Goal: Transaction & Acquisition: Purchase product/service

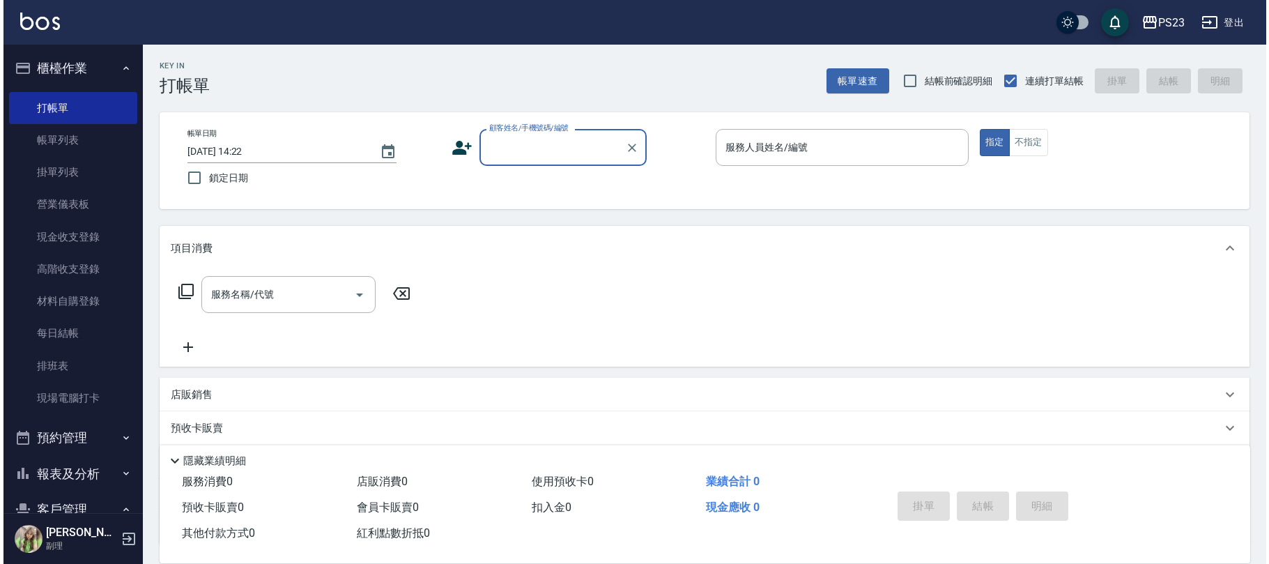
scroll to position [222, 0]
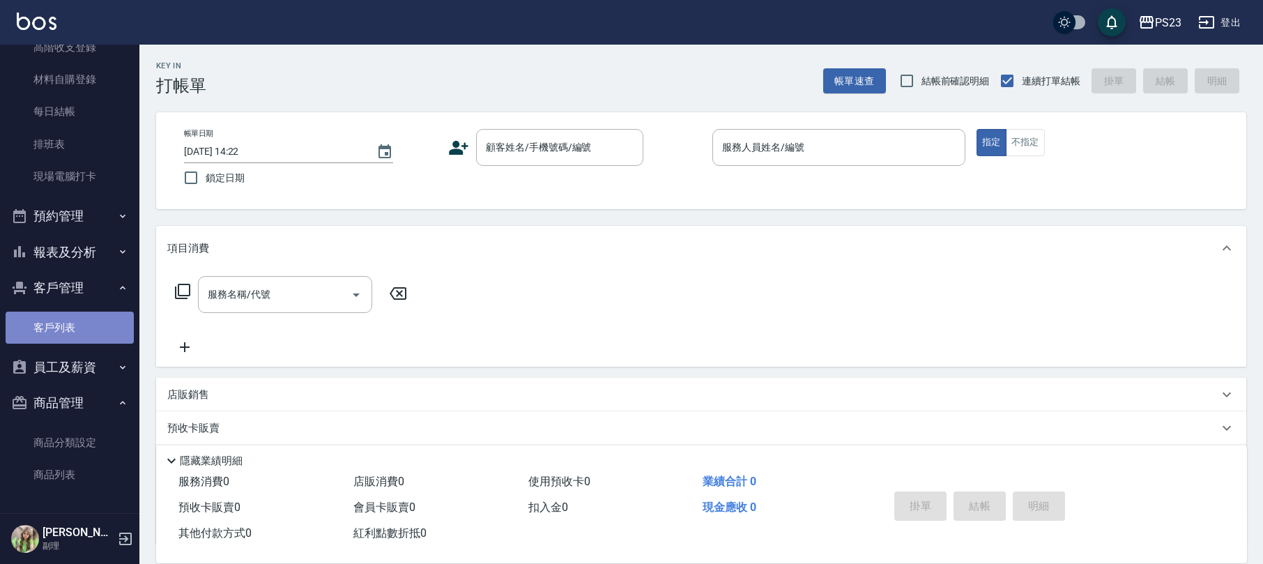
click at [71, 325] on link "客戶列表" at bounding box center [70, 327] width 128 height 32
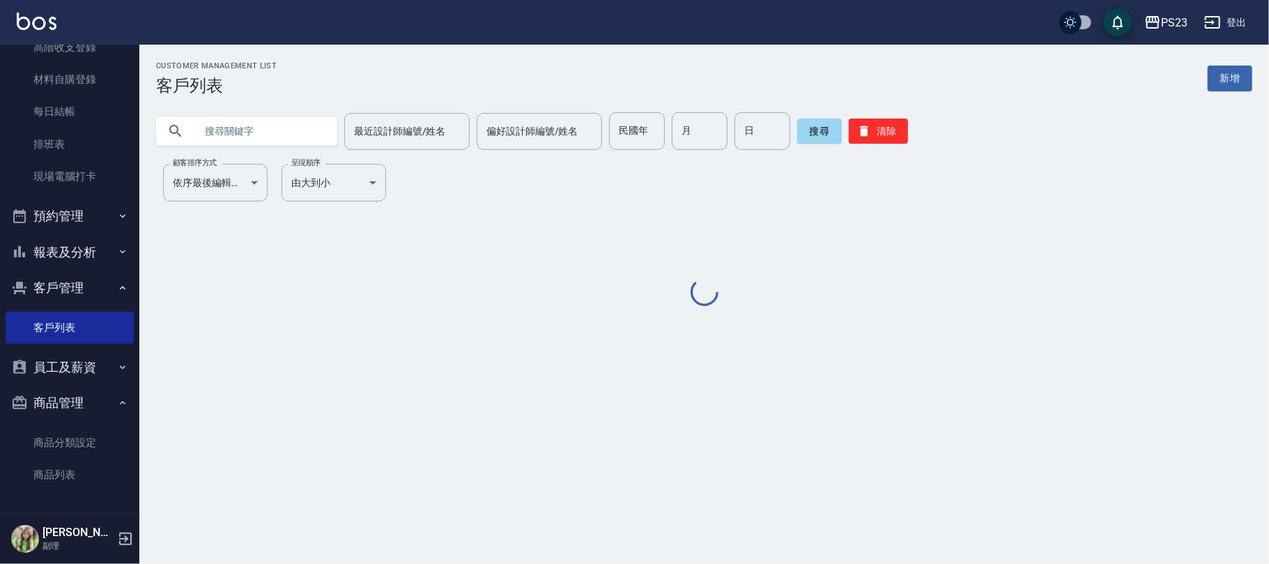
drag, startPoint x: 295, startPoint y: 149, endPoint x: 294, endPoint y: 141, distance: 8.5
click at [294, 146] on input "text" at bounding box center [260, 131] width 131 height 38
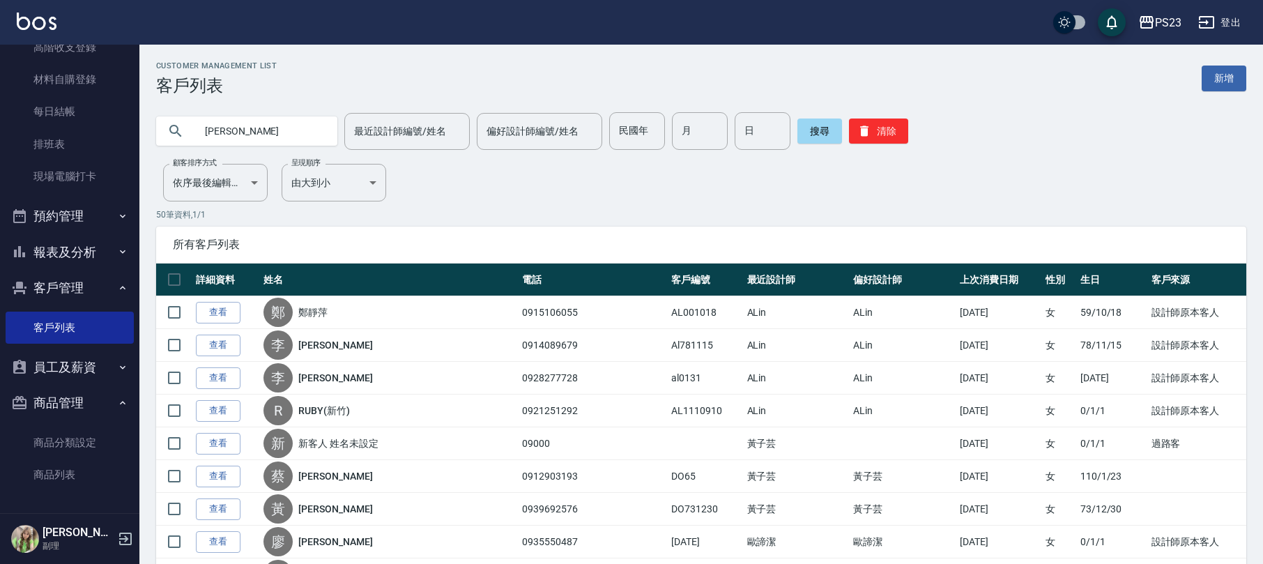
type input "[PERSON_NAME]"
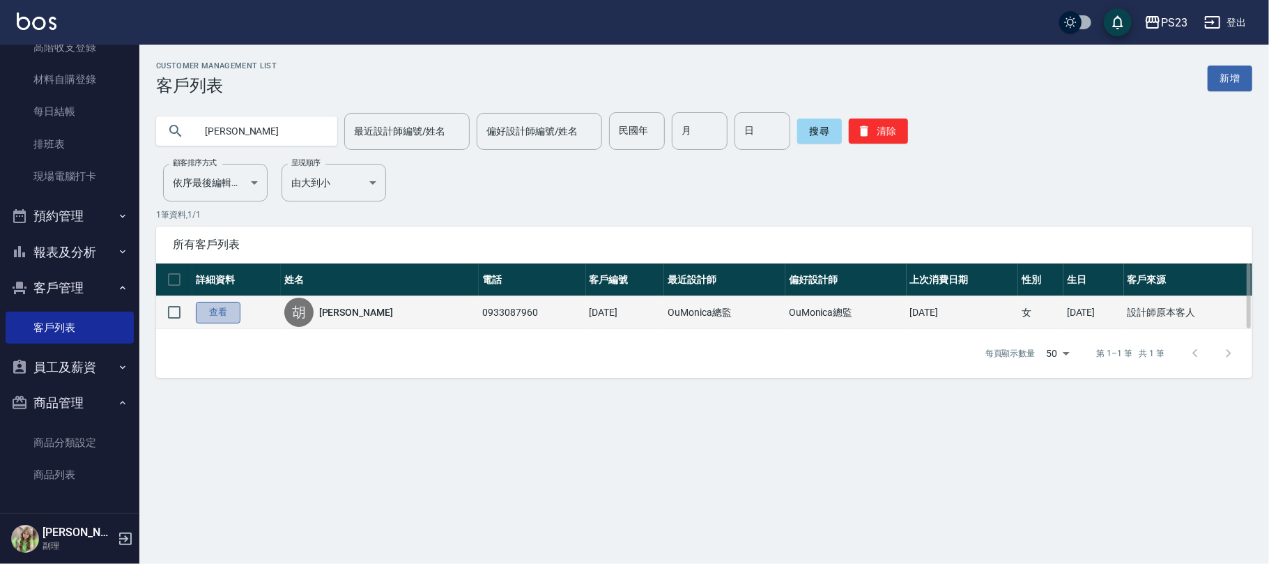
click at [213, 314] on link "查看" at bounding box center [218, 313] width 45 height 22
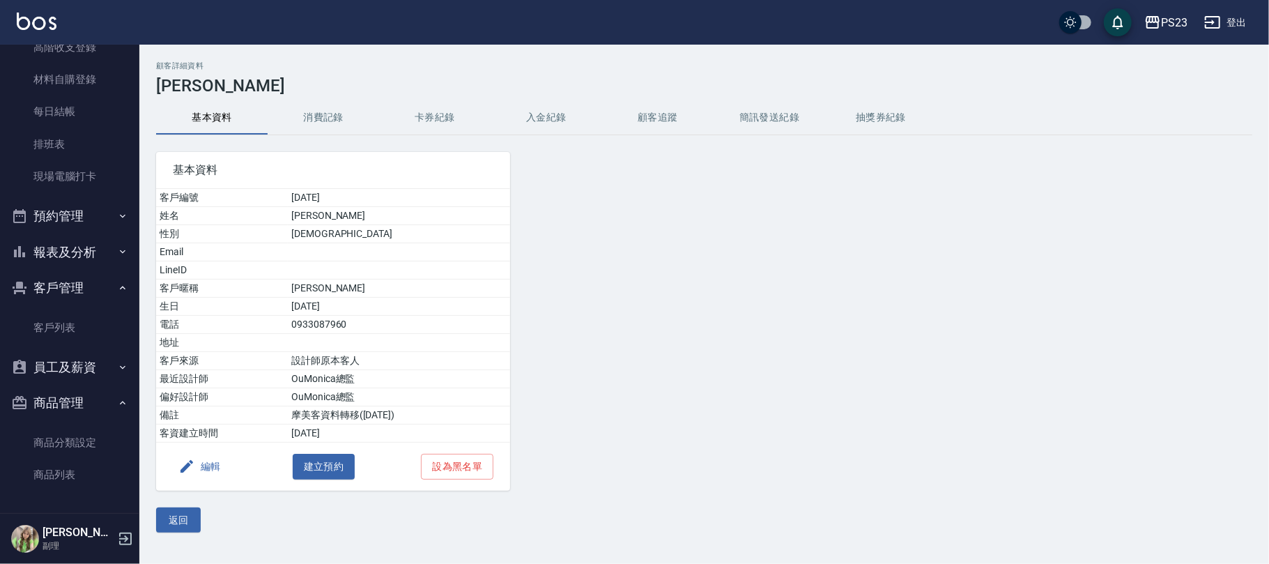
click at [536, 121] on button "入金紀錄" at bounding box center [546, 117] width 111 height 33
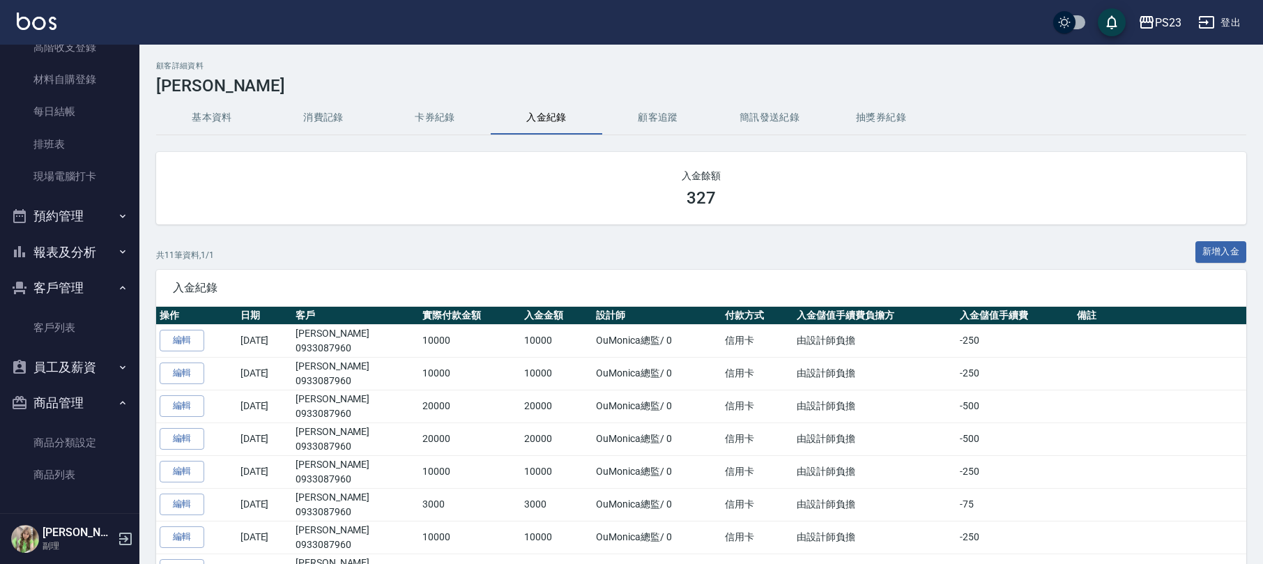
click at [491, 101] on button "入金紀錄" at bounding box center [546, 117] width 111 height 33
click at [46, 318] on link "客戶列表" at bounding box center [70, 327] width 128 height 32
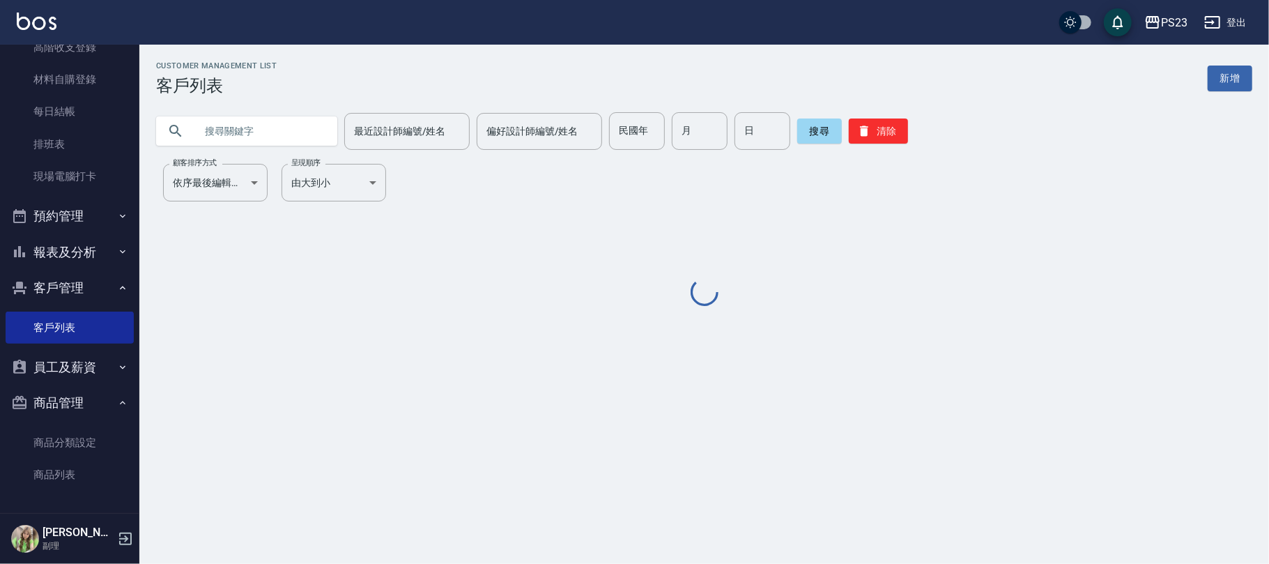
click at [252, 124] on input "text" at bounding box center [260, 131] width 131 height 38
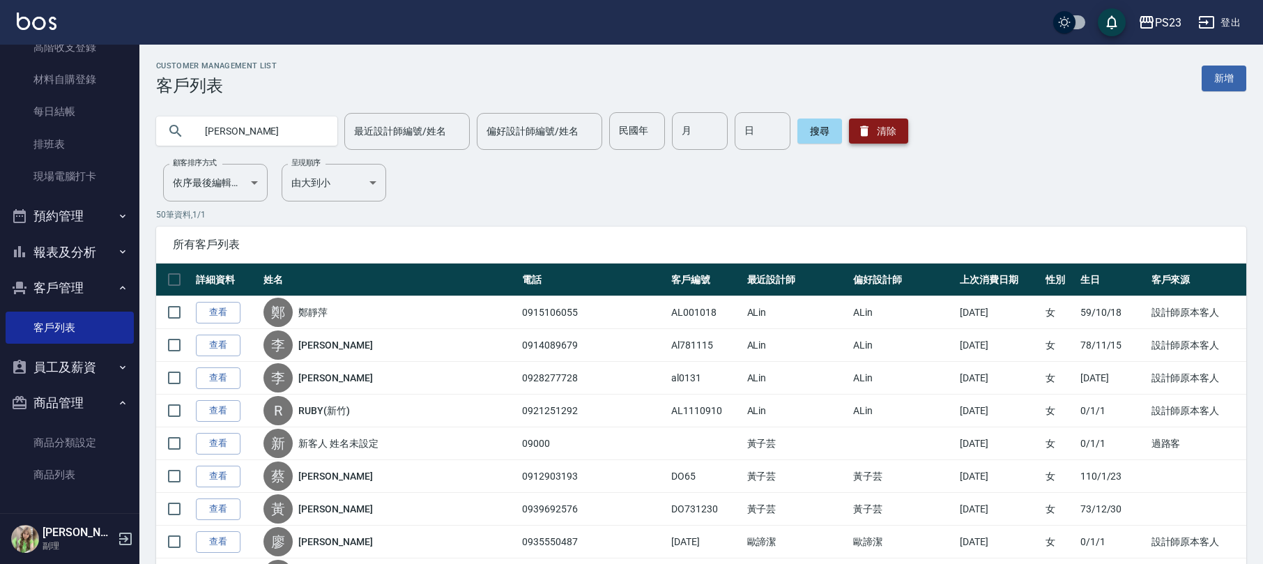
type input "[PERSON_NAME]"
drag, startPoint x: 882, startPoint y: 137, endPoint x: 785, endPoint y: 118, distance: 99.3
click at [822, 134] on button "搜尋" at bounding box center [819, 130] width 45 height 25
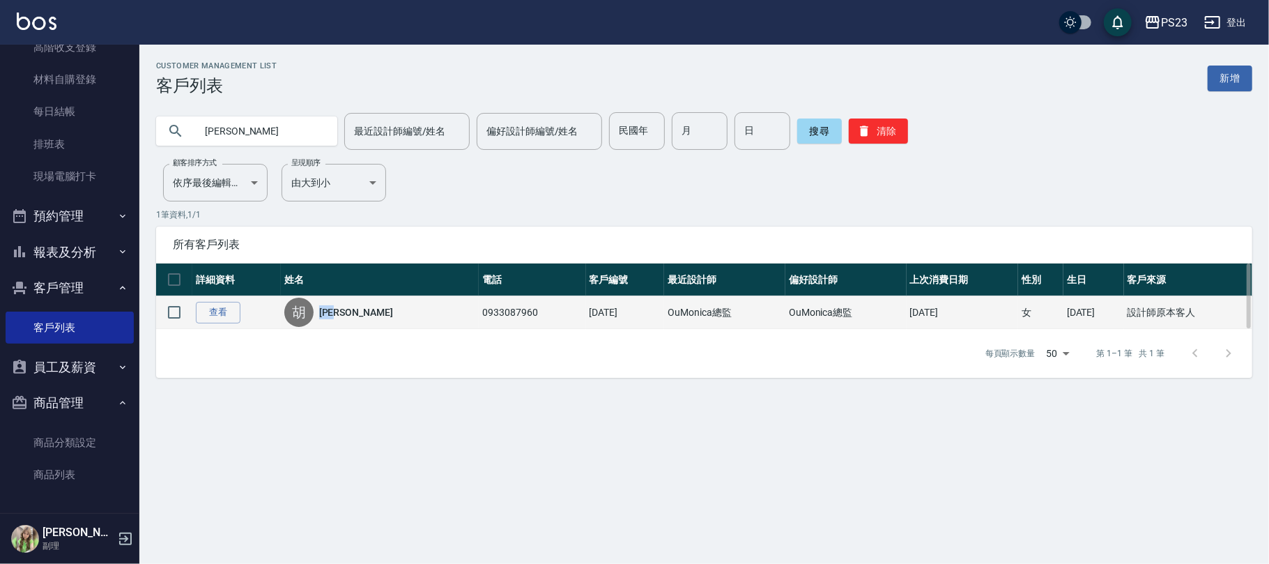
drag, startPoint x: 371, startPoint y: 318, endPoint x: 322, endPoint y: 325, distance: 49.3
click at [322, 324] on div "[PERSON_NAME]" at bounding box center [380, 312] width 192 height 29
copy link "[PERSON_NAME]"
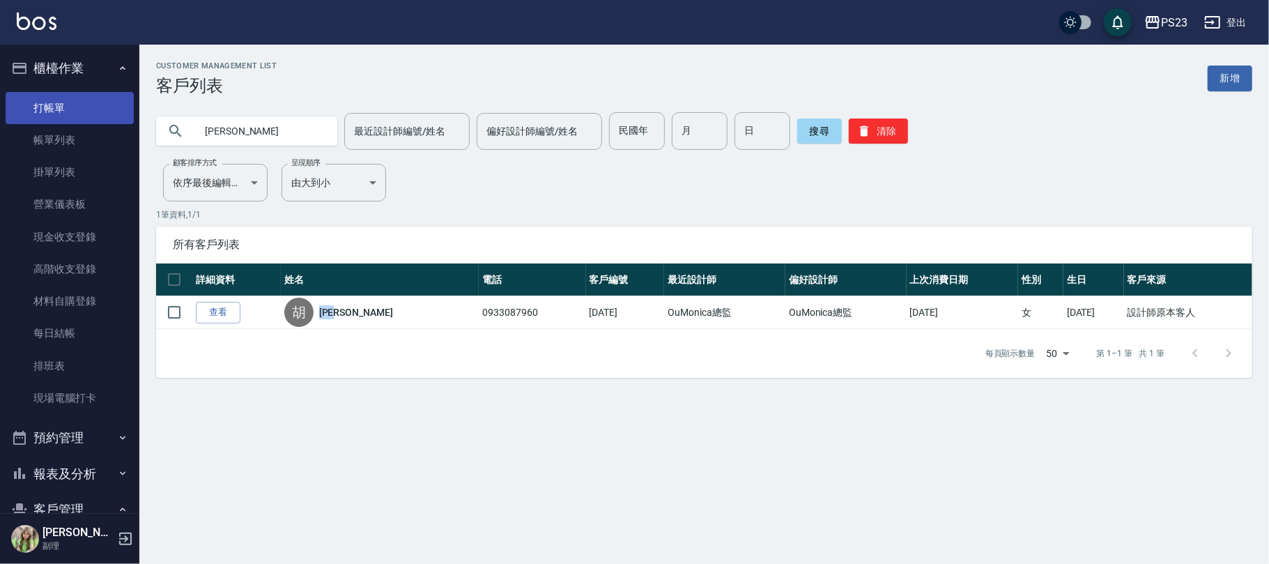
click at [46, 112] on link "打帳單" at bounding box center [70, 108] width 128 height 32
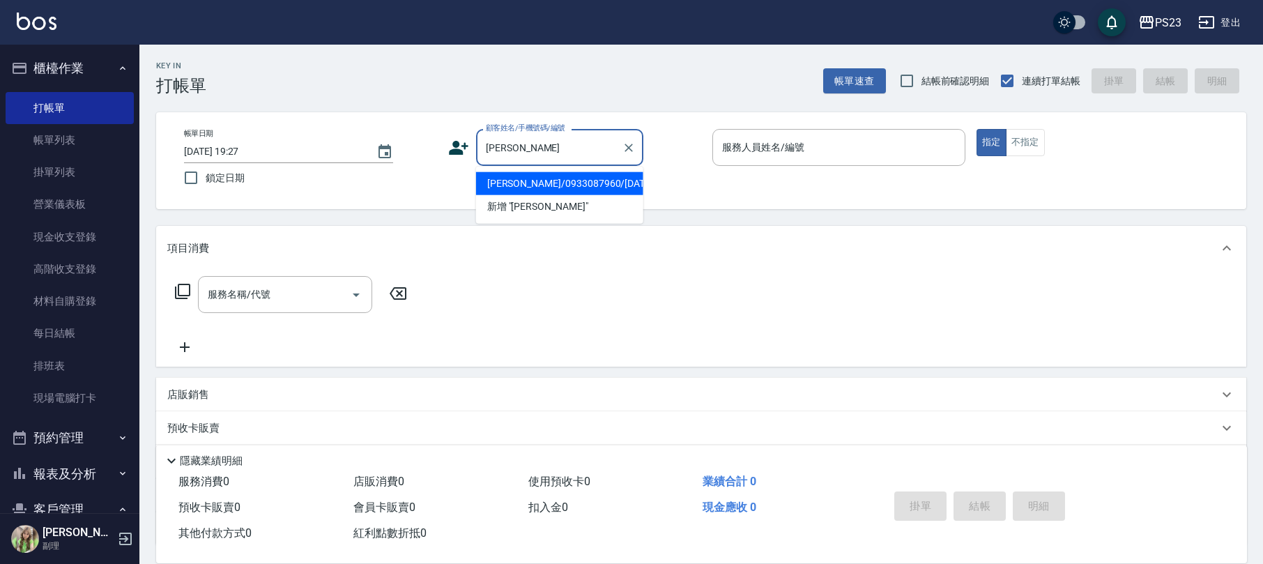
click at [550, 176] on li "[PERSON_NAME]/0933087960/[DATE]" at bounding box center [559, 183] width 167 height 23
type input "[PERSON_NAME]/0933087960/[DATE]"
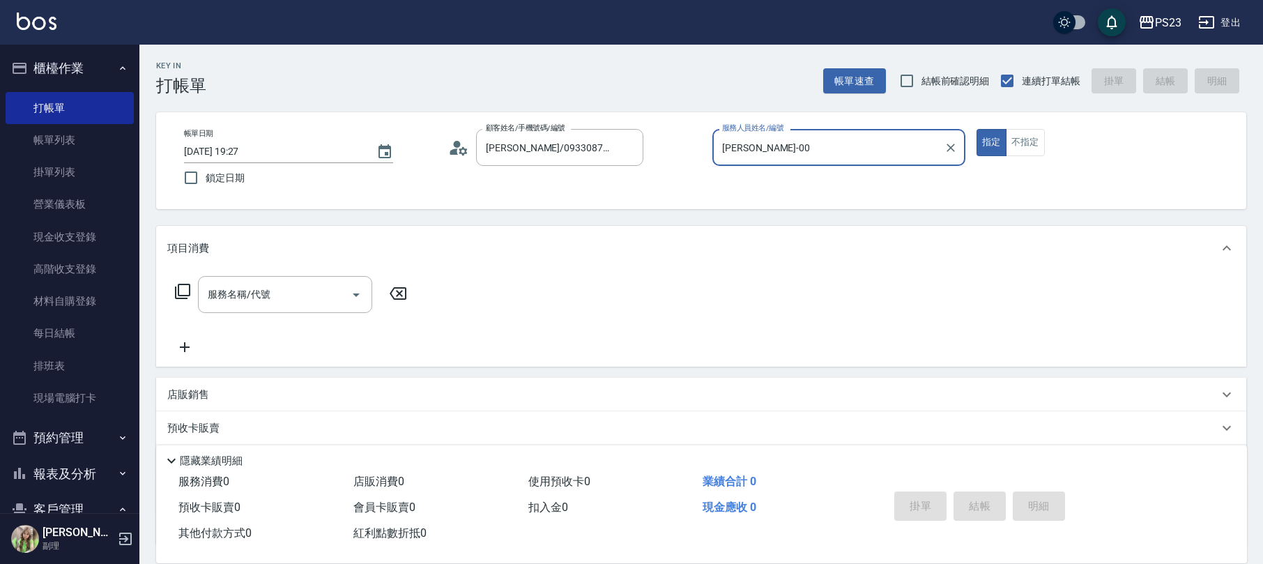
click at [976, 129] on button "指定" at bounding box center [991, 142] width 30 height 27
type input "[PERSON_NAME]-0"
type button "true"
click at [181, 286] on icon at bounding box center [182, 291] width 17 height 17
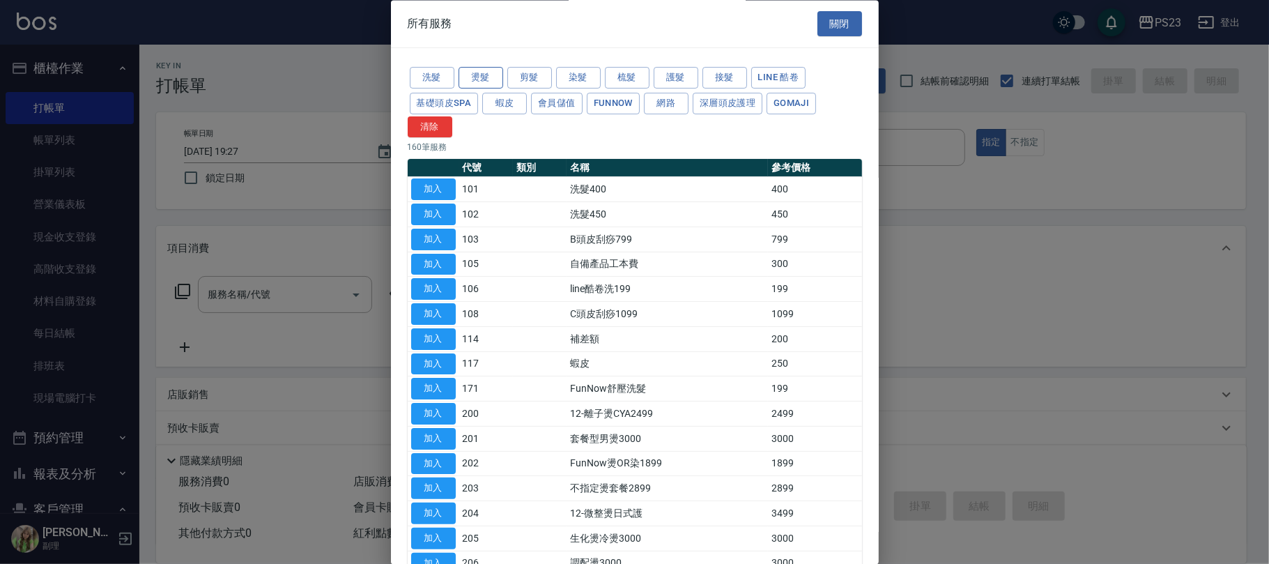
click at [467, 76] on button "燙髮" at bounding box center [480, 79] width 45 height 22
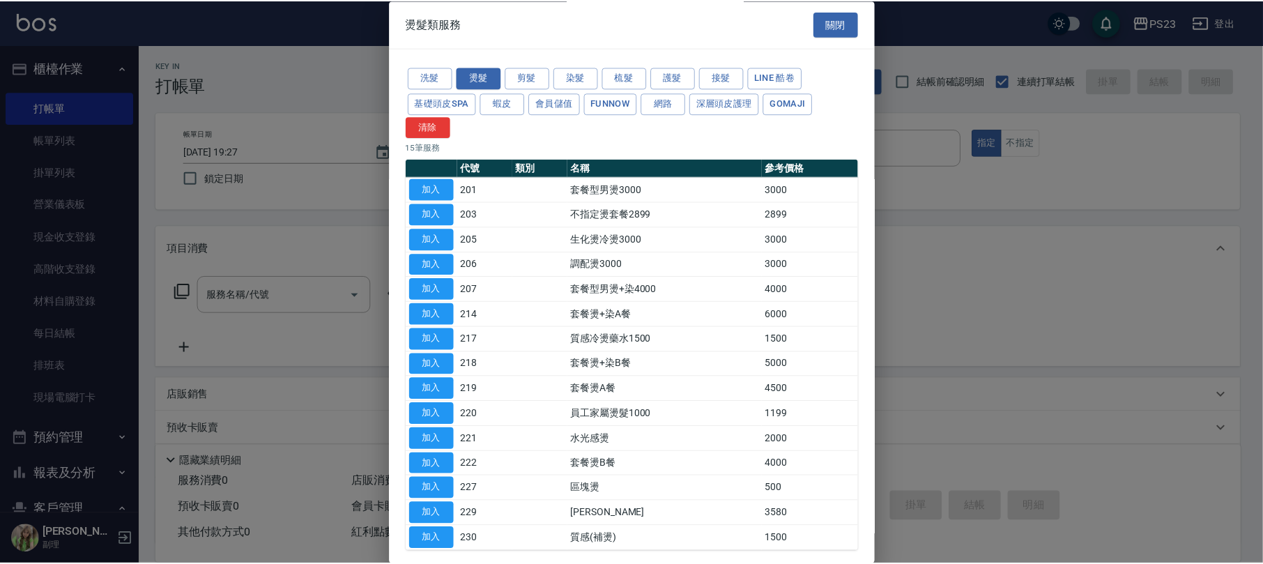
scroll to position [68, 0]
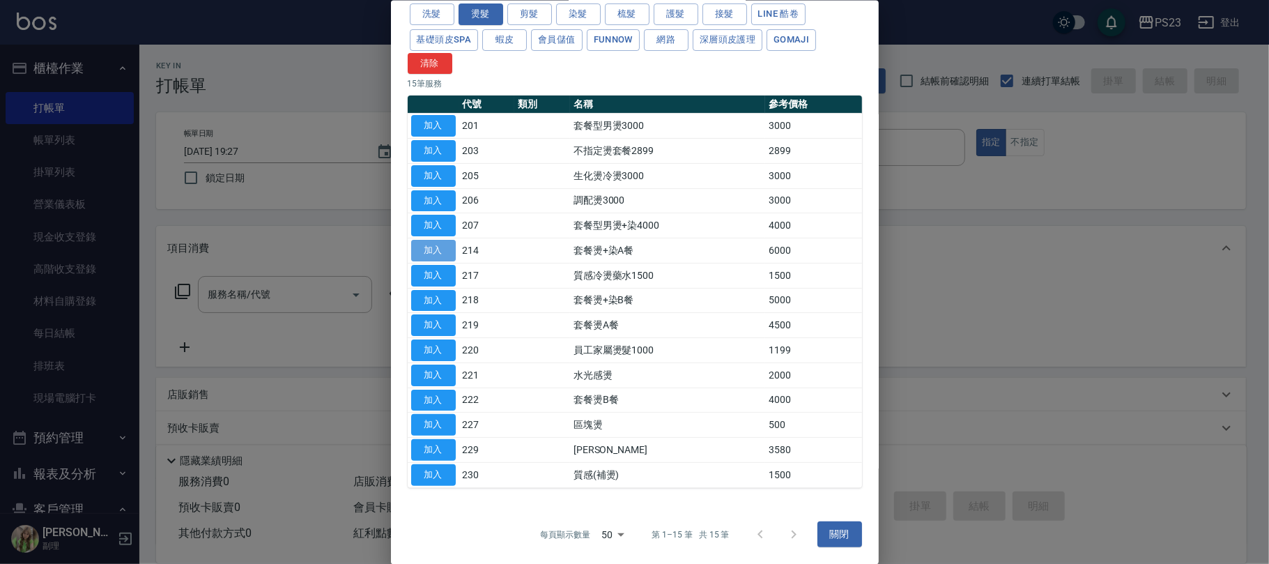
click at [438, 245] on button "加入" at bounding box center [433, 251] width 45 height 22
type input "套餐燙+染A餐(214)"
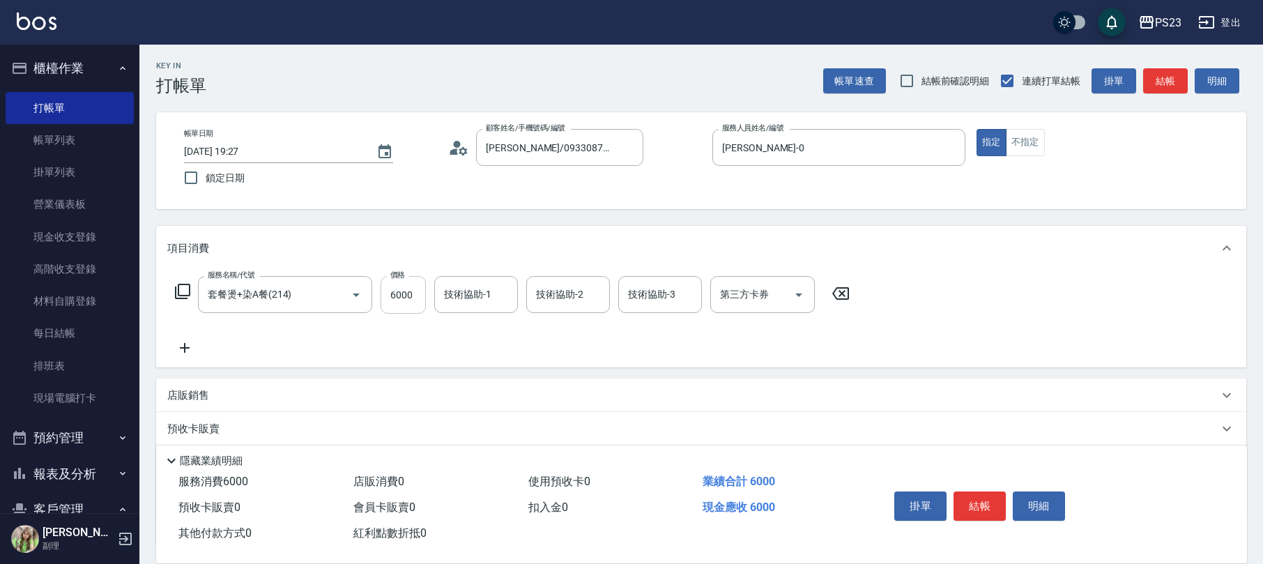
click at [410, 300] on input "6000" at bounding box center [402, 295] width 45 height 38
type input "7100"
type input "[PERSON_NAME]-0"
type input "Flora-21"
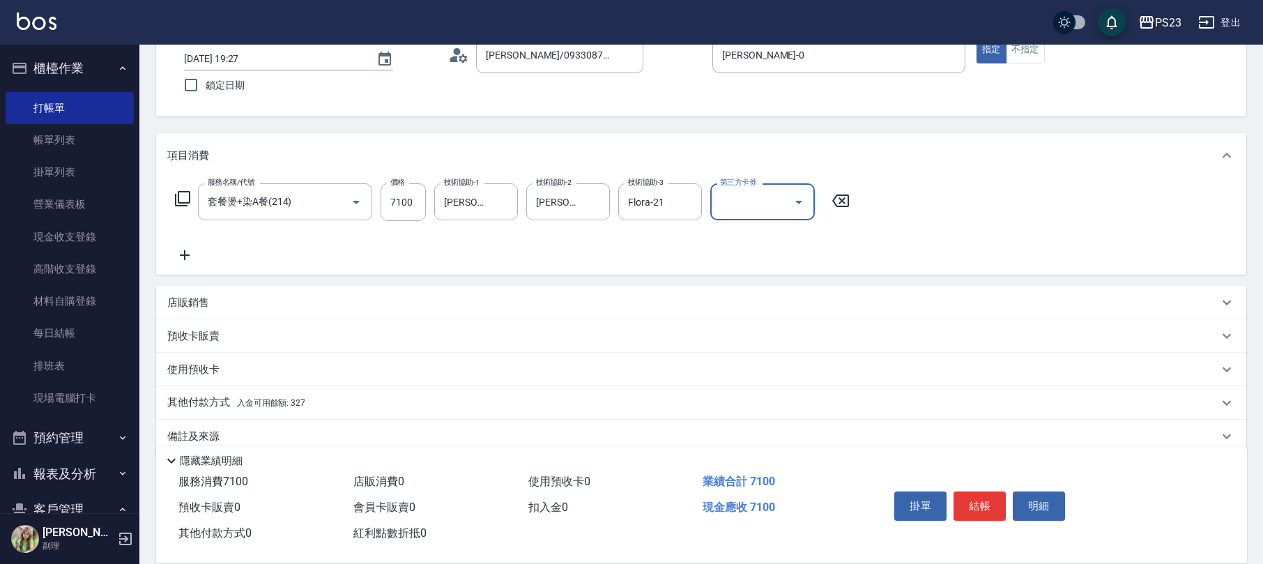
scroll to position [112, 0]
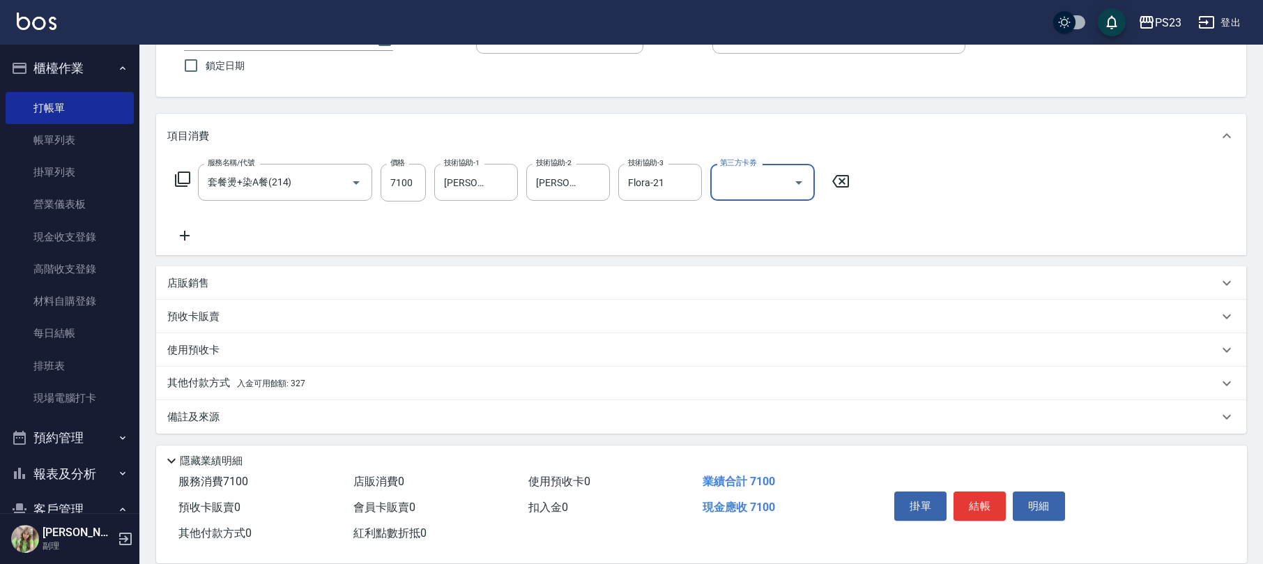
click at [263, 388] on p "其他付款方式 入金可用餘額: 327" at bounding box center [236, 383] width 138 height 15
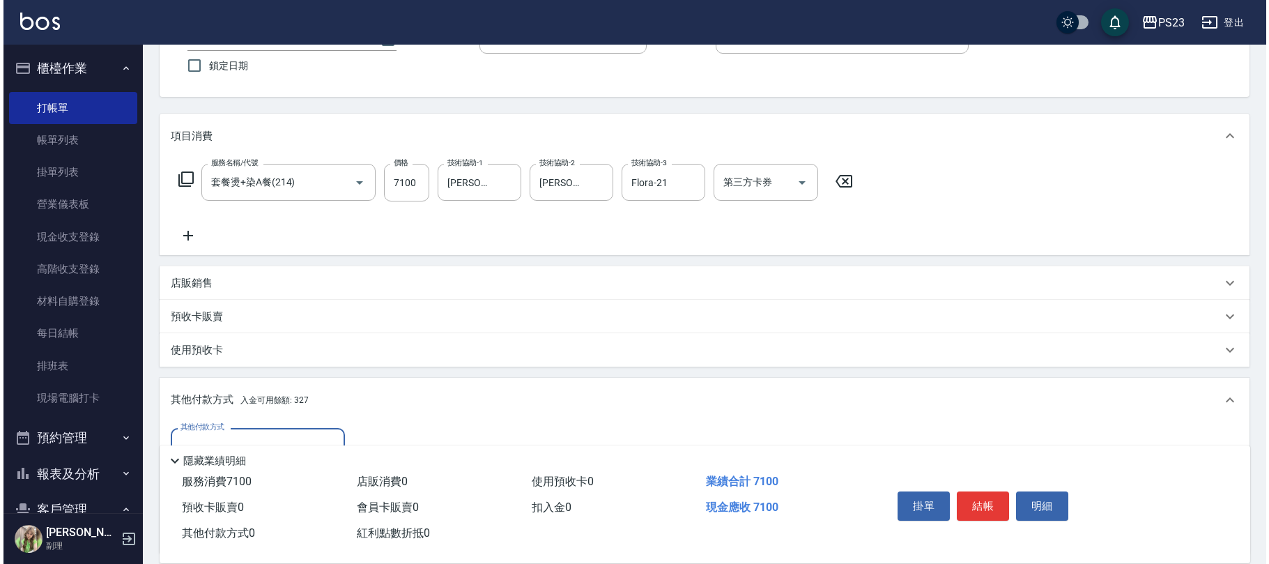
scroll to position [277, 0]
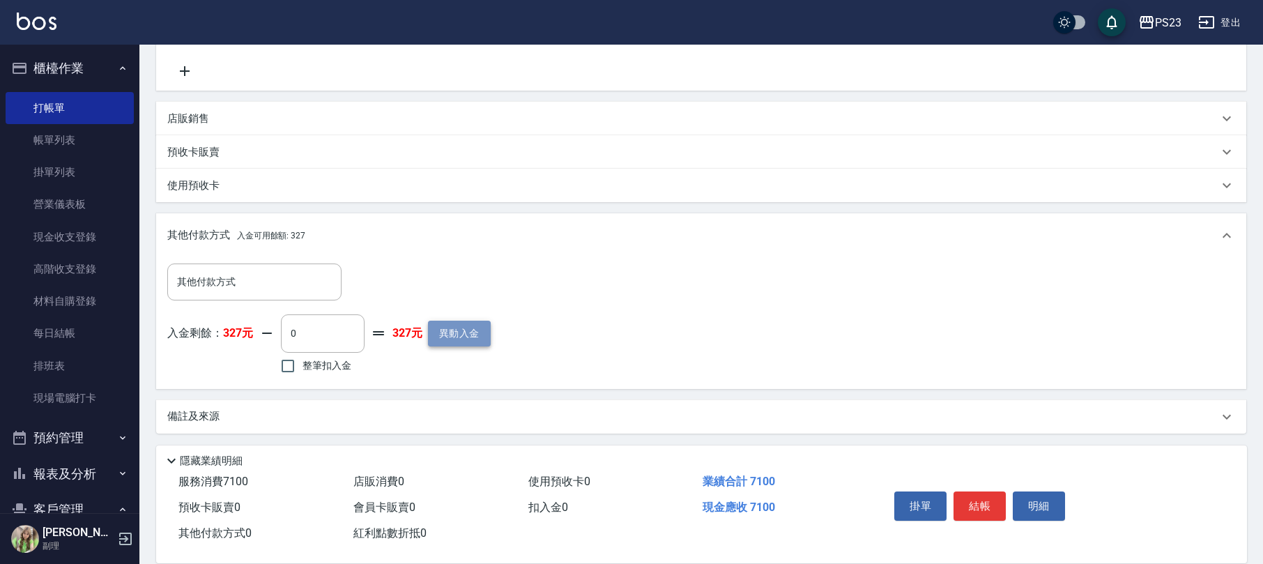
click at [463, 333] on button "異動入金" at bounding box center [459, 334] width 63 height 26
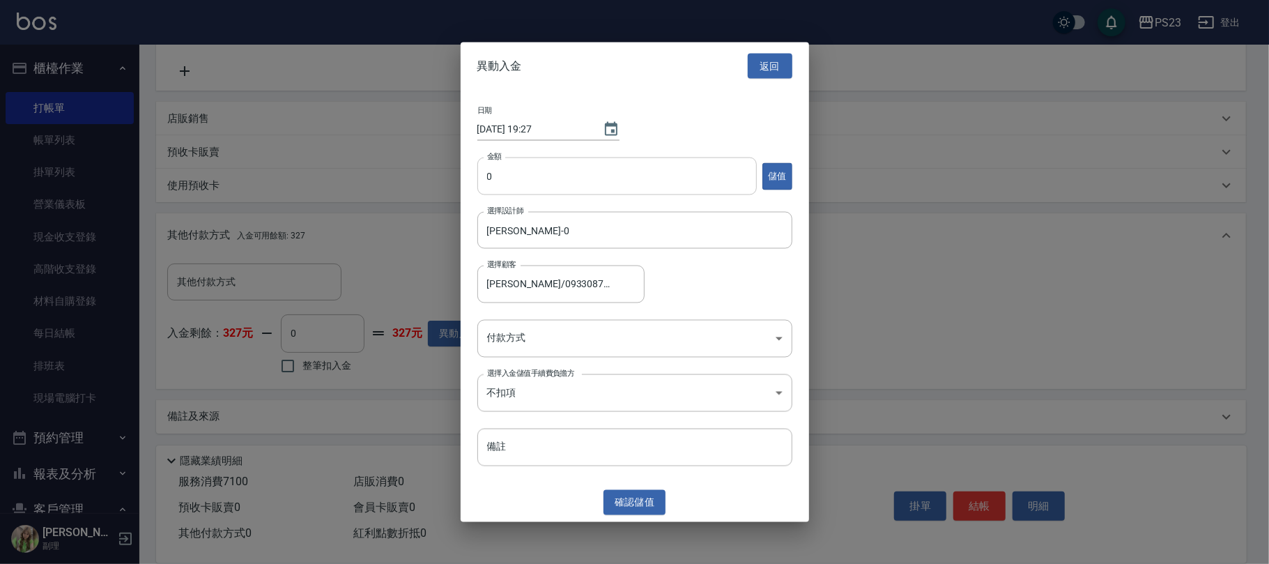
click at [486, 174] on input "0" at bounding box center [616, 176] width 279 height 38
type input "10000"
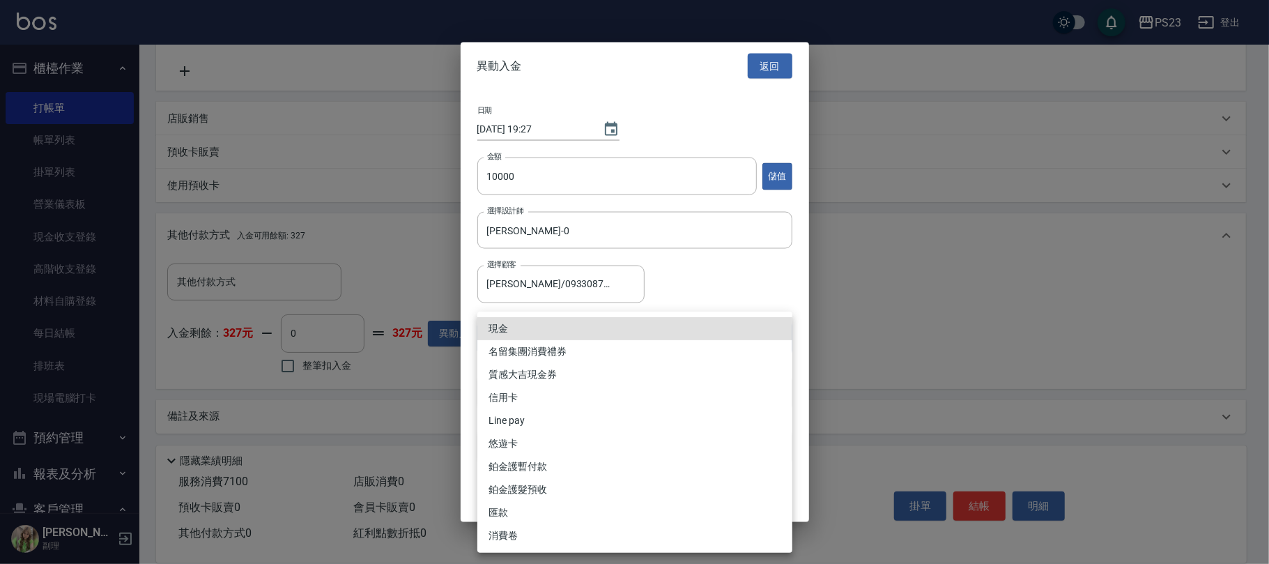
click at [570, 344] on body "PS23 登出 櫃檯作業 打帳單 帳單列表 掛單列表 營業儀表板 現金收支登錄 高階收支登錄 材料自購登錄 每日結帳 排班表 現場電腦打卡 預約管理 預約管理…" at bounding box center [634, 143] width 1269 height 841
click at [536, 392] on li "信用卡" at bounding box center [634, 397] width 315 height 23
type input "信用卡"
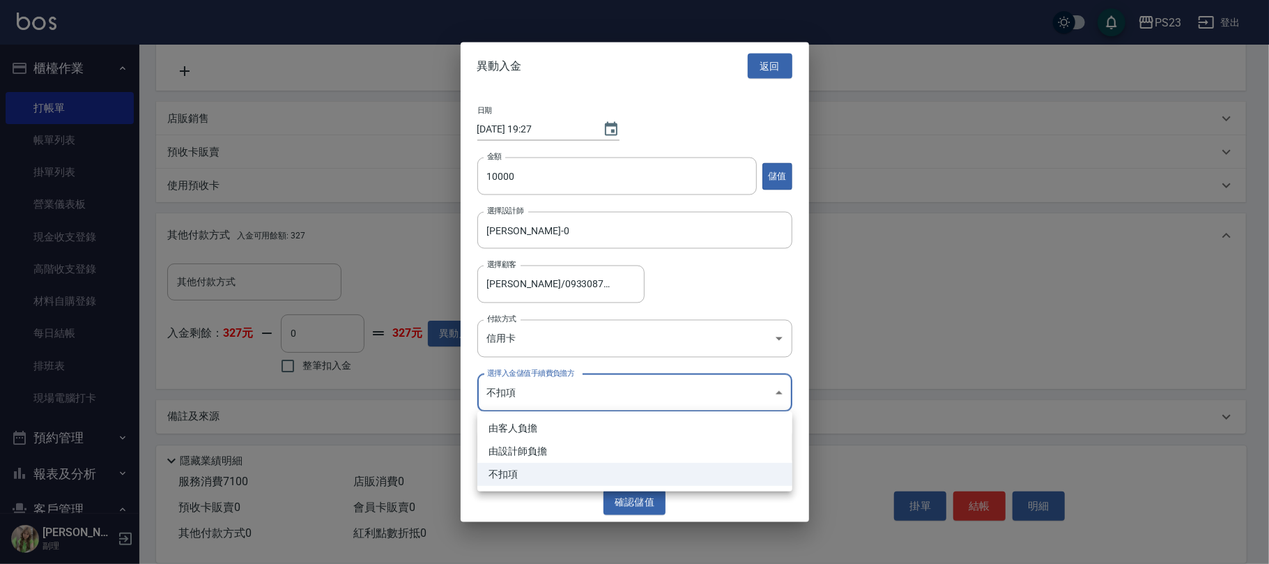
click at [536, 392] on body "PS23 登出 櫃檯作業 打帳單 帳單列表 掛單列表 營業儀表板 現金收支登錄 高階收支登錄 材料自購登錄 每日結帳 排班表 現場電腦打卡 預約管理 預約管理…" at bounding box center [634, 143] width 1269 height 841
click at [535, 455] on li "由設計師負擔" at bounding box center [634, 451] width 315 height 23
type input "BYDESIGNER"
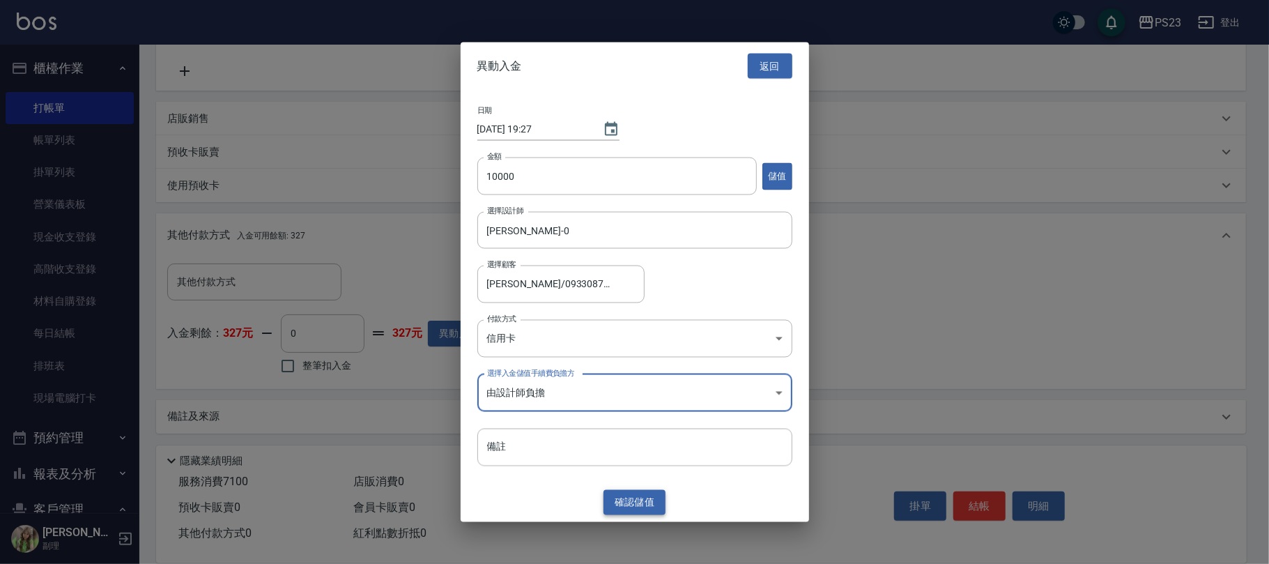
click at [620, 500] on button "確認 儲值" at bounding box center [634, 502] width 63 height 26
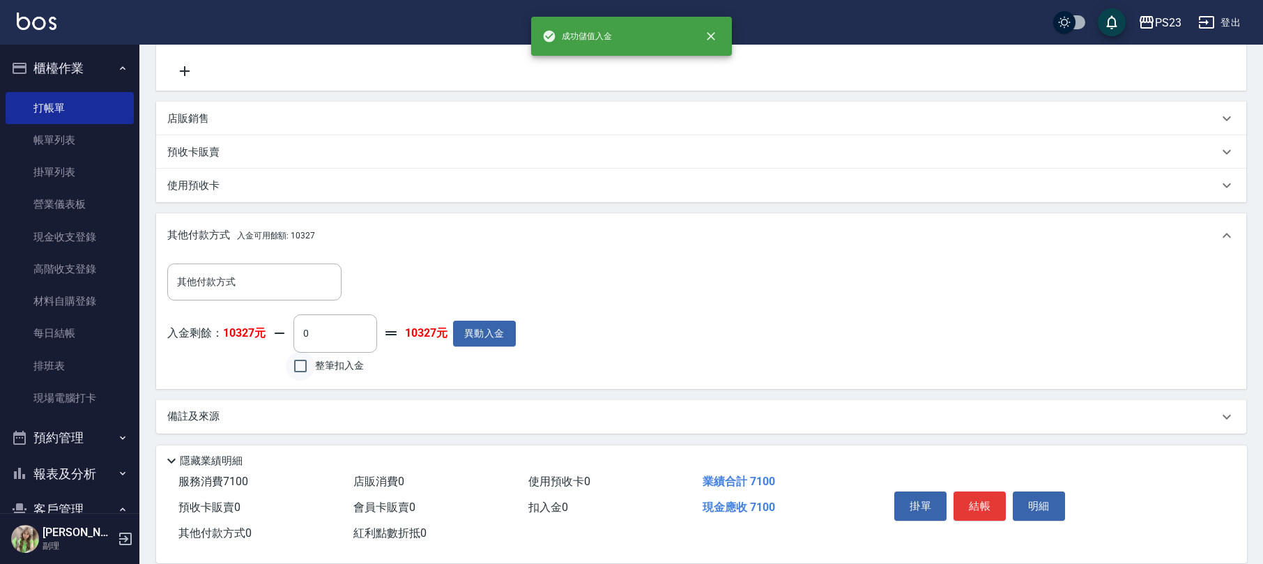
click at [293, 355] on input "整筆扣入金" at bounding box center [300, 365] width 29 height 29
checkbox input "true"
type input "7100"
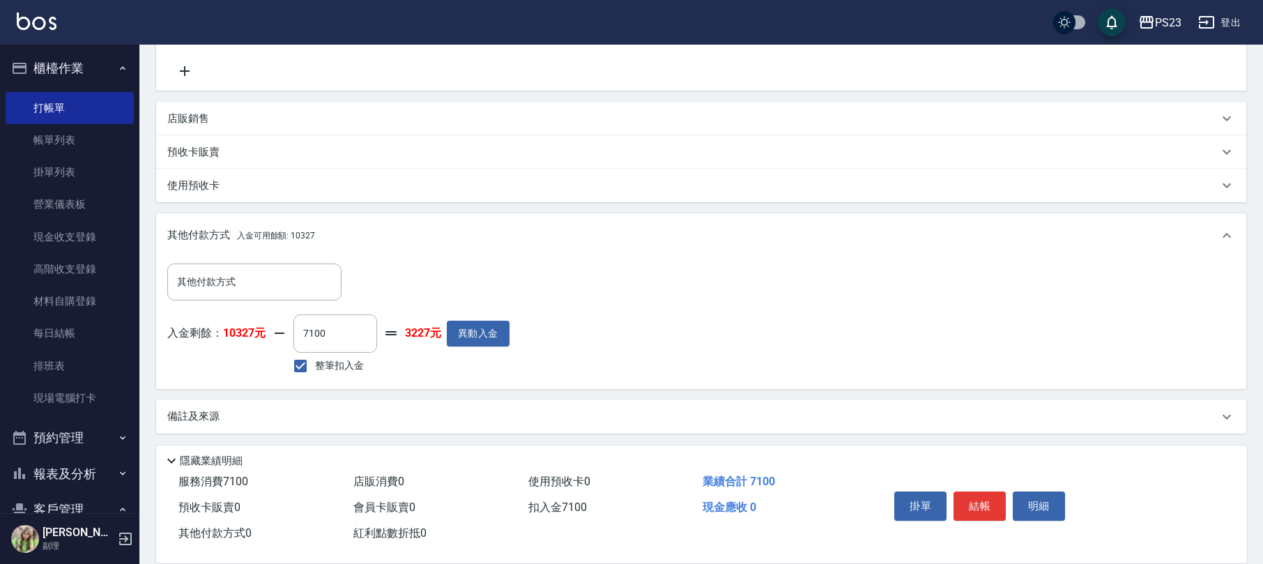
scroll to position [91, 0]
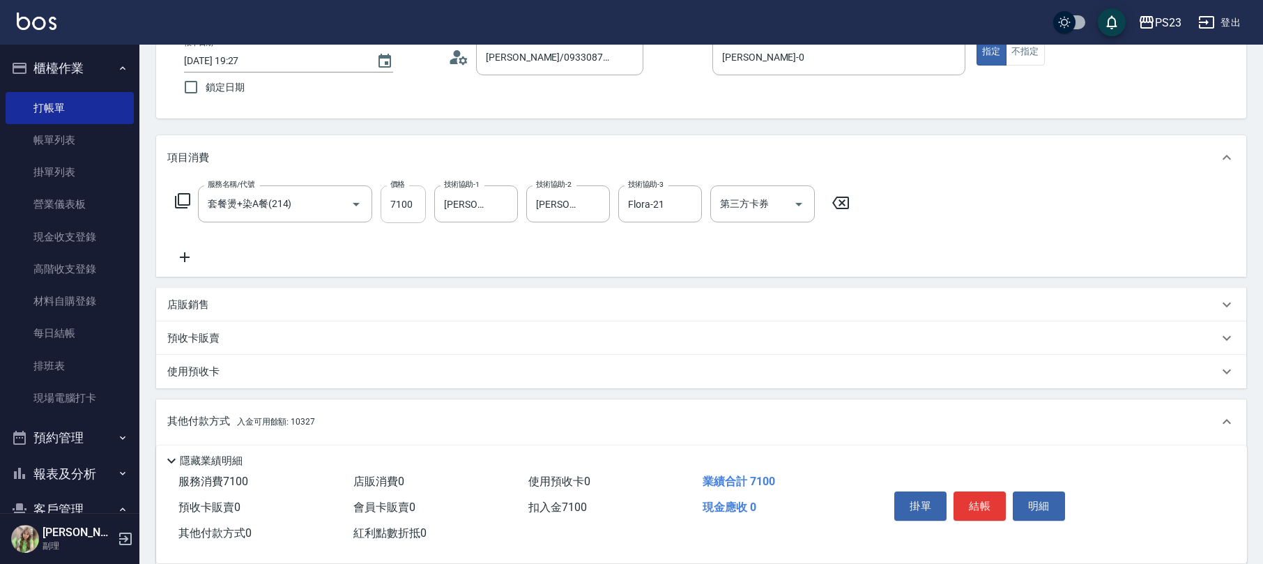
click at [408, 212] on input "7100" at bounding box center [402, 204] width 45 height 38
type input "710"
type input "0"
type input "7127"
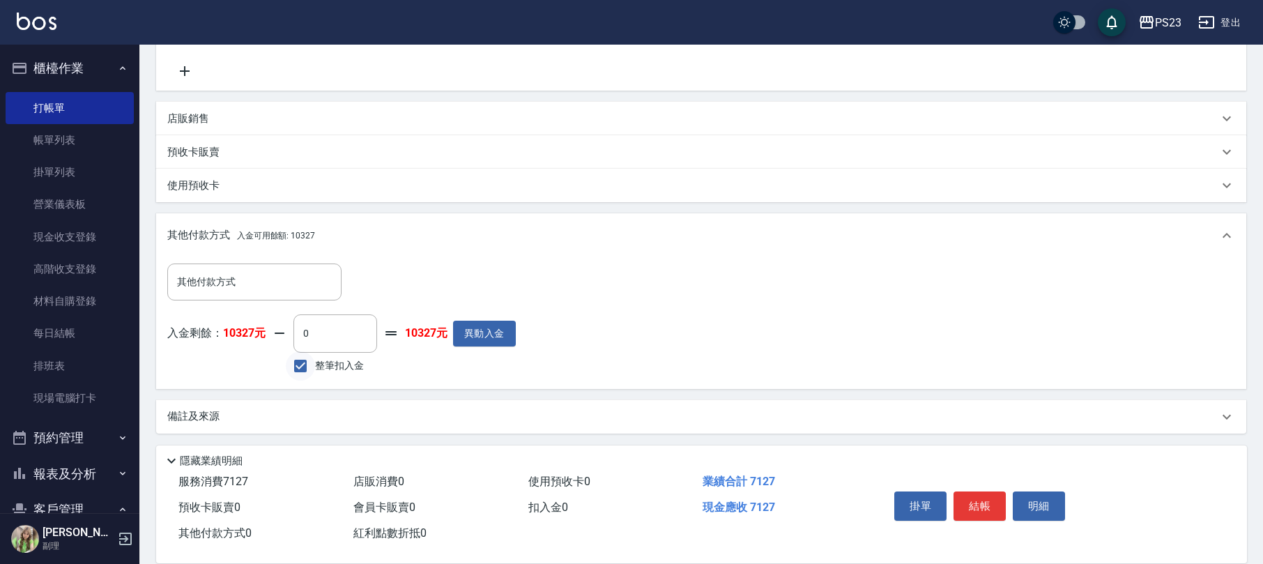
click at [297, 368] on input "整筆扣入金" at bounding box center [300, 365] width 29 height 29
click at [297, 366] on input "整筆扣入金" at bounding box center [300, 365] width 29 height 29
checkbox input "true"
type input "7127"
click at [973, 505] on button "結帳" at bounding box center [979, 505] width 52 height 29
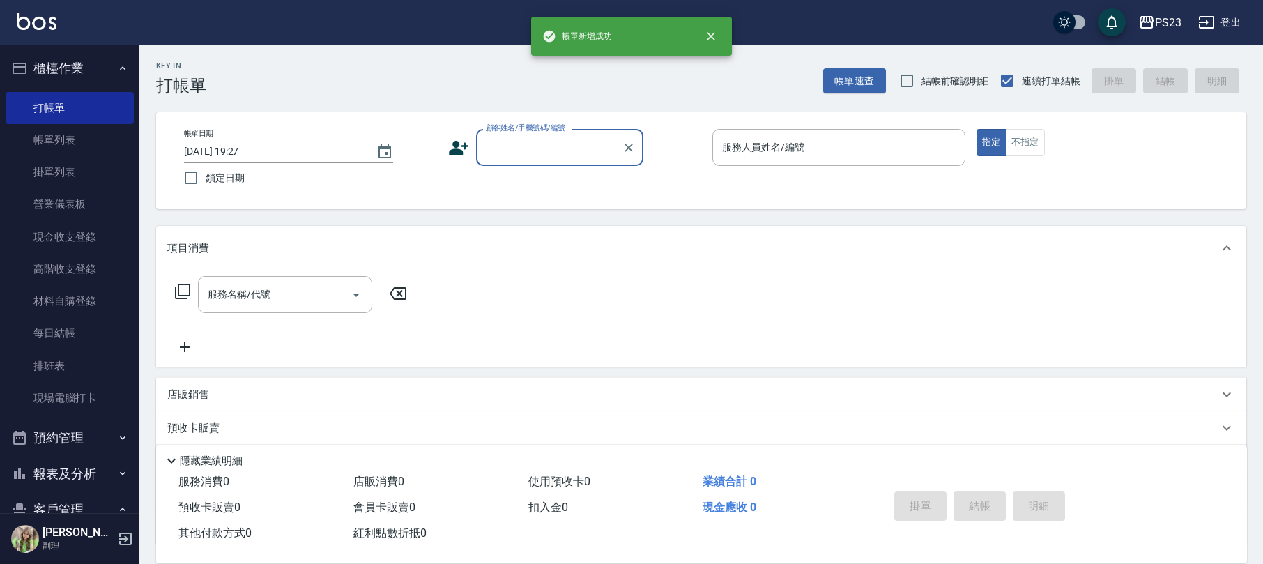
scroll to position [0, 0]
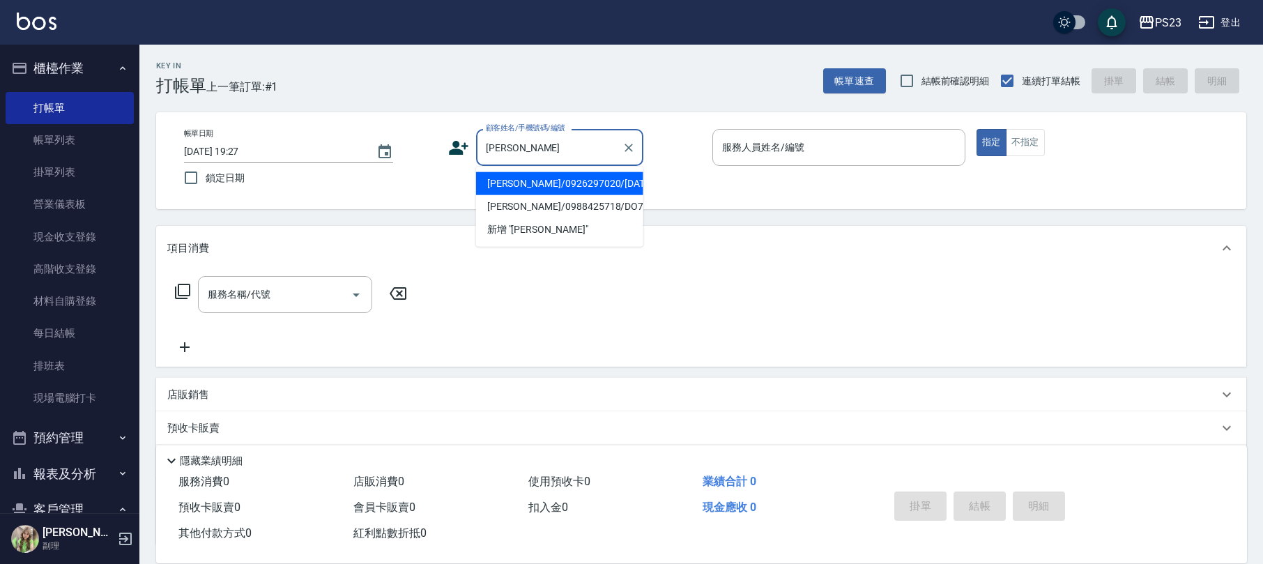
click at [591, 179] on li "[PERSON_NAME]/0926297020/[DATE]" at bounding box center [559, 183] width 167 height 23
type input "[PERSON_NAME]/0926297020/[DATE]"
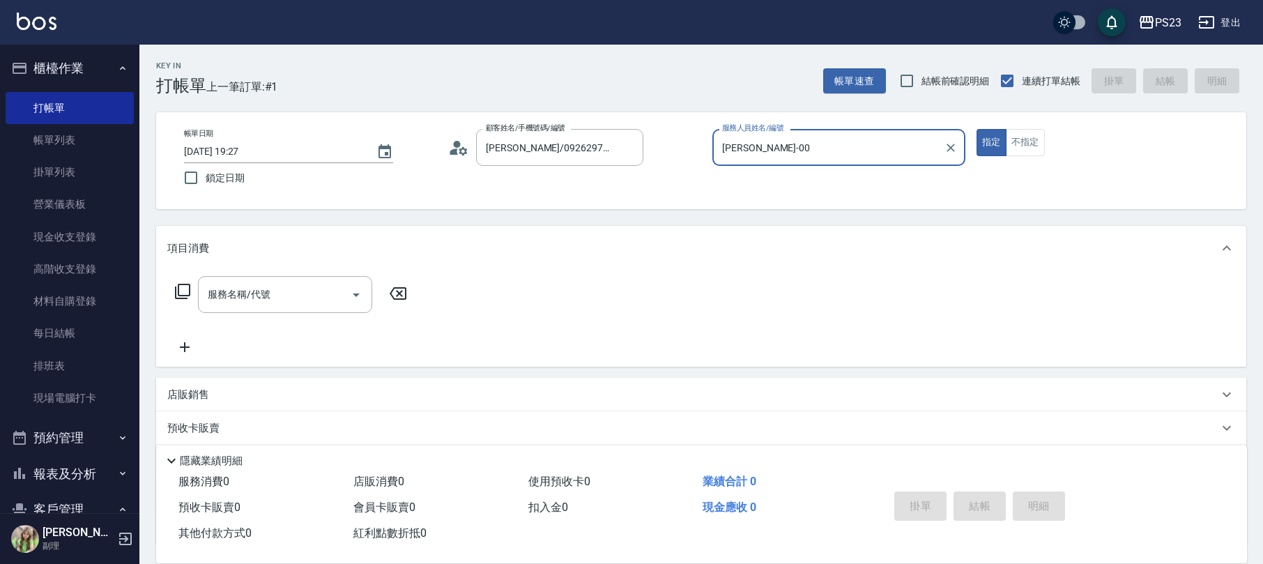
click at [976, 129] on button "指定" at bounding box center [991, 142] width 30 height 27
type input "[PERSON_NAME]-0"
click at [168, 291] on div "服務名稱/代號 服務名稱/代號" at bounding box center [291, 294] width 248 height 37
click at [177, 288] on icon at bounding box center [182, 291] width 17 height 17
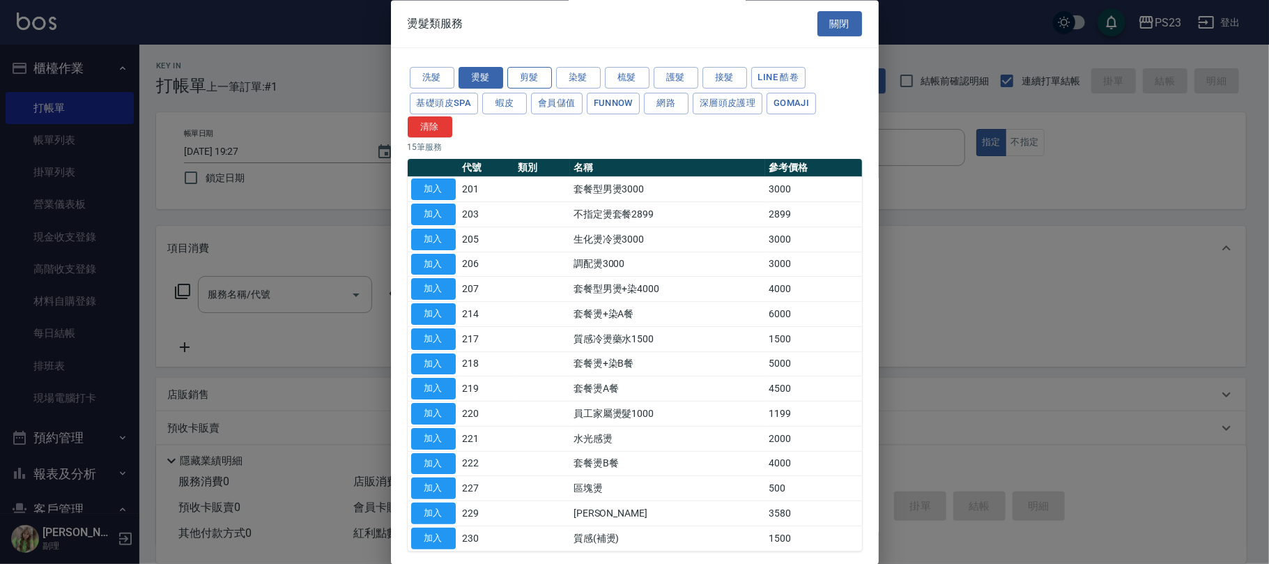
click at [524, 79] on button "剪髮" at bounding box center [529, 79] width 45 height 22
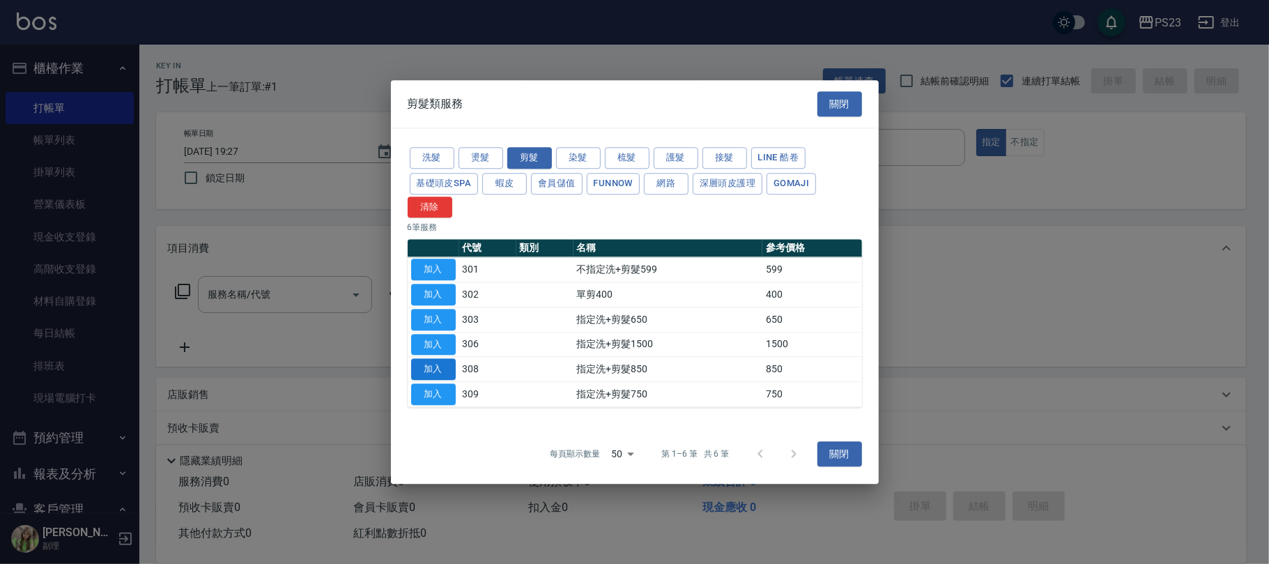
click at [433, 364] on button "加入" at bounding box center [433, 370] width 45 height 22
type input "指定洗+剪髮850(308)"
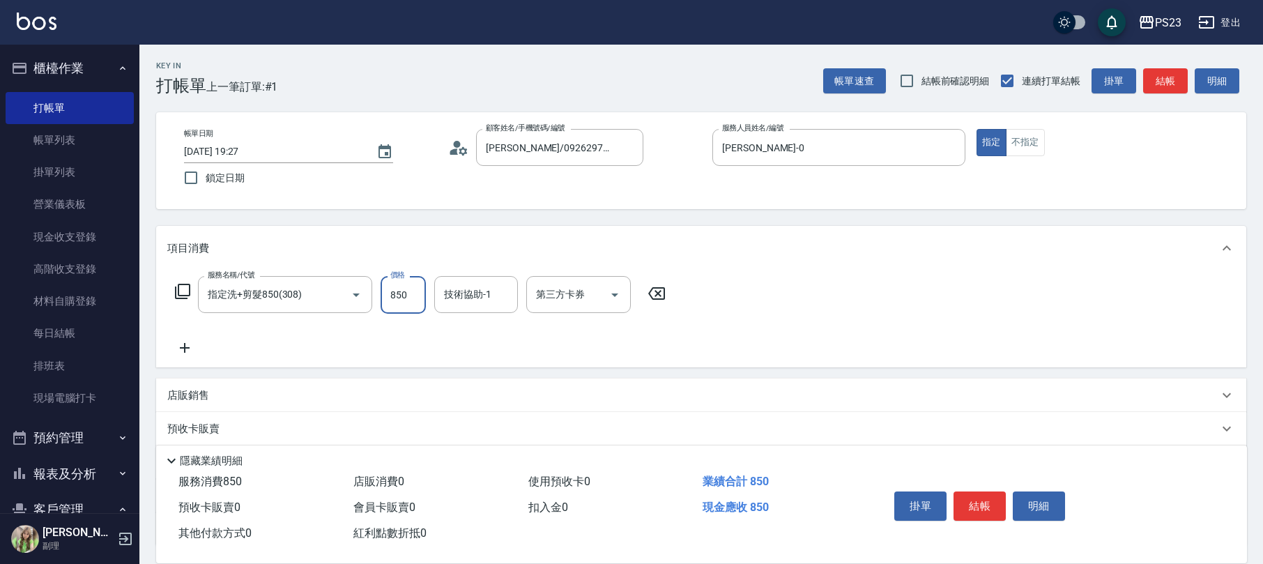
click at [405, 302] on input "850" at bounding box center [402, 295] width 45 height 38
type input "990"
type input "青惠-26"
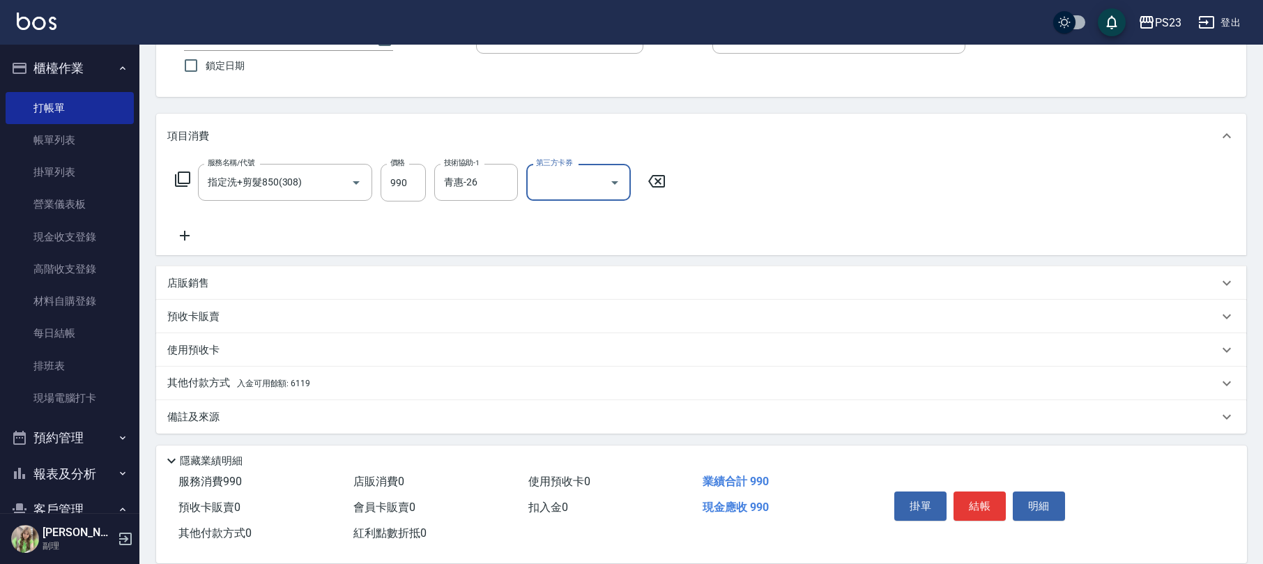
click at [283, 368] on div "其他付款方式 入金可用餘額: 6119" at bounding box center [701, 382] width 1090 height 33
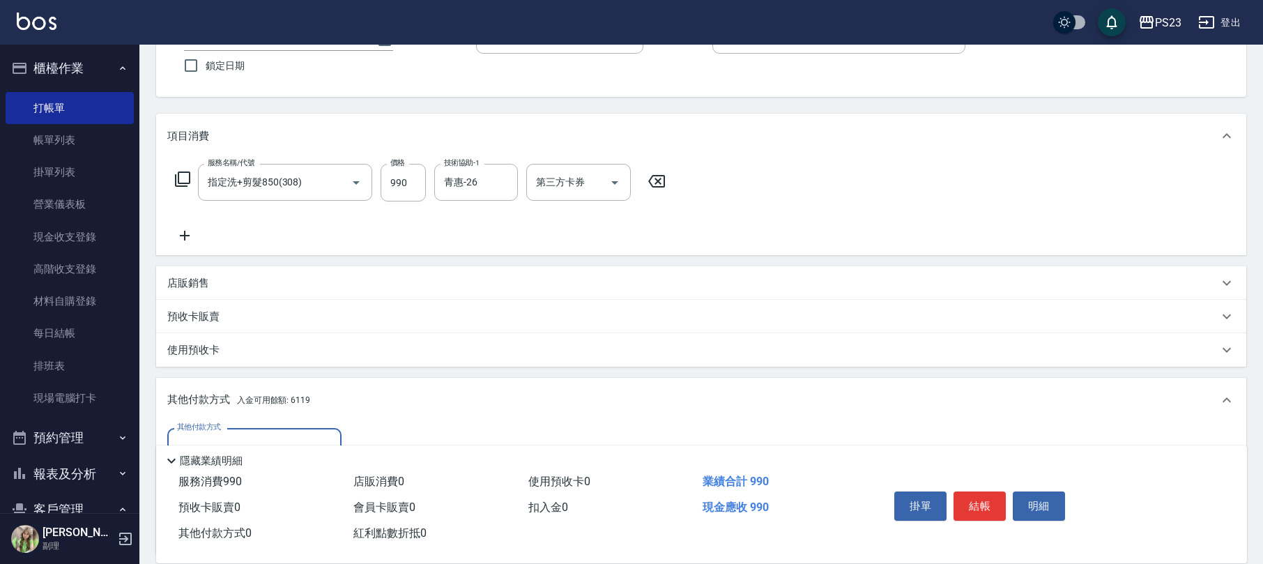
scroll to position [205, 0]
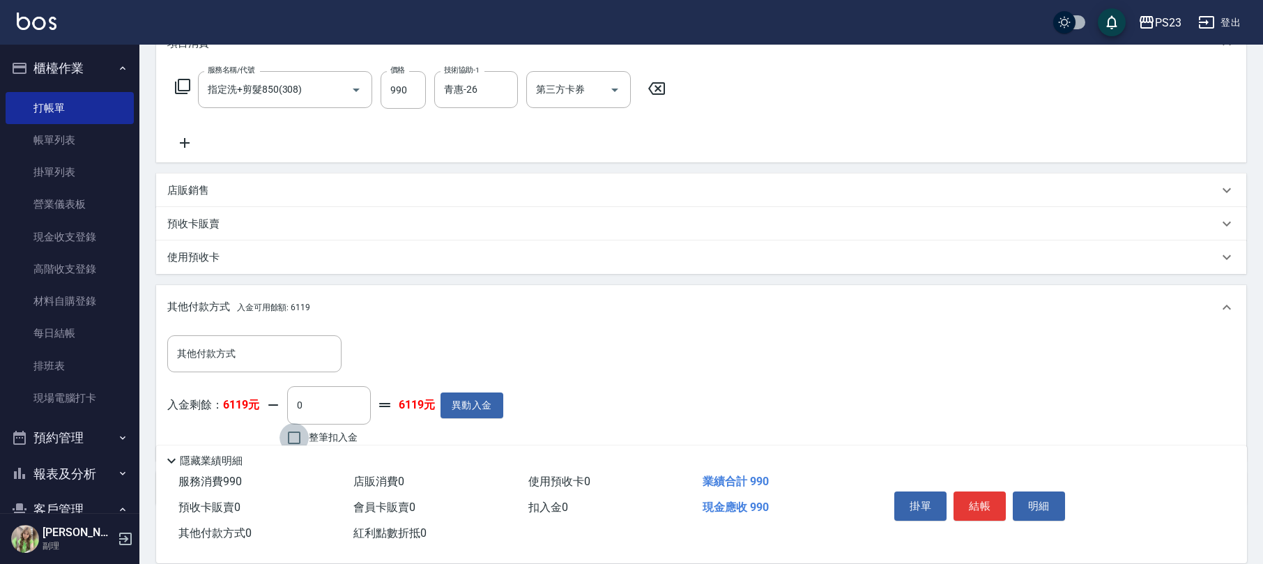
click at [288, 427] on input "整筆扣入金" at bounding box center [293, 437] width 29 height 29
checkbox input "true"
type input "990"
click at [968, 509] on button "結帳" at bounding box center [979, 505] width 52 height 29
type input "[DATE] 19:28"
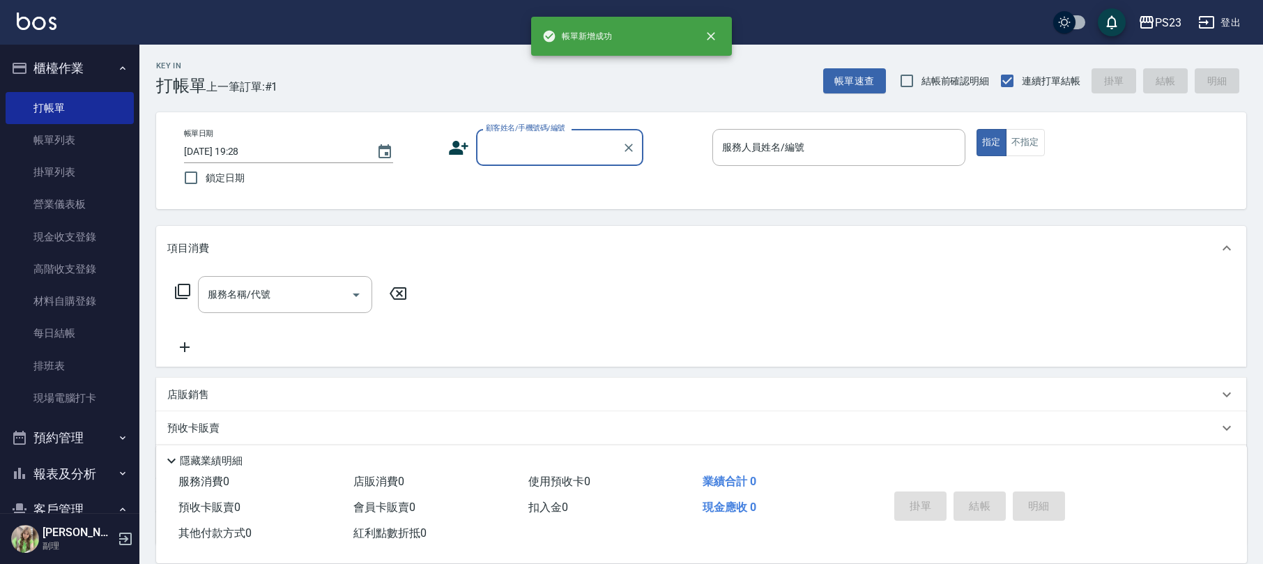
scroll to position [0, 0]
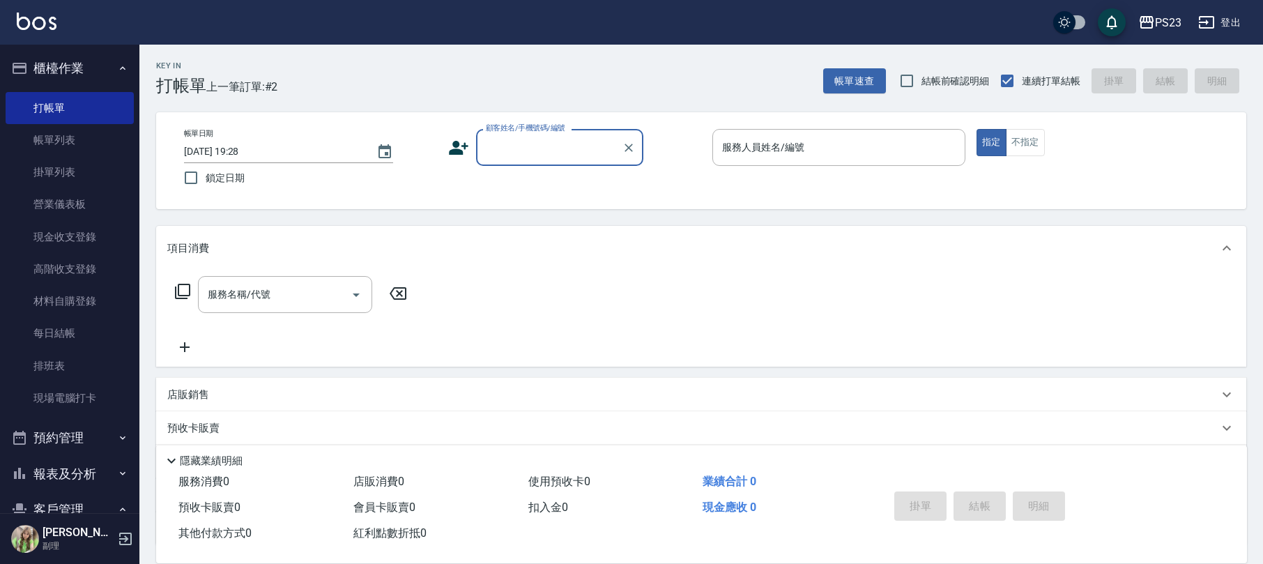
click at [522, 137] on input "顧客姓名/手機號碼/編號" at bounding box center [549, 147] width 134 height 24
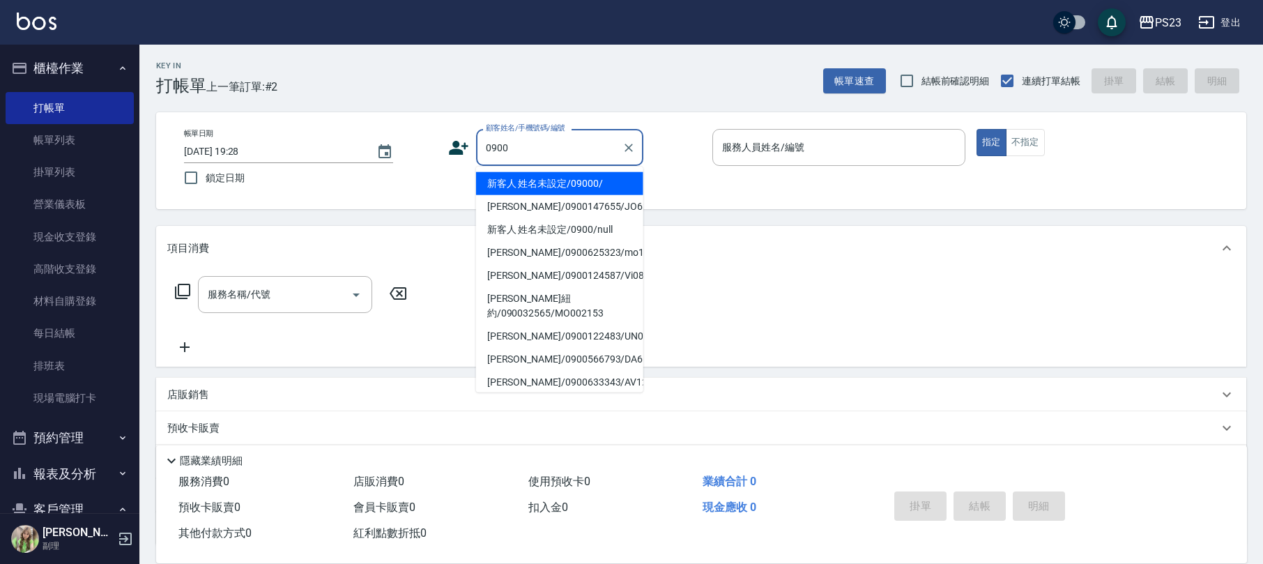
click at [572, 179] on li "新客人 姓名未設定/09000/" at bounding box center [559, 183] width 167 height 23
type input "新客人 姓名未設定/09000/"
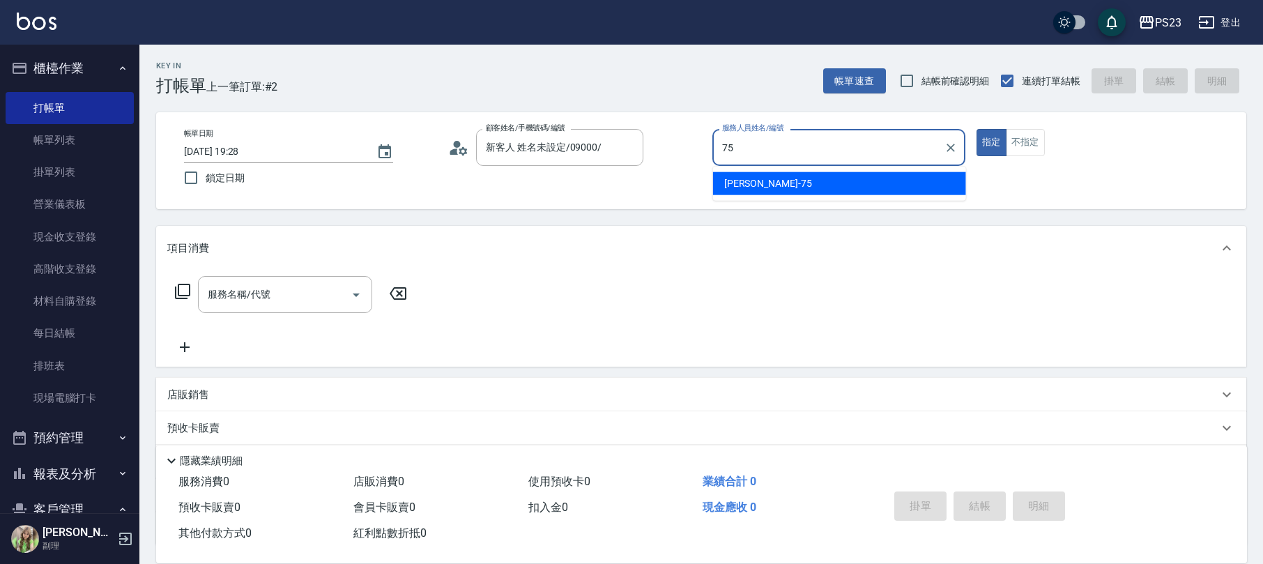
type input "Donna-75"
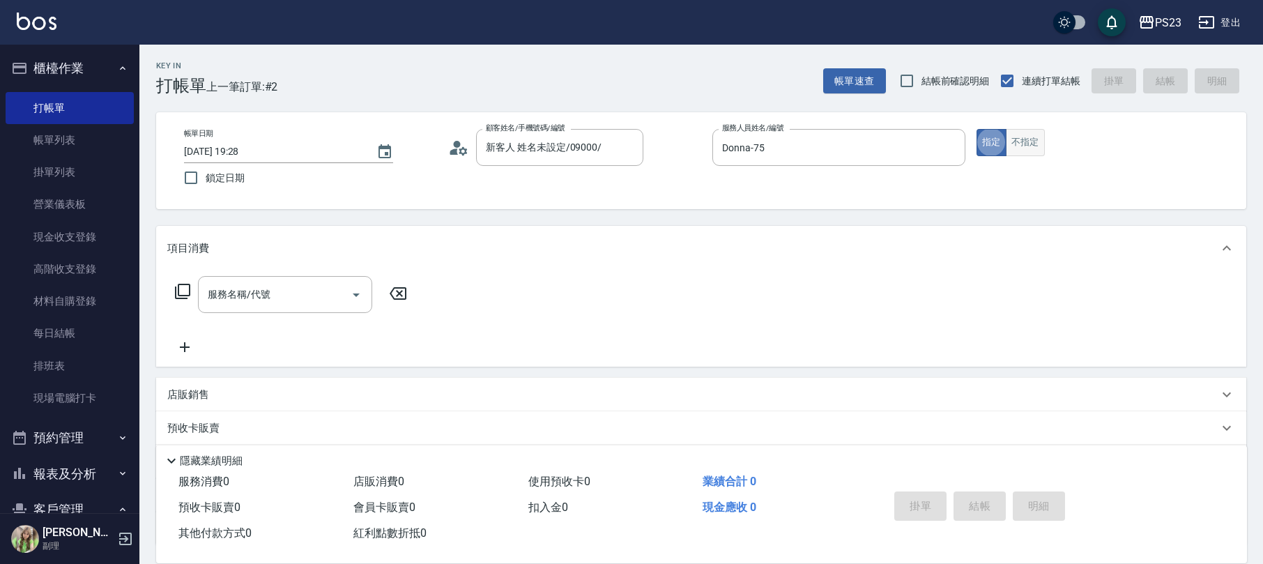
click at [1026, 134] on button "不指定" at bounding box center [1024, 142] width 39 height 27
click at [184, 288] on icon at bounding box center [182, 291] width 17 height 17
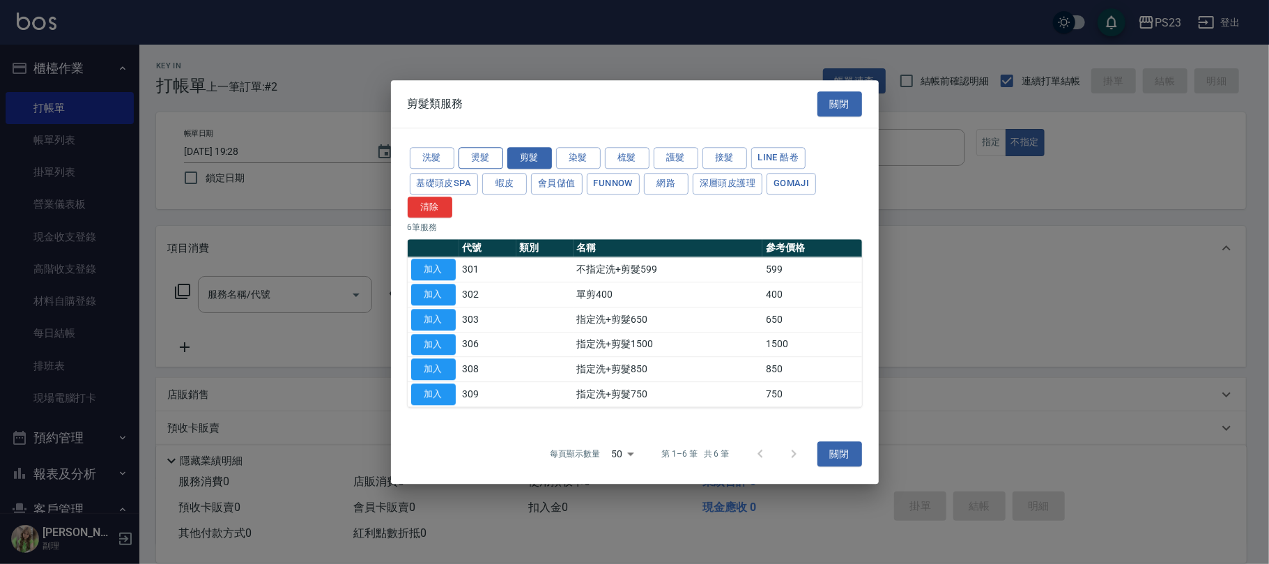
click at [482, 160] on button "燙髮" at bounding box center [480, 158] width 45 height 22
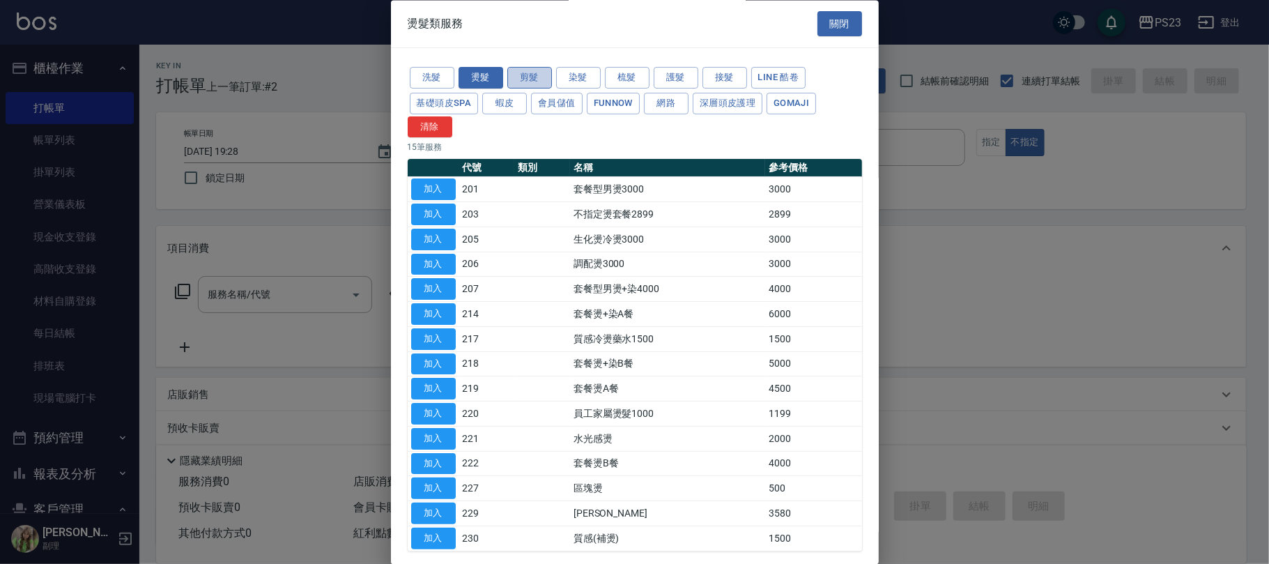
click at [522, 77] on button "剪髮" at bounding box center [529, 79] width 45 height 22
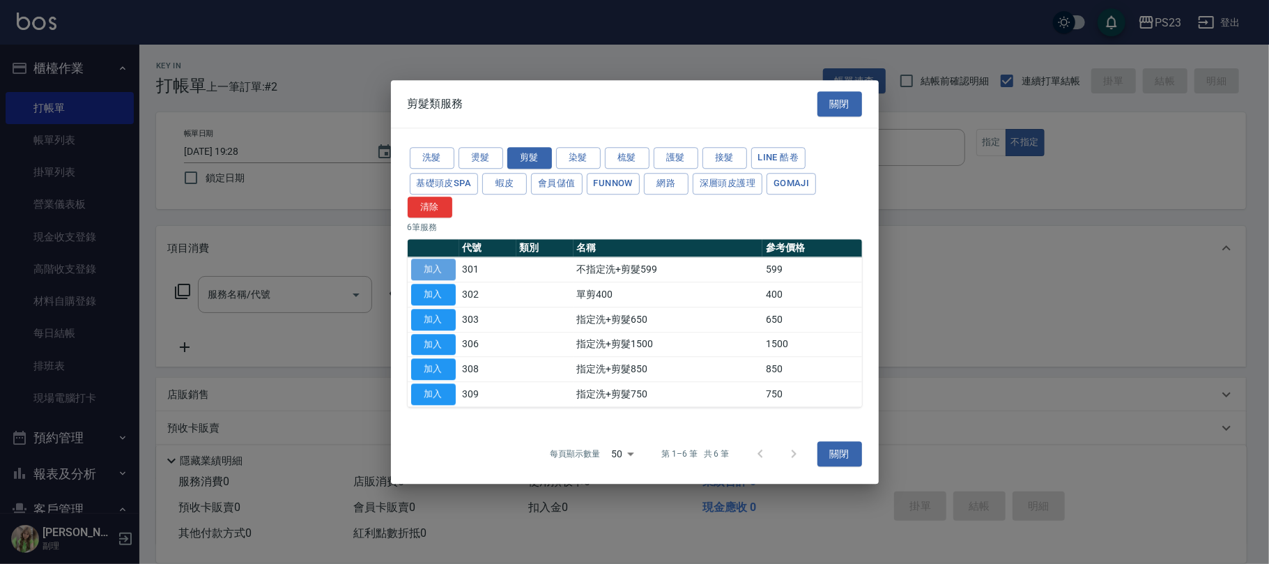
click at [438, 265] on button "加入" at bounding box center [433, 270] width 45 height 22
type input "不指定洗+剪髮599(301)"
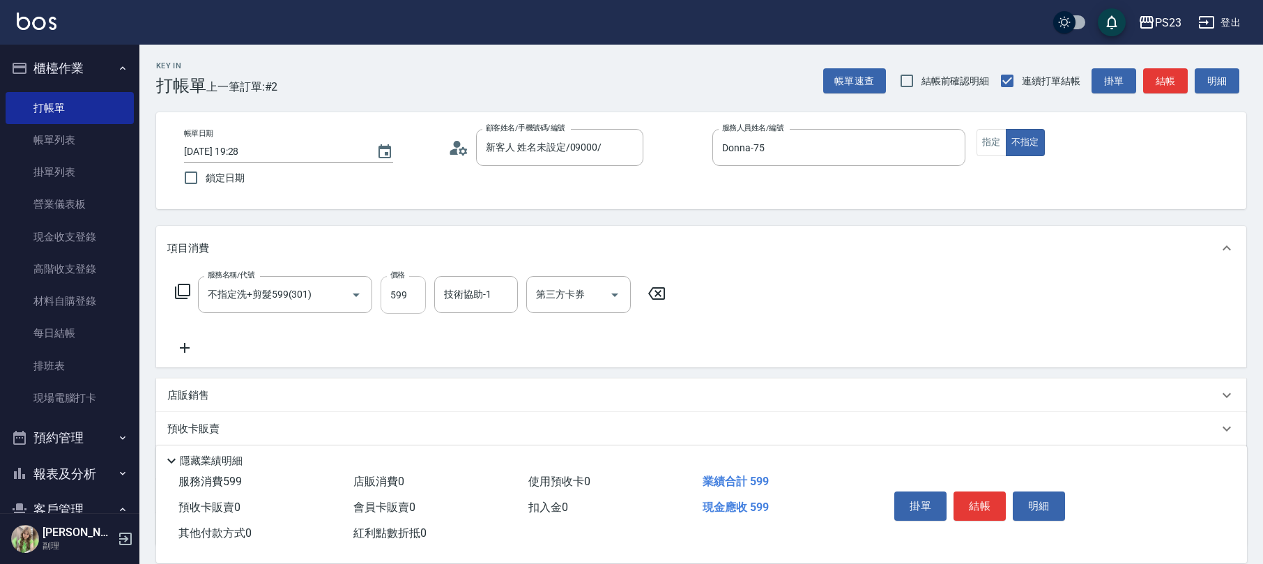
click at [408, 305] on input "599" at bounding box center [402, 295] width 45 height 38
type input "699"
type input "Donna-75"
click at [981, 500] on button "結帳" at bounding box center [979, 505] width 52 height 29
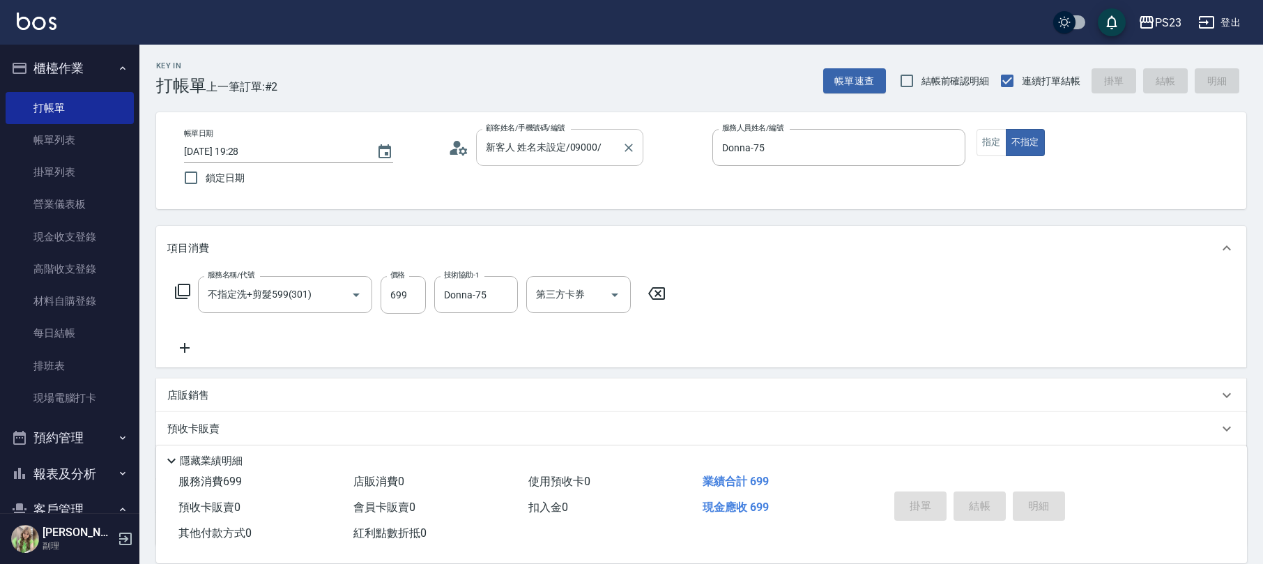
type input "[DATE] 19:52"
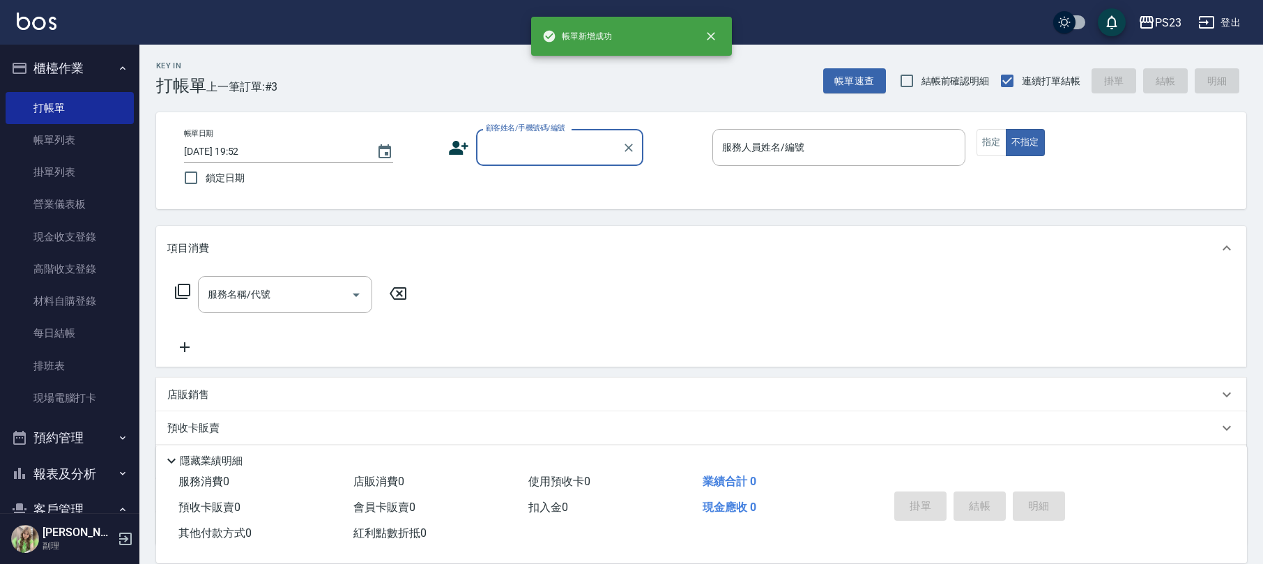
click at [532, 146] on input "顧客姓名/手機號碼/編號" at bounding box center [549, 147] width 134 height 24
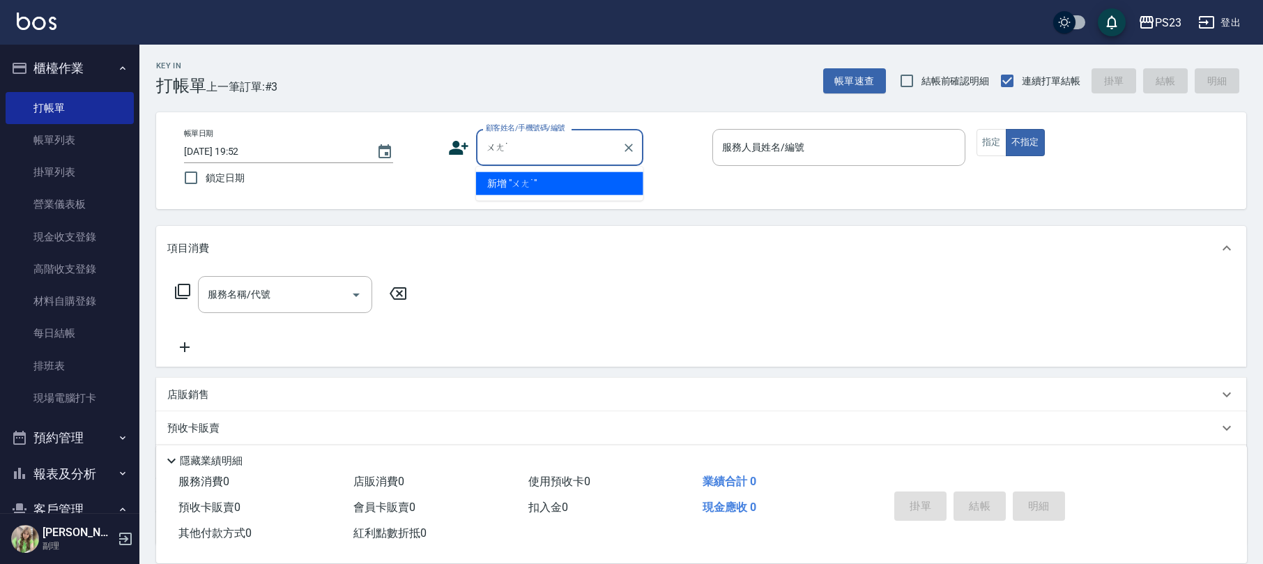
type input "ㄨ"
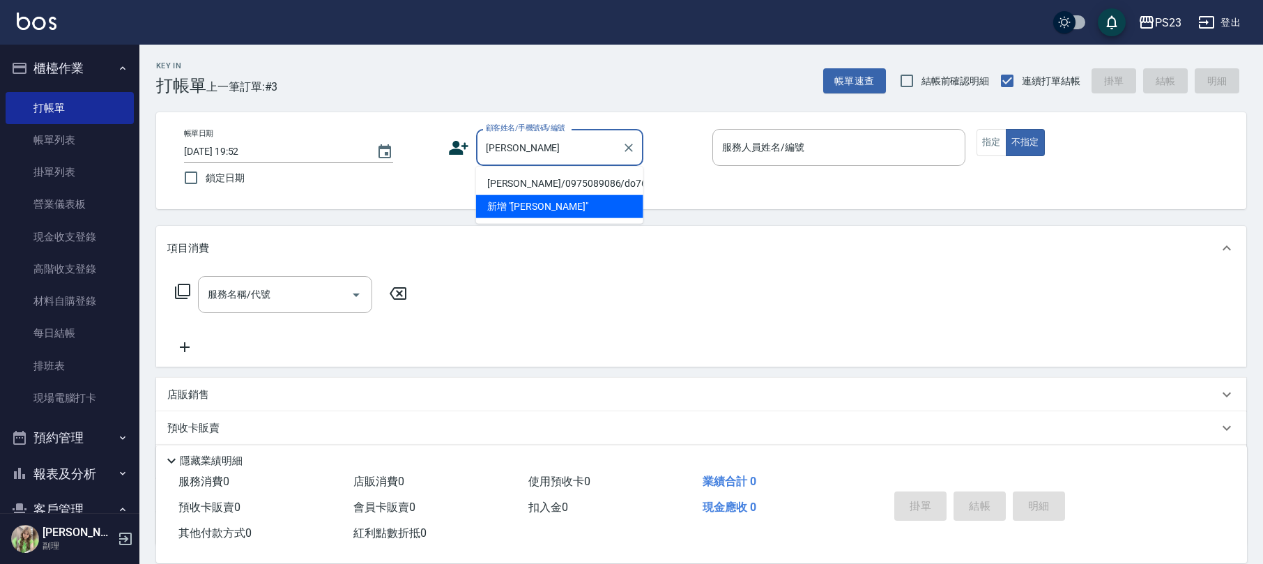
click at [558, 177] on li "[PERSON_NAME]/0975089086/do760630" at bounding box center [559, 183] width 167 height 23
type input "[PERSON_NAME]/0975089086/do760630"
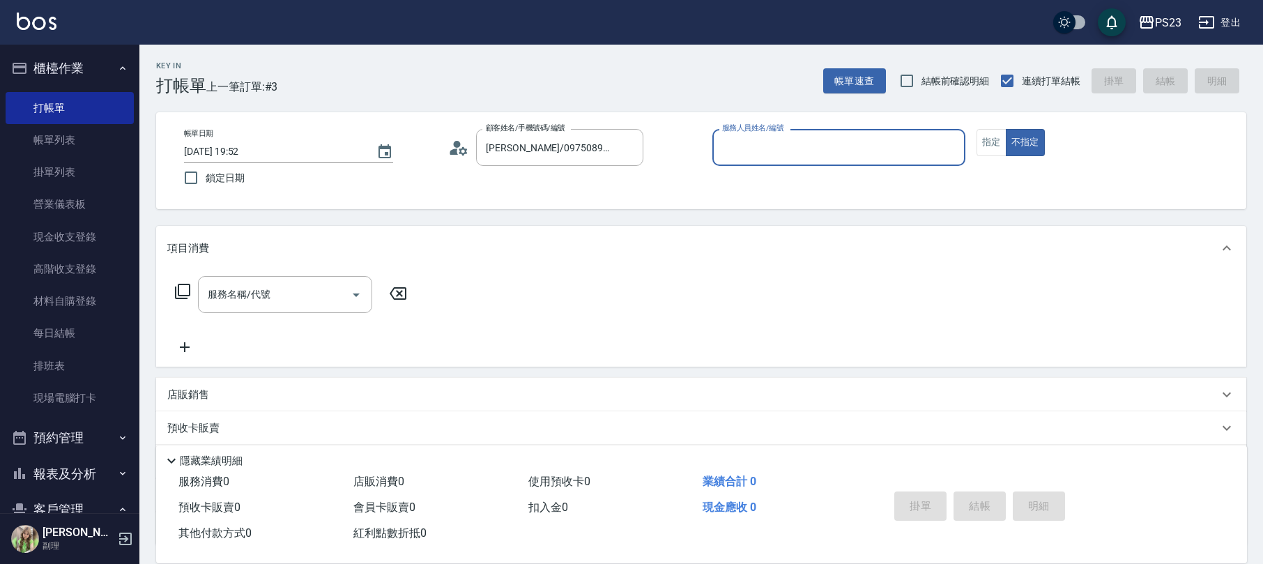
type input "Donna-75"
click at [181, 279] on div "服務名稱/代號 服務名稱/代號" at bounding box center [291, 294] width 248 height 37
click at [185, 296] on icon at bounding box center [182, 291] width 17 height 17
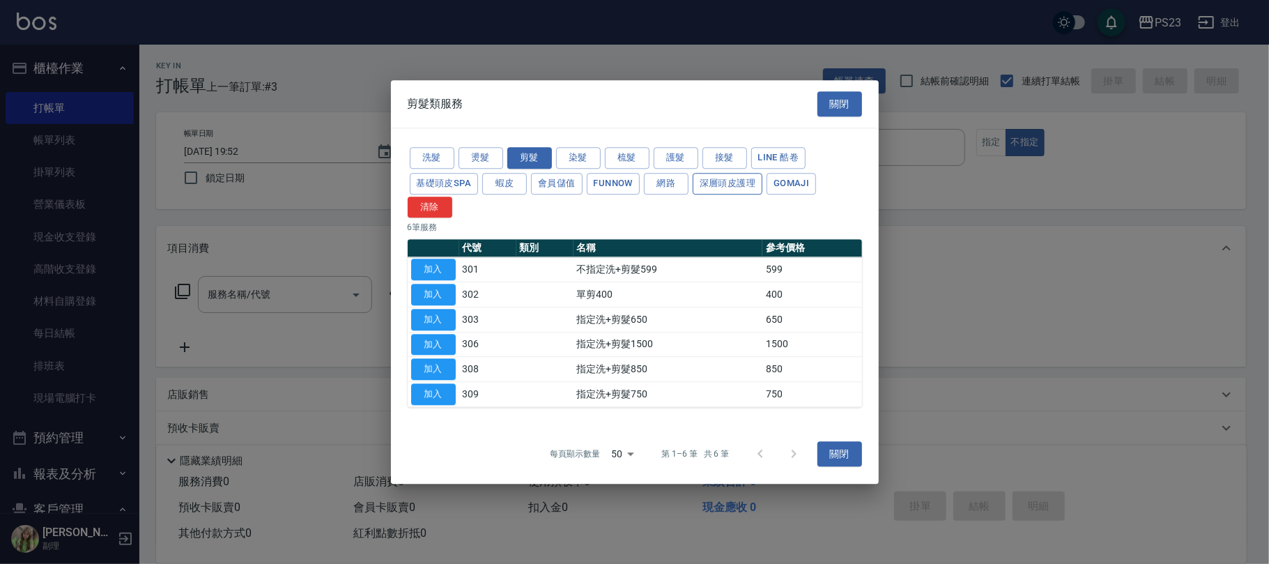
click at [734, 183] on button "深層頭皮護理" at bounding box center [728, 184] width 70 height 22
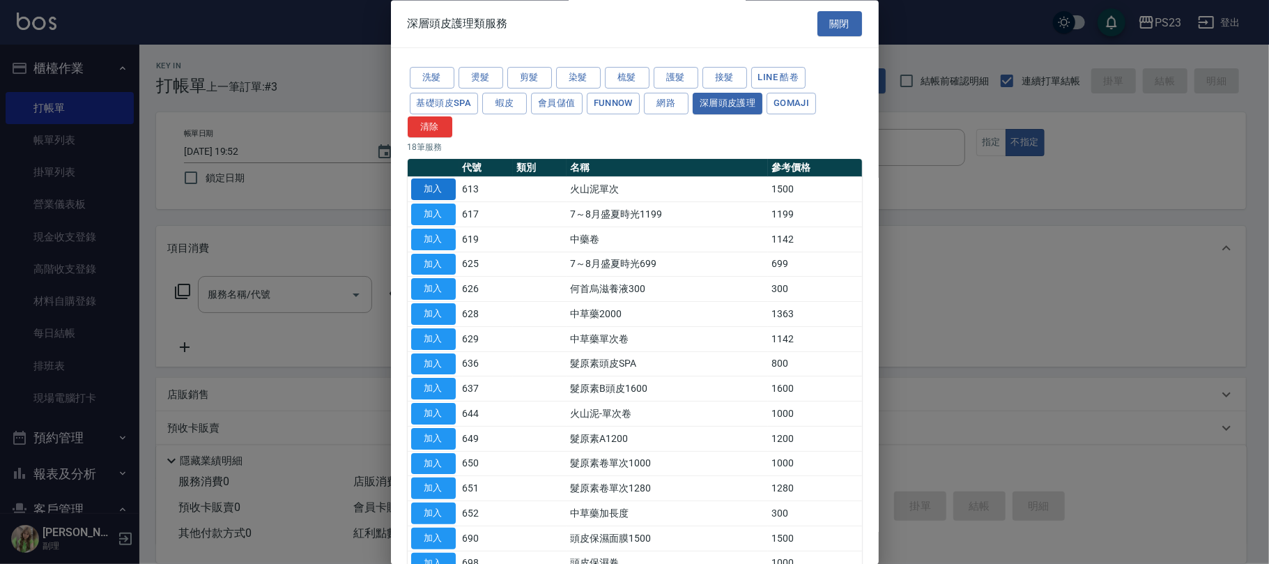
click at [441, 185] on button "加入" at bounding box center [433, 190] width 45 height 22
type input "火山泥單次(613)"
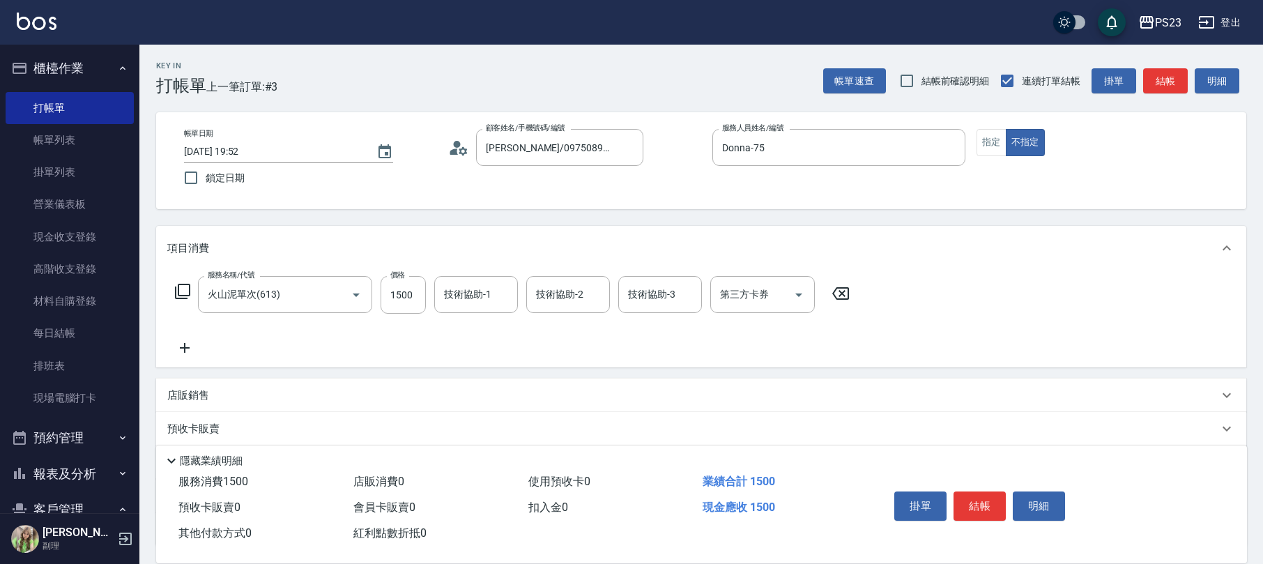
click at [840, 290] on icon at bounding box center [840, 293] width 35 height 17
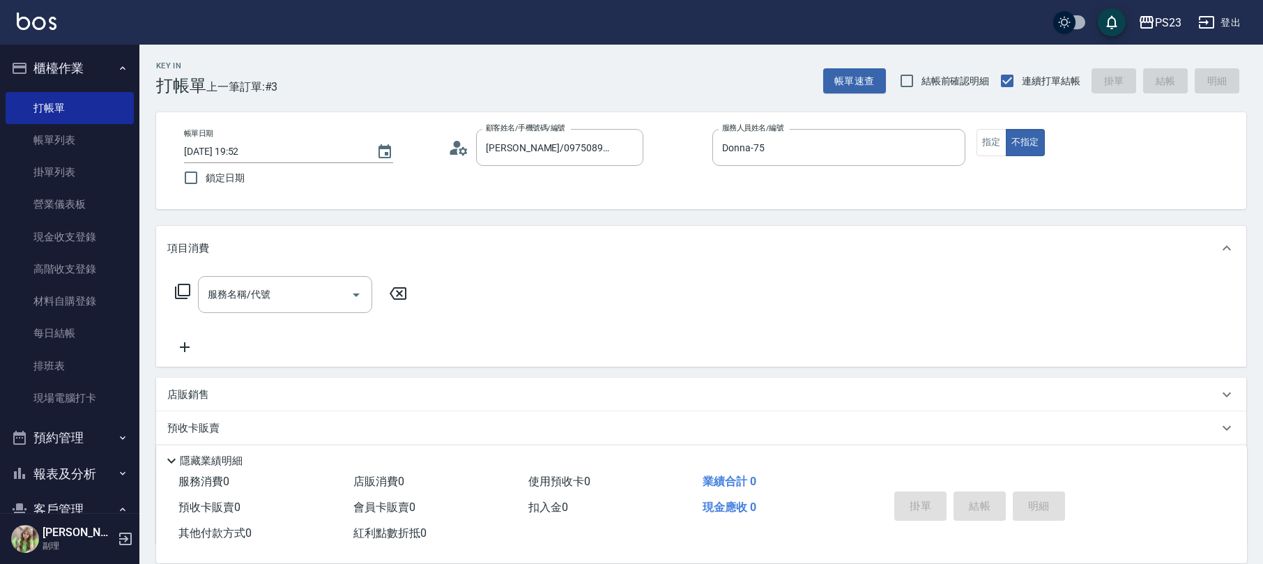
click at [181, 290] on icon at bounding box center [182, 291] width 17 height 17
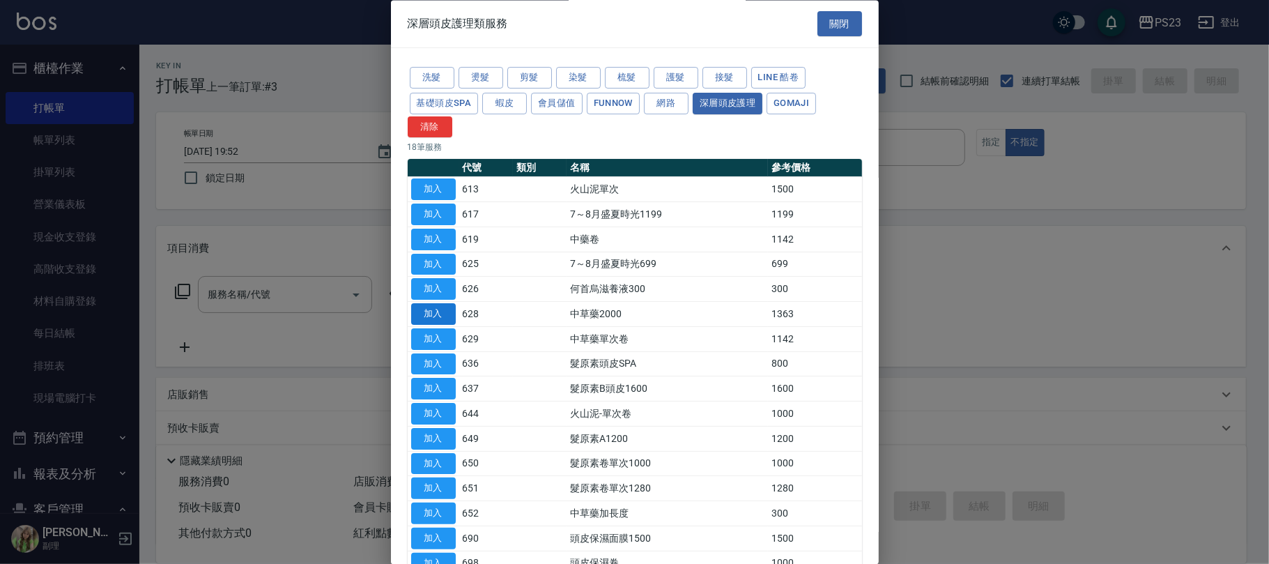
click at [435, 307] on button "加入" at bounding box center [433, 315] width 45 height 22
type input "中草藥2000(628)"
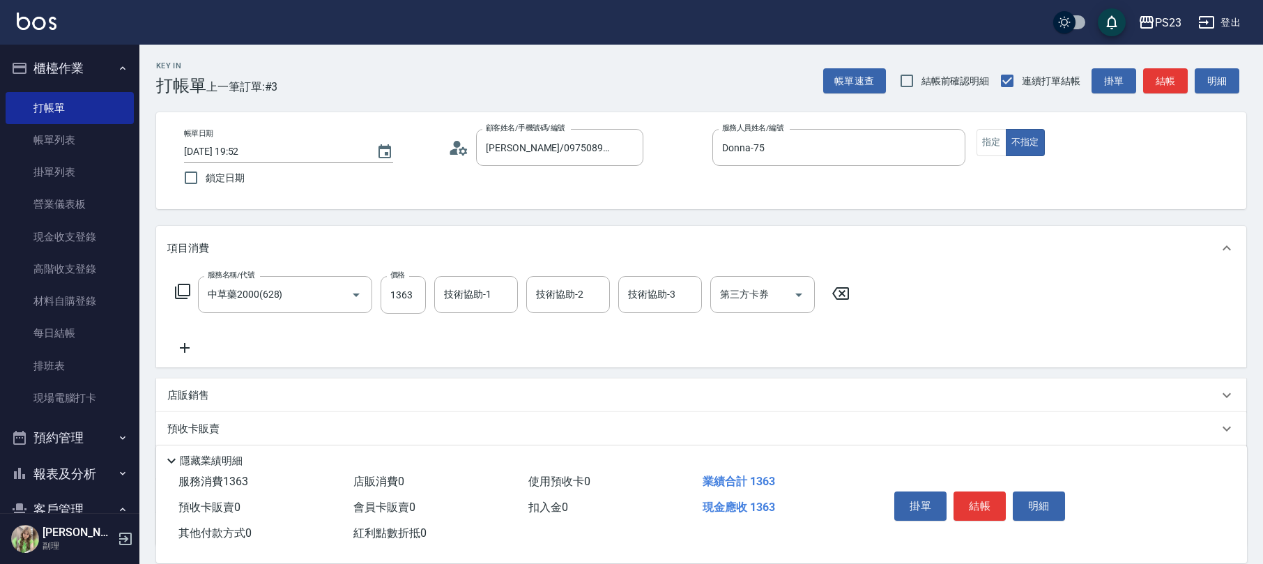
click at [183, 284] on icon at bounding box center [182, 291] width 15 height 15
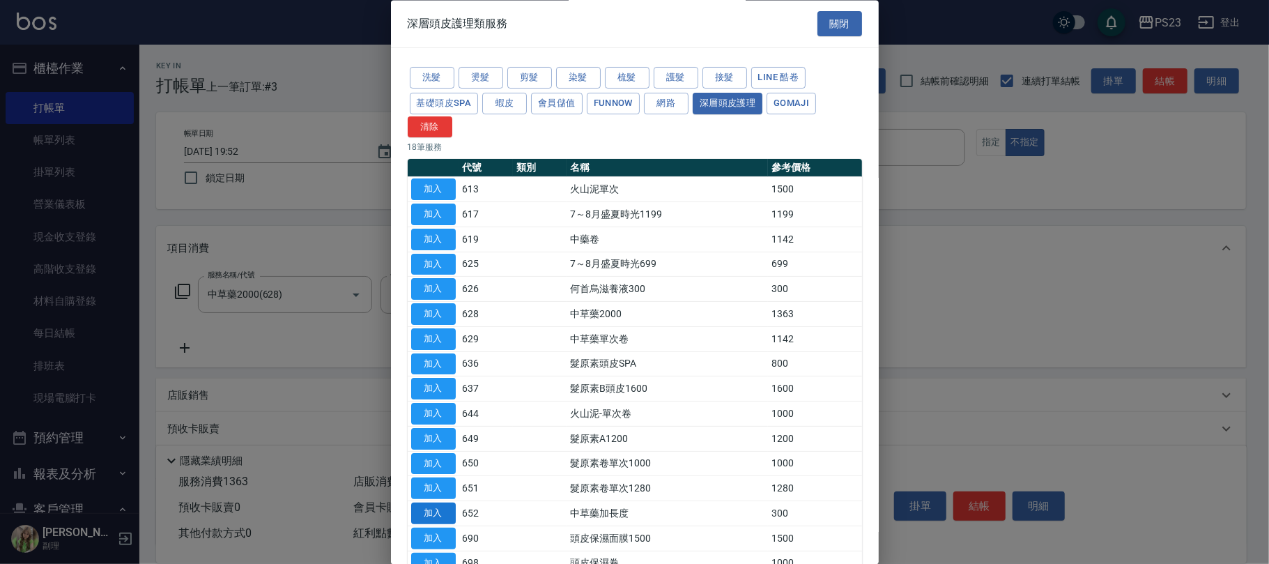
click at [439, 536] on button "加入" at bounding box center [433, 538] width 45 height 22
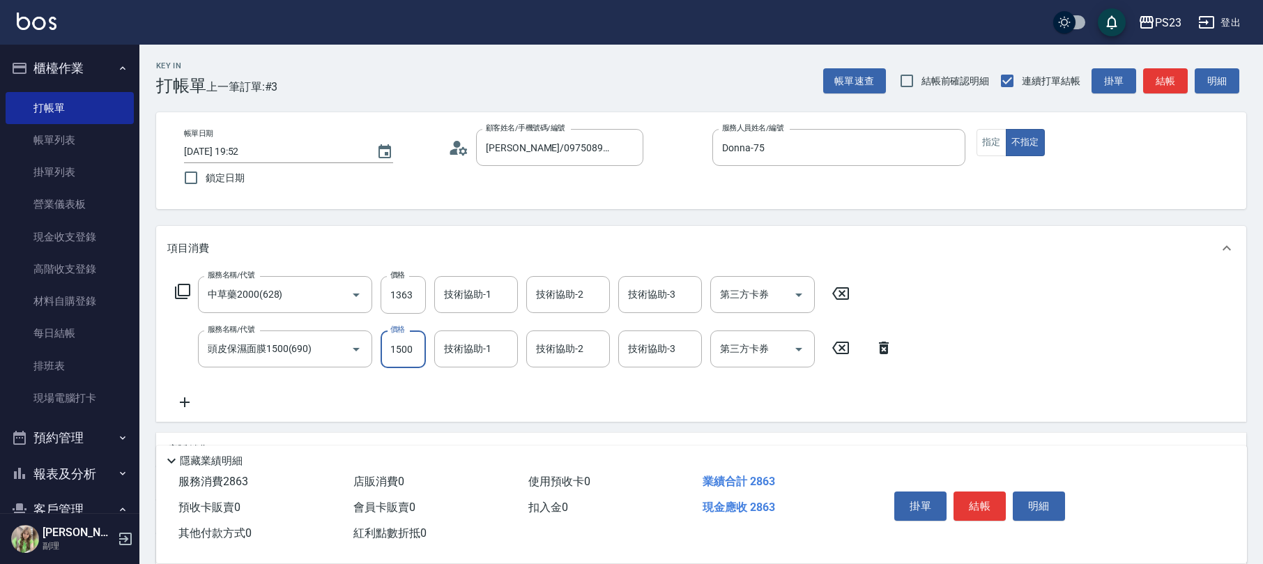
click at [405, 340] on input "1500" at bounding box center [402, 349] width 45 height 38
click at [401, 348] on input "11530" at bounding box center [402, 349] width 45 height 38
type input "1530"
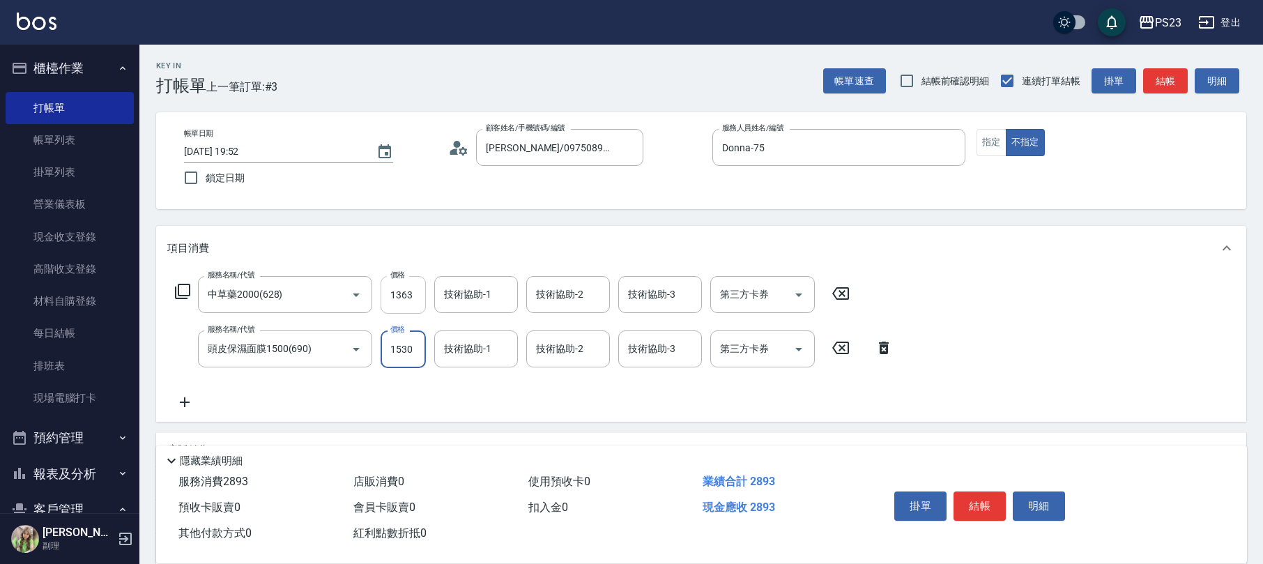
click at [396, 286] on input "1363" at bounding box center [402, 295] width 45 height 38
type input "1955"
type input "Donna-75"
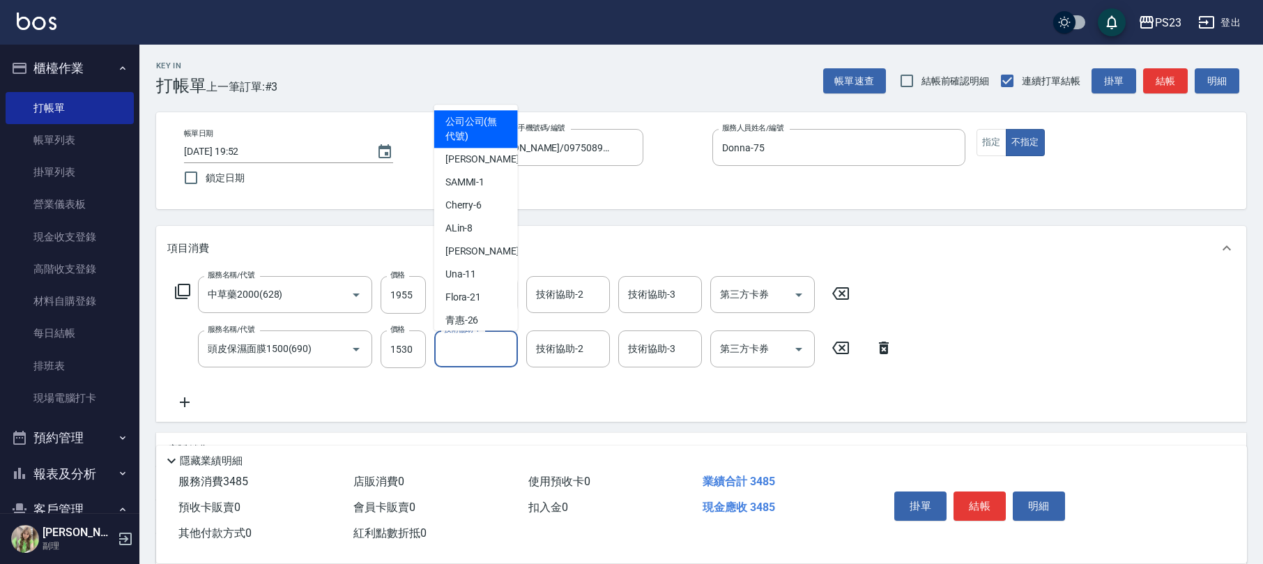
click at [458, 355] on input "技術協助-1" at bounding box center [475, 349] width 71 height 24
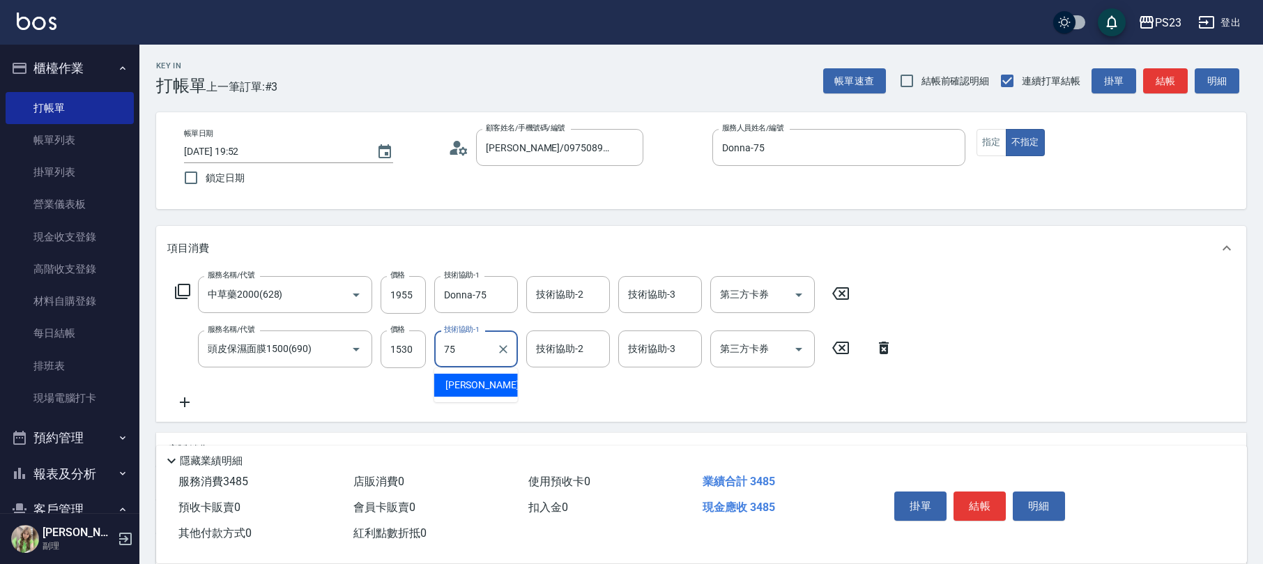
type input "Donna-75"
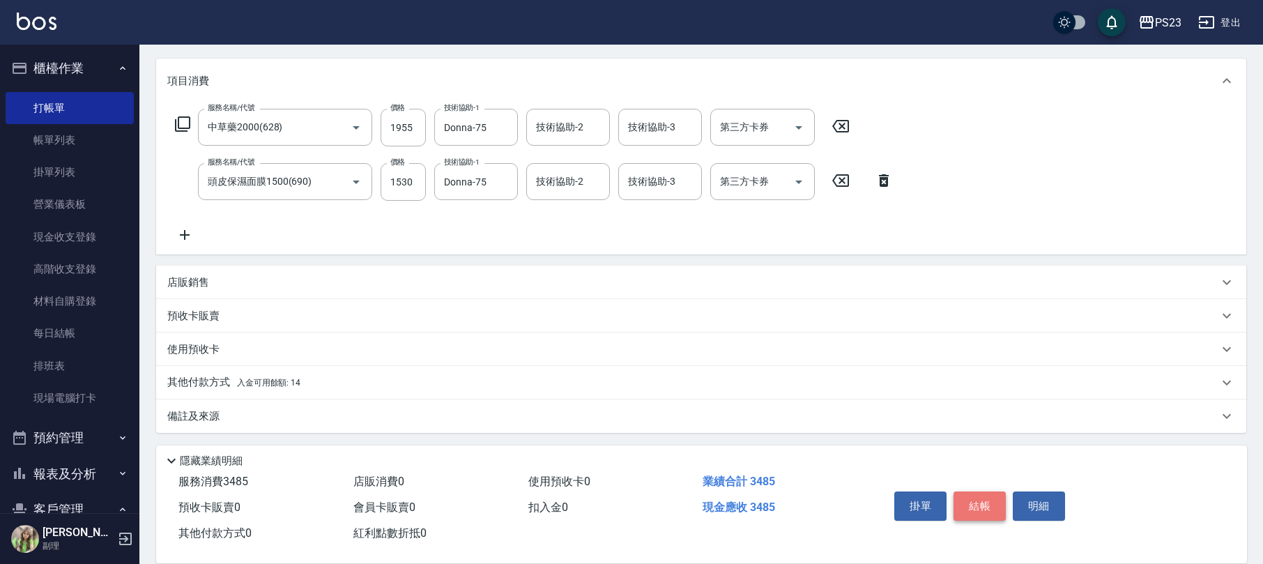
click at [979, 491] on button "結帳" at bounding box center [979, 505] width 52 height 29
type input "[DATE] 19:53"
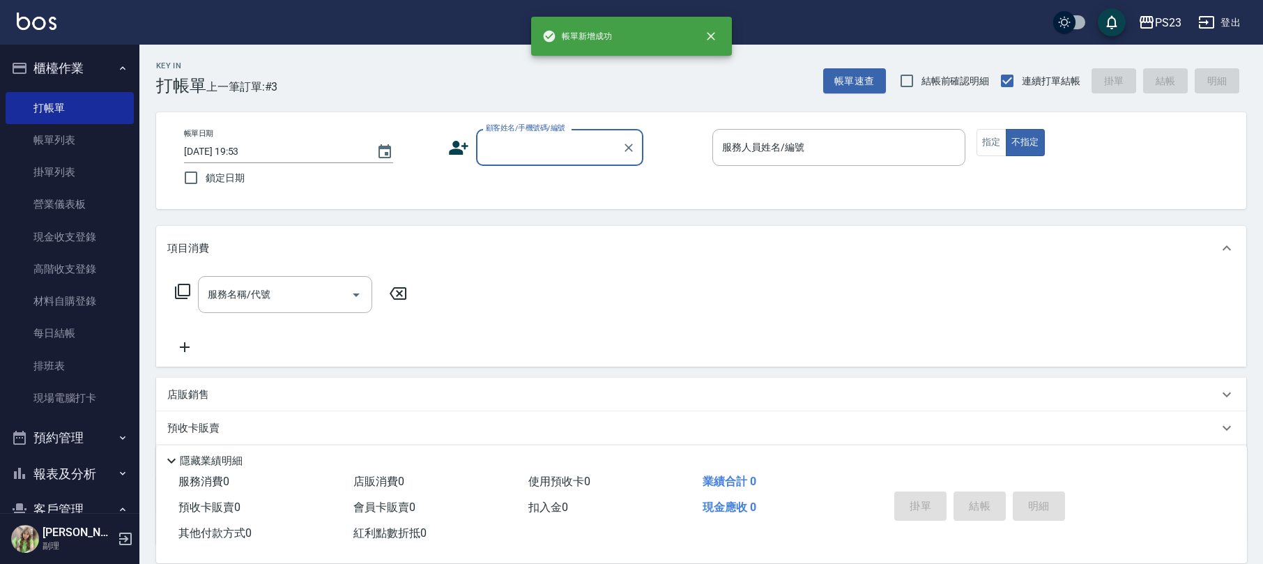
scroll to position [0, 0]
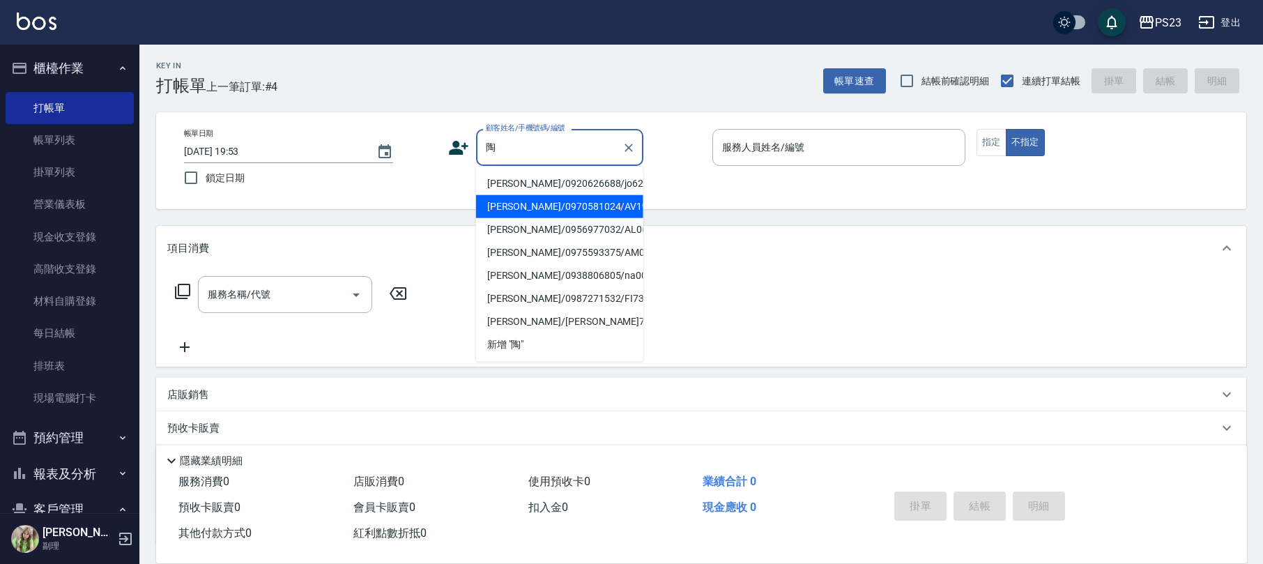
click at [569, 207] on li "[PERSON_NAME]/0970581024/AV19961024" at bounding box center [559, 206] width 167 height 23
type input "[PERSON_NAME]/0970581024/AV19961024"
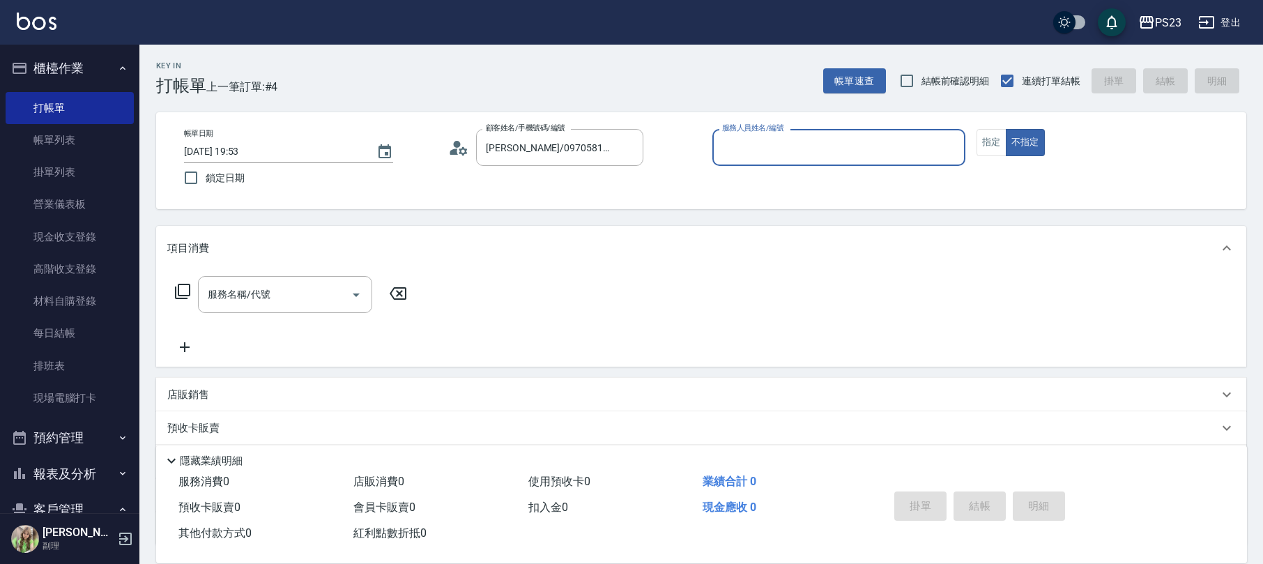
type input "Donna-75"
click at [180, 293] on icon at bounding box center [182, 291] width 17 height 17
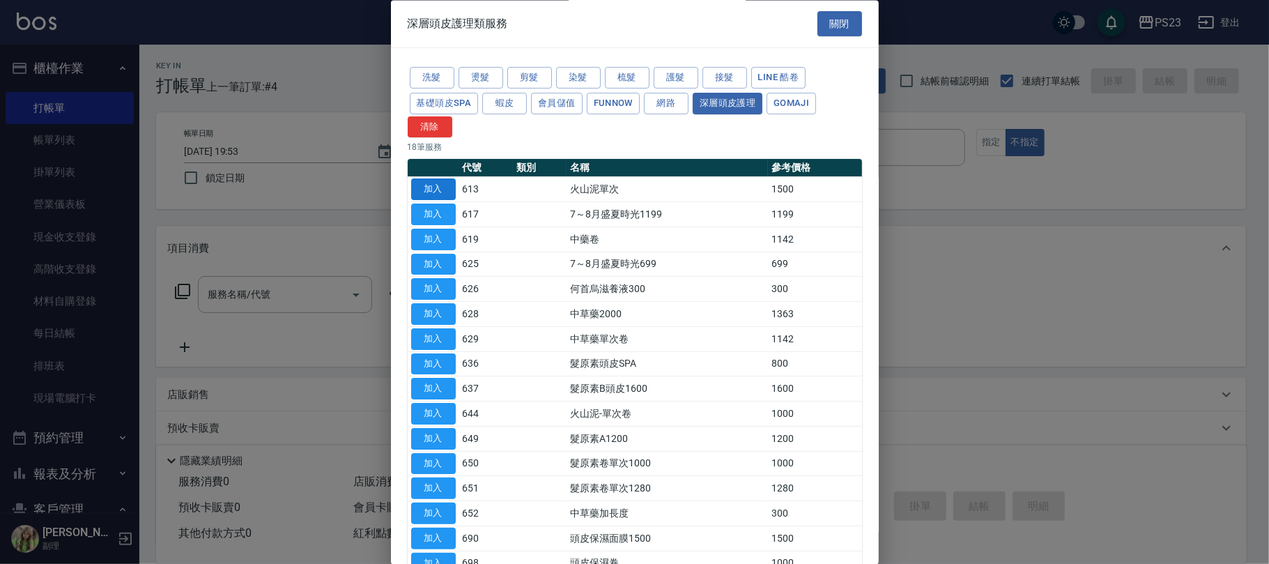
click at [443, 191] on button "加入" at bounding box center [433, 190] width 45 height 22
type input "火山泥單次(613)"
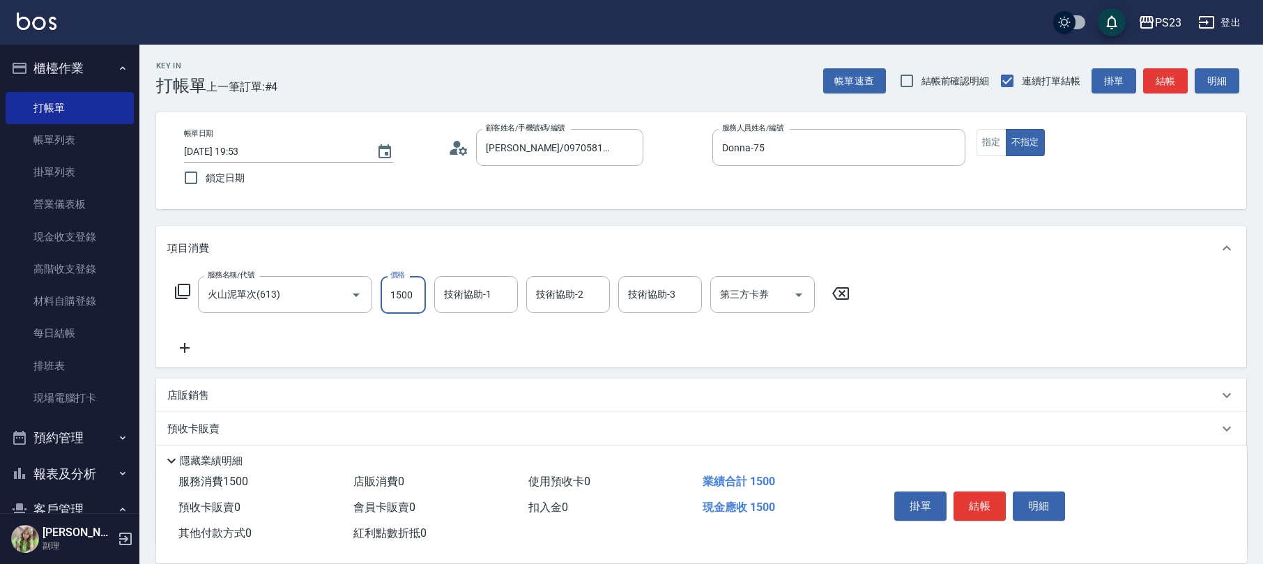
click at [402, 283] on input "1500" at bounding box center [402, 295] width 45 height 38
type input "1530"
type input "Flora-21"
click at [198, 396] on p "店販銷售" at bounding box center [188, 395] width 42 height 15
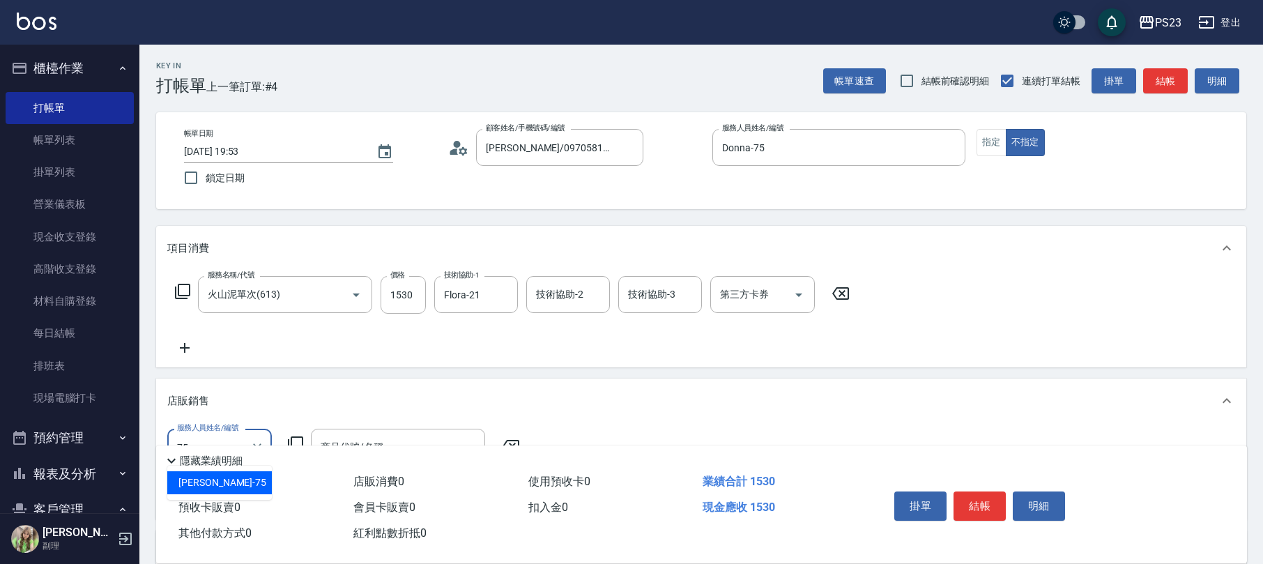
type input "Donna-75"
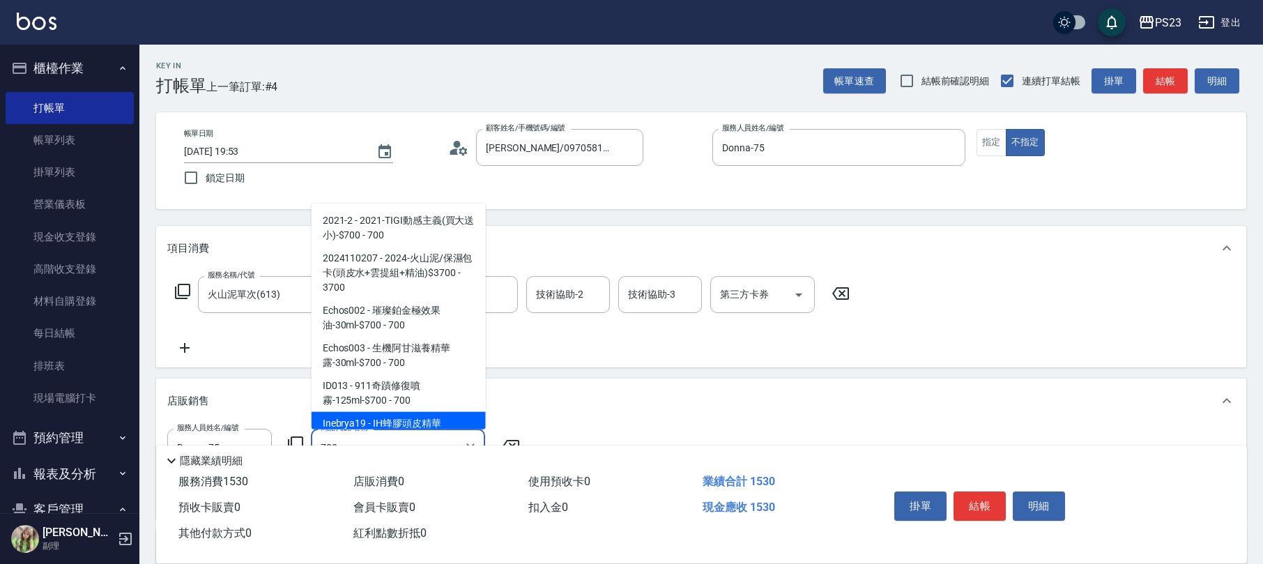
click at [432, 422] on span "Inebrya19 - IH蜂膠頭皮精華液-200ml-$700 - 700" at bounding box center [398, 431] width 174 height 38
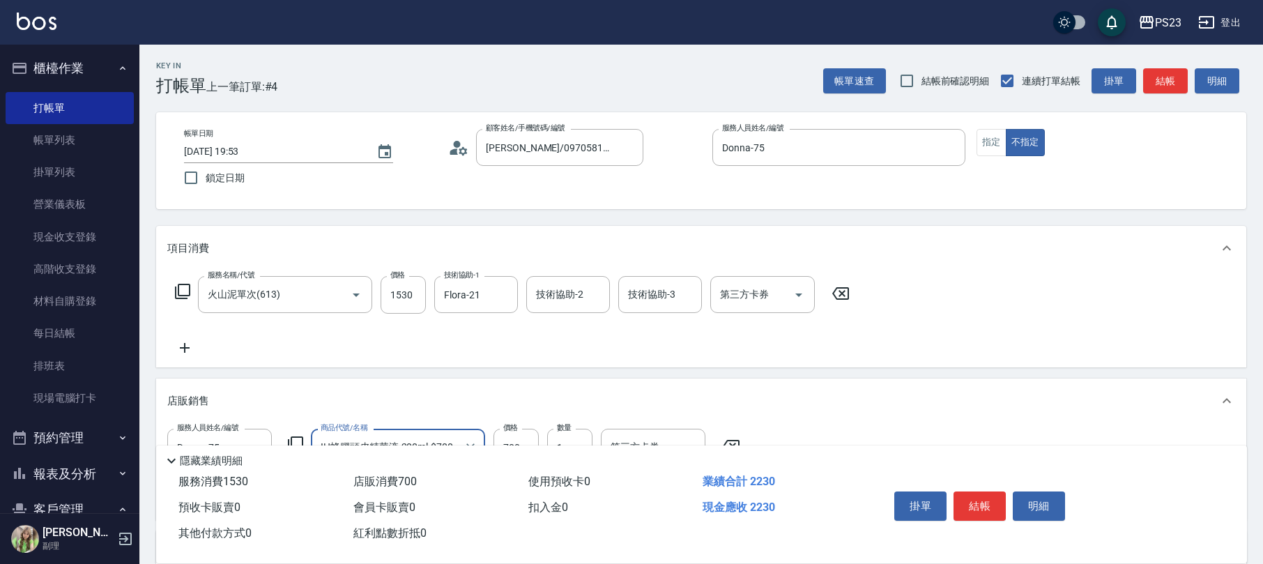
scroll to position [185, 0]
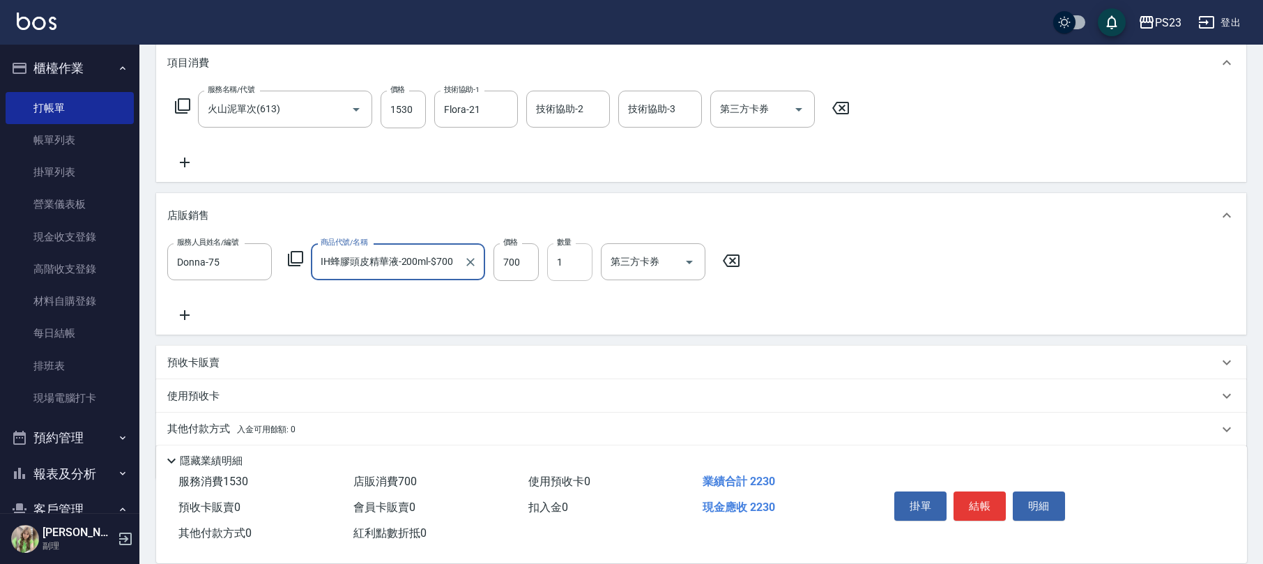
type input "IH蜂膠頭皮精華液-200ml-$700"
click at [562, 265] on input "1" at bounding box center [569, 262] width 45 height 38
type input "3"
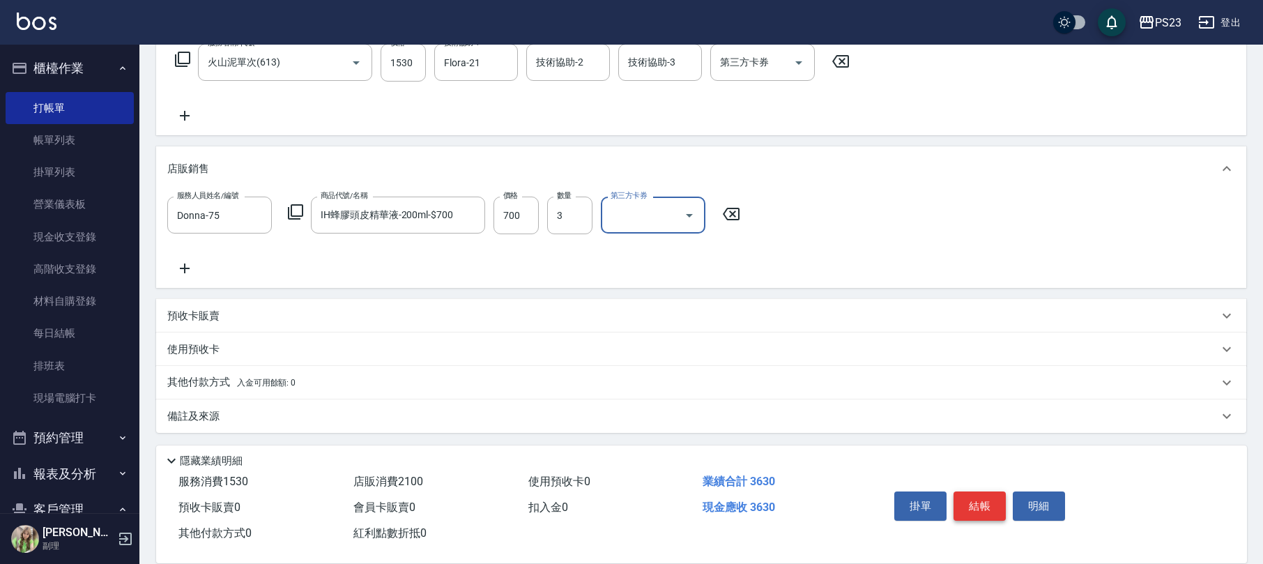
click at [989, 510] on button "結帳" at bounding box center [979, 505] width 52 height 29
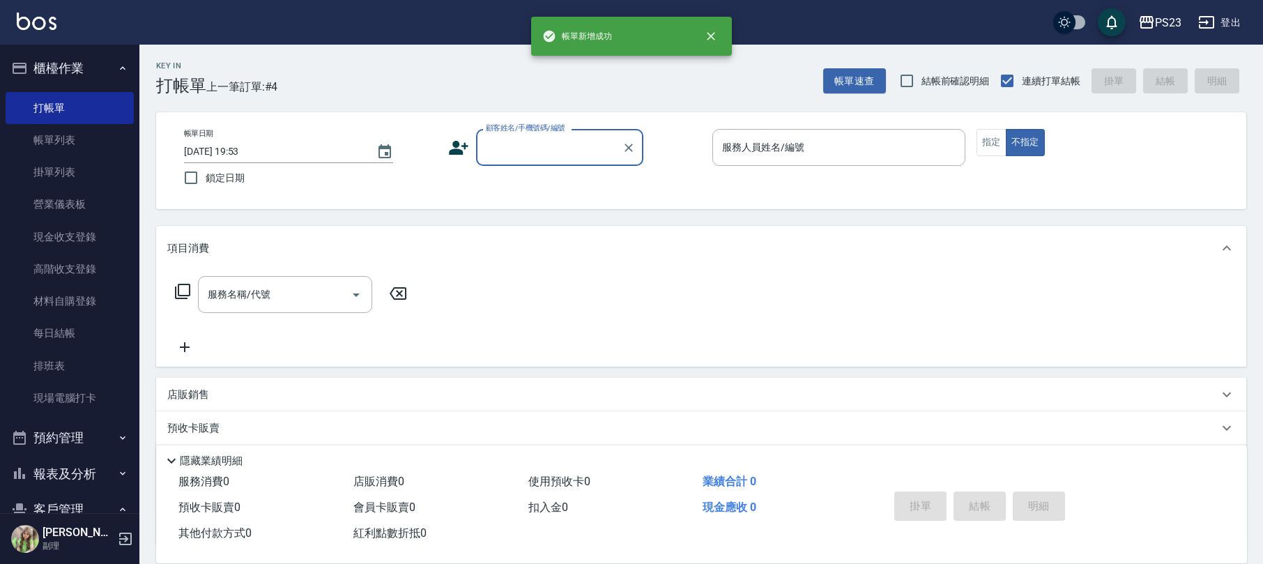
scroll to position [0, 0]
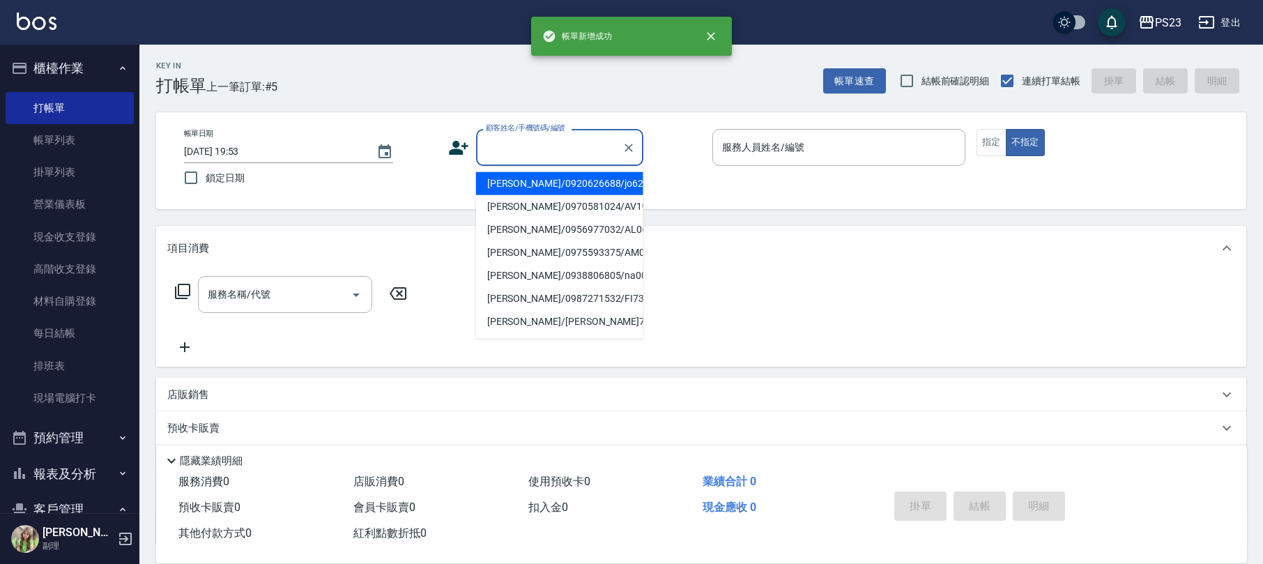
click at [564, 151] on input "顧客姓名/手機號碼/編號" at bounding box center [549, 147] width 134 height 24
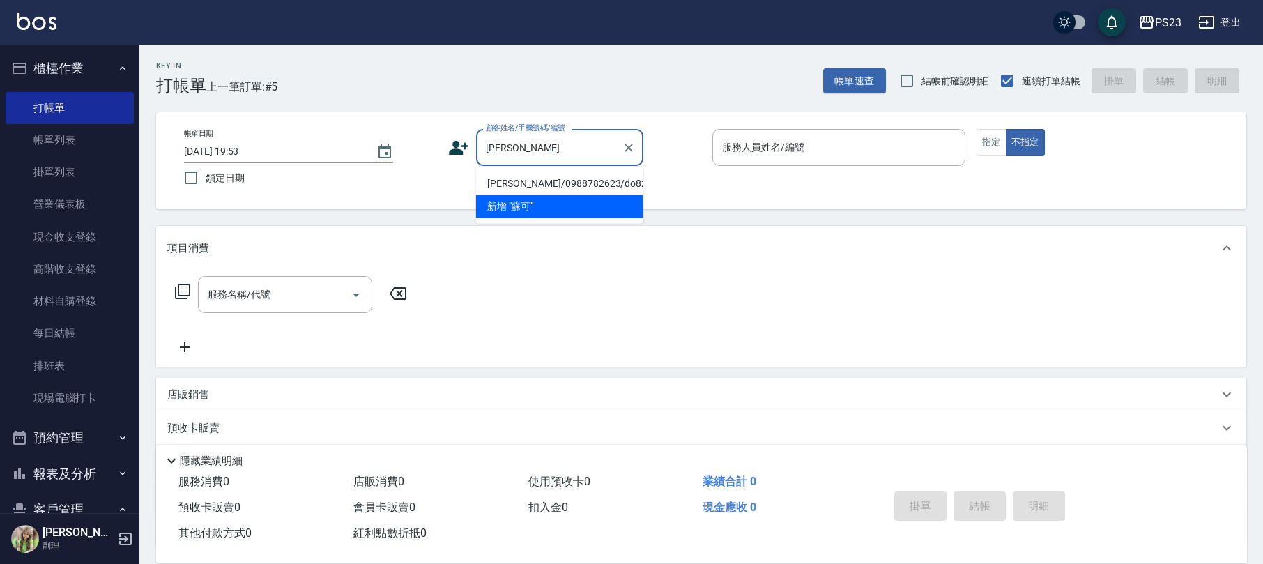
click at [566, 181] on li "[PERSON_NAME]/0988782623/do821101" at bounding box center [559, 183] width 167 height 23
type input "[PERSON_NAME]/0988782623/do821101"
type input "Donna-75"
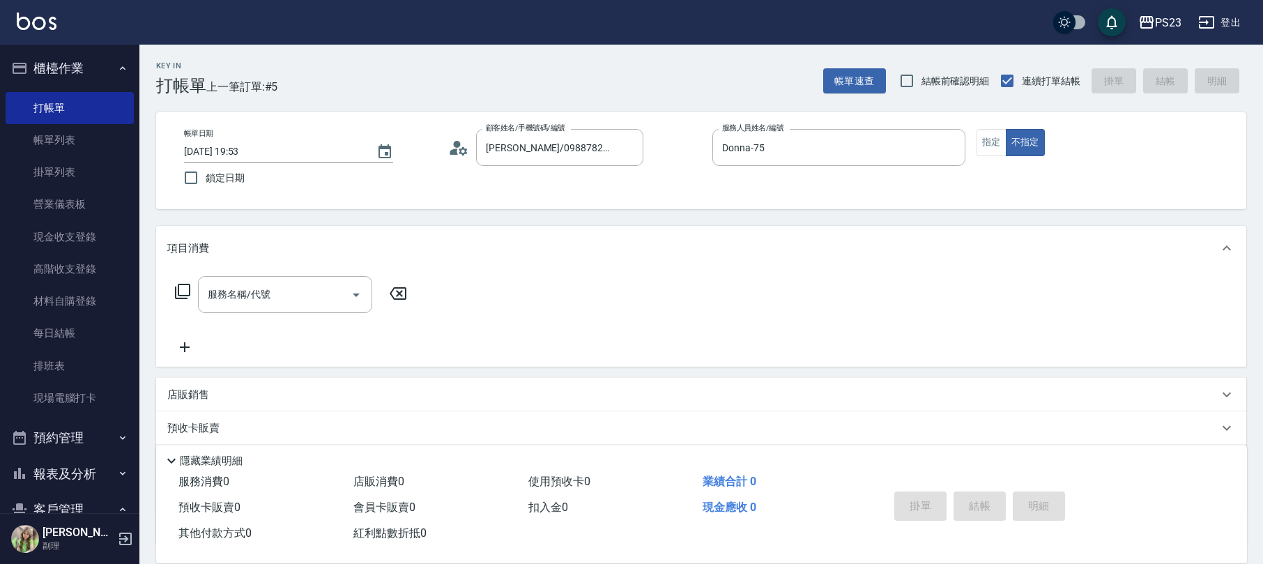
click at [176, 283] on icon at bounding box center [182, 291] width 17 height 17
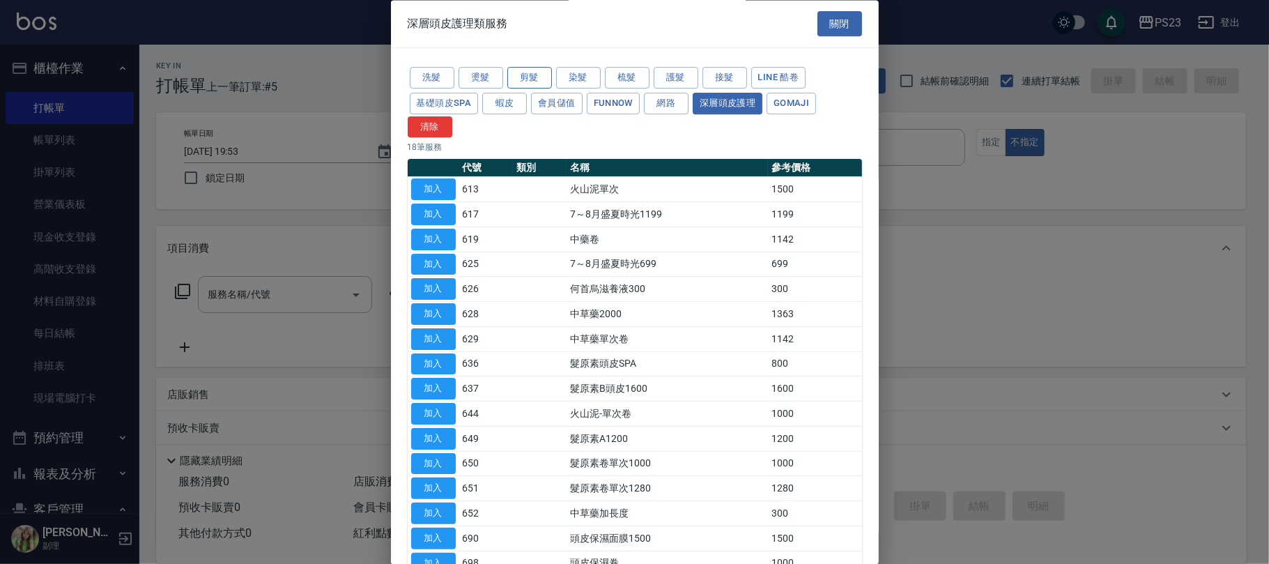
click at [525, 75] on button "剪髮" at bounding box center [529, 79] width 45 height 22
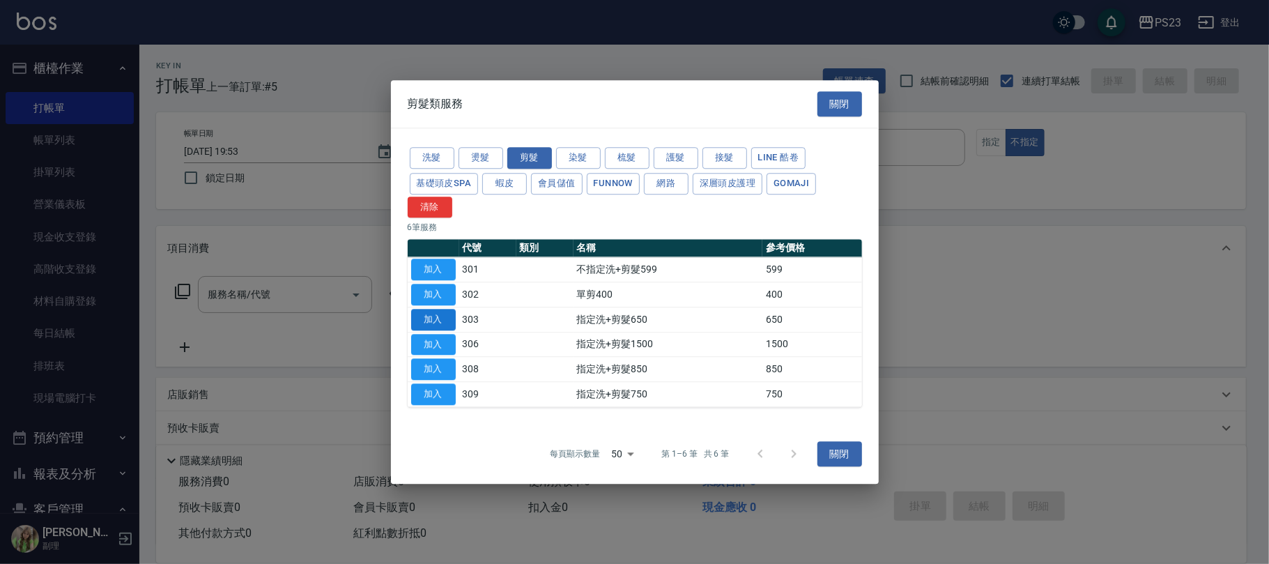
click at [424, 321] on button "加入" at bounding box center [433, 320] width 45 height 22
type input "指定洗+剪髮650(303)"
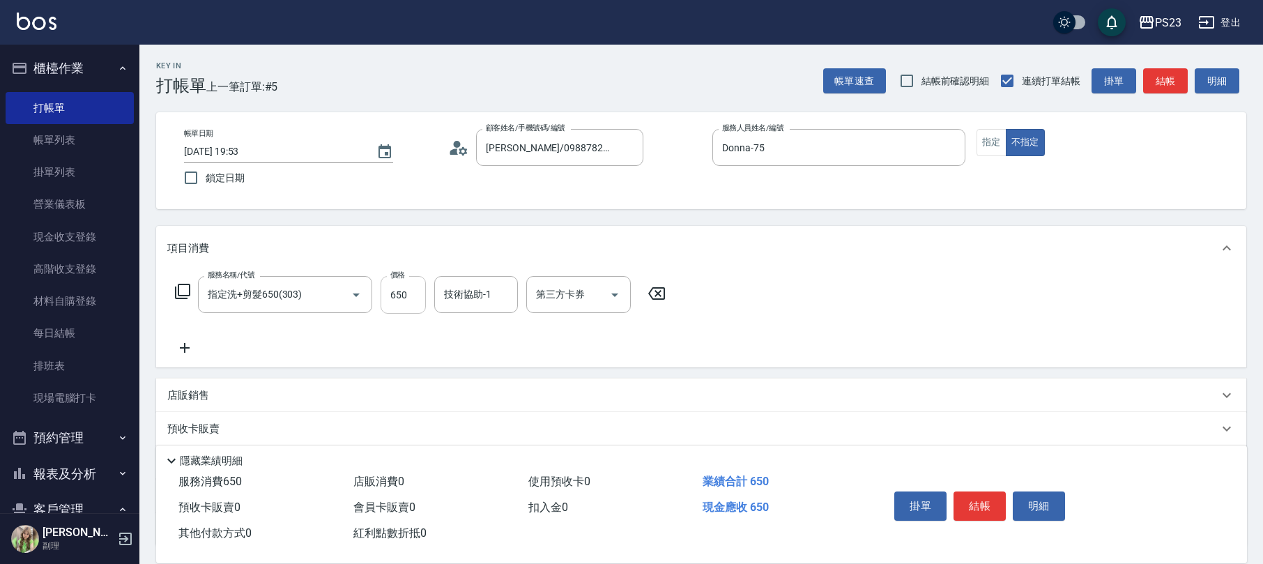
click at [407, 305] on input "650" at bounding box center [402, 295] width 45 height 38
type input "750"
type input "Donna-75"
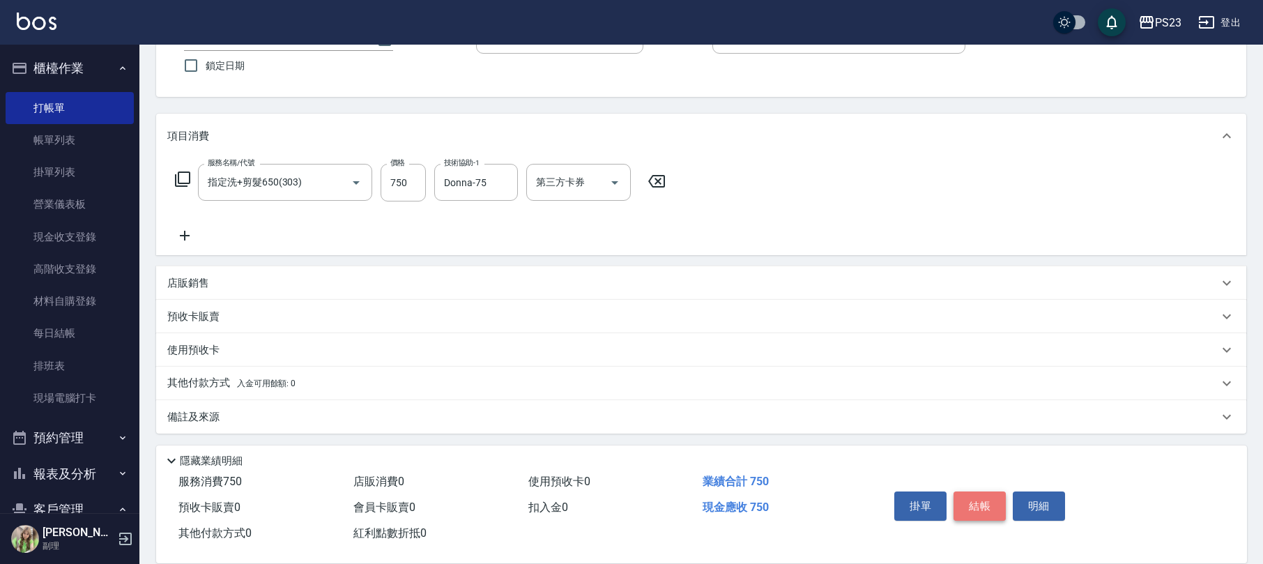
click at [970, 502] on button "結帳" at bounding box center [979, 505] width 52 height 29
type input "[DATE] 19:54"
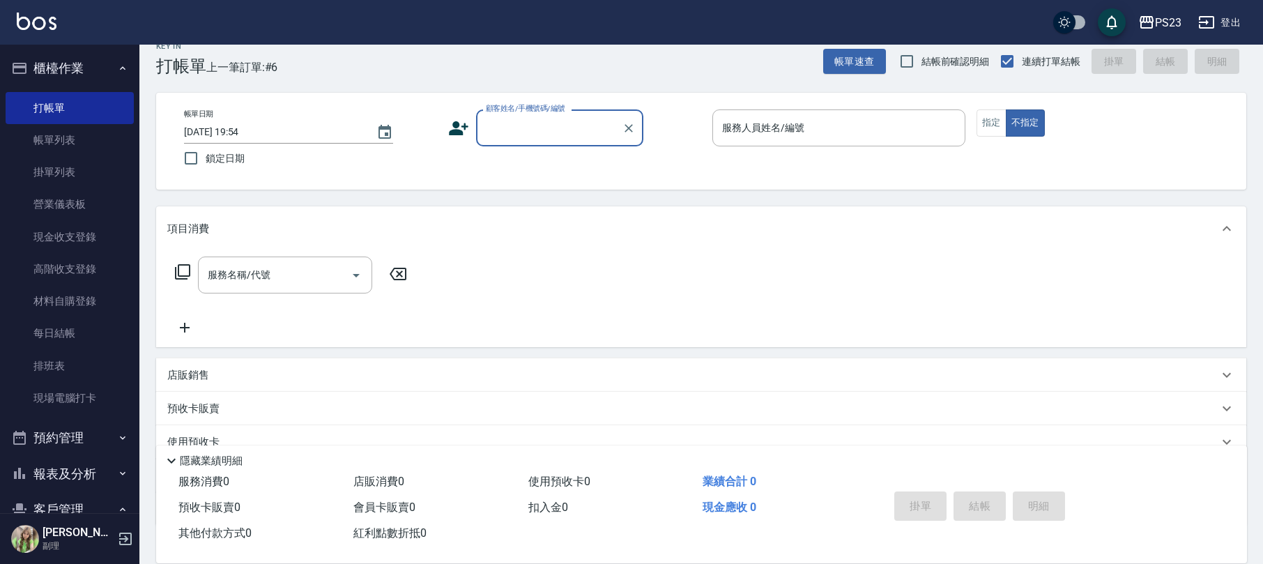
scroll to position [0, 0]
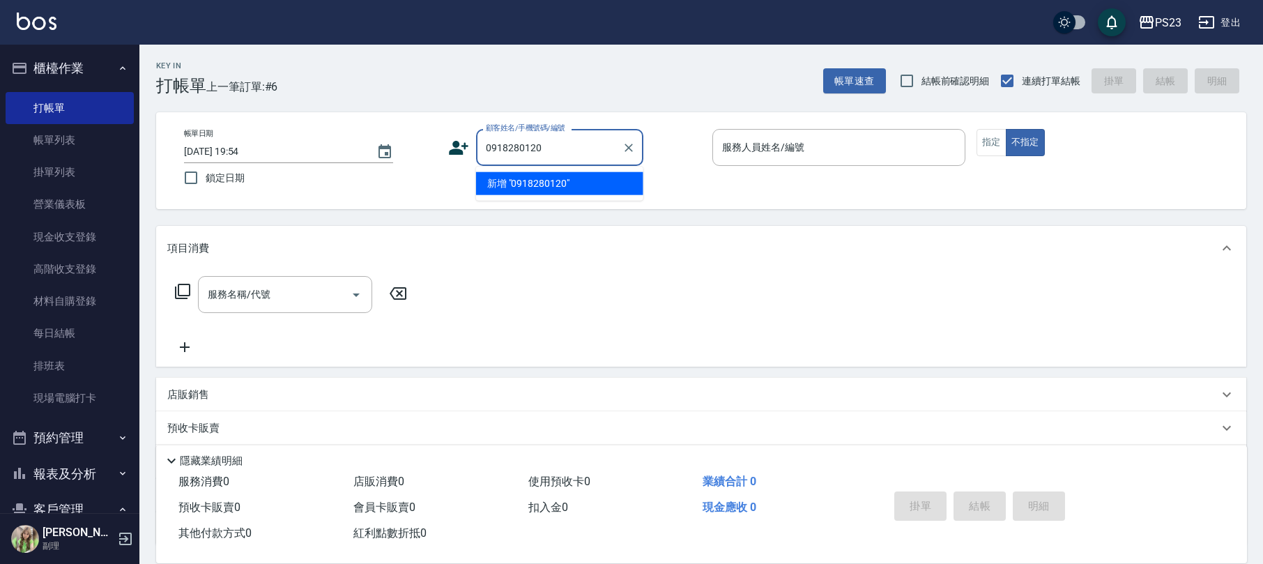
click at [536, 185] on li "新增 "0918280120"" at bounding box center [559, 183] width 167 height 23
type input "0918280120"
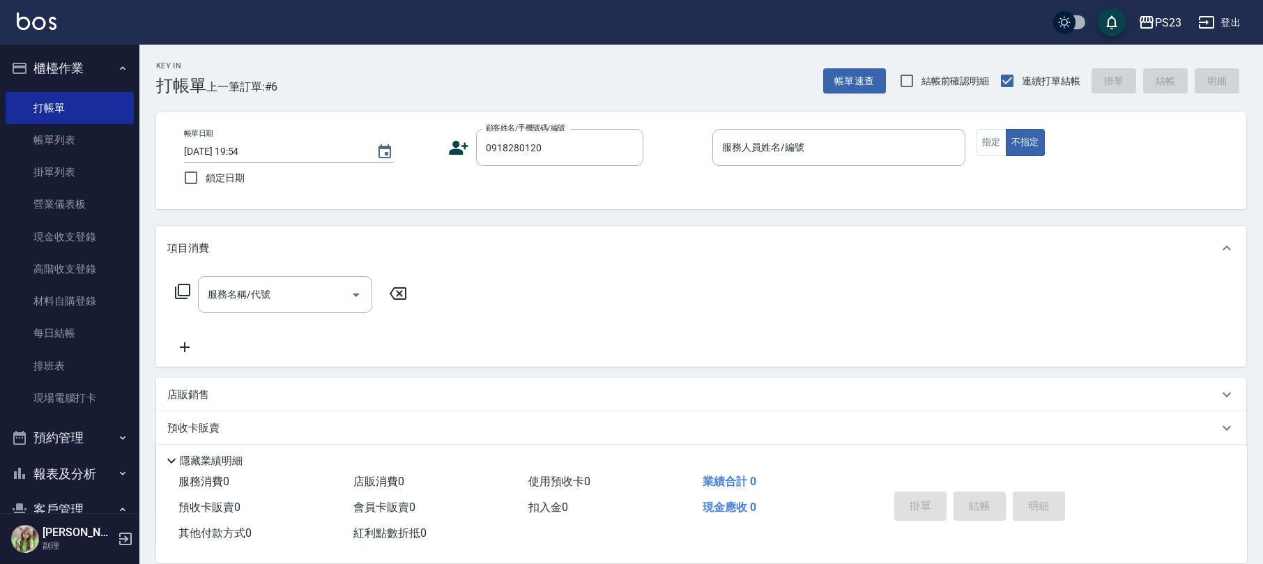
click at [457, 138] on icon at bounding box center [458, 147] width 21 height 21
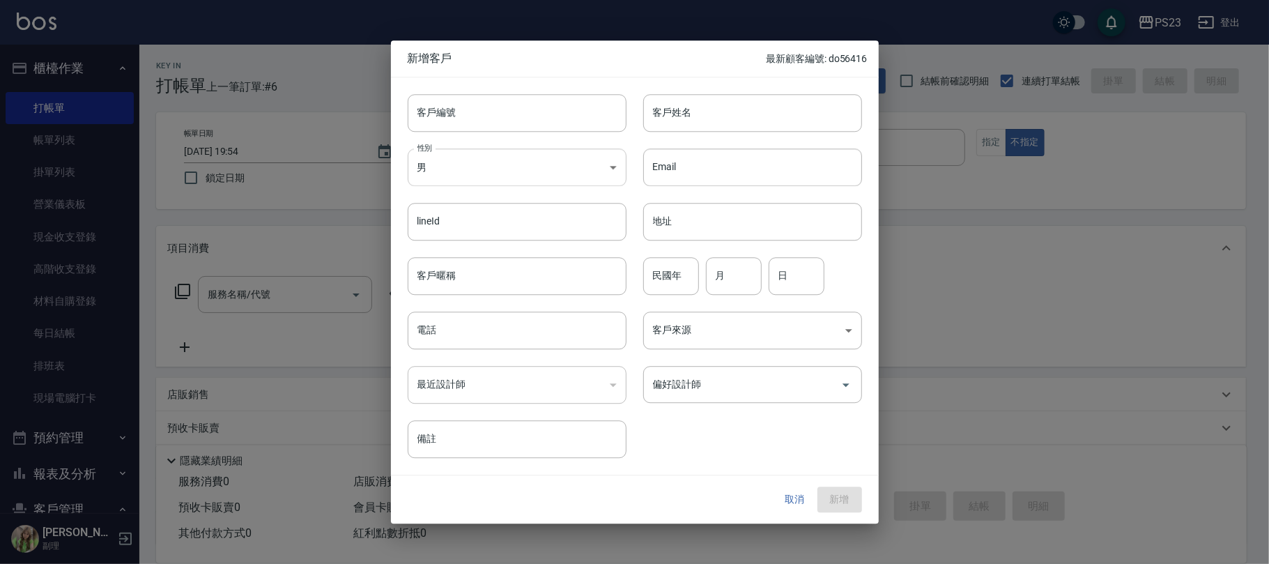
type input "0918280120"
click at [485, 153] on body "PS23 登出 櫃檯作業 打帳單 帳單列表 掛單列表 營業儀表板 現金收支登錄 高階收支登錄 材料自購登錄 每日結帳 排班表 現場電腦打卡 預約管理 預約管理…" at bounding box center [634, 338] width 1269 height 676
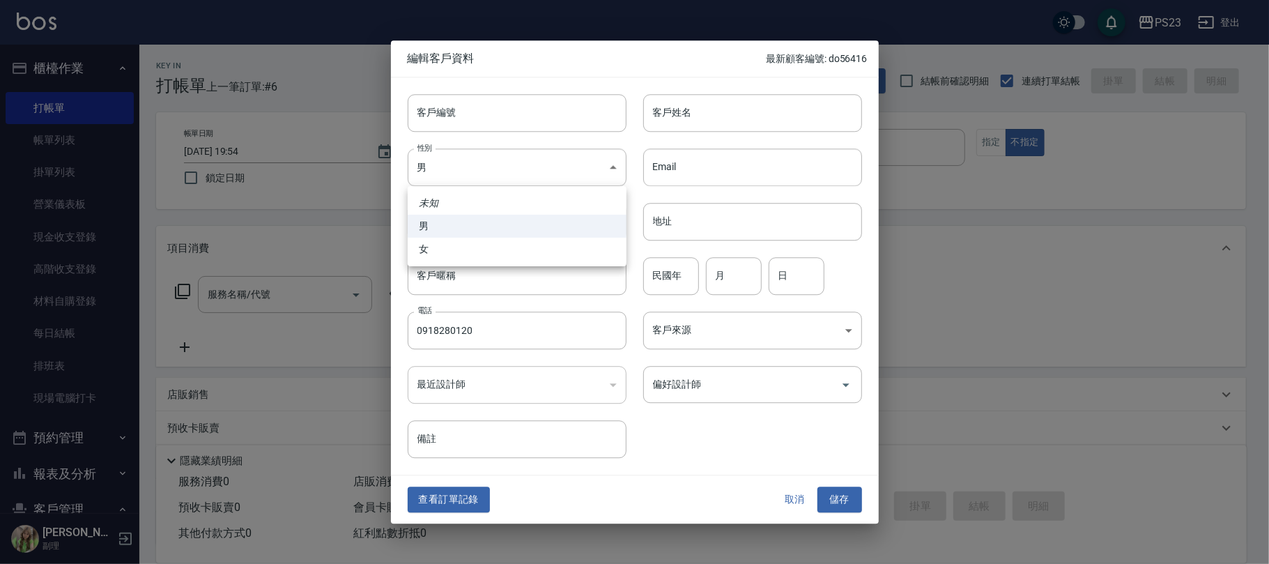
click at [447, 255] on li "女" at bounding box center [517, 249] width 219 height 23
type input "[DEMOGRAPHIC_DATA]"
click at [705, 107] on input "客戶姓名" at bounding box center [752, 113] width 219 height 38
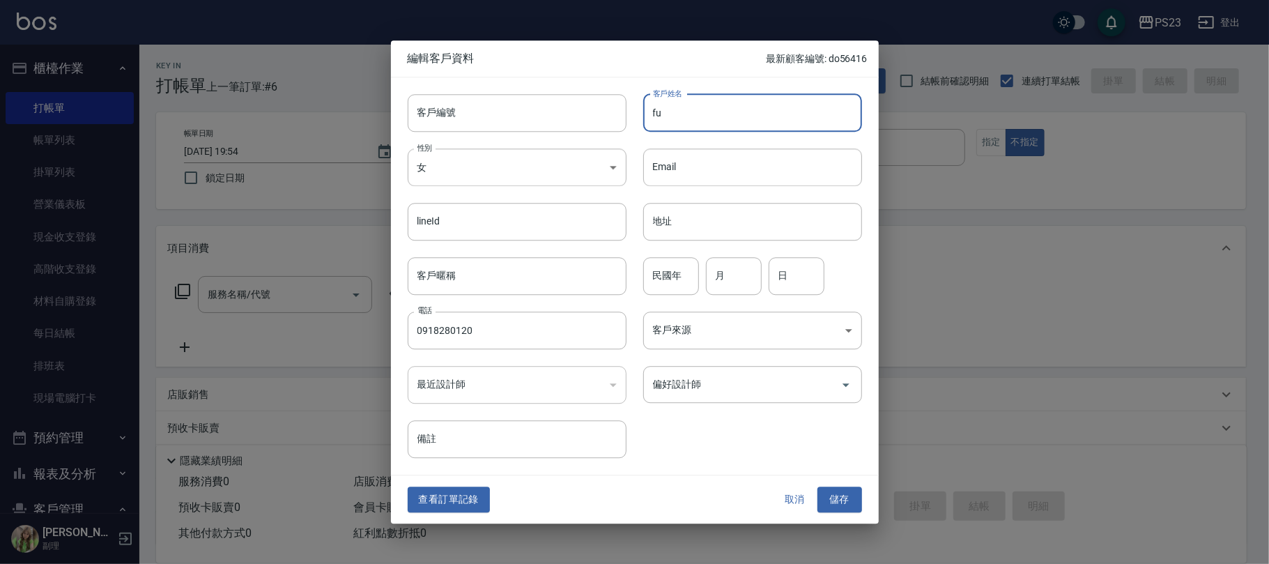
type input "f"
type input "[PERSON_NAME]"
click at [500, 96] on input "客戶編號" at bounding box center [517, 113] width 219 height 38
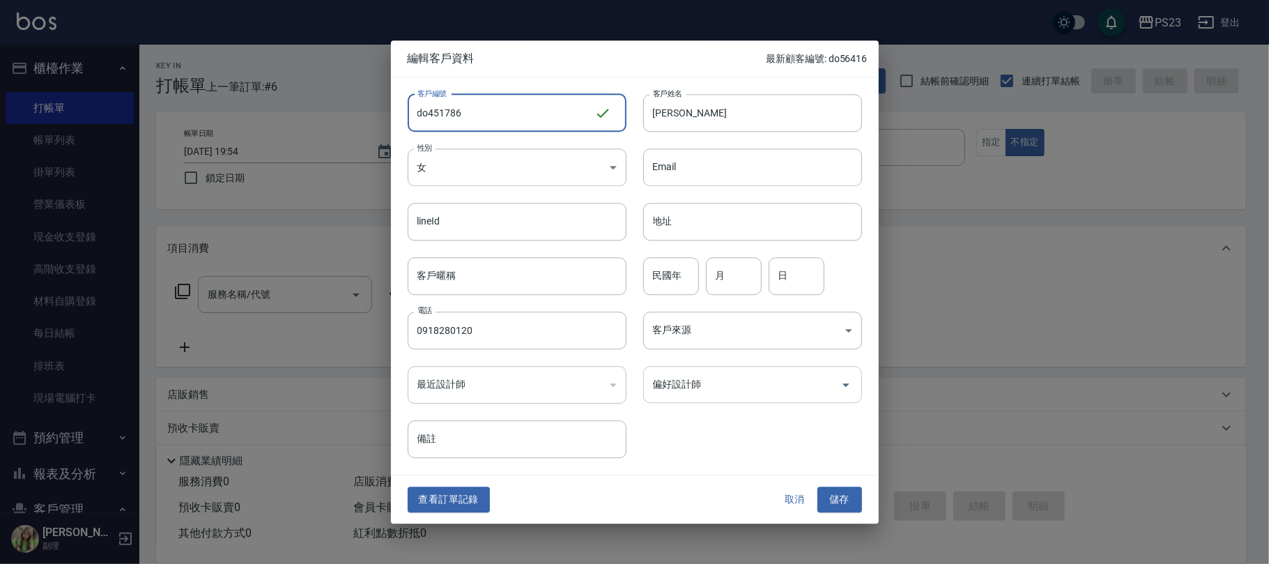
type input "do451786"
click at [773, 383] on input "偏好設計師" at bounding box center [741, 384] width 185 height 24
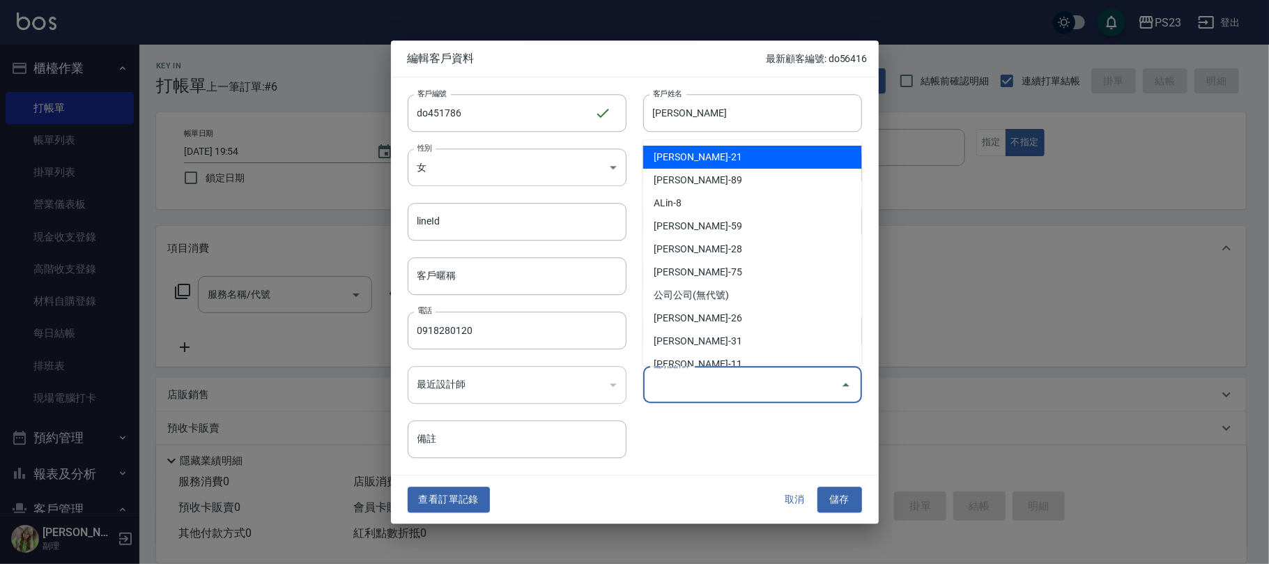
type input "[PERSON_NAME]"
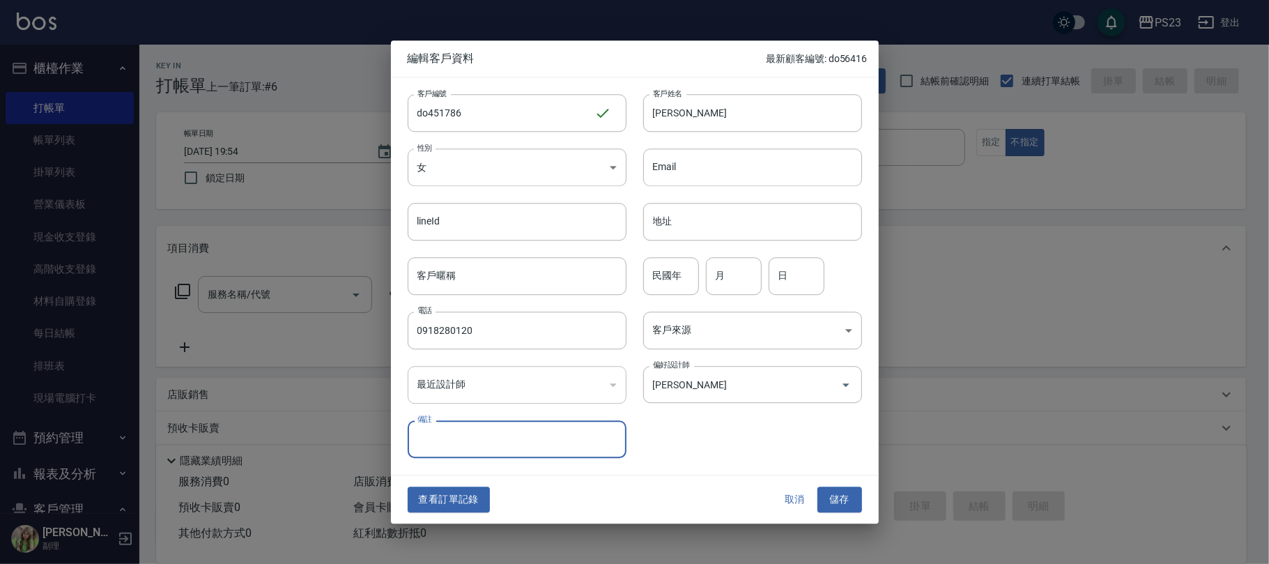
click at [796, 405] on div "客戶編號 do451786 ​ 客戶編號 客戶姓名 [PERSON_NAME]姓名 性別 女 [DEMOGRAPHIC_DATA] 性別 Email Emai…" at bounding box center [626, 267] width 471 height 381
click at [828, 323] on body "PS23 登出 櫃檯作業 打帳單 帳單列表 掛單列表 營業儀表板 現金收支登錄 高階收支登錄 材料自購登錄 每日結帳 排班表 現場電腦打卡 預約管理 預約管理…" at bounding box center [634, 338] width 1269 height 676
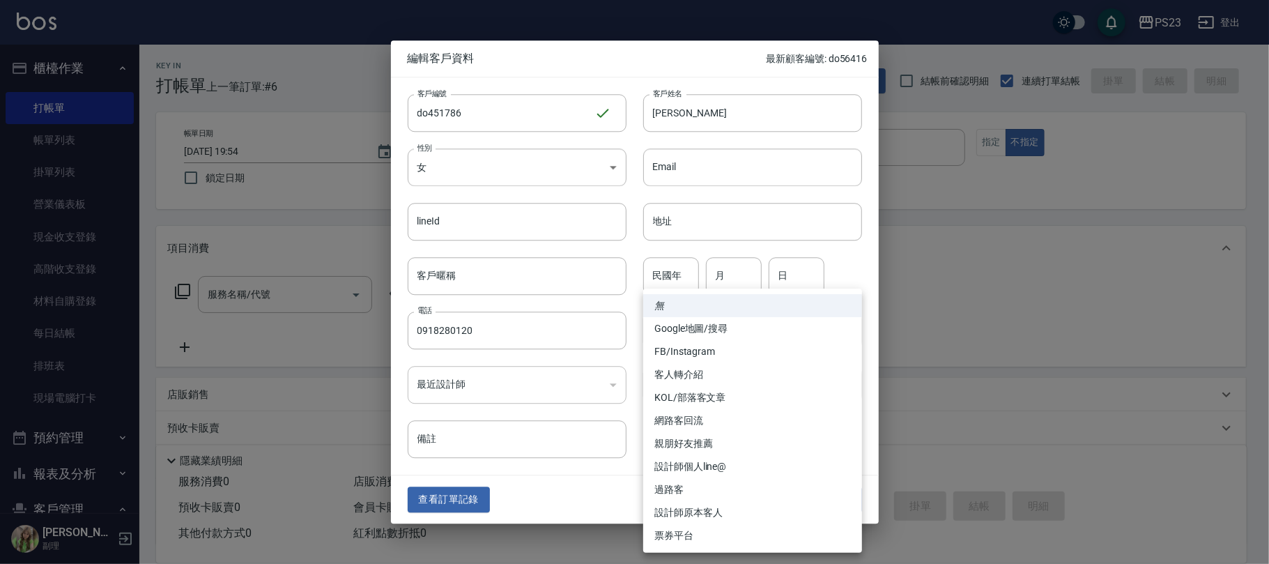
click at [681, 418] on li "網路客回流" at bounding box center [752, 420] width 219 height 23
click at [723, 327] on body "PS23 登出 櫃檯作業 打帳單 帳單列表 掛單列表 營業儀表板 現金收支登錄 高階收支登錄 材料自購登錄 每日結帳 排班表 現場電腦打卡 預約管理 預約管理…" at bounding box center [634, 338] width 1269 height 676
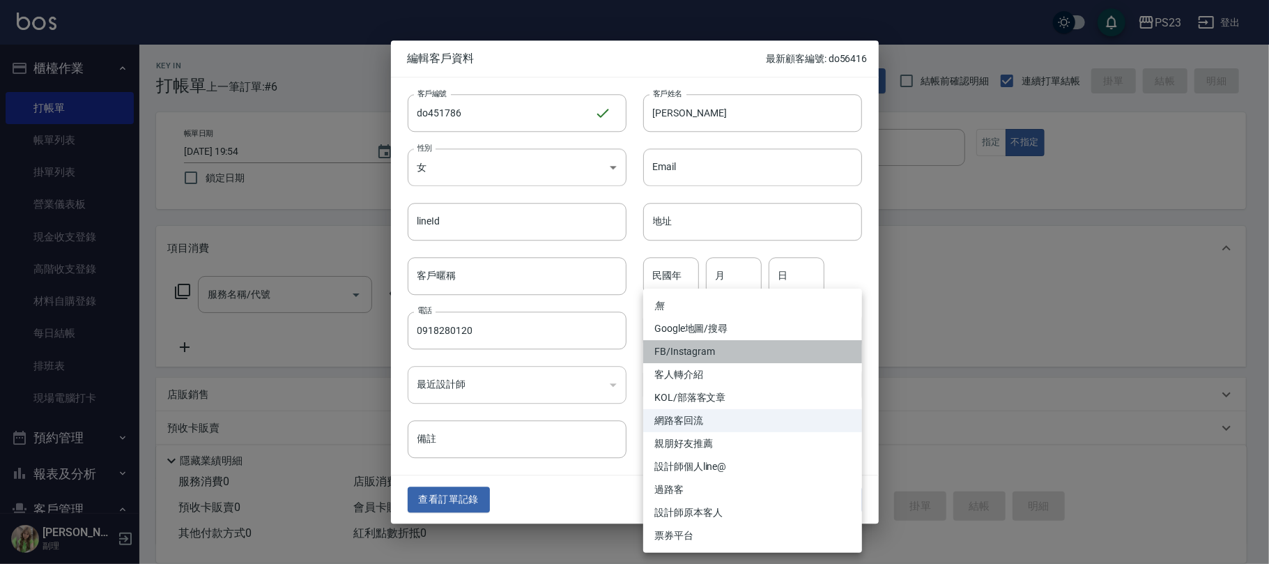
click at [717, 354] on li "FB/Instagram" at bounding box center [752, 351] width 219 height 23
type input "FB/Instagram"
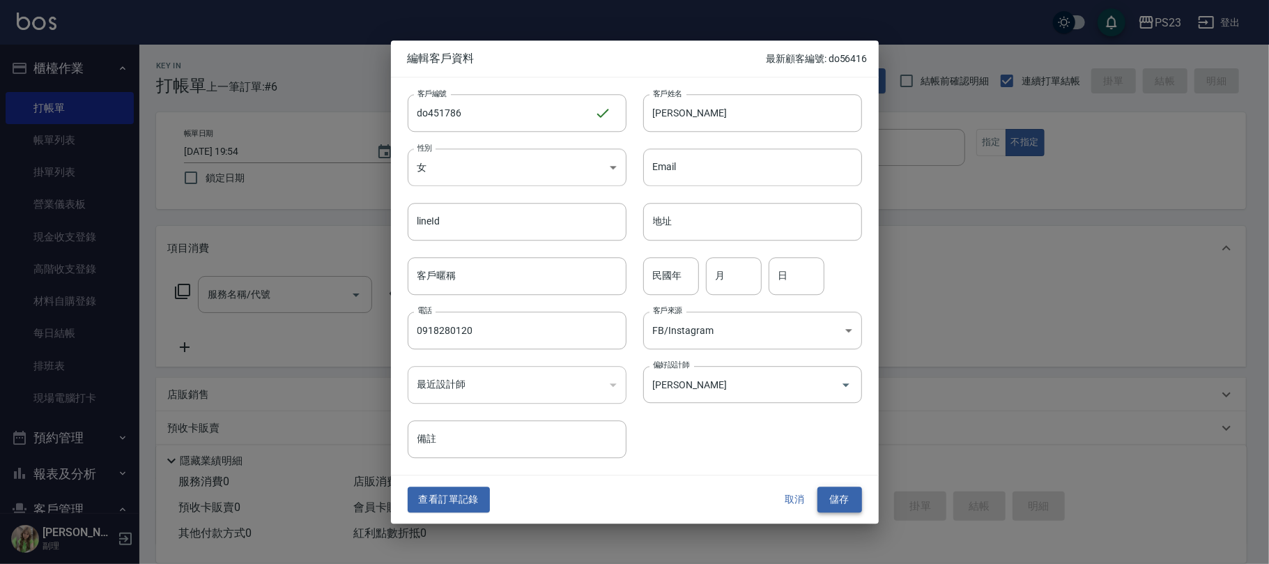
click at [840, 496] on button "儲存" at bounding box center [839, 500] width 45 height 26
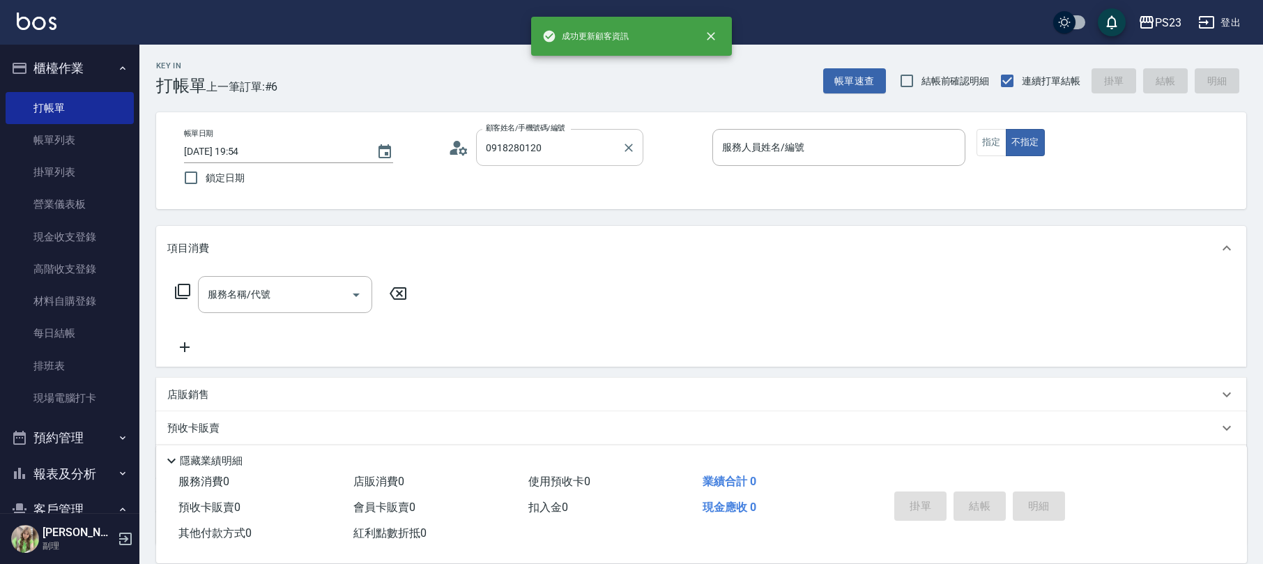
click at [594, 148] on input "0918280120" at bounding box center [549, 147] width 134 height 24
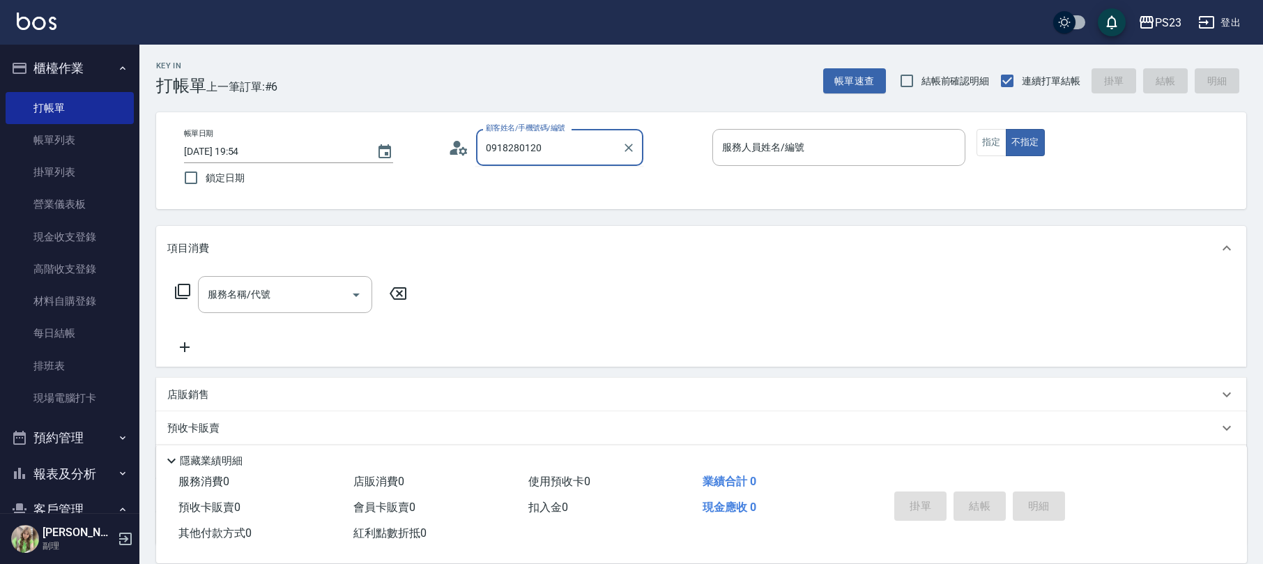
drag, startPoint x: 558, startPoint y: 141, endPoint x: 485, endPoint y: 148, distance: 73.5
click at [485, 148] on input "0918280120" at bounding box center [549, 147] width 134 height 24
click at [525, 146] on input "顧客姓名/手機號碼/編號" at bounding box center [549, 147] width 134 height 24
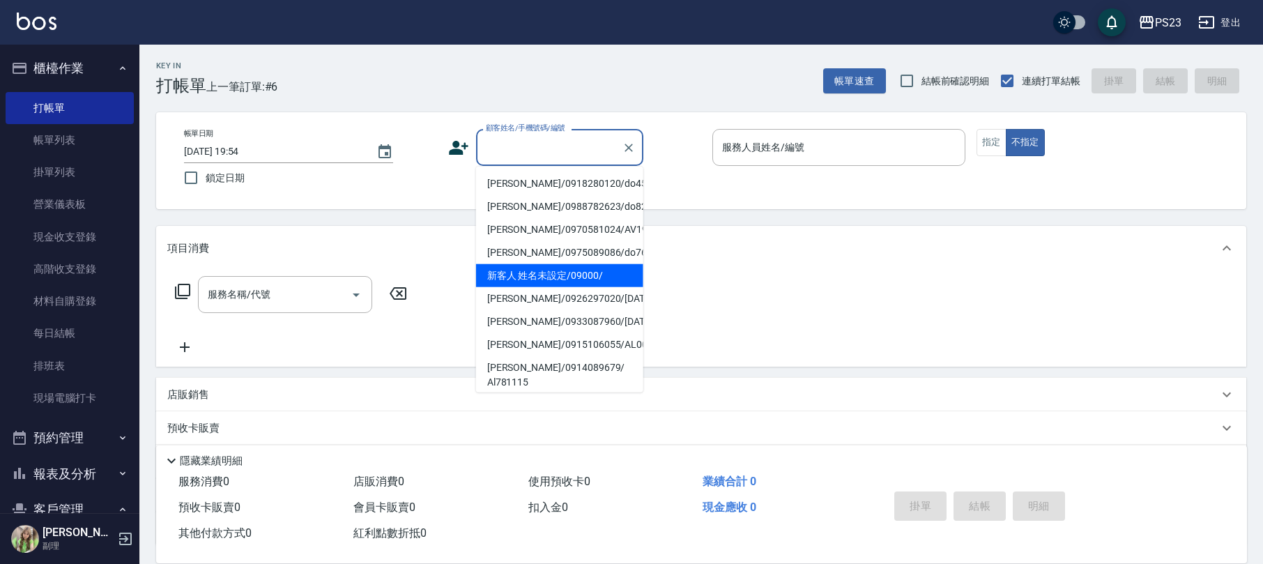
paste input "0918280120"
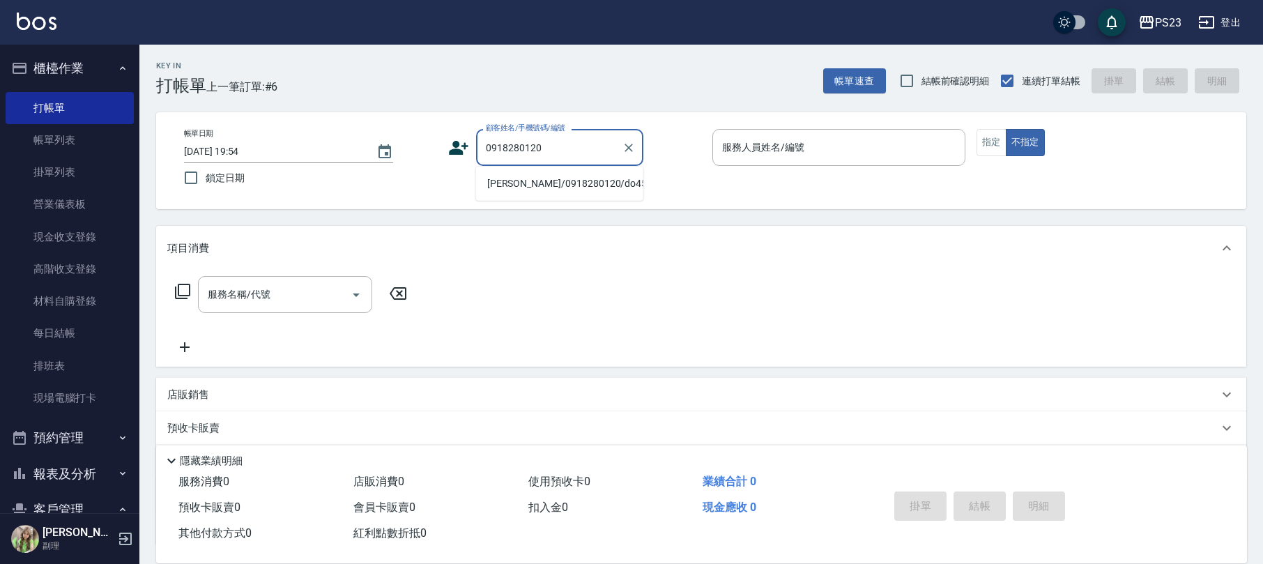
click at [612, 184] on li "[PERSON_NAME]/0918280120/do451786" at bounding box center [559, 183] width 167 height 23
type input "[PERSON_NAME]/0918280120/do451786"
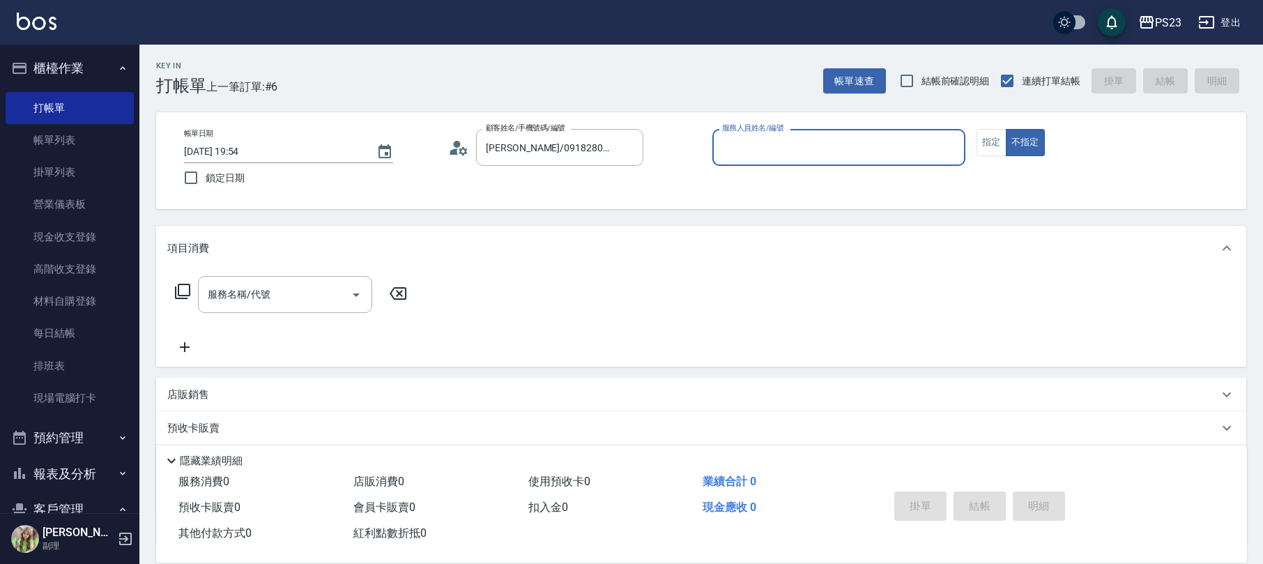
type input "Flora-21"
drag, startPoint x: 954, startPoint y: 139, endPoint x: 936, endPoint y: 143, distance: 17.8
click at [955, 139] on button "Clear" at bounding box center [951, 148] width 20 height 20
click at [831, 146] on input "服務人員姓名/編號" at bounding box center [838, 147] width 240 height 24
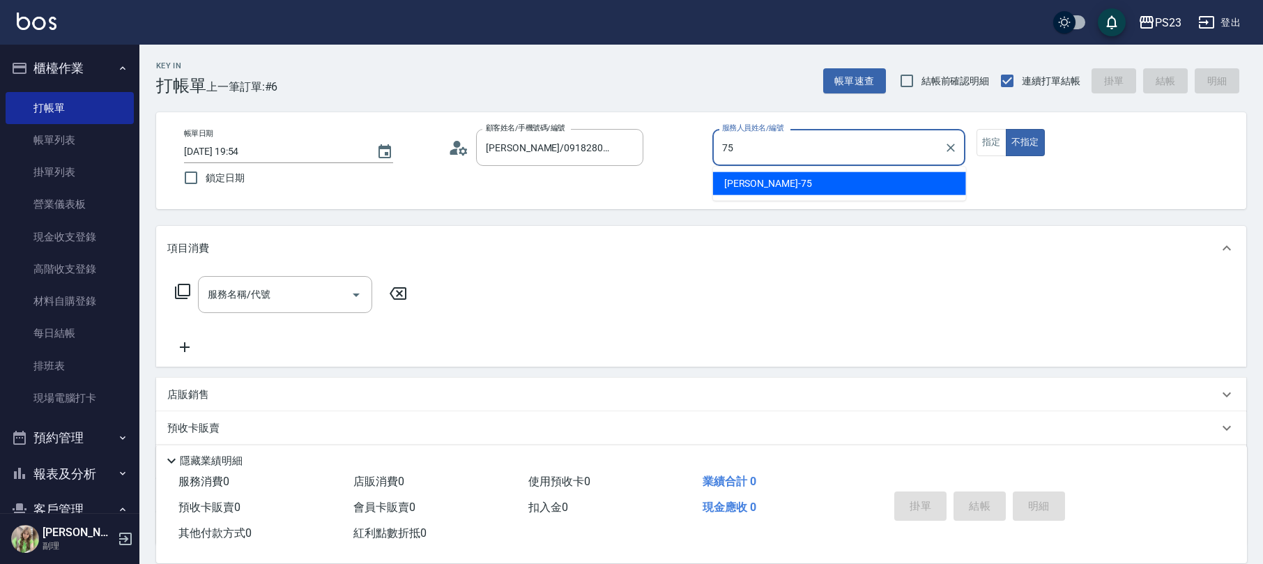
type input "Donna-75"
type button "false"
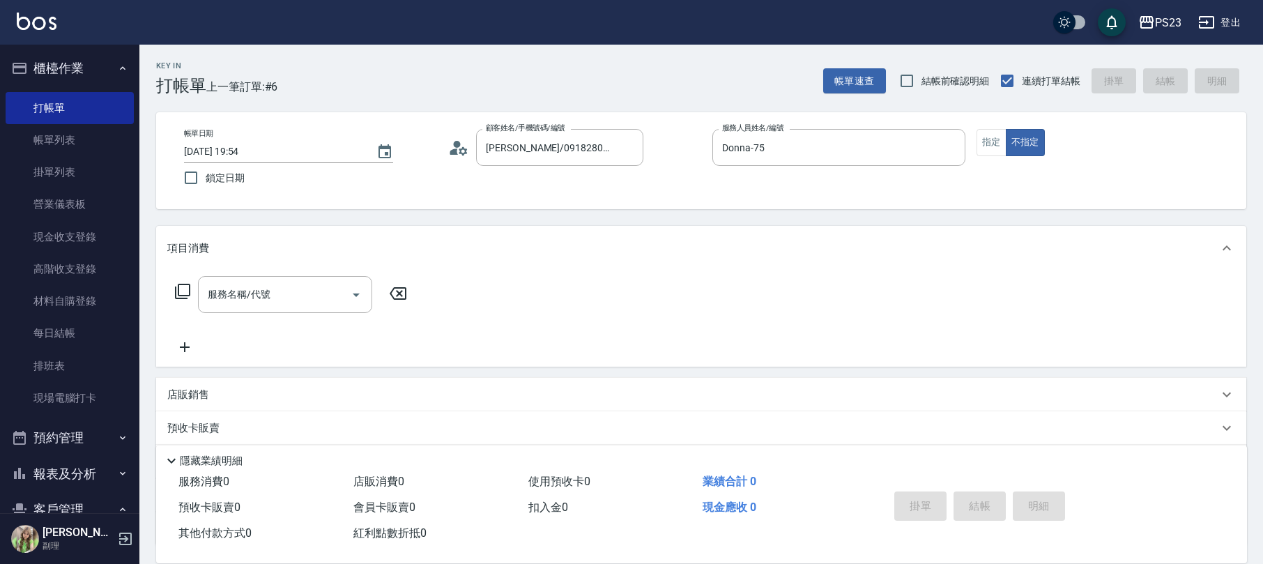
click at [182, 287] on icon at bounding box center [182, 291] width 17 height 17
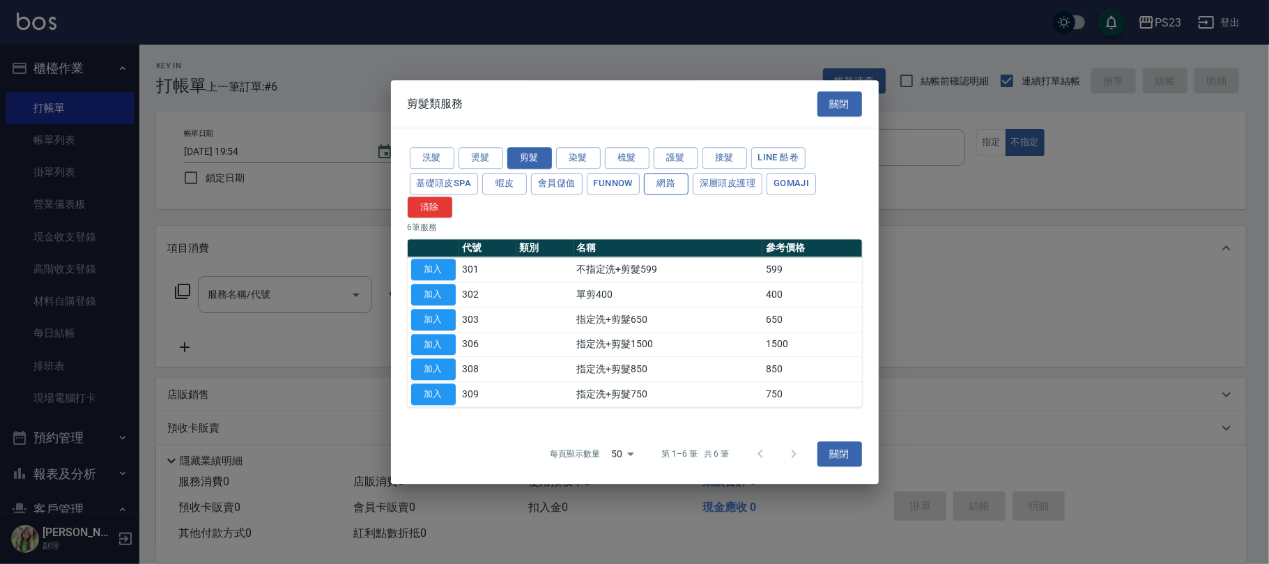
click at [672, 181] on button "網路" at bounding box center [666, 184] width 45 height 22
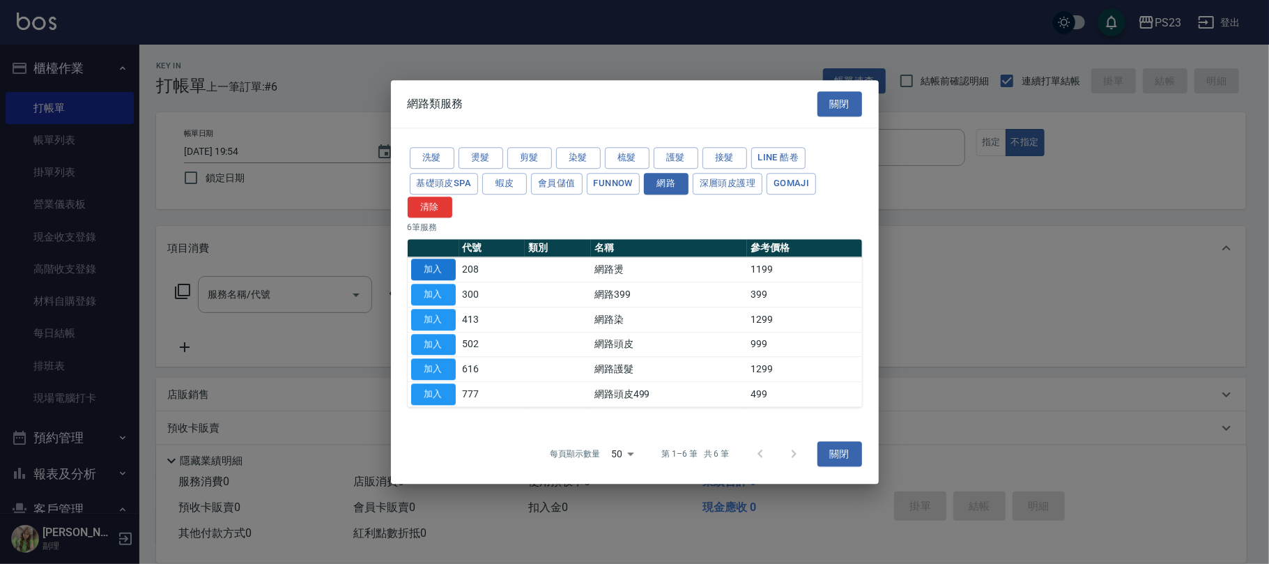
click at [435, 275] on button "加入" at bounding box center [433, 270] width 45 height 22
type input "網路燙(208)"
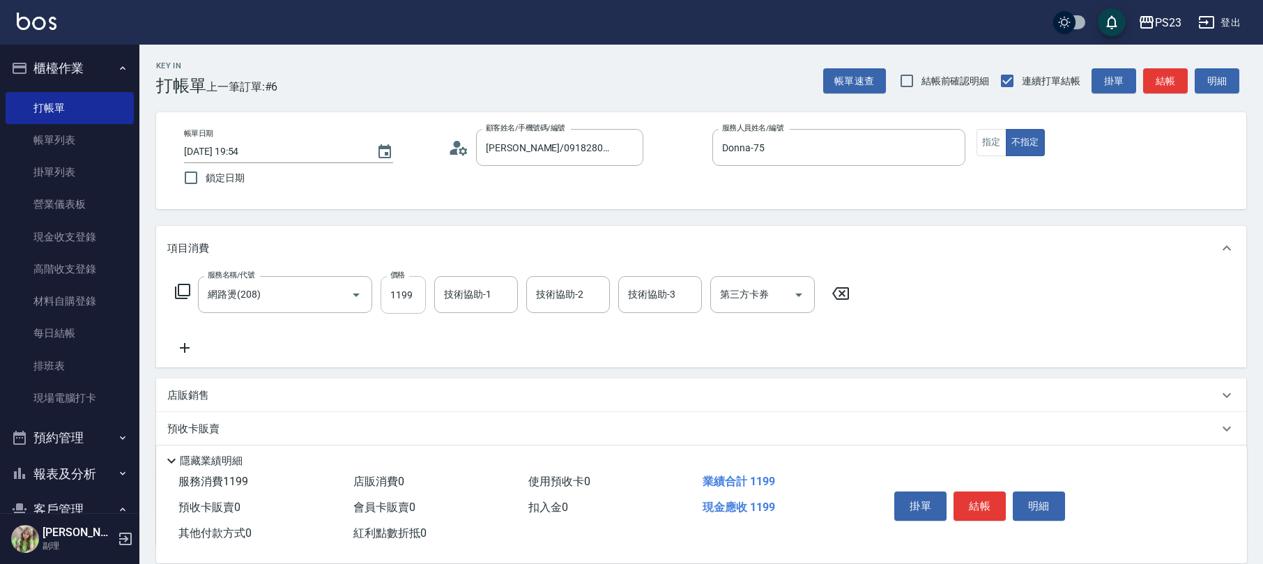
click at [394, 293] on input "1199" at bounding box center [402, 295] width 45 height 38
type input "1799"
type input "Donna-75"
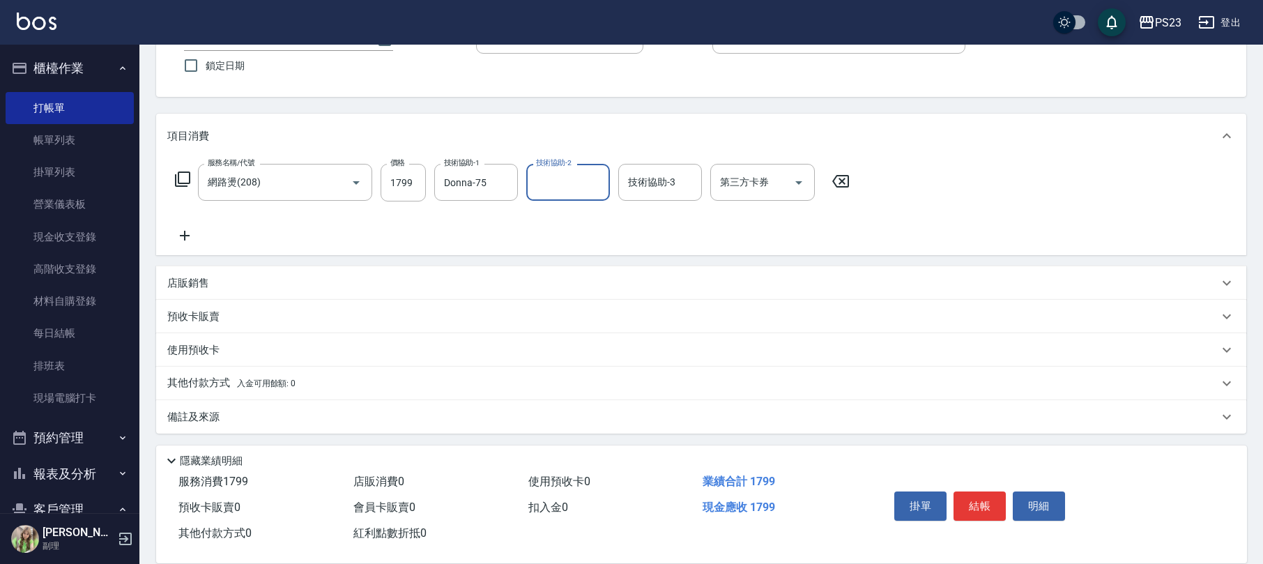
click at [415, 424] on div "備註及來源" at bounding box center [692, 417] width 1051 height 15
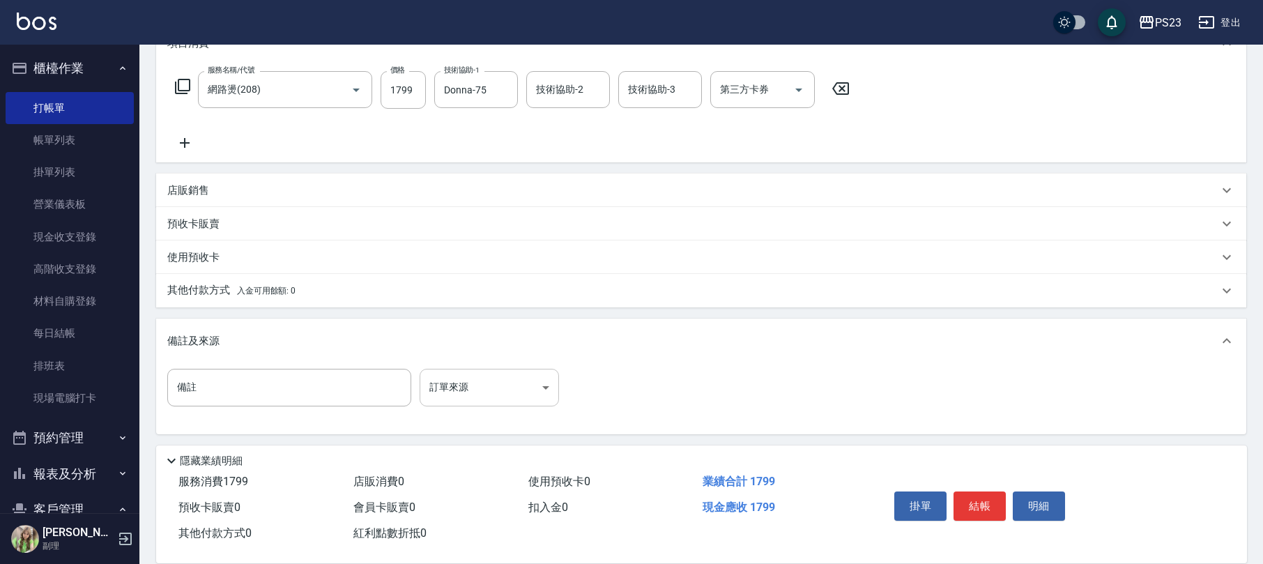
scroll to position [206, 0]
click at [491, 378] on body "PS23 登出 櫃檯作業 打帳單 帳單列表 掛單列表 營業儀表板 現金收支登錄 高階收支登錄 材料自購登錄 每日結帳 排班表 現場電腦打卡 預約管理 預約管理…" at bounding box center [631, 179] width 1263 height 770
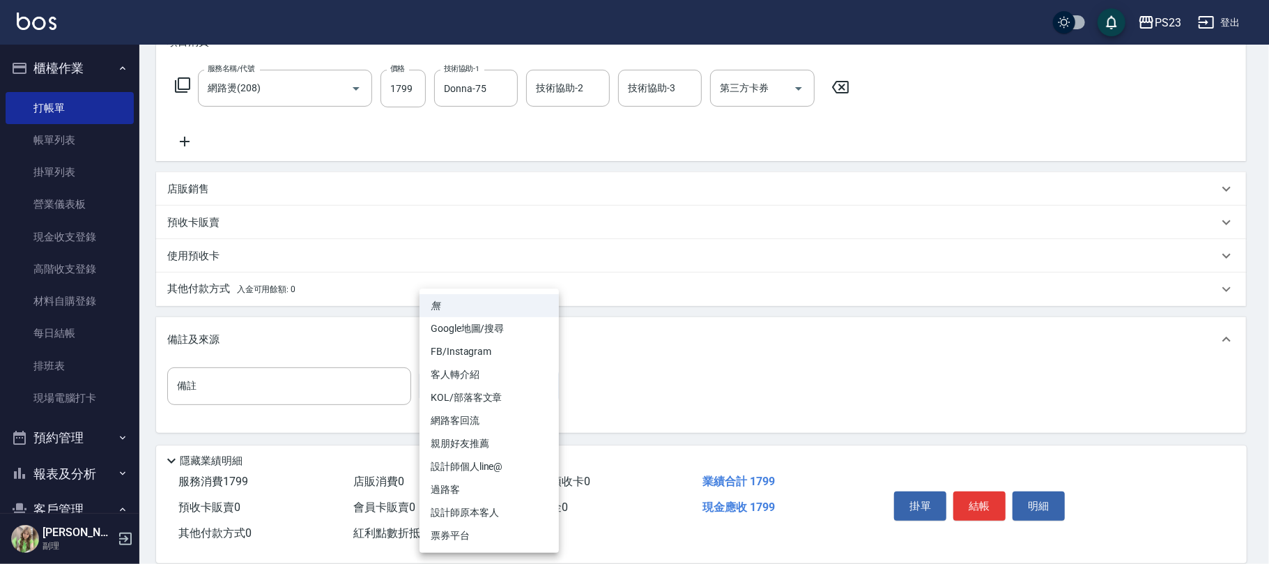
click at [493, 349] on li "FB/Instagram" at bounding box center [488, 351] width 139 height 23
type input "FB/Instagram"
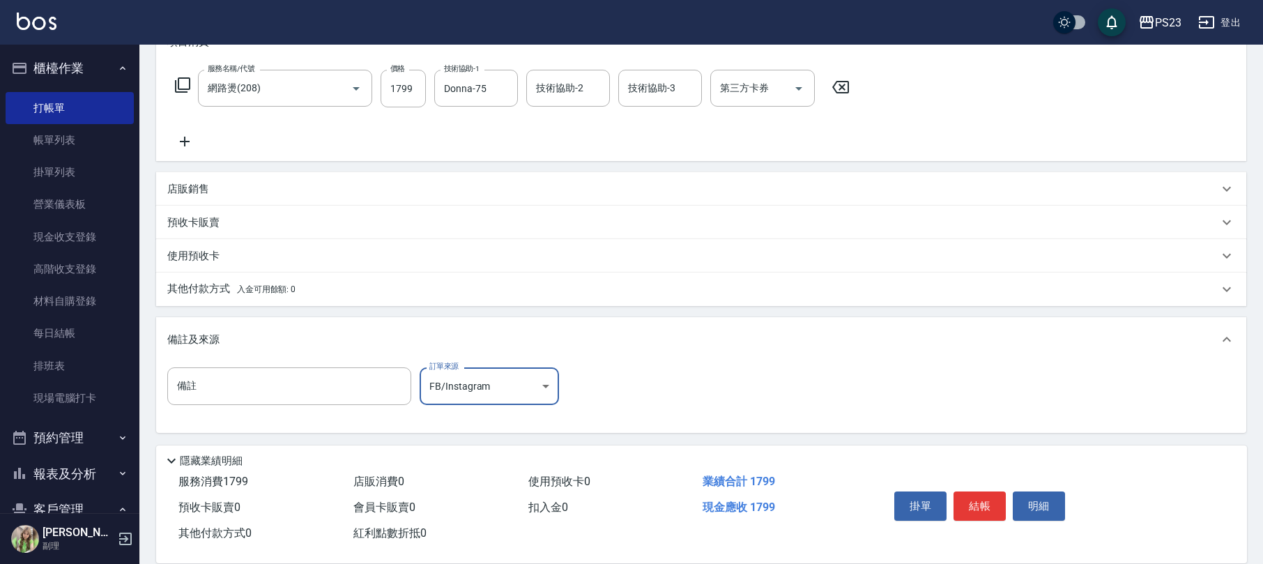
click at [960, 495] on button "結帳" at bounding box center [979, 505] width 52 height 29
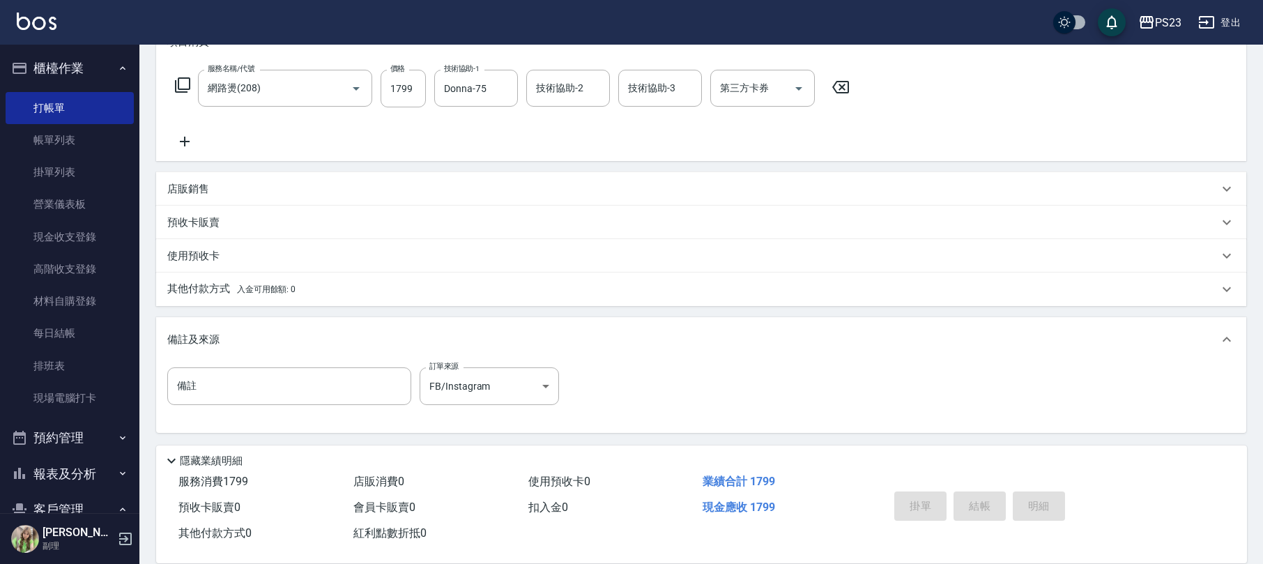
type input "[DATE] 19:55"
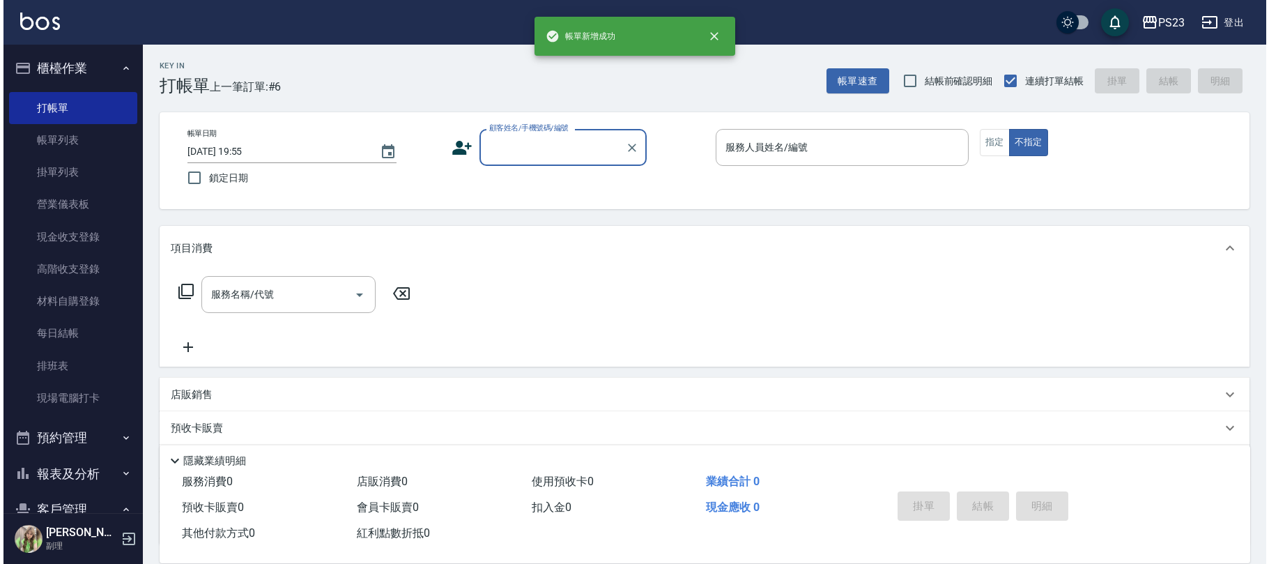
scroll to position [0, 0]
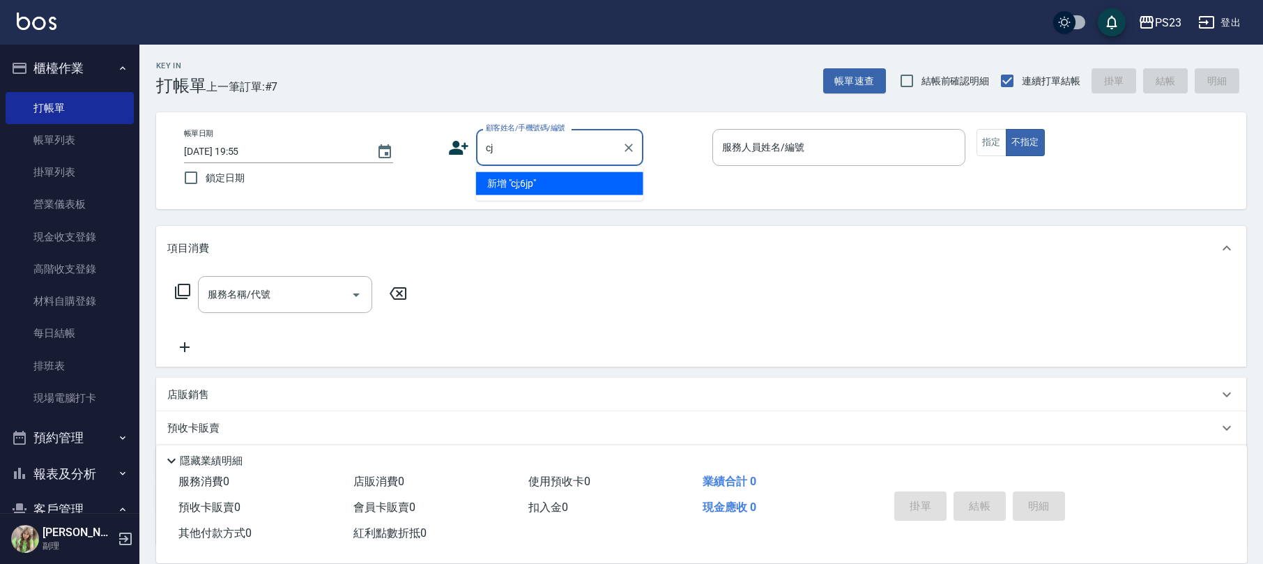
type input "c"
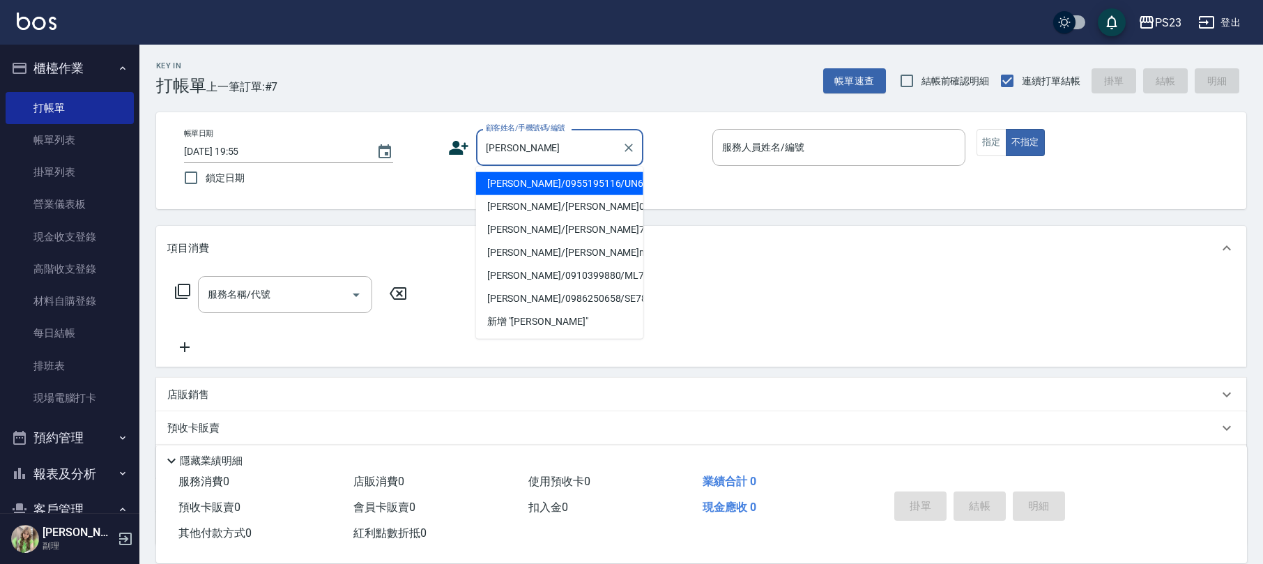
click at [621, 185] on li "[PERSON_NAME]/0955195116/UN680505" at bounding box center [559, 183] width 167 height 23
type input "[PERSON_NAME]/0955195116/UN680505"
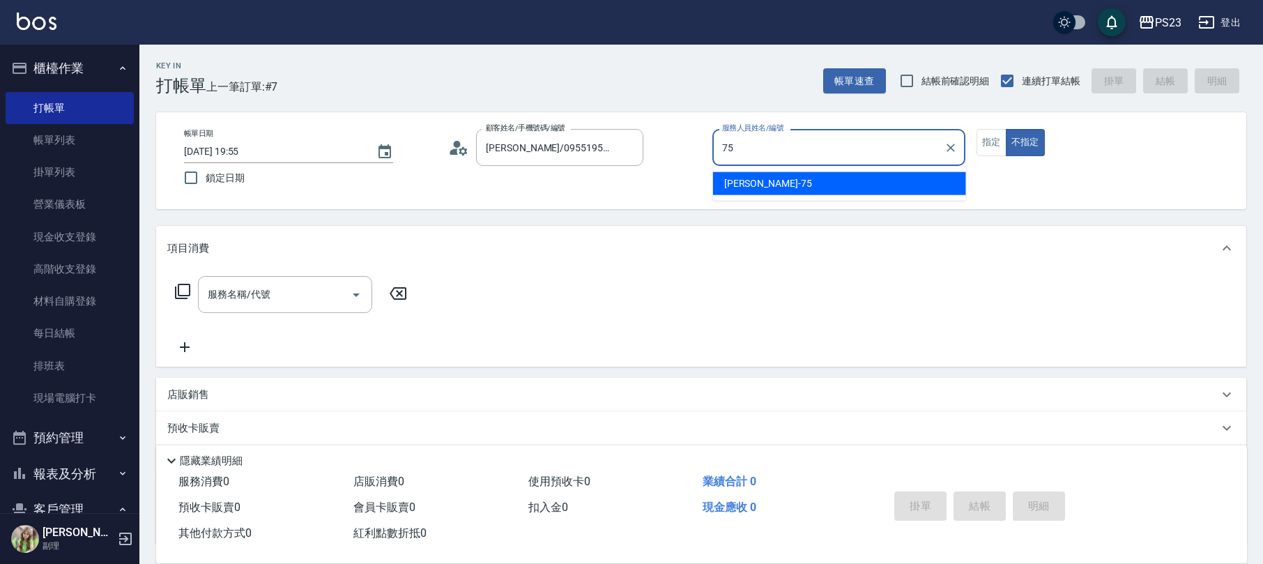
type input "Donna-75"
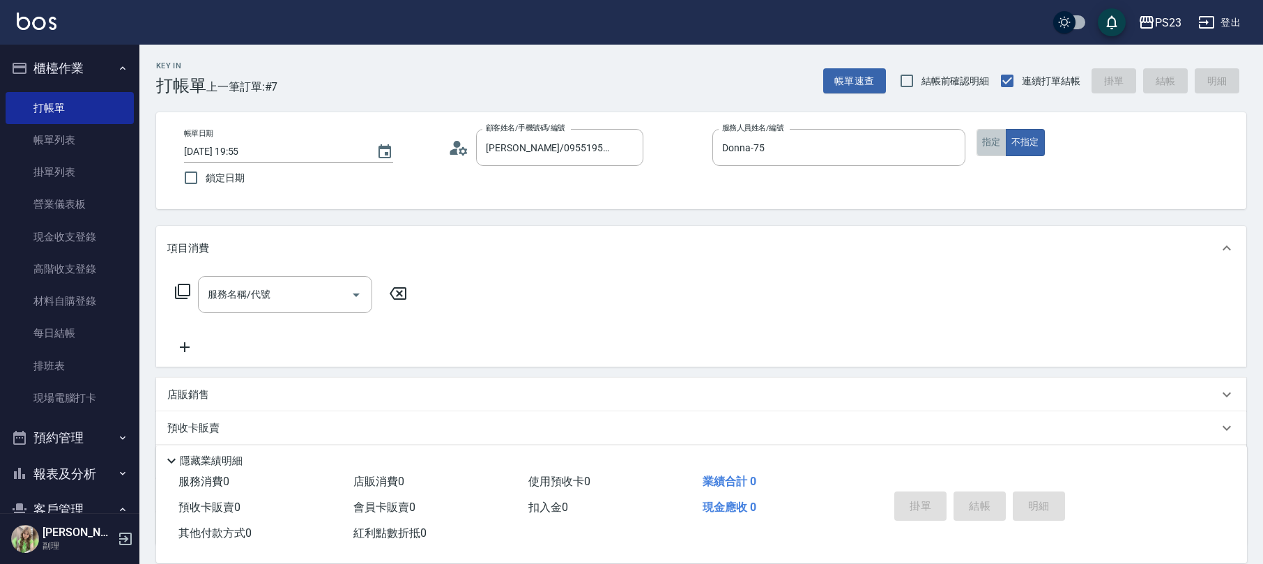
click at [996, 137] on button "指定" at bounding box center [991, 142] width 30 height 27
click at [179, 290] on icon at bounding box center [182, 291] width 17 height 17
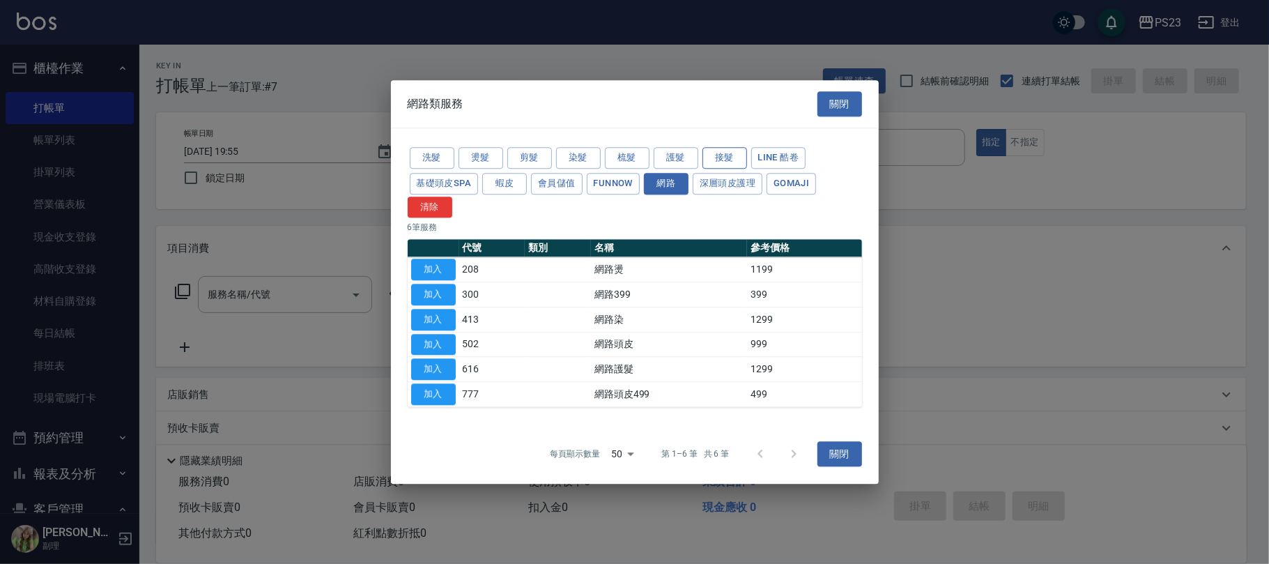
click at [728, 155] on button "接髮" at bounding box center [724, 158] width 45 height 22
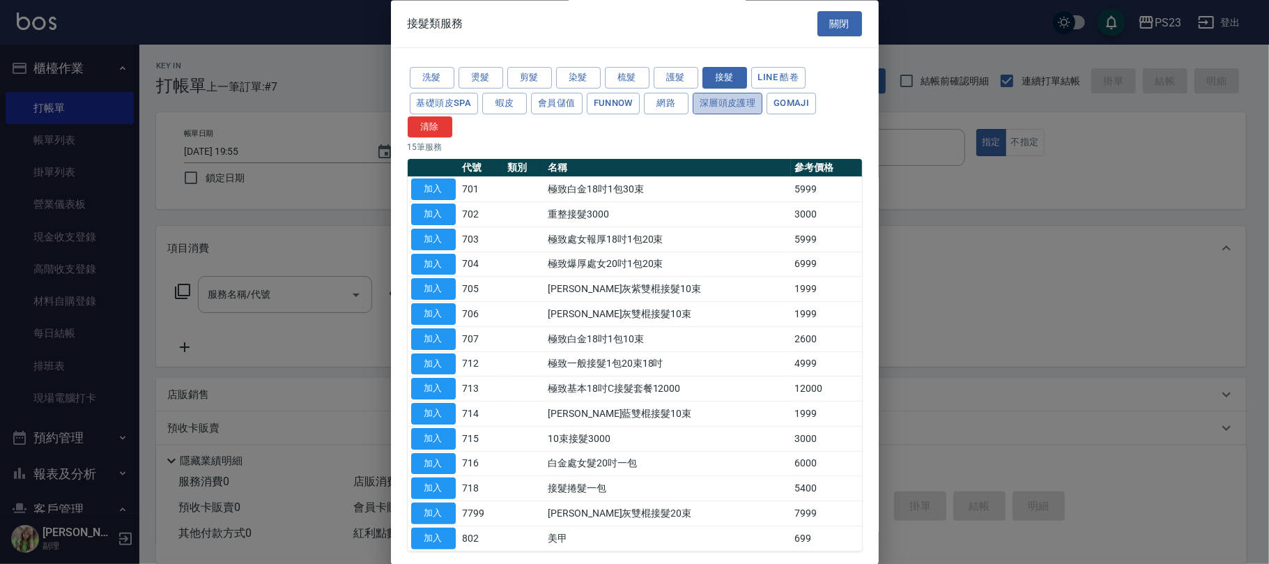
click at [745, 109] on button "深層頭皮護理" at bounding box center [728, 104] width 70 height 22
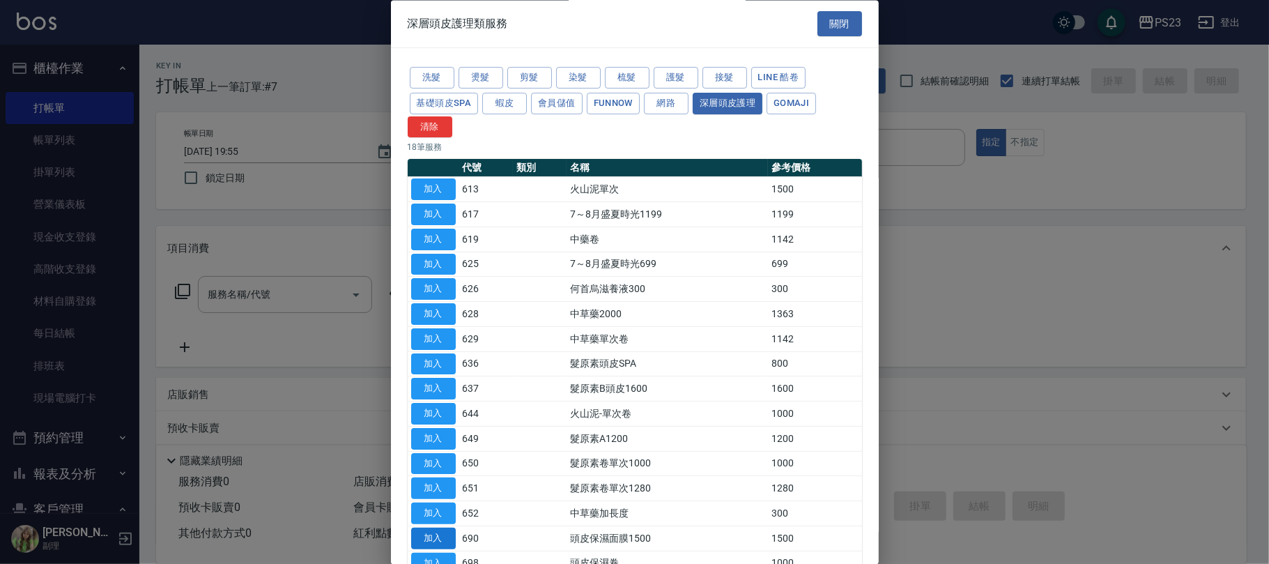
click at [430, 539] on button "加入" at bounding box center [433, 538] width 45 height 22
type input "頭皮保濕面膜1500(690)"
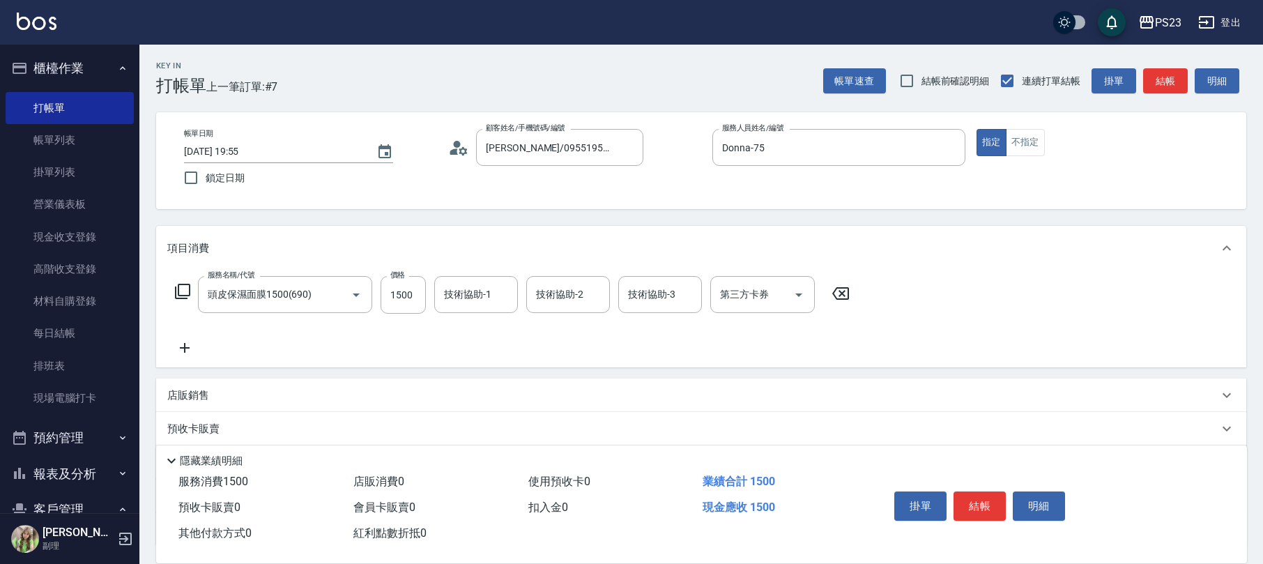
click at [185, 288] on icon at bounding box center [182, 291] width 17 height 17
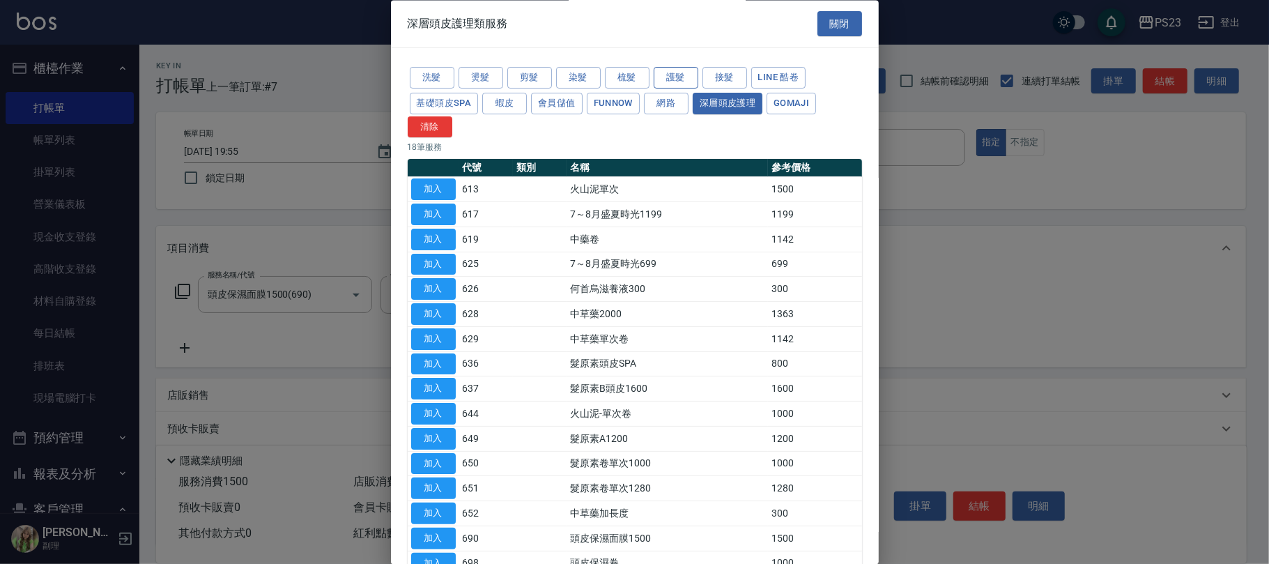
click at [663, 76] on button "護髮" at bounding box center [676, 79] width 45 height 22
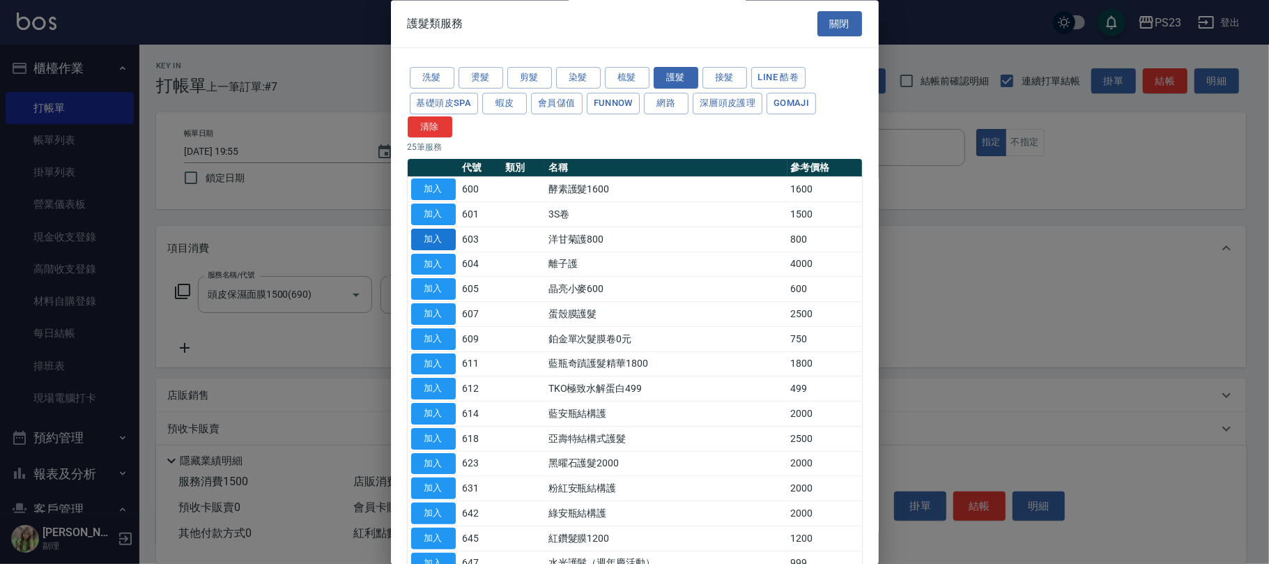
click at [439, 243] on button "加入" at bounding box center [433, 240] width 45 height 22
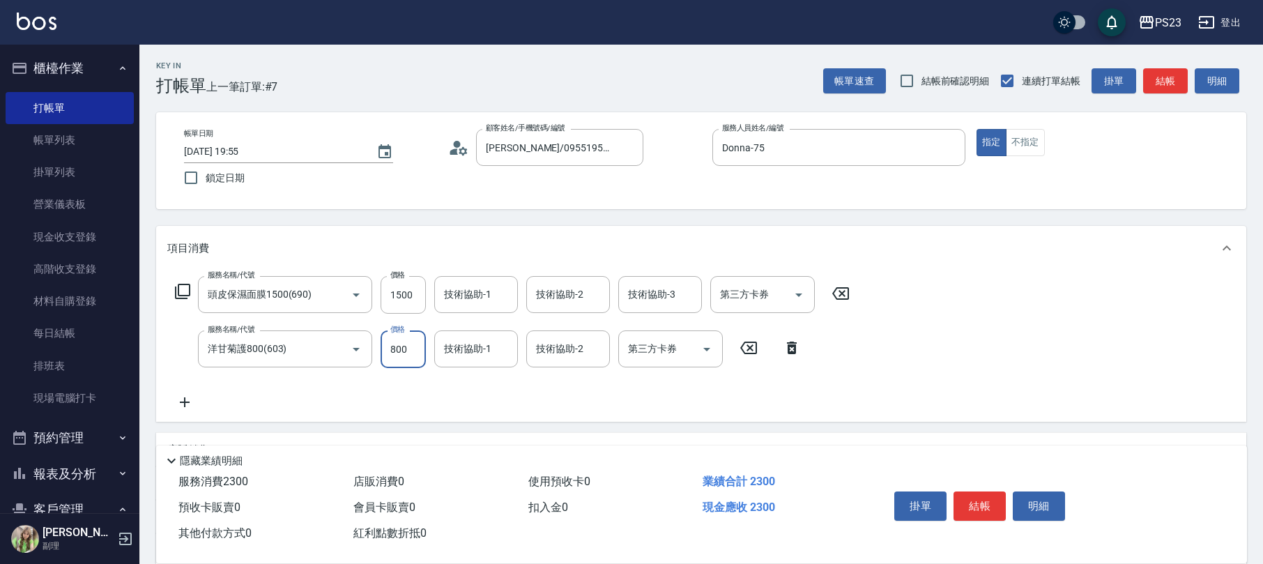
click at [399, 349] on input "800" at bounding box center [402, 349] width 45 height 38
click at [789, 341] on icon at bounding box center [792, 347] width 10 height 13
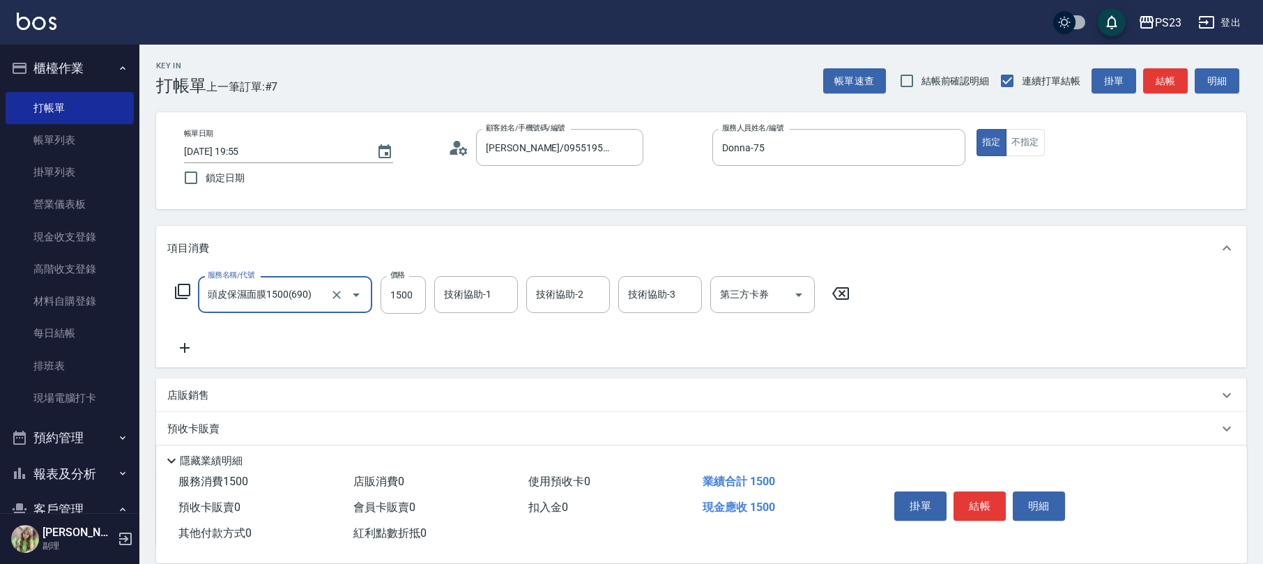
click at [185, 284] on icon at bounding box center [182, 291] width 15 height 15
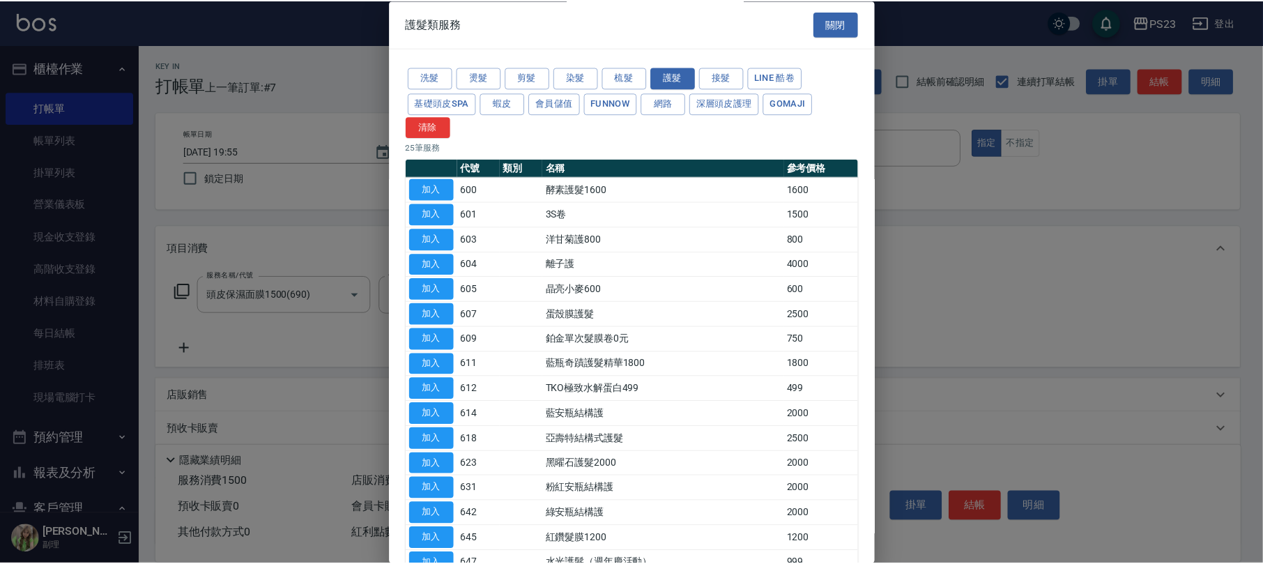
scroll to position [279, 0]
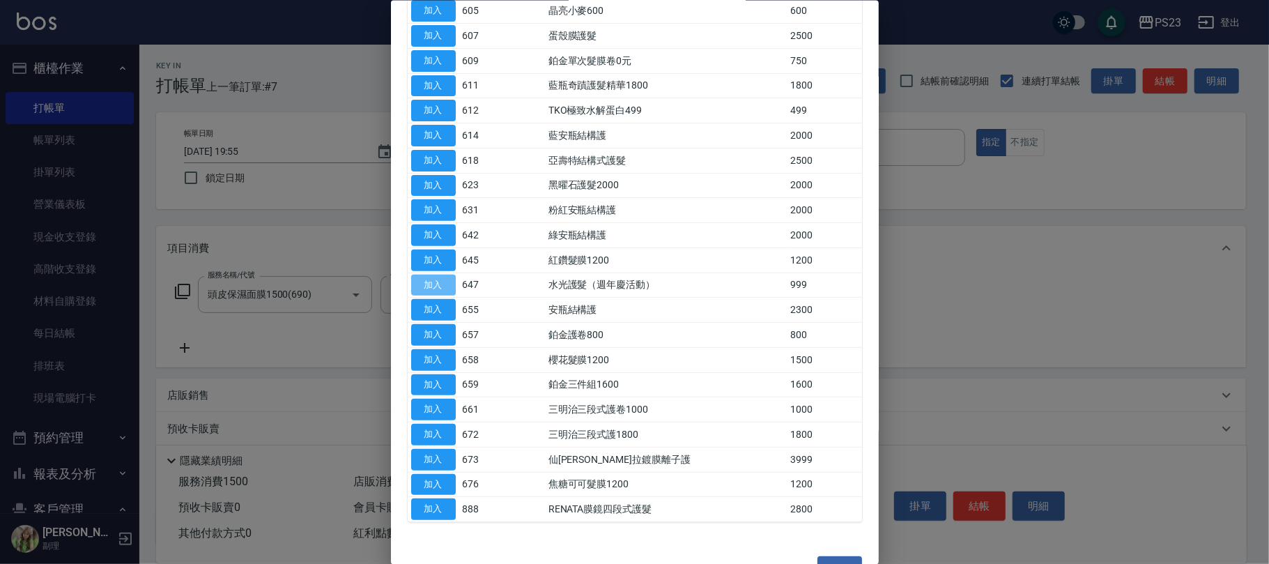
drag, startPoint x: 440, startPoint y: 293, endPoint x: 396, endPoint y: 336, distance: 61.6
click at [439, 293] on button "加入" at bounding box center [433, 285] width 45 height 22
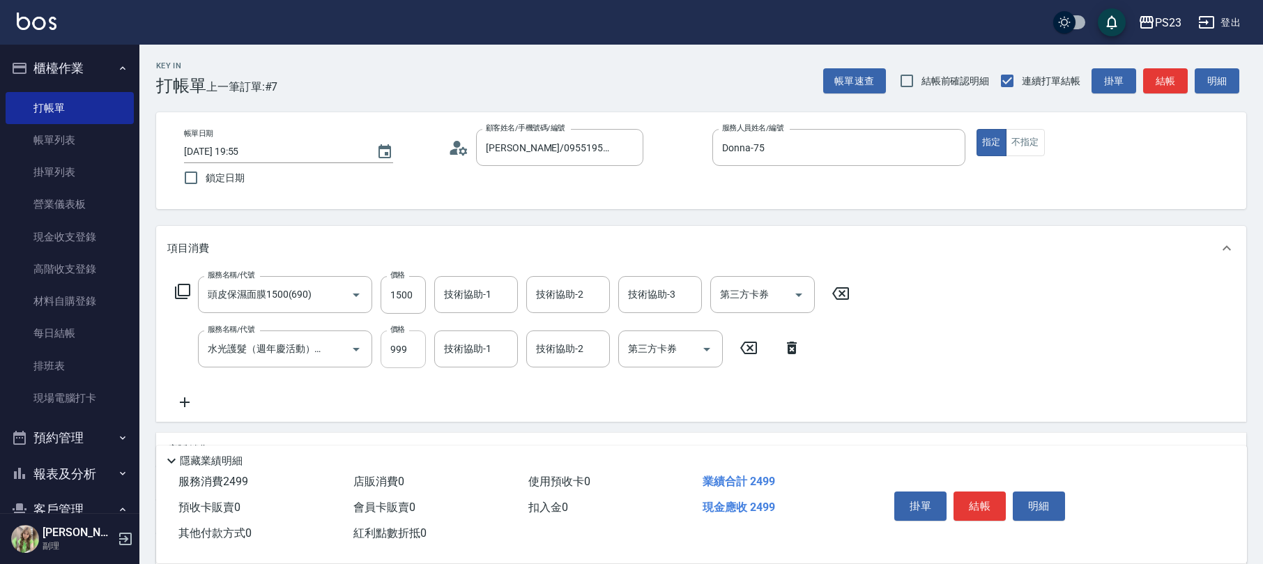
click at [391, 354] on input "999" at bounding box center [402, 349] width 45 height 38
type input "1530"
click at [415, 285] on input "1500" at bounding box center [402, 295] width 45 height 38
type input "1530"
type input "Una-11"
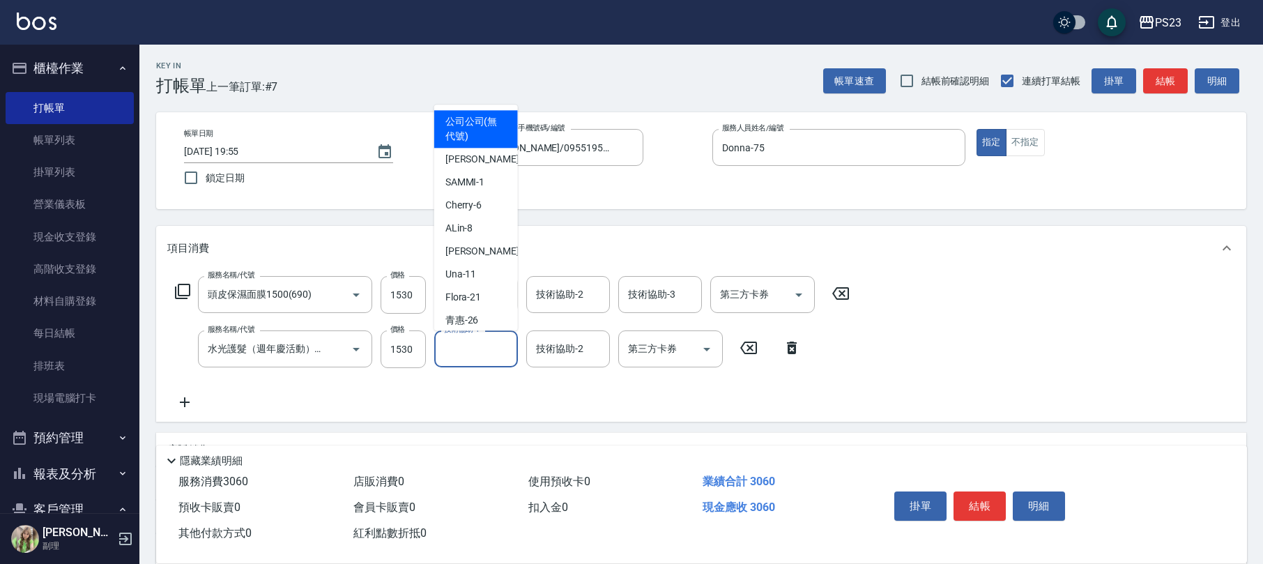
click at [461, 351] on input "技術協助-1" at bounding box center [475, 349] width 71 height 24
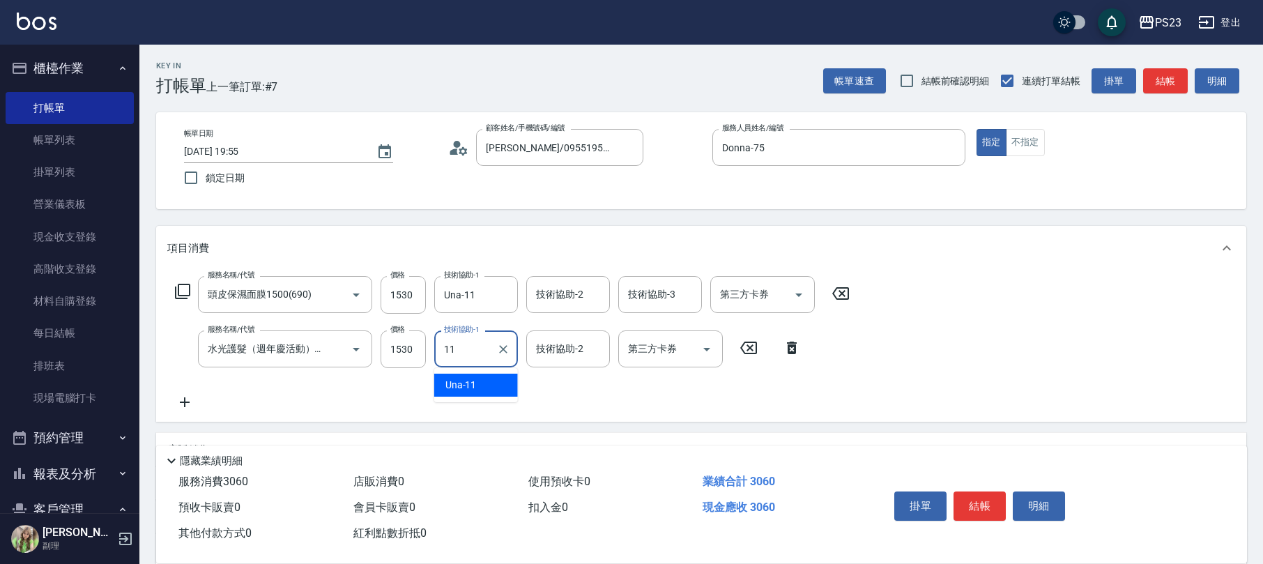
type input "Una-11"
click at [185, 290] on icon at bounding box center [182, 291] width 17 height 17
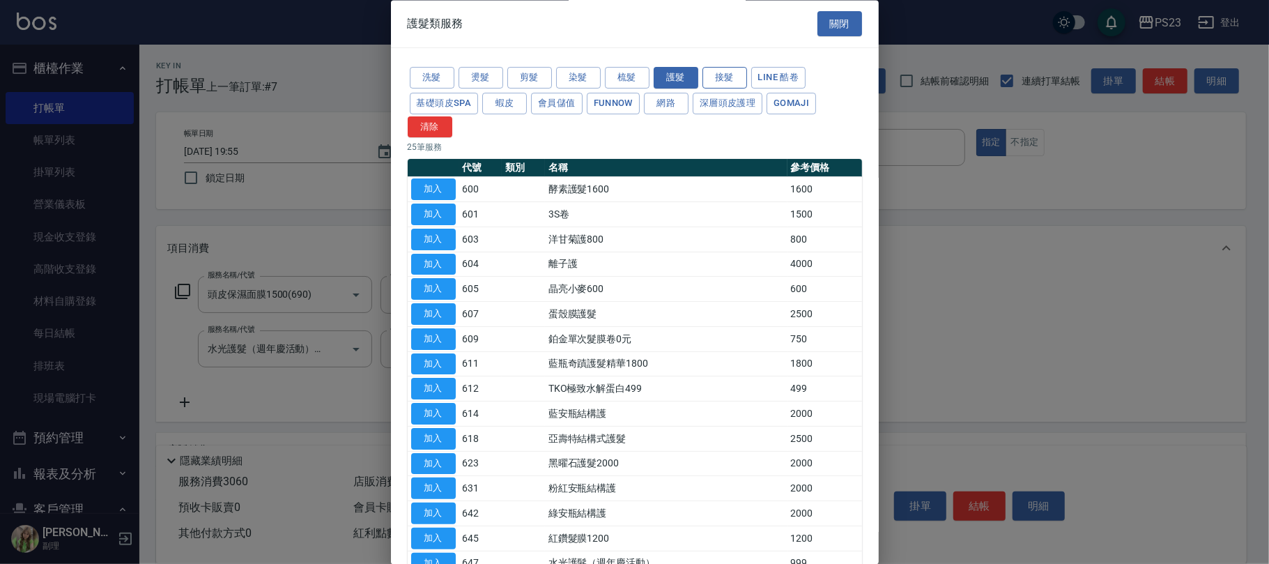
click at [731, 86] on div "洗髮 燙髮 剪髮 染髮 梳髮 護髮 接髮 LINE 酷卷 基礎頭皮SPA 蝦皮 會員儲值 FUNNOW 網路 深層頭皮護理 Gomaji 清除" at bounding box center [635, 101] width 454 height 72
click at [736, 104] on button "深層頭皮護理" at bounding box center [728, 104] width 70 height 22
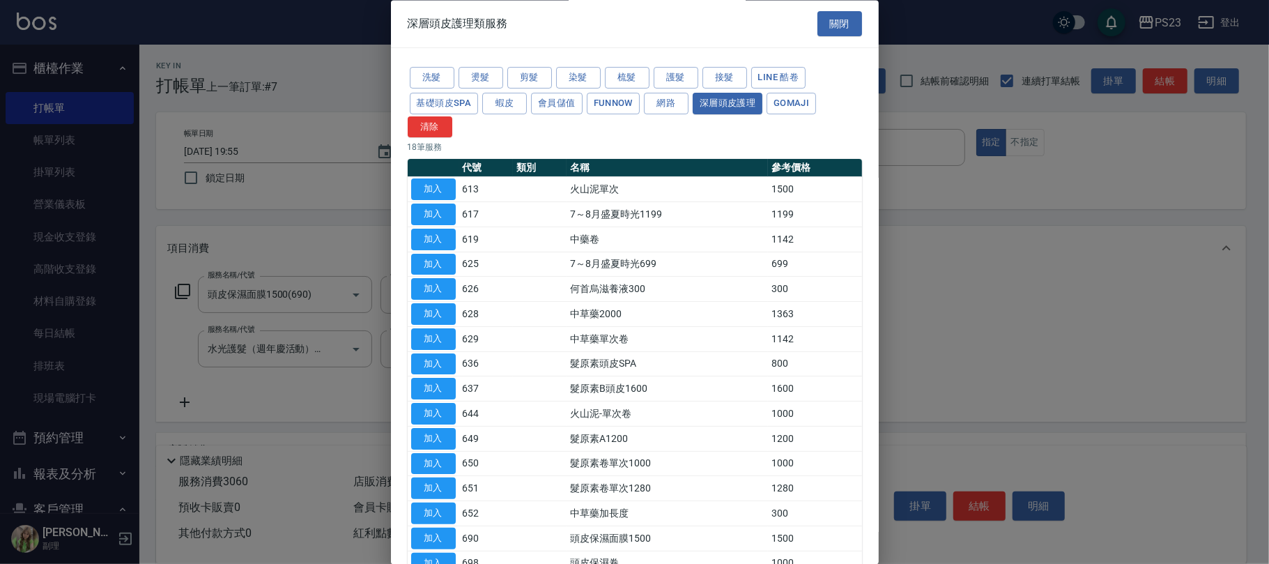
drag, startPoint x: 425, startPoint y: 318, endPoint x: 383, endPoint y: 376, distance: 71.9
click at [426, 316] on button "加入" at bounding box center [433, 315] width 45 height 22
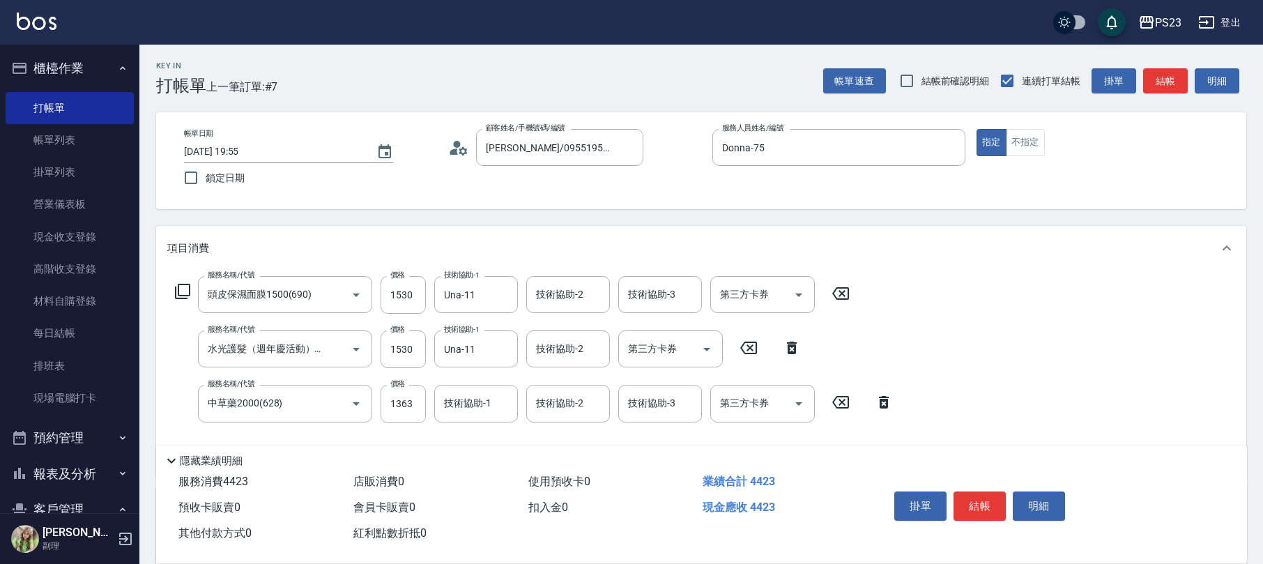
click at [386, 383] on div "服務名稱/代號 頭皮保濕面膜1500(690) 服務名稱/代號 價格 1530 價格 技術協助-1 Una-11 技術協助-1 技術協助-2 技術協助-2 技…" at bounding box center [534, 370] width 734 height 189
click at [408, 411] on input "1363" at bounding box center [402, 404] width 45 height 38
type input "1955"
type input "7"
type input "Una-11"
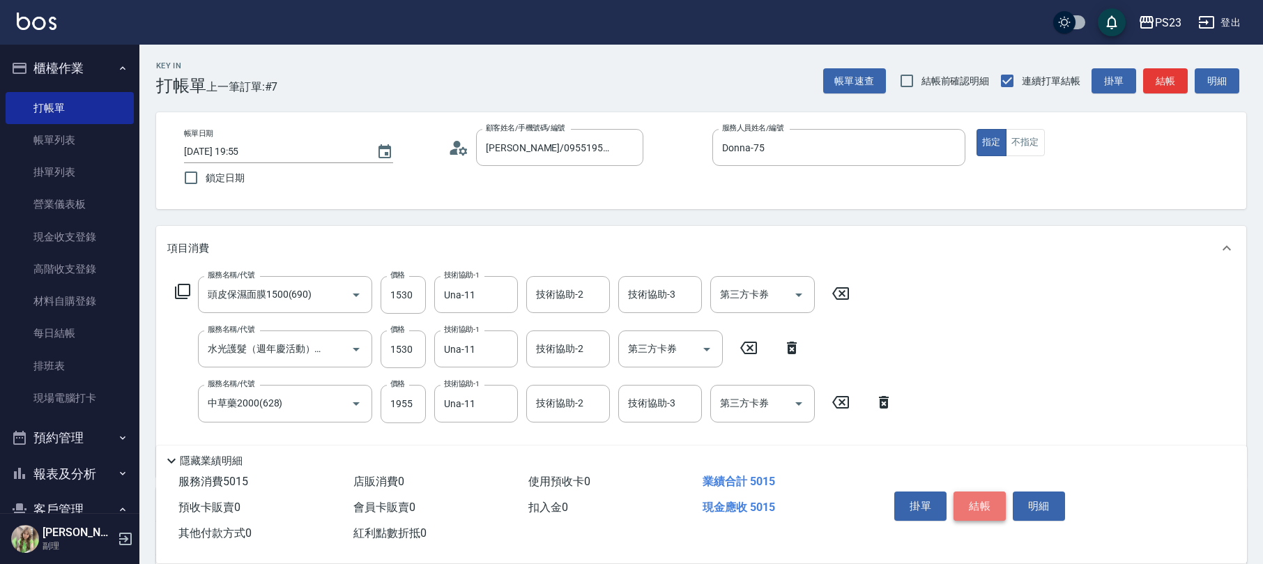
click at [988, 506] on button "結帳" at bounding box center [979, 505] width 52 height 29
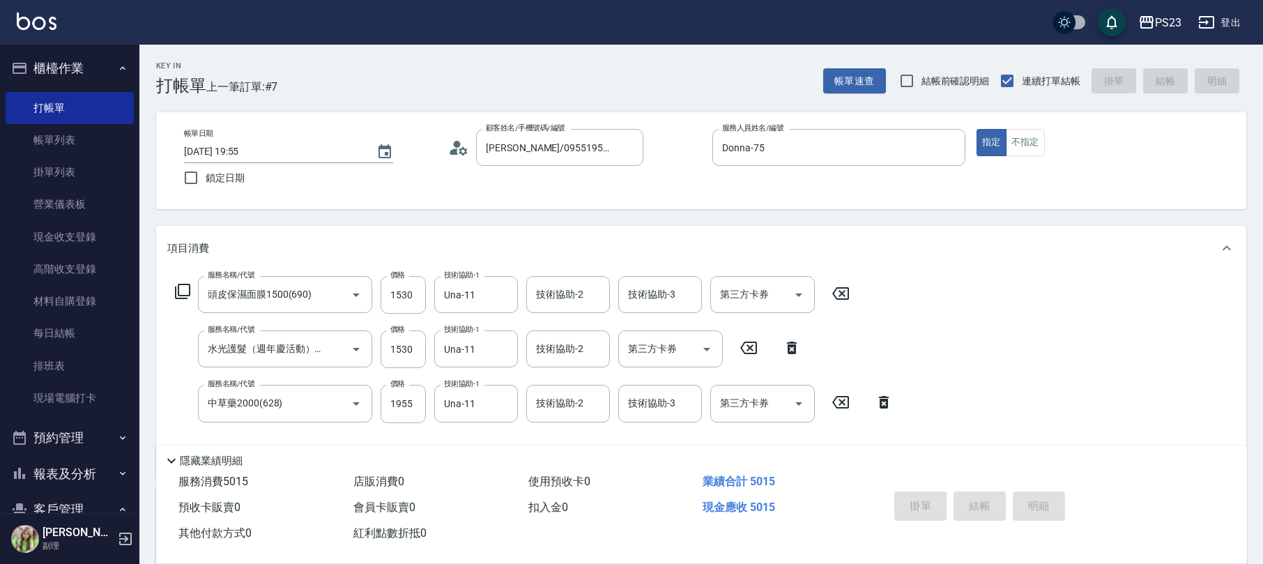
type input "[DATE] 19:57"
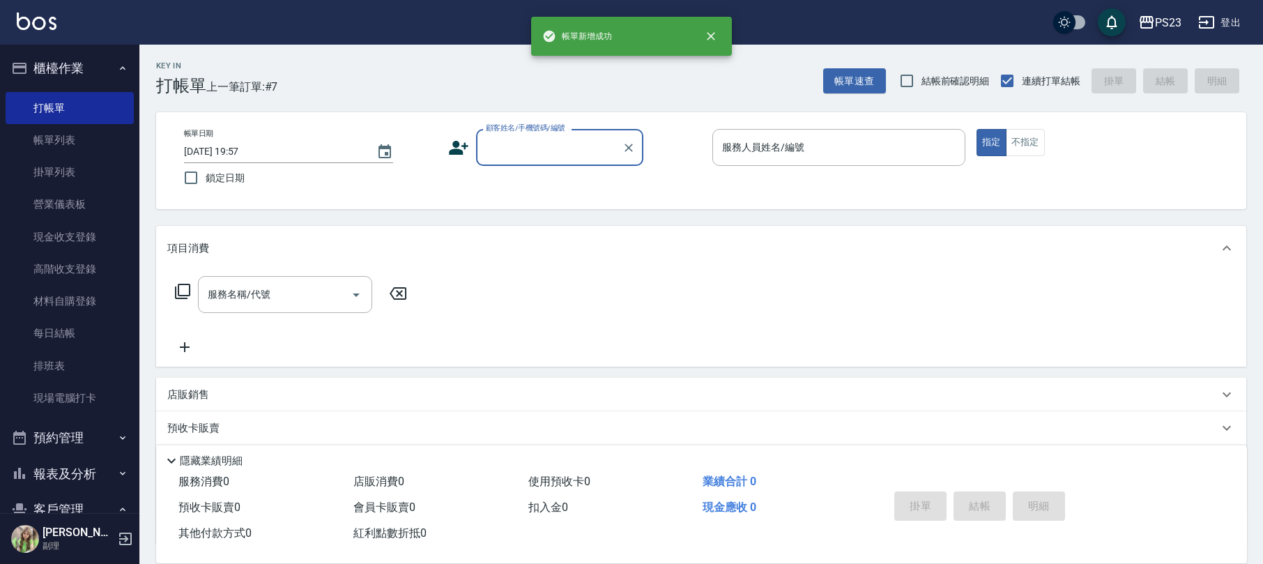
scroll to position [0, 0]
click at [569, 153] on input "顧客姓名/手機號碼/編號" at bounding box center [549, 147] width 134 height 24
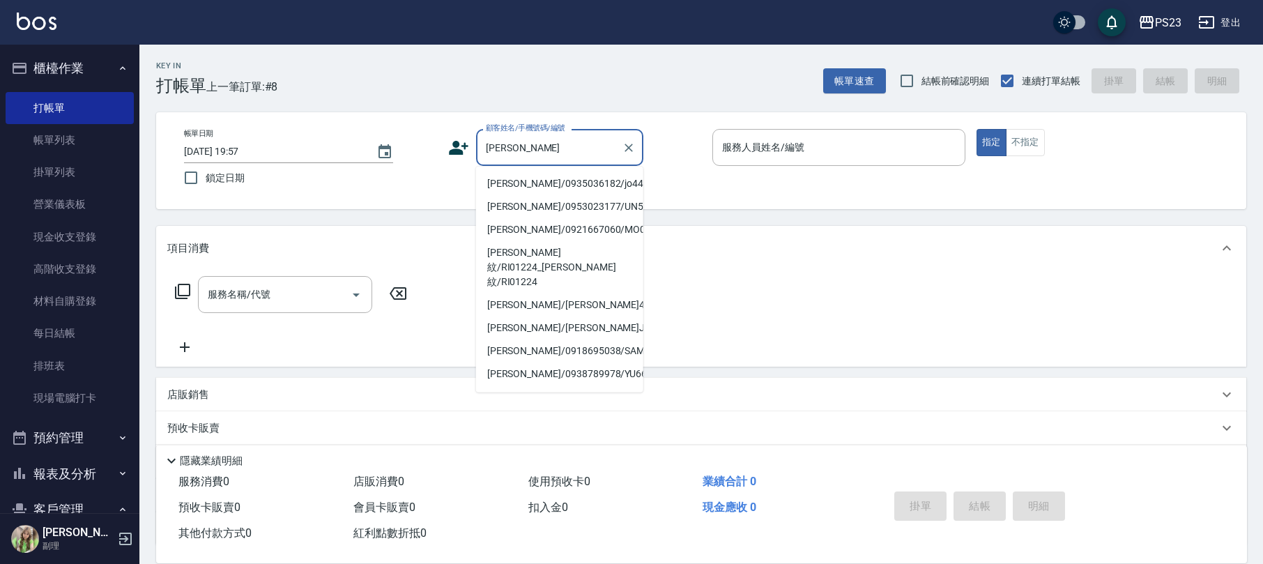
click at [521, 183] on li "[PERSON_NAME]/0935036182/jo440810" at bounding box center [559, 183] width 167 height 23
type input "[PERSON_NAME]/0935036182/jo440810"
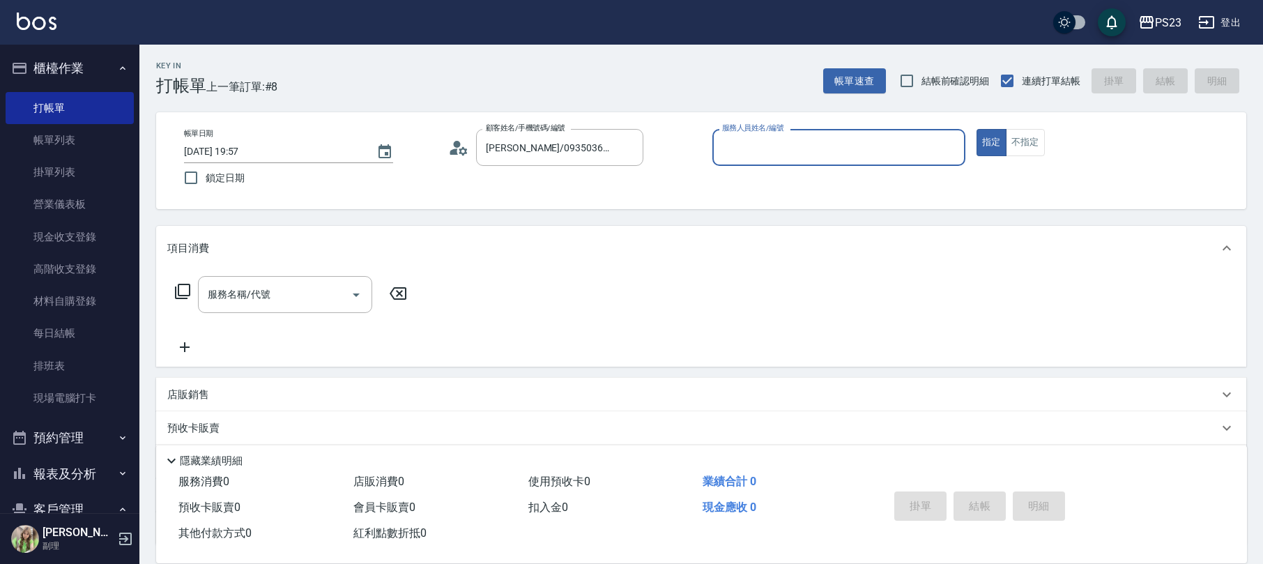
type input "[PERSON_NAME]-89"
click at [173, 293] on div "服務名稱/代號 服務名稱/代號" at bounding box center [291, 294] width 248 height 37
click at [190, 293] on icon at bounding box center [182, 291] width 17 height 17
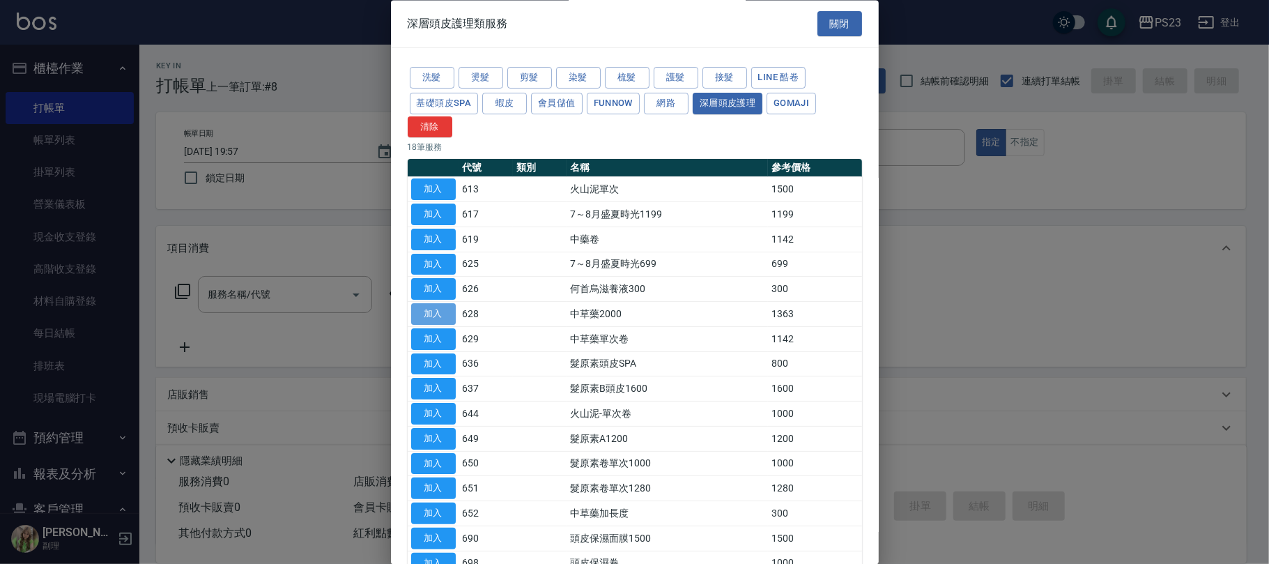
click at [430, 316] on button "加入" at bounding box center [433, 315] width 45 height 22
type input "中草藥2000(628)"
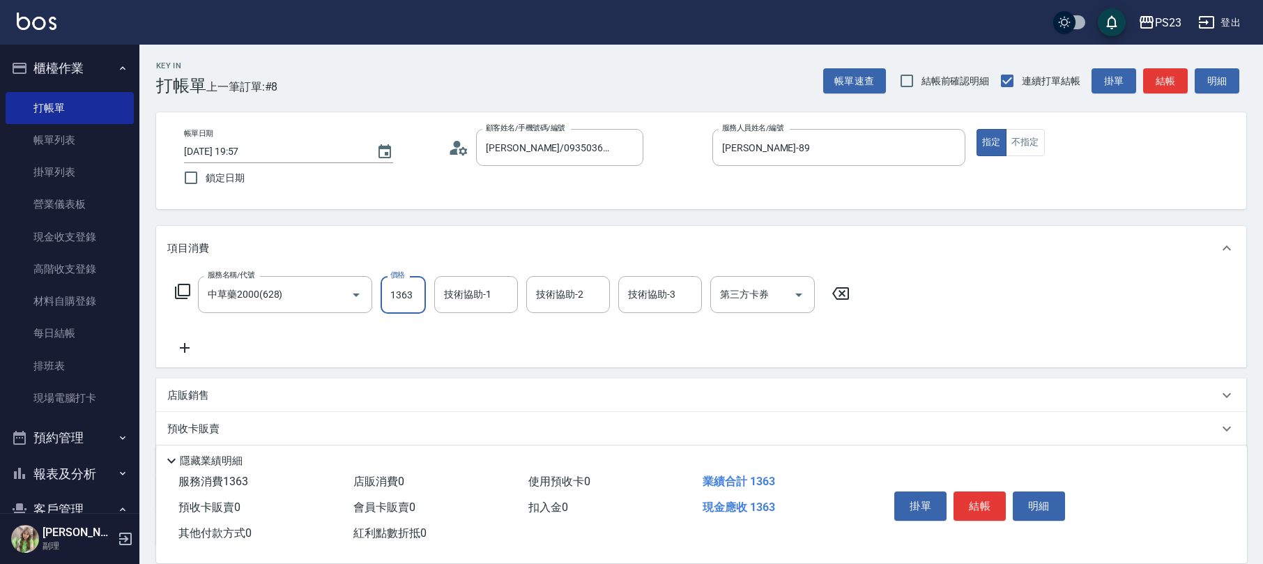
click at [422, 310] on input "1363" at bounding box center [402, 295] width 45 height 38
type input "1500"
type input "[PERSON_NAME]-89"
click at [219, 392] on div "店販銷售" at bounding box center [692, 395] width 1051 height 15
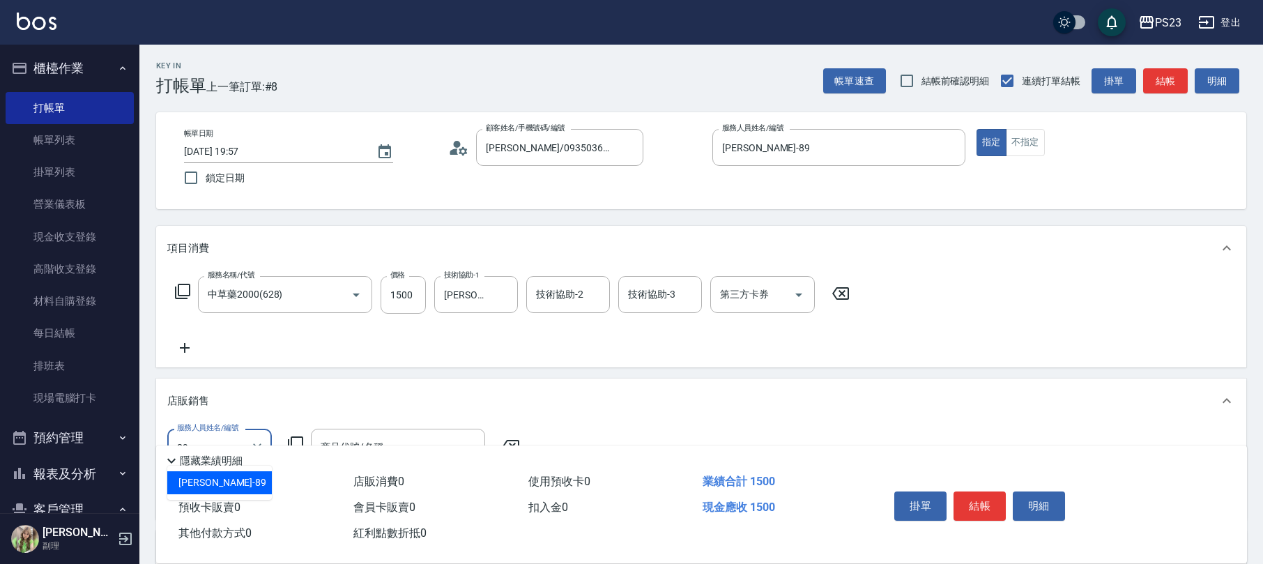
type input "[PERSON_NAME]-89"
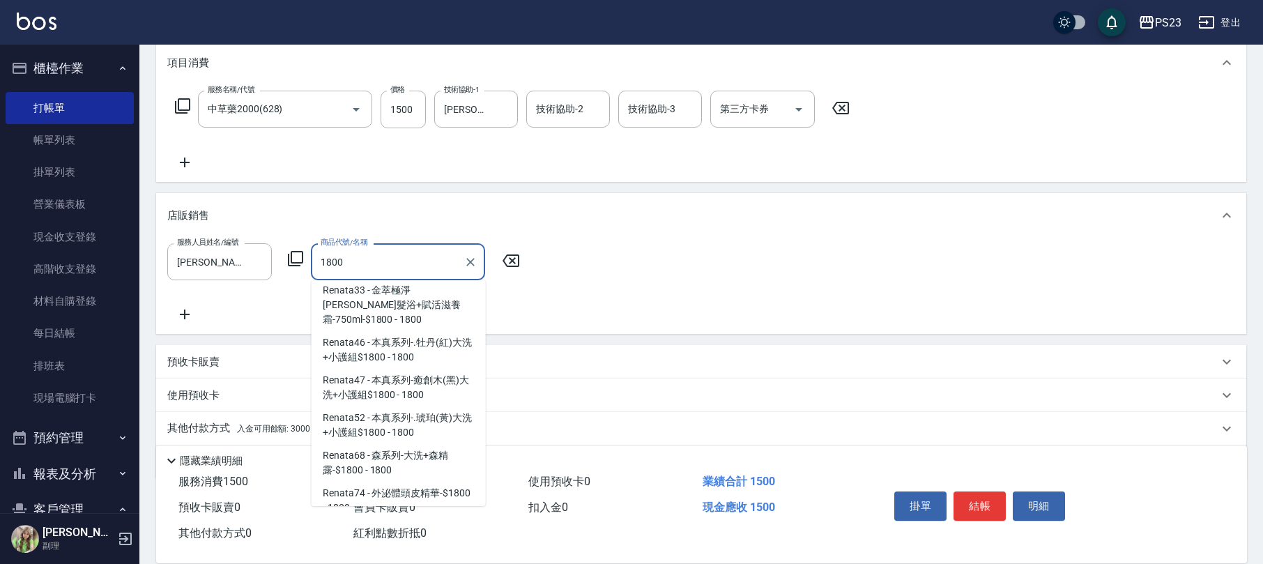
scroll to position [726, 0]
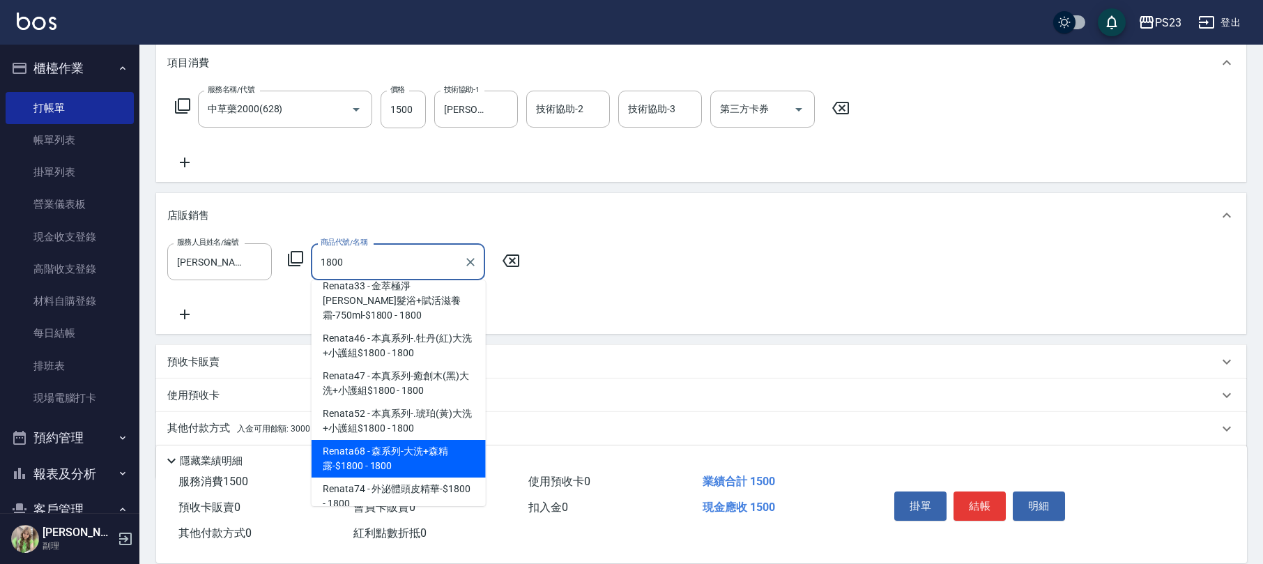
click at [457, 440] on span "Renata68 - 森系列-大洗+森精露-$1800 - 1800" at bounding box center [398, 459] width 174 height 38
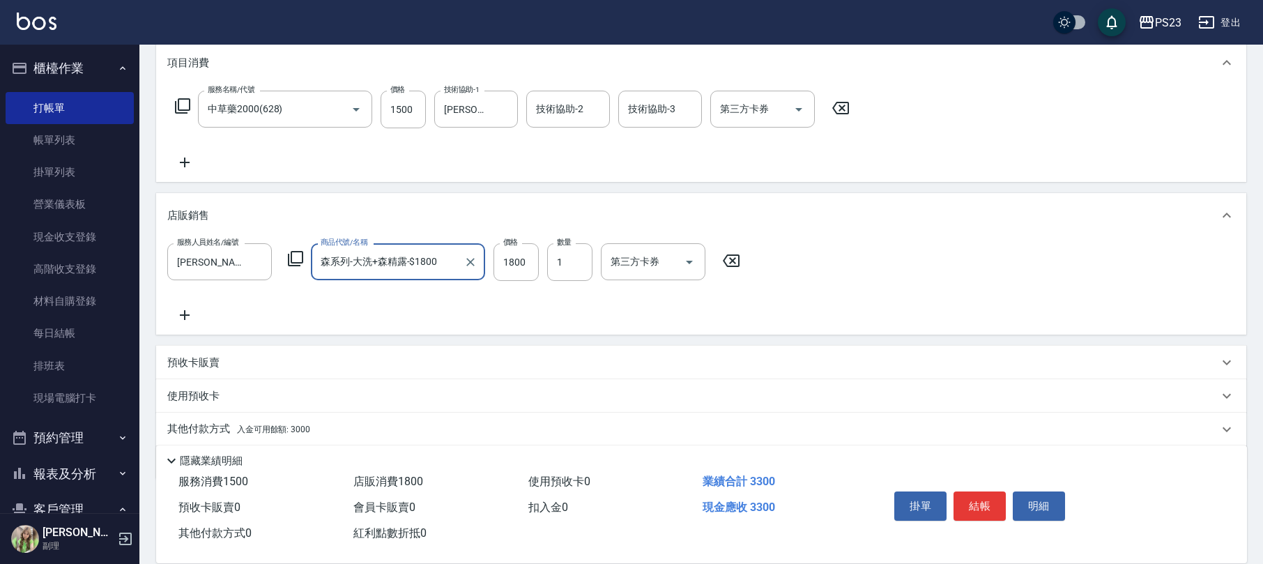
type input "森系列-大洗+森精露-$1800"
click at [385, 418] on div "其他付款方式 入金可用餘額: 3000" at bounding box center [701, 428] width 1090 height 33
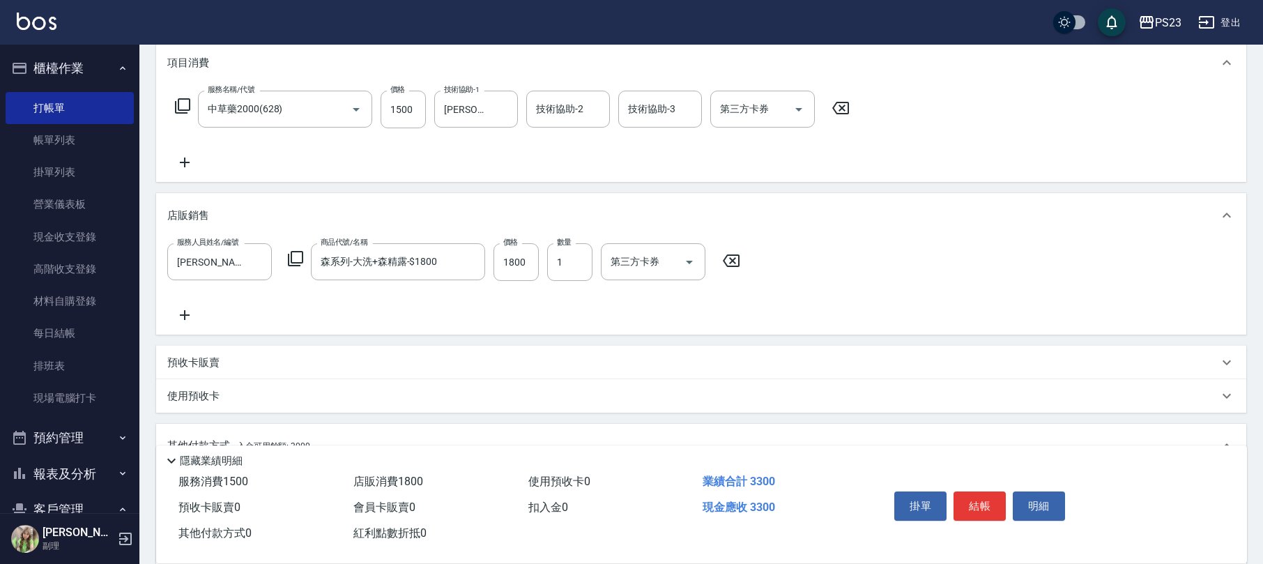
scroll to position [371, 0]
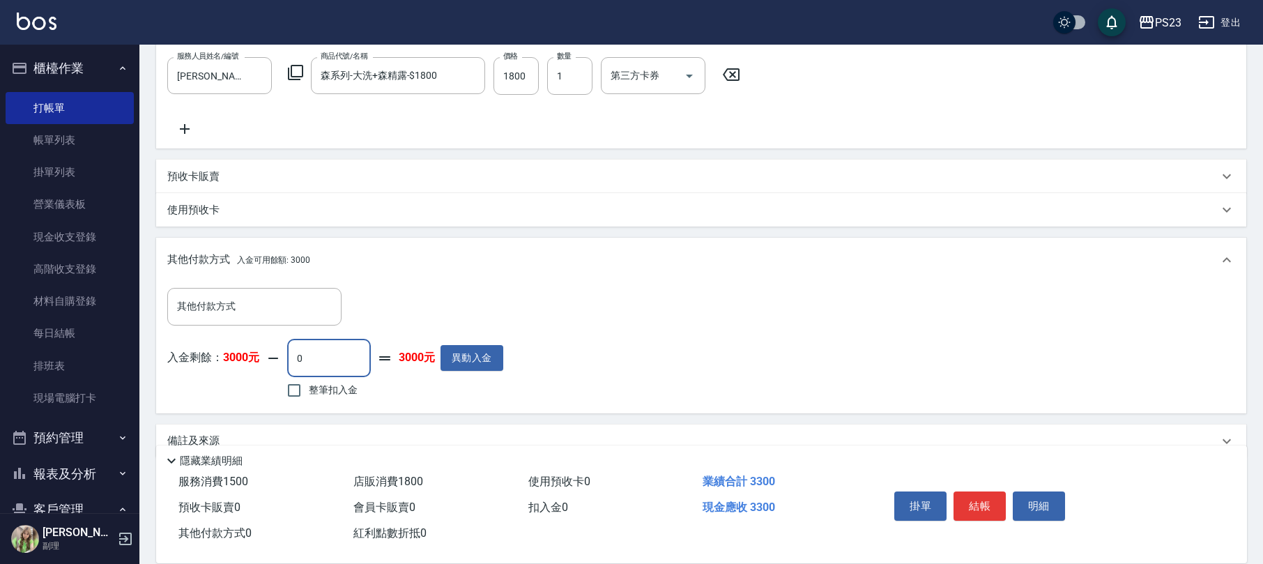
click at [304, 362] on input "0" at bounding box center [329, 358] width 84 height 38
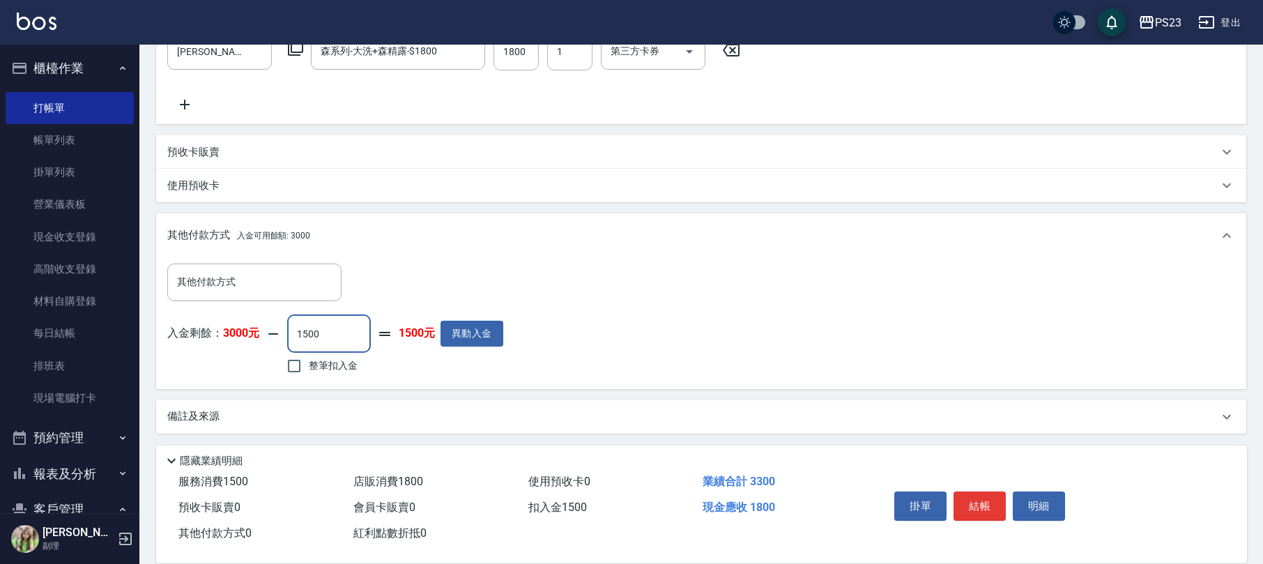
type input "1500"
click at [533, 424] on div "備註及來源" at bounding box center [701, 416] width 1090 height 33
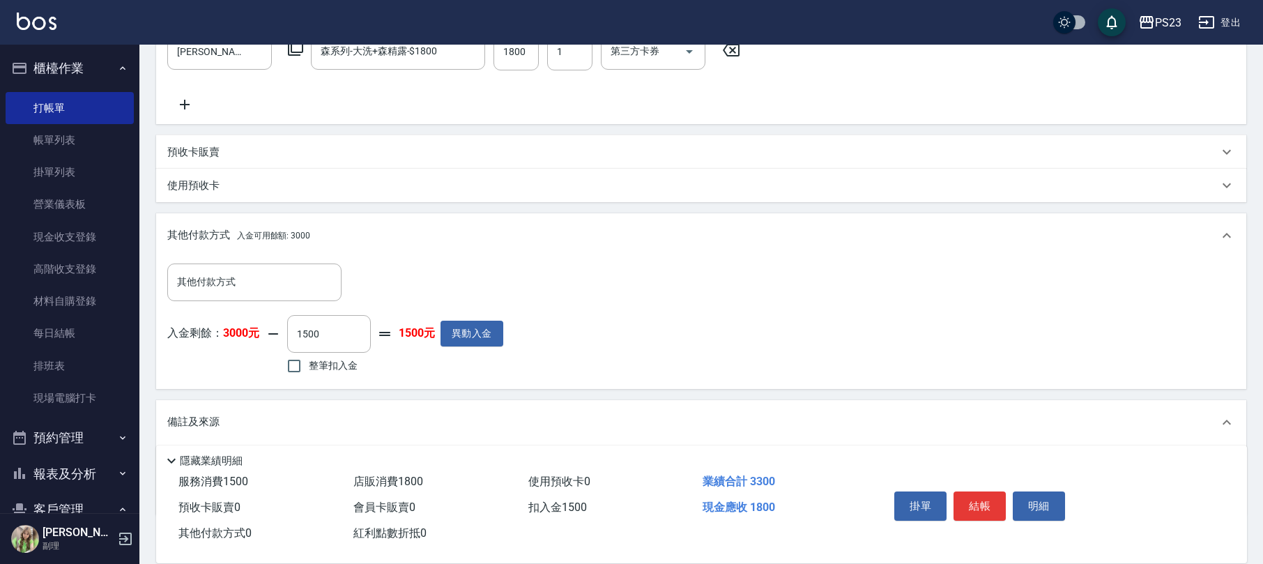
scroll to position [478, 0]
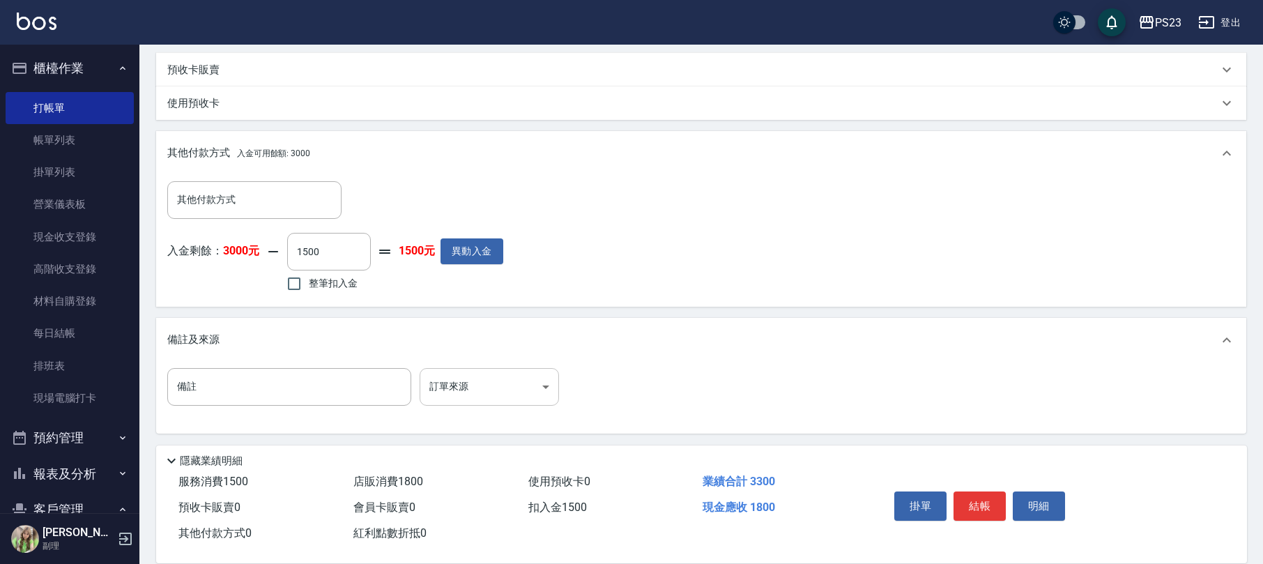
click at [511, 391] on body "PS23 登出 櫃檯作業 打帳單 帳單列表 掛單列表 營業儀表板 現金收支登錄 高階收支登錄 材料自購登錄 每日結帳 排班表 現場電腦打卡 預約管理 預約管理…" at bounding box center [631, 43] width 1263 height 1042
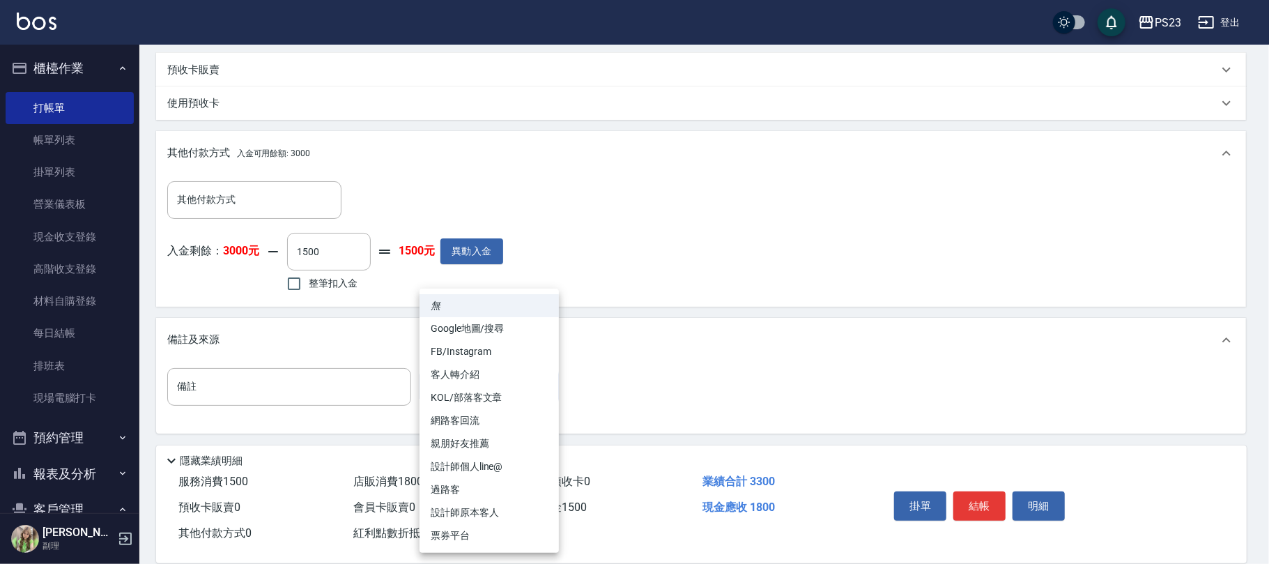
click at [485, 507] on li "設計師原本客人" at bounding box center [488, 512] width 139 height 23
type input "設計師原本客人"
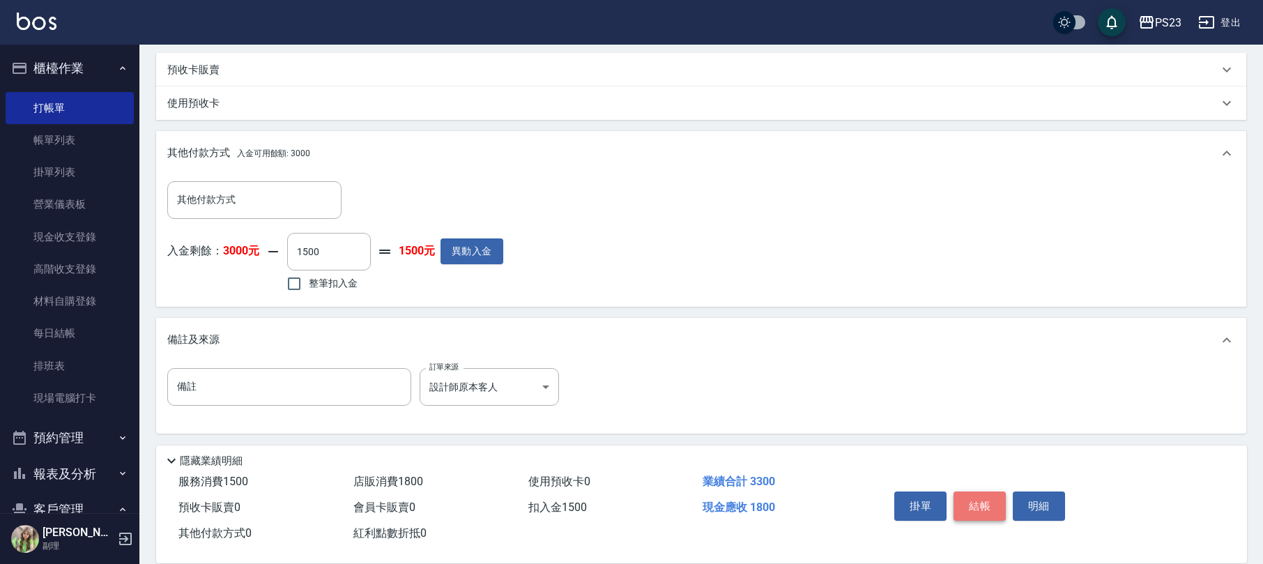
click at [965, 506] on button "結帳" at bounding box center [979, 505] width 52 height 29
type input "[DATE] 19:58"
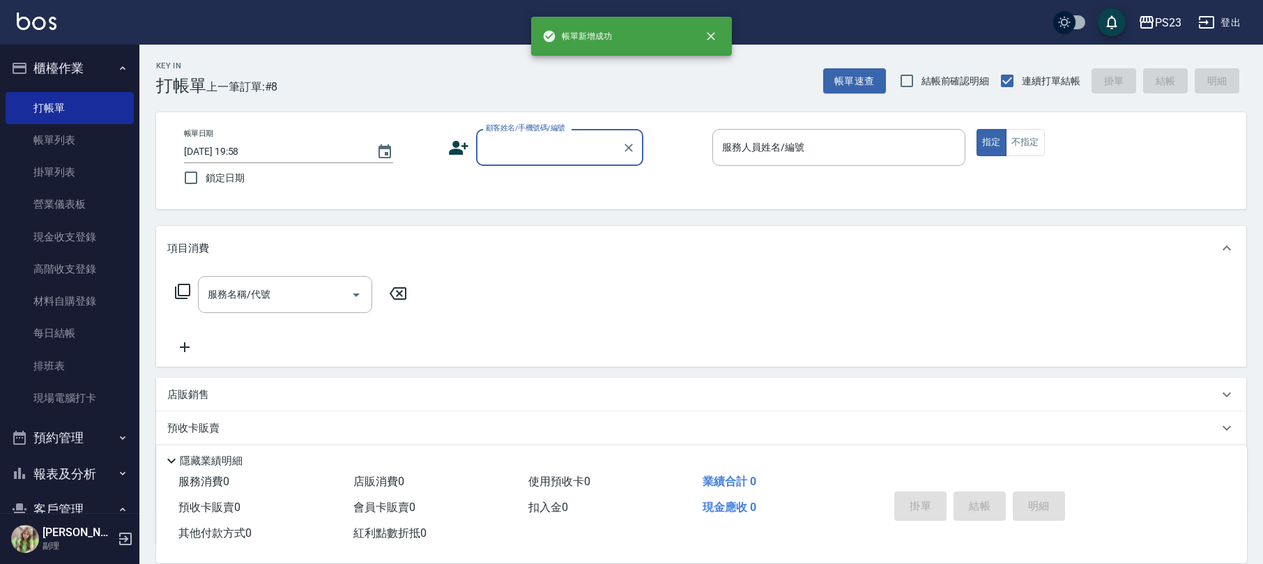
scroll to position [0, 0]
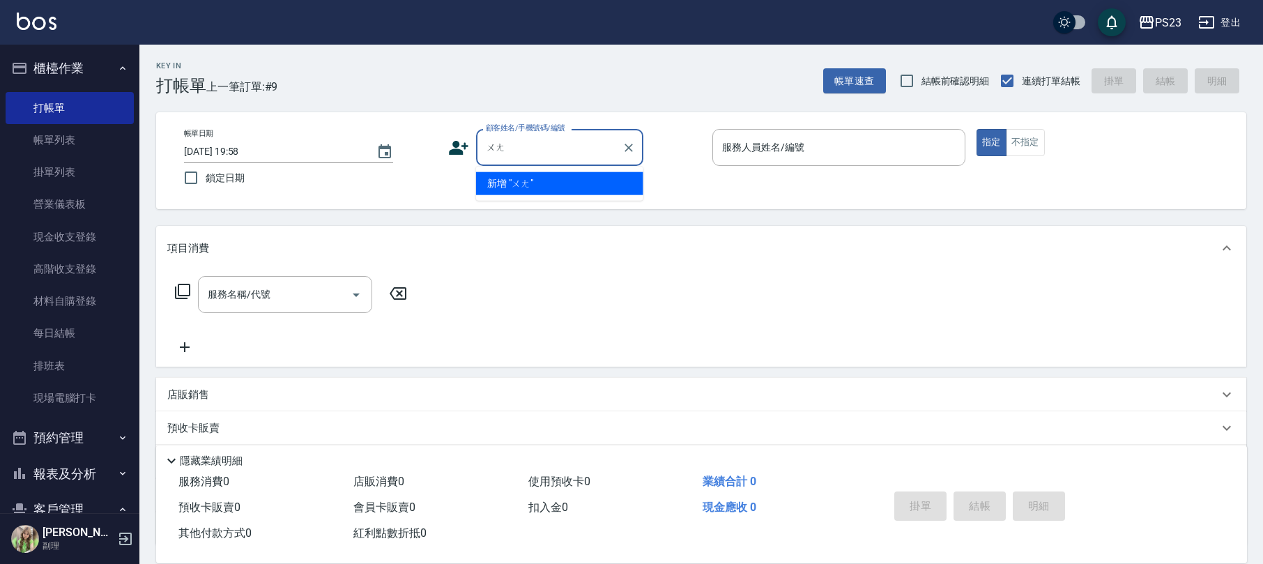
type input "ㄨ"
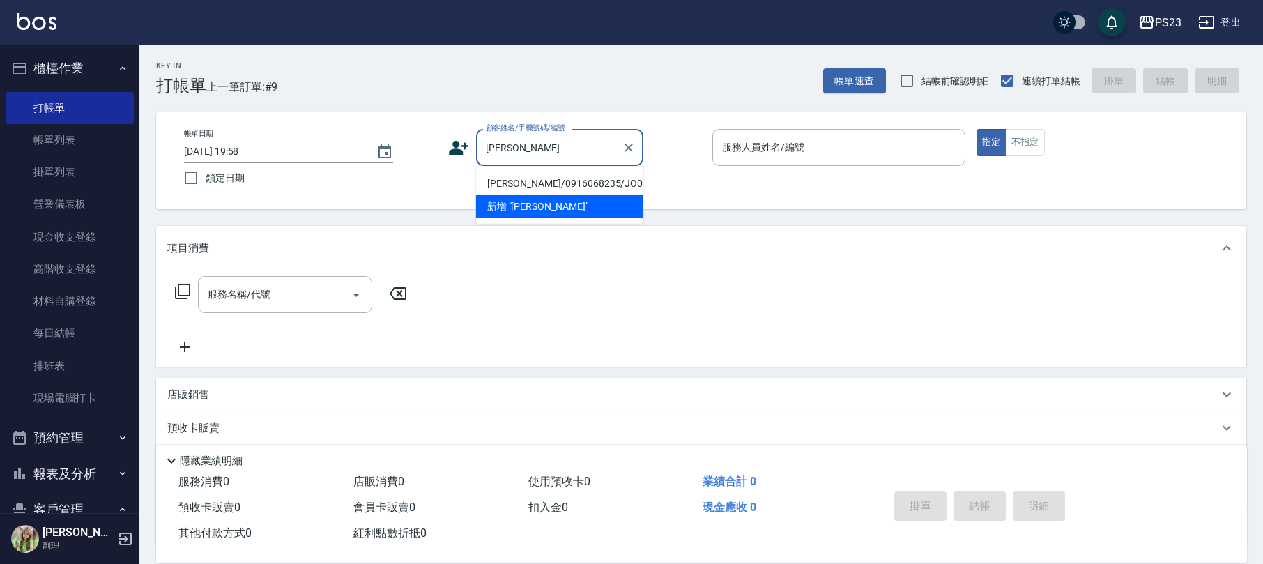
click at [536, 187] on li "[PERSON_NAME]/0916068235/JO00001210" at bounding box center [559, 183] width 167 height 23
type input "[PERSON_NAME]/0916068235/JO00001210"
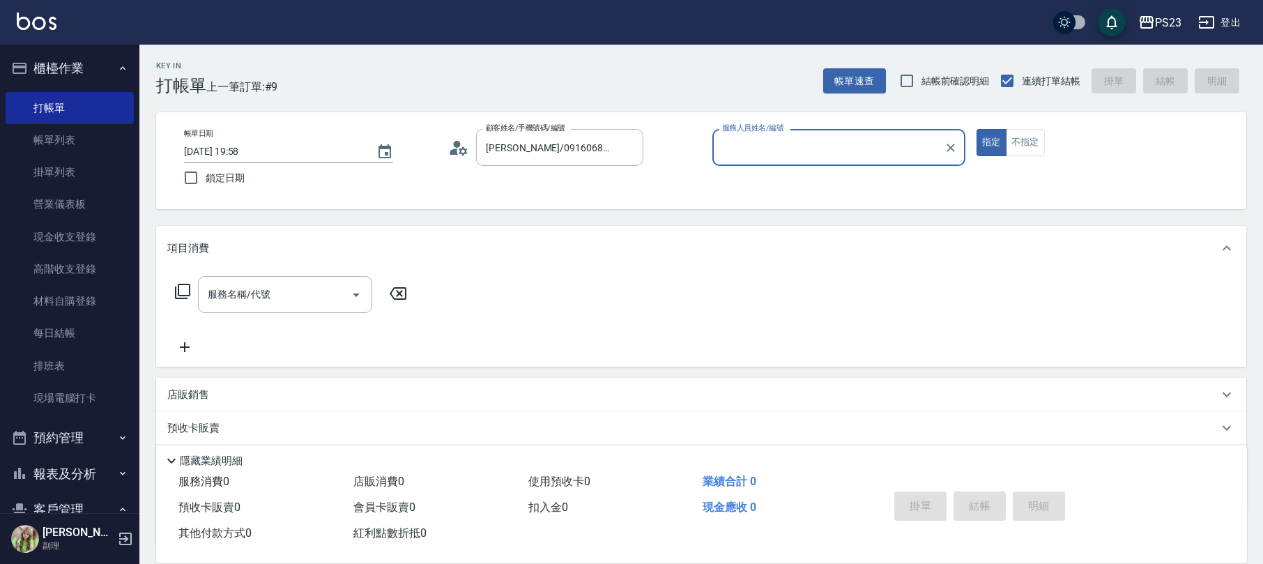
type input "[PERSON_NAME]-89"
click at [184, 290] on icon at bounding box center [182, 291] width 17 height 17
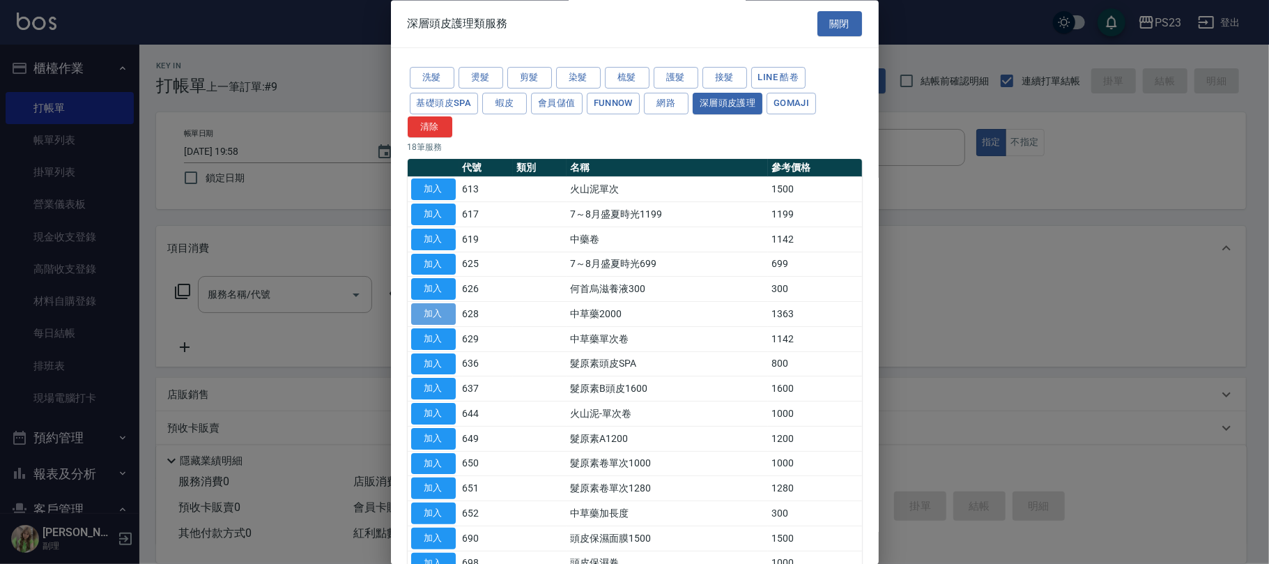
click at [439, 311] on button "加入" at bounding box center [433, 315] width 45 height 22
type input "中草藥2000(628)"
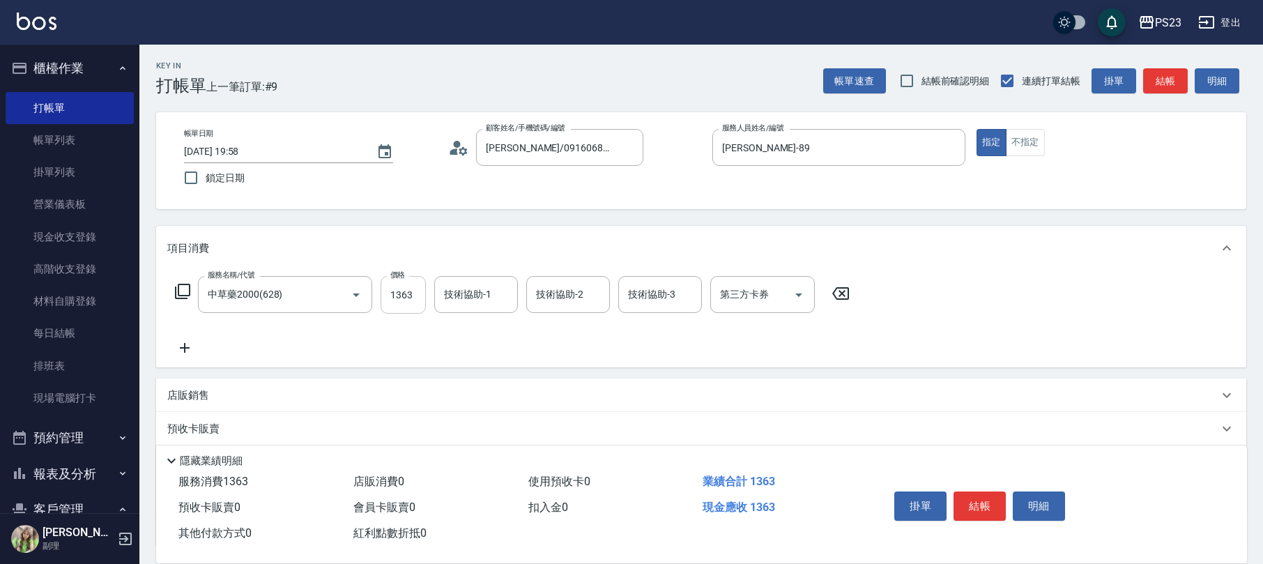
click at [408, 296] on input "1363" at bounding box center [402, 295] width 45 height 38
type input "1500"
type input "[PERSON_NAME]-89"
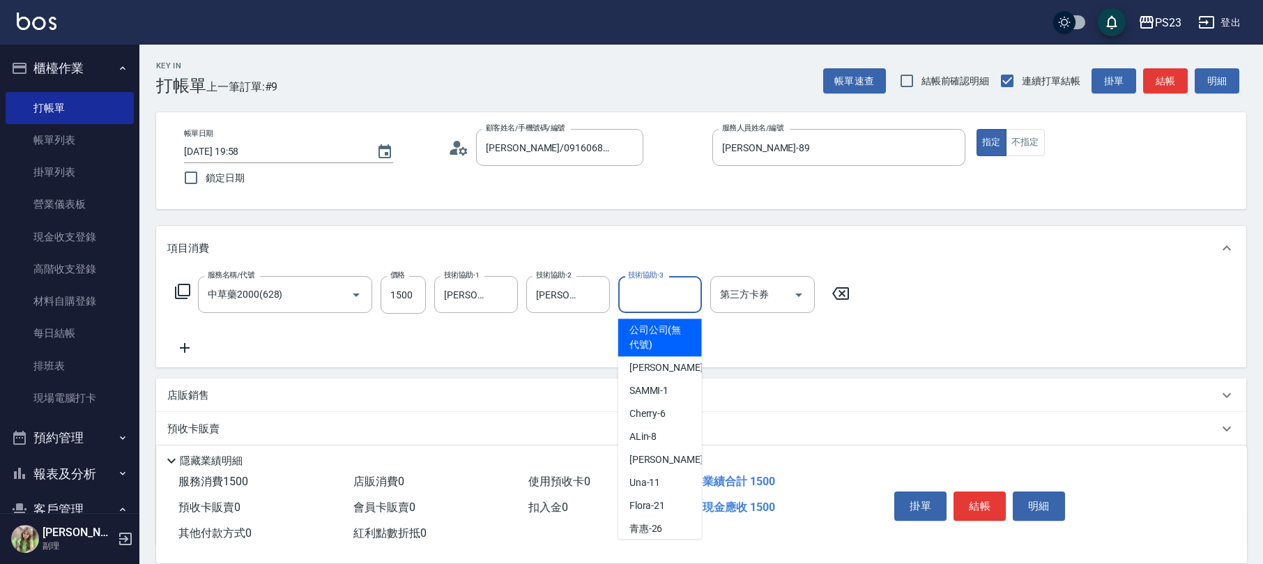
click at [667, 293] on input "技術協助-3" at bounding box center [659, 294] width 71 height 24
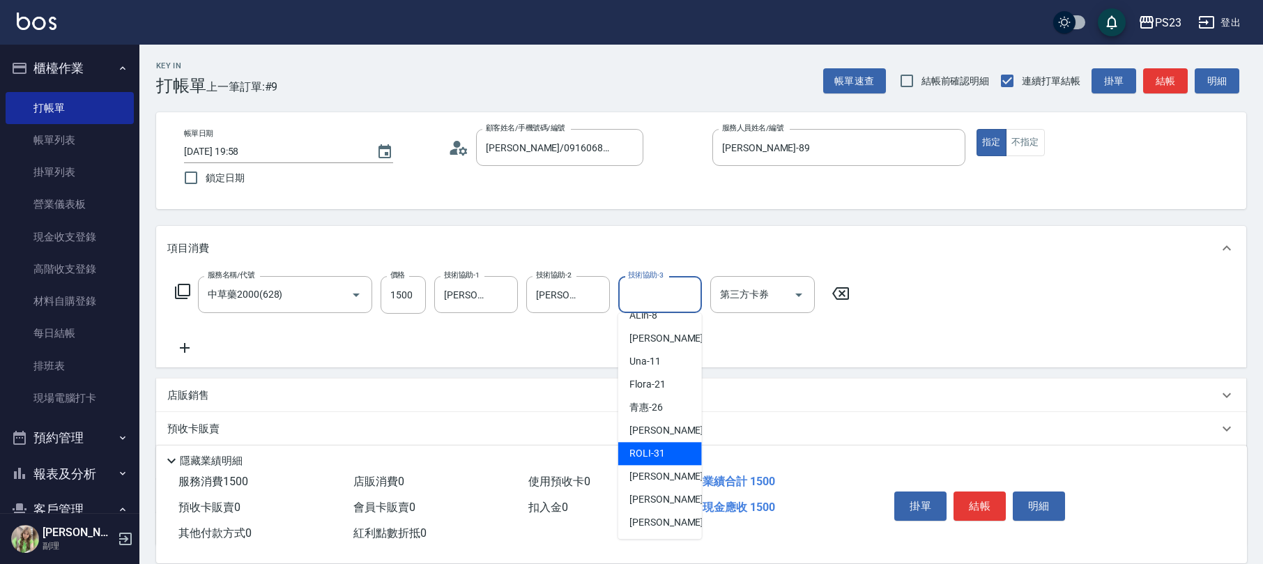
click at [753, 430] on div "預收卡販賣" at bounding box center [692, 429] width 1051 height 15
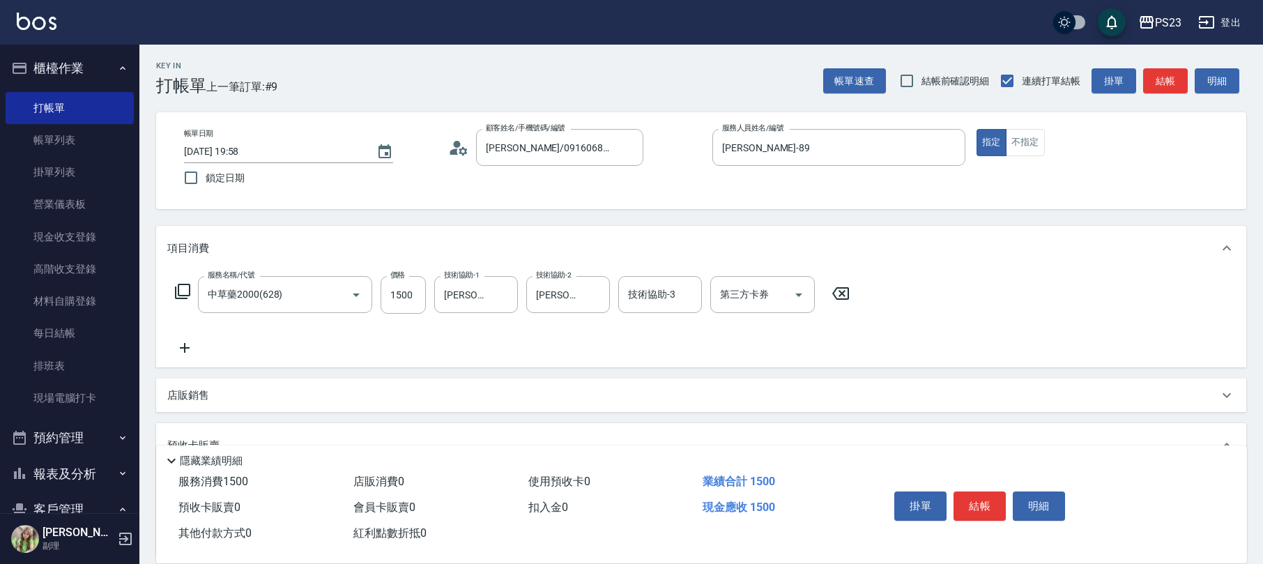
scroll to position [0, 0]
click at [680, 294] on input "技術協助-3" at bounding box center [659, 294] width 71 height 24
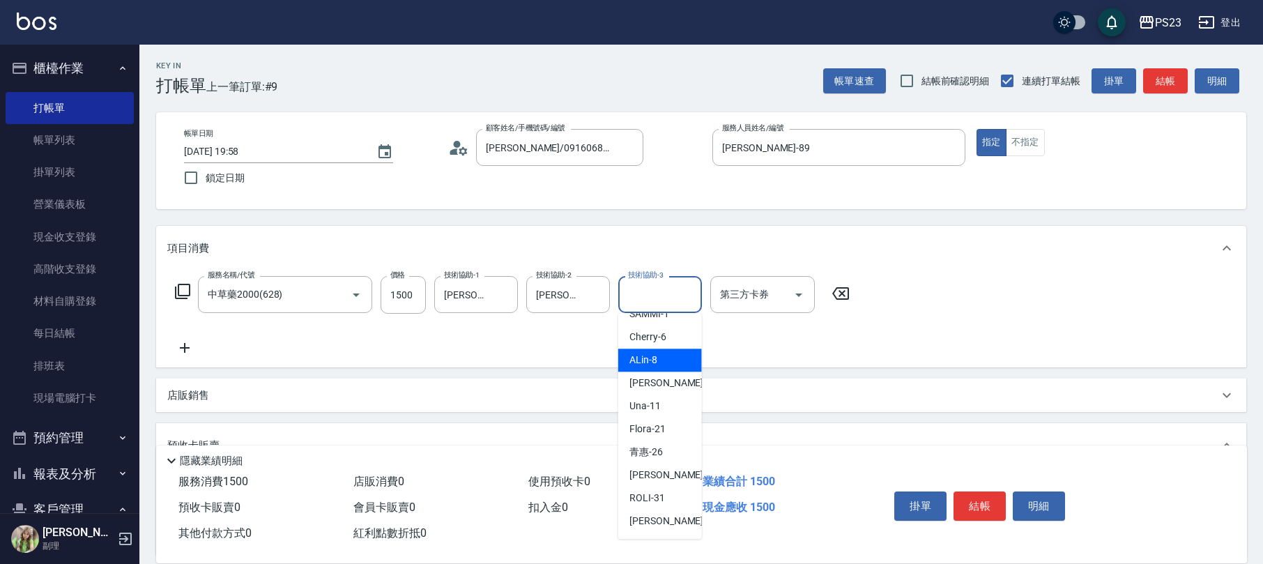
scroll to position [121, 0]
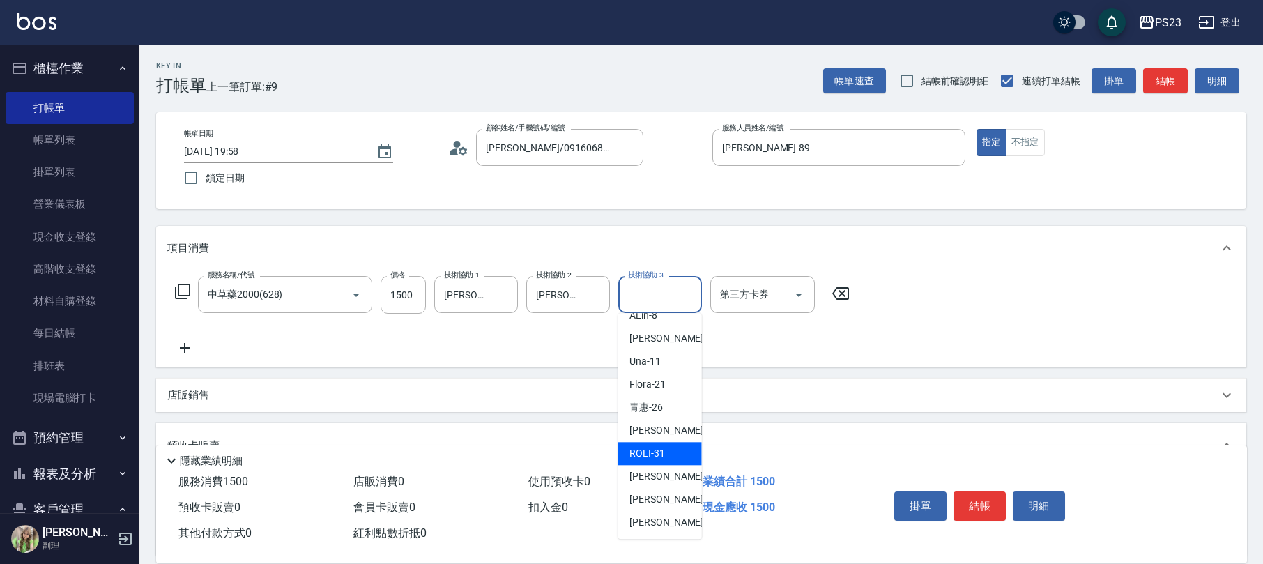
click at [659, 451] on span "ROLI -31" at bounding box center [647, 453] width 36 height 15
type input "ROLI-31"
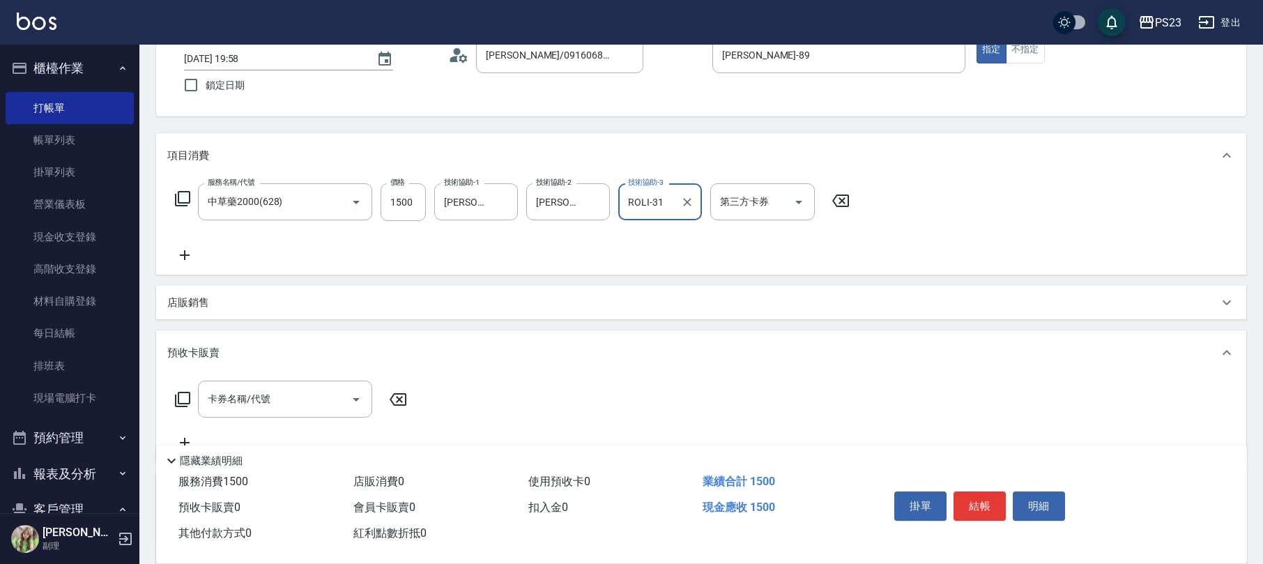
scroll to position [233, 0]
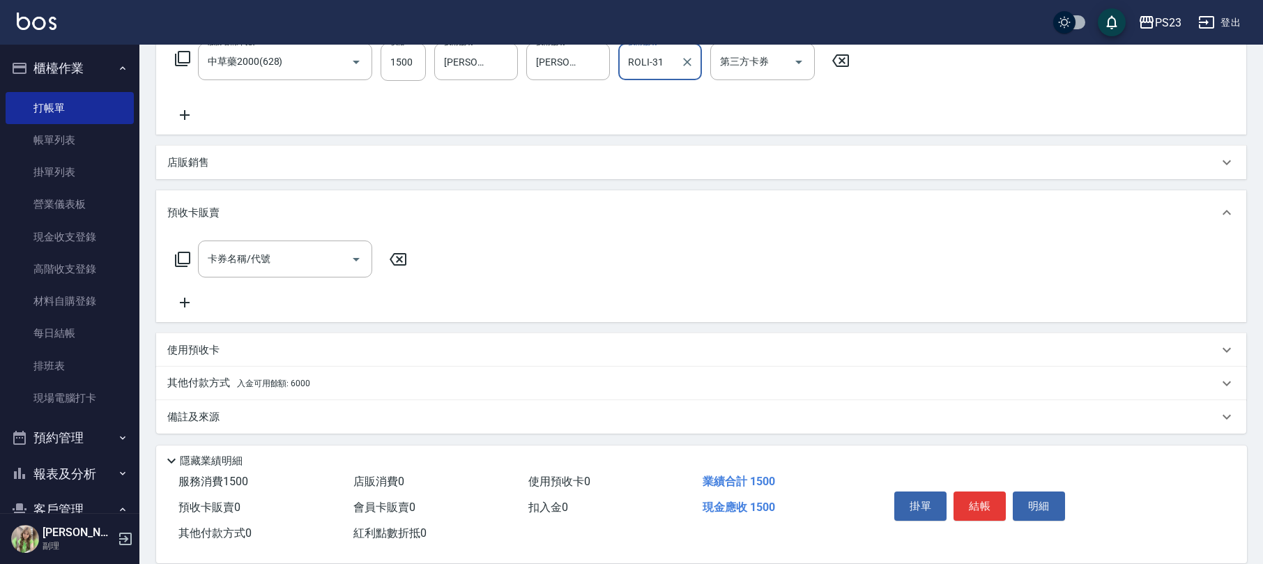
click at [352, 386] on div "其他付款方式 入金可用餘額: 6000" at bounding box center [692, 383] width 1051 height 15
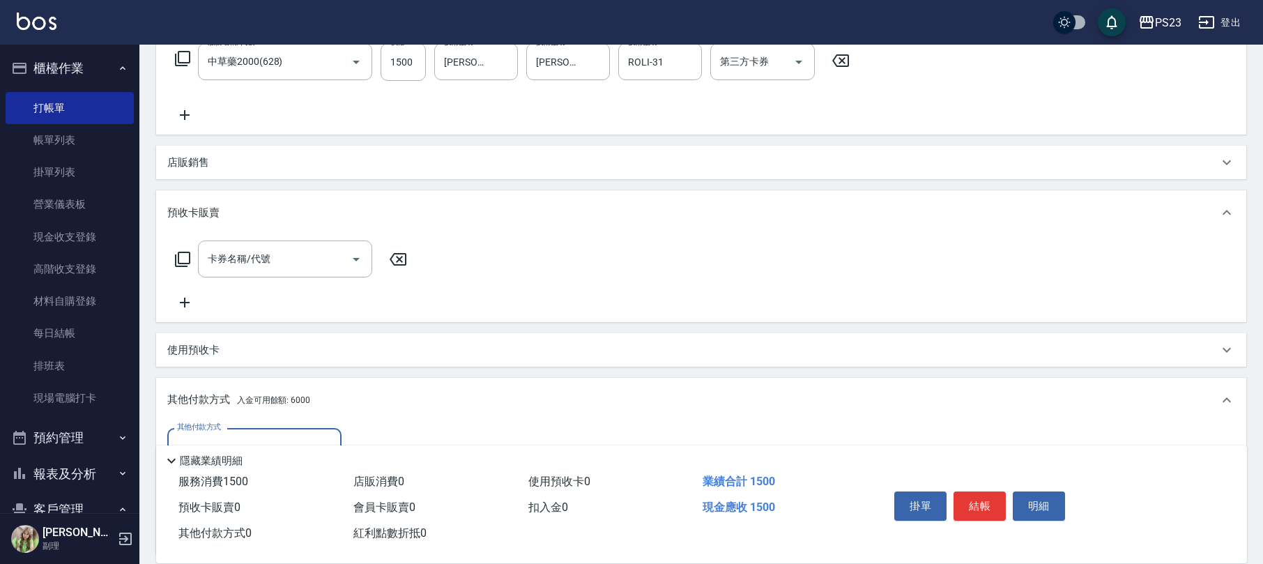
scroll to position [397, 0]
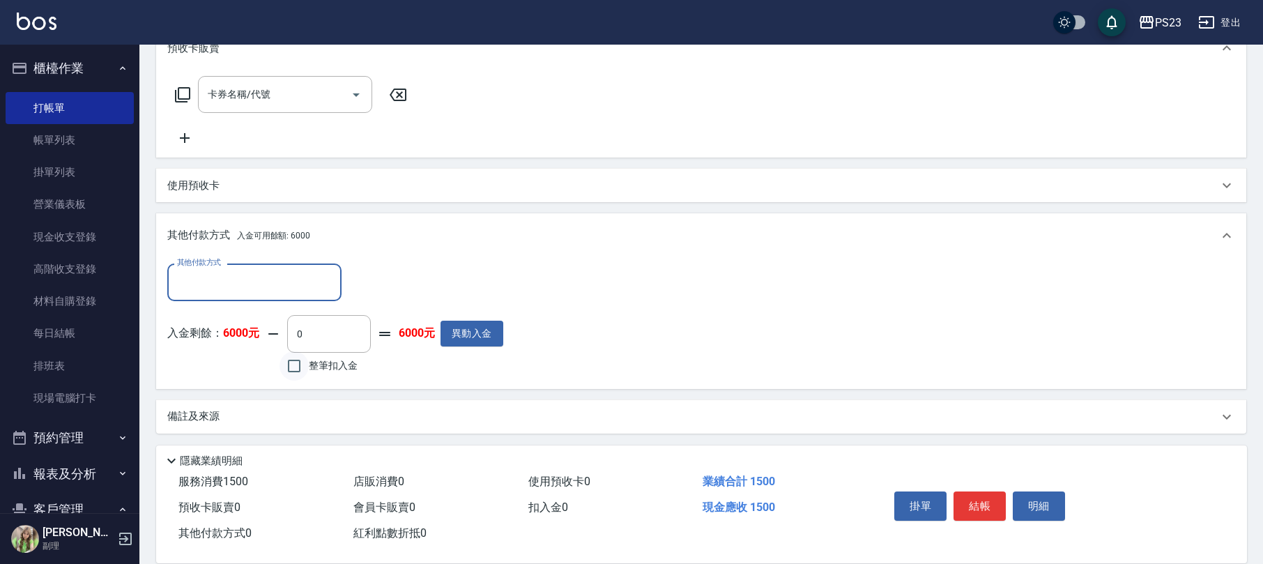
click at [294, 372] on input "整筆扣入金" at bounding box center [293, 365] width 29 height 29
checkbox input "true"
type input "1500"
click at [497, 415] on div "備註及來源" at bounding box center [692, 416] width 1051 height 15
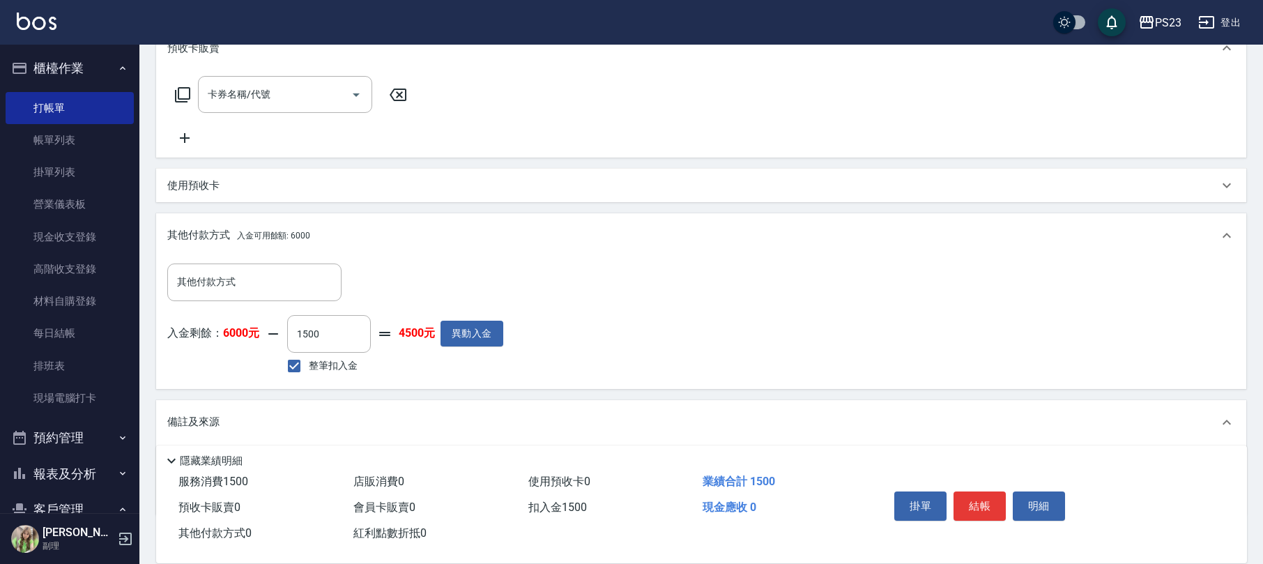
scroll to position [479, 0]
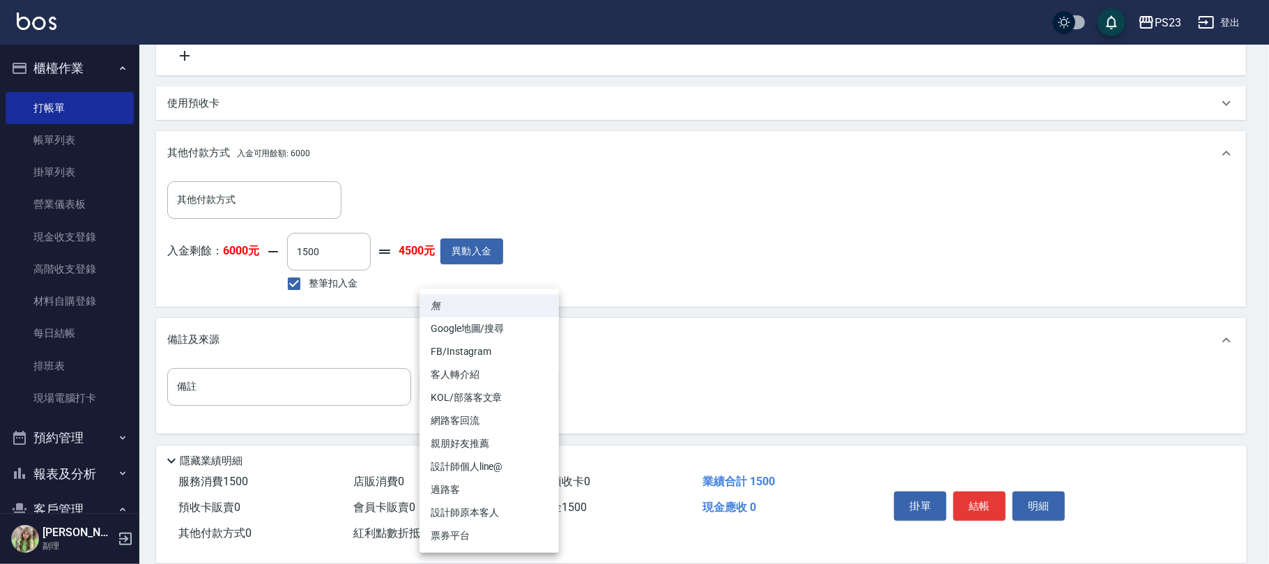
click at [541, 385] on body "PS23 登出 櫃檯作業 打帳單 帳單列表 掛單列表 營業儀表板 現金收支登錄 高階收支登錄 材料自購登錄 每日結帳 排班表 現場電腦打卡 預約管理 預約管理…" at bounding box center [634, 43] width 1269 height 1044
click at [480, 510] on li "設計師原本客人" at bounding box center [488, 512] width 139 height 23
type input "設計師原本客人"
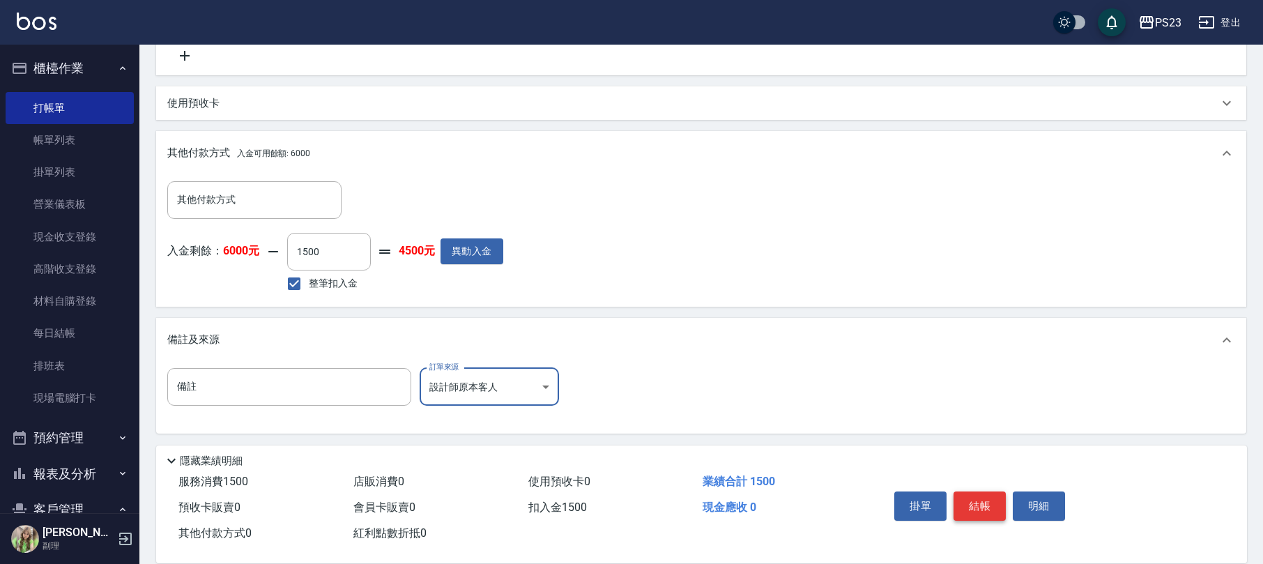
click at [968, 505] on button "結帳" at bounding box center [979, 505] width 52 height 29
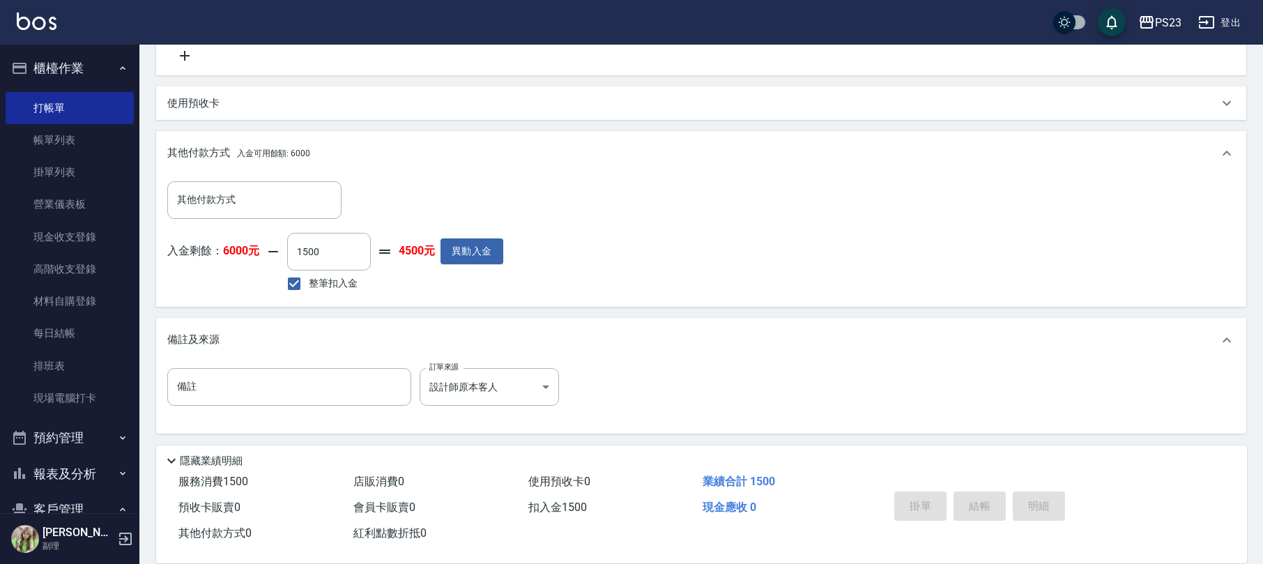
type input "[DATE] 19:59"
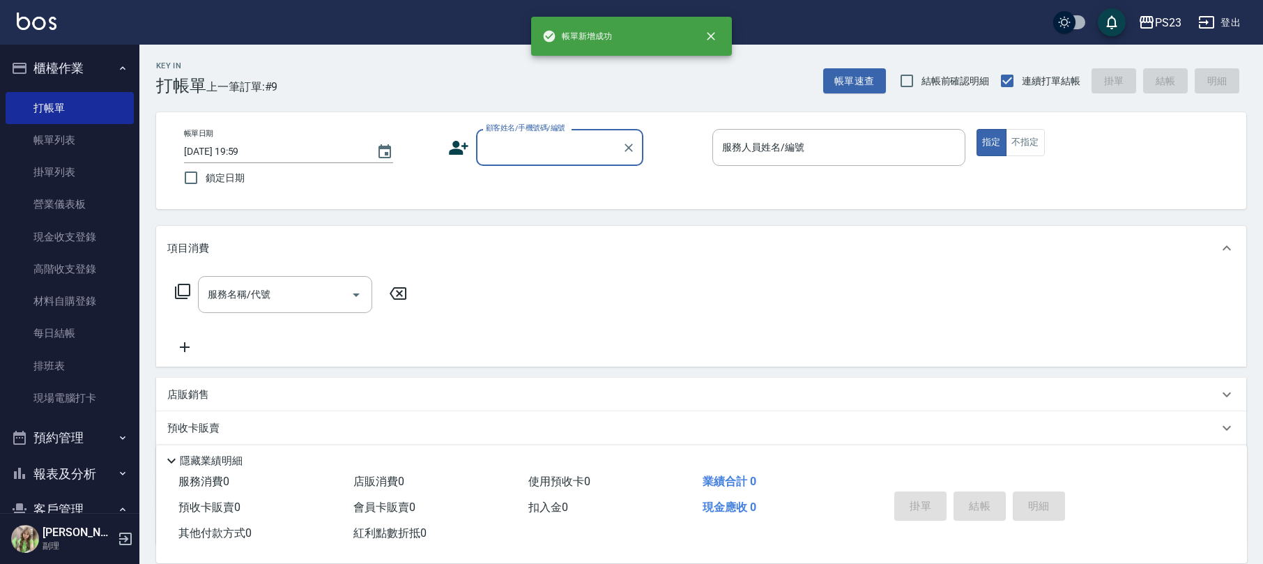
scroll to position [0, 0]
click at [533, 152] on input "顧客姓名/手機號碼/編號" at bounding box center [549, 147] width 134 height 24
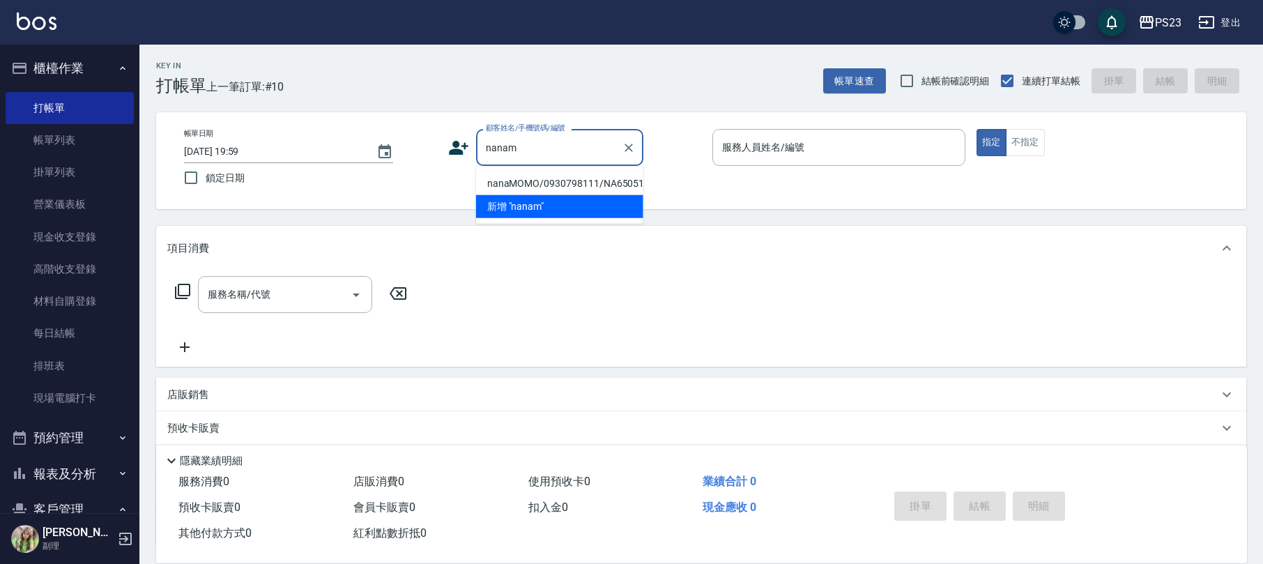
click at [553, 176] on li "nanaMOMO/0930798111/NA650510" at bounding box center [559, 183] width 167 height 23
type input "nanaMOMO/0930798111/NA650510"
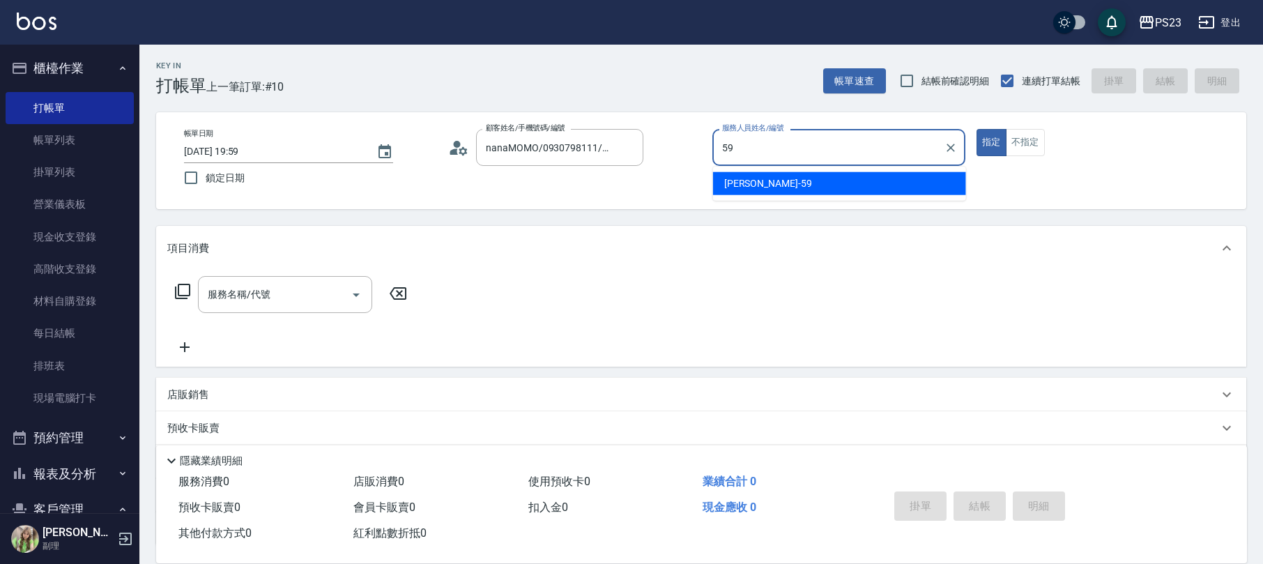
type input "Nanako-59"
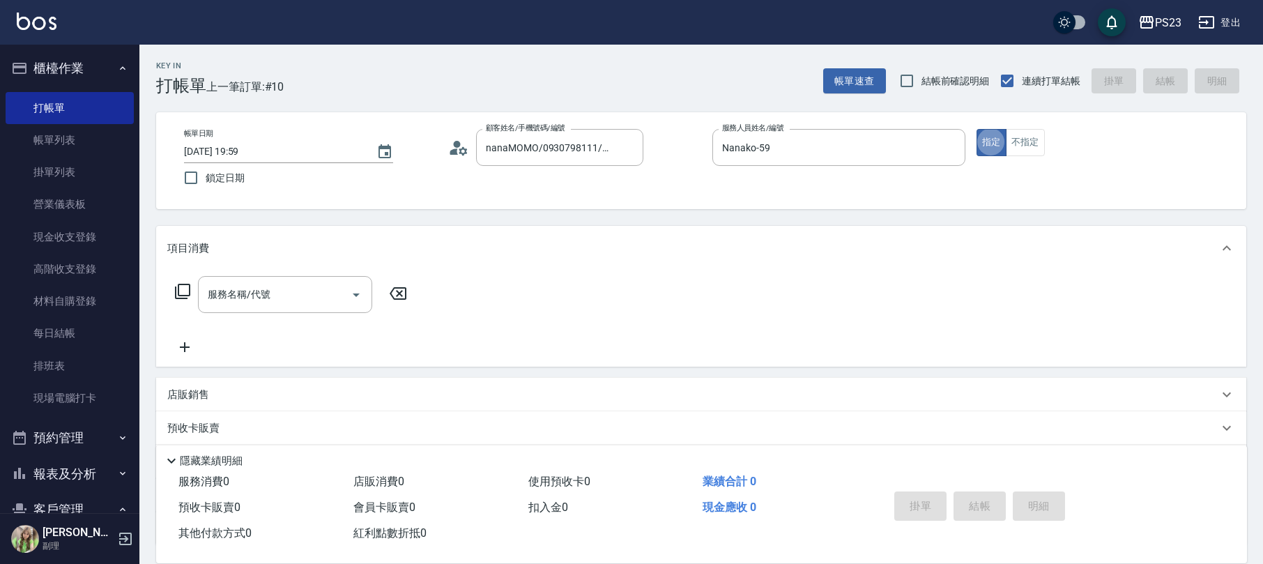
click at [460, 144] on circle at bounding box center [457, 144] width 7 height 7
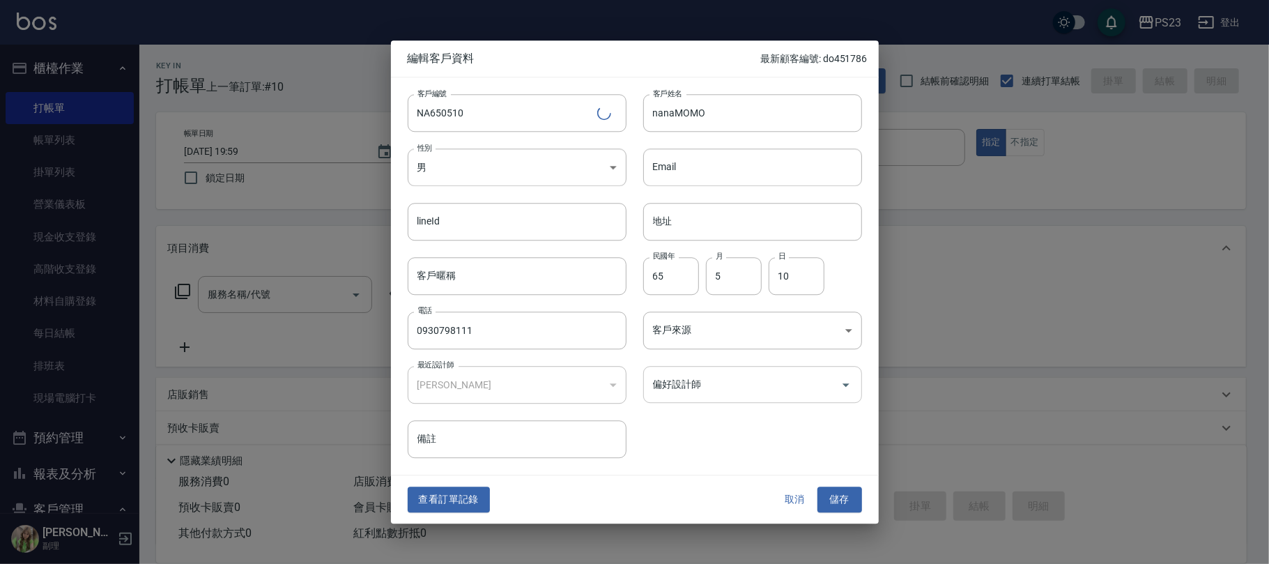
click at [672, 383] on input "偏好設計師" at bounding box center [741, 384] width 185 height 24
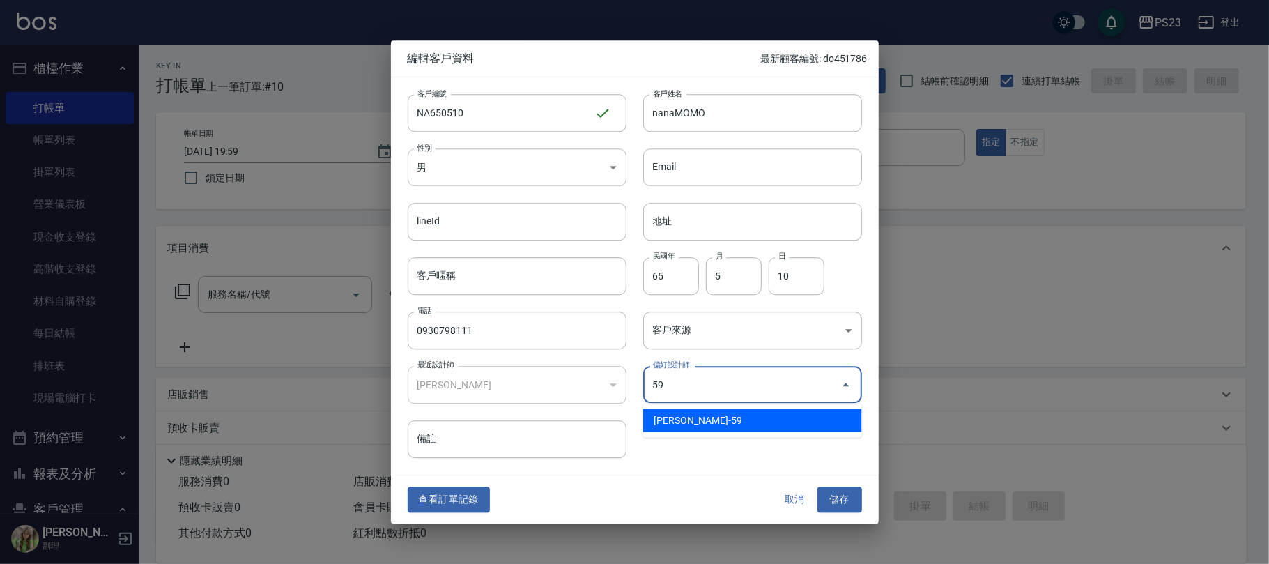
click at [692, 422] on li "[PERSON_NAME]-59" at bounding box center [752, 420] width 219 height 23
type input "[PERSON_NAME]"
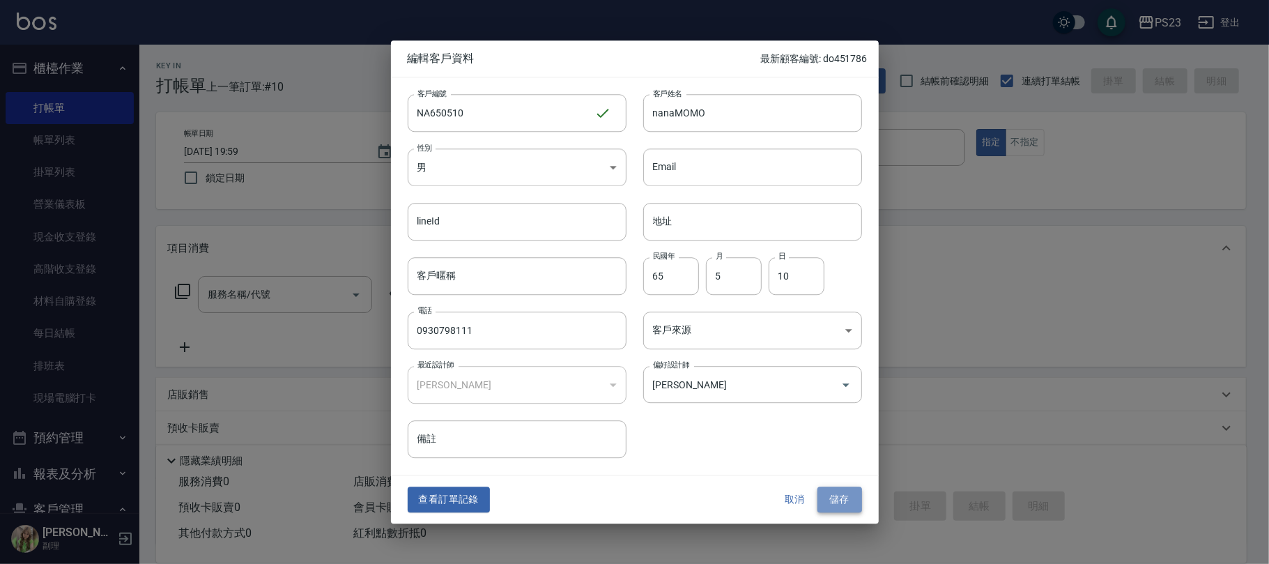
click at [832, 496] on button "儲存" at bounding box center [839, 500] width 45 height 26
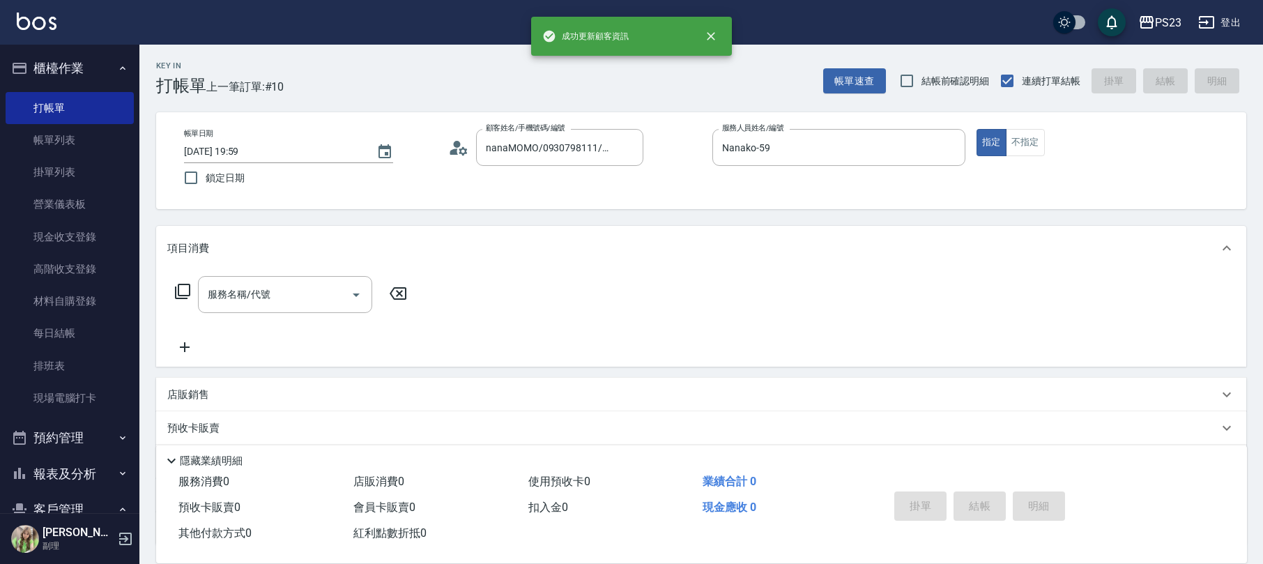
click at [183, 288] on icon at bounding box center [182, 291] width 17 height 17
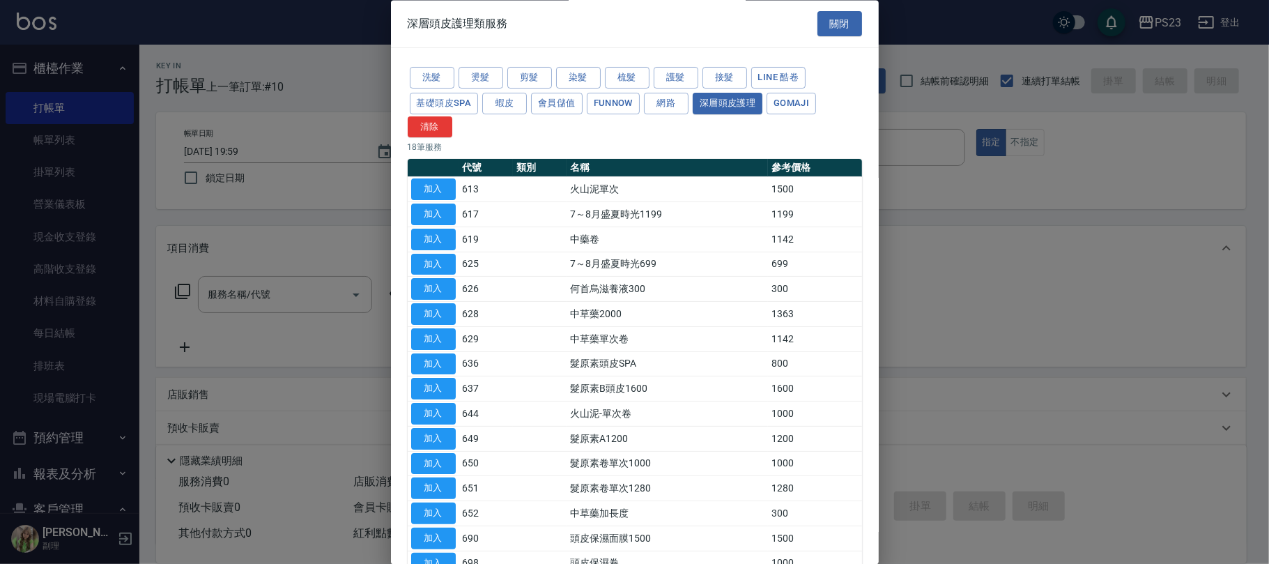
drag, startPoint x: 845, startPoint y: 18, endPoint x: 822, endPoint y: 26, distance: 24.5
click at [845, 17] on button "關閉" at bounding box center [839, 24] width 45 height 26
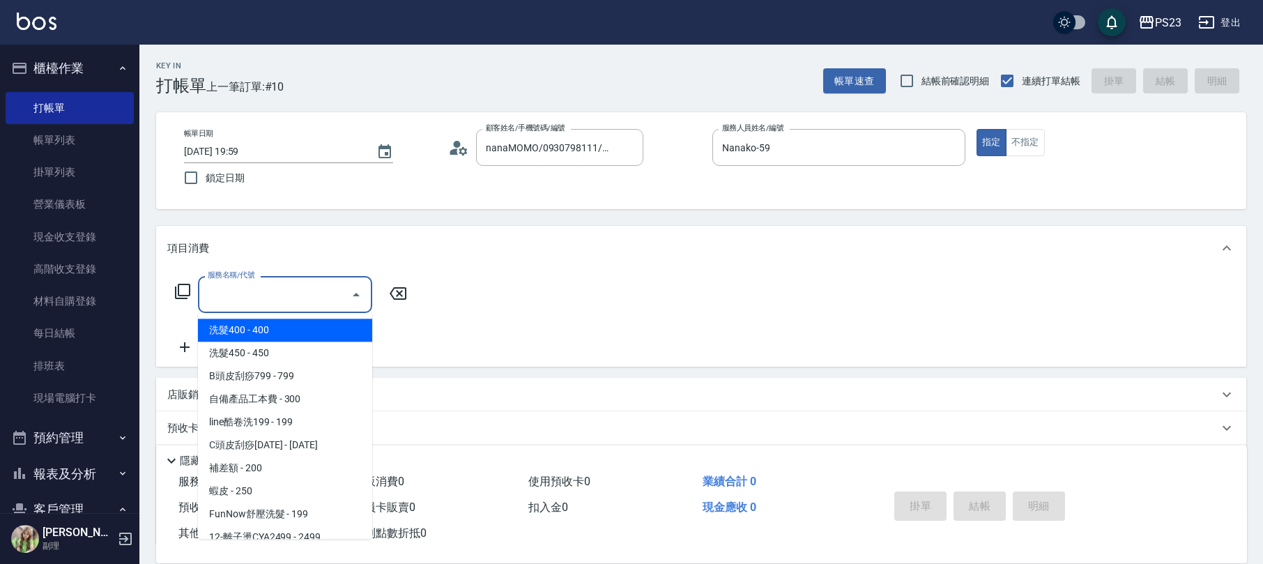
click at [252, 294] on input "服務名稱/代號" at bounding box center [274, 294] width 141 height 24
type input "a"
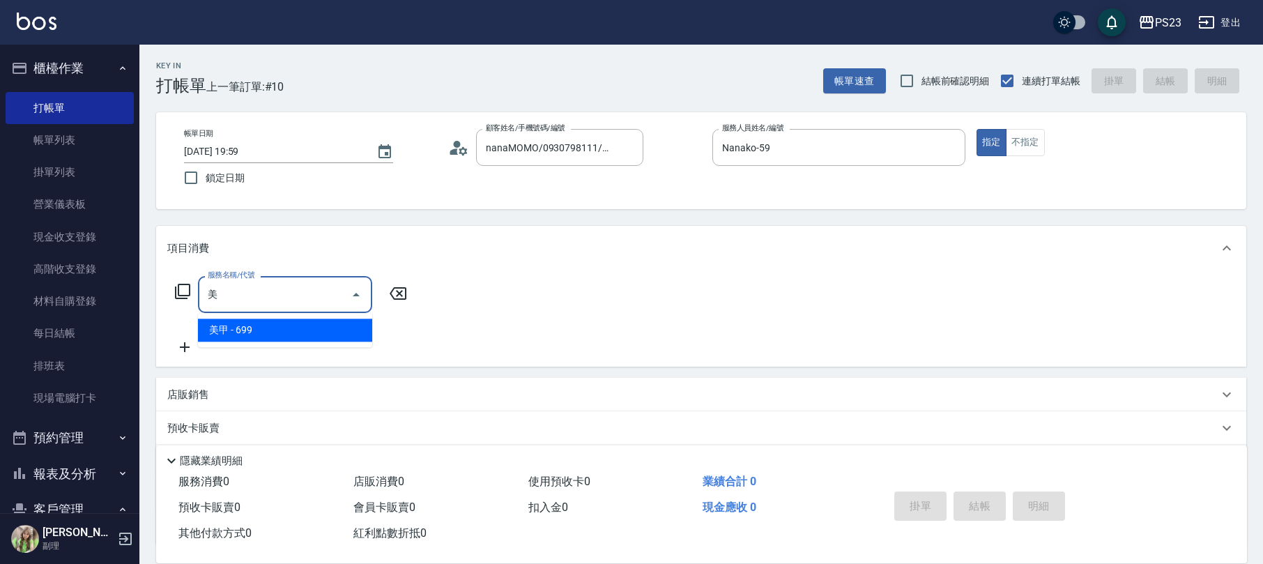
click at [260, 333] on span "美甲 - 699" at bounding box center [285, 329] width 174 height 23
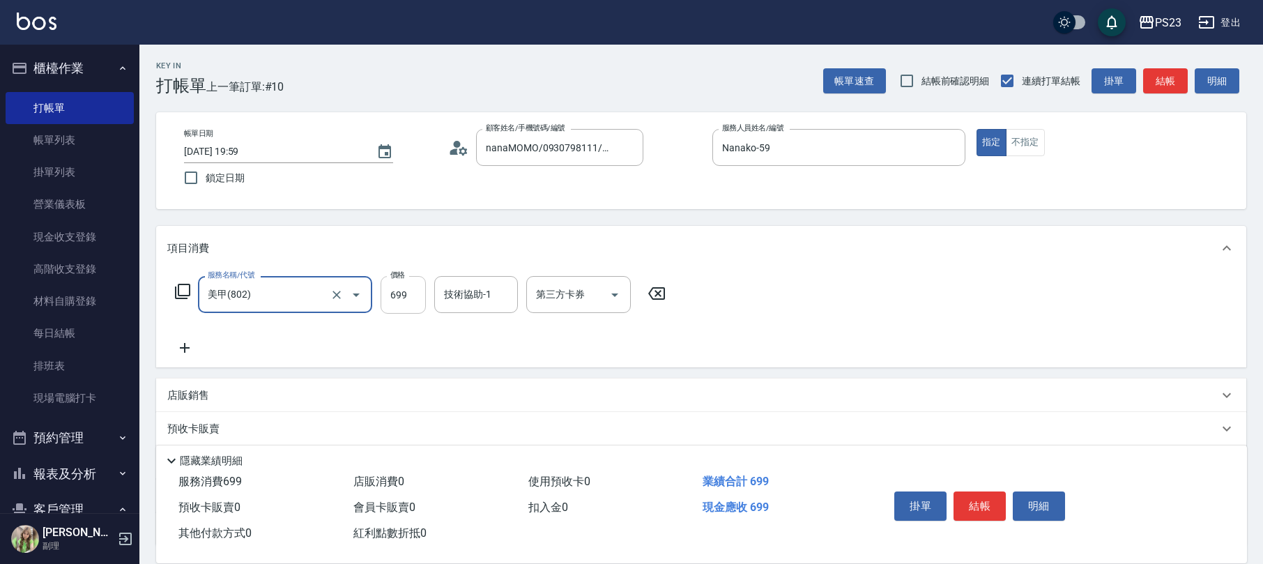
type input "美甲(802)"
click at [418, 297] on input "699" at bounding box center [402, 295] width 45 height 38
type input "700"
type input "59"
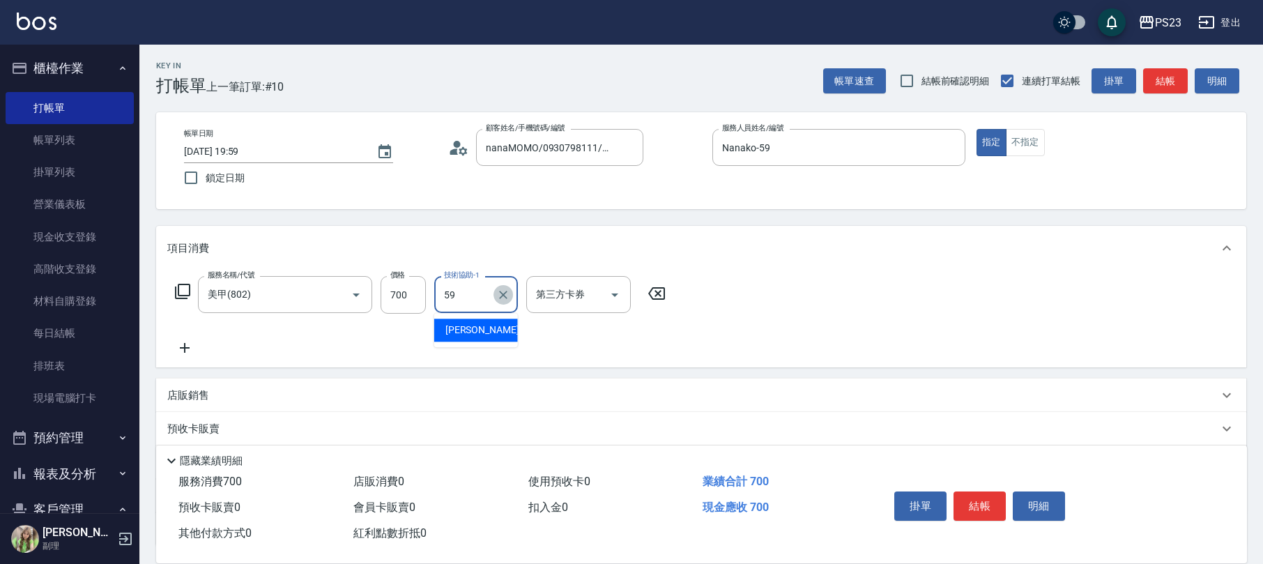
click at [511, 296] on button "Clear" at bounding box center [503, 295] width 20 height 20
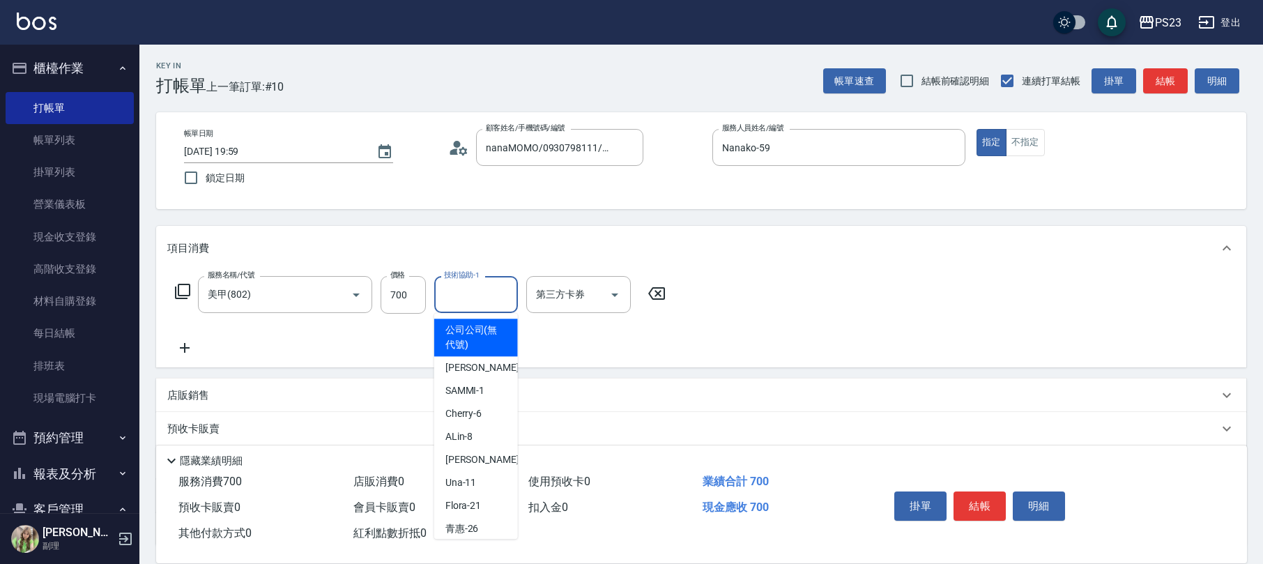
click at [672, 360] on div "服務名稱/代號 美甲(802) 服務名稱/代號 價格 700 價格 技術協助-1 技術協助-1 第三方卡券 第三方卡券" at bounding box center [701, 318] width 1090 height 97
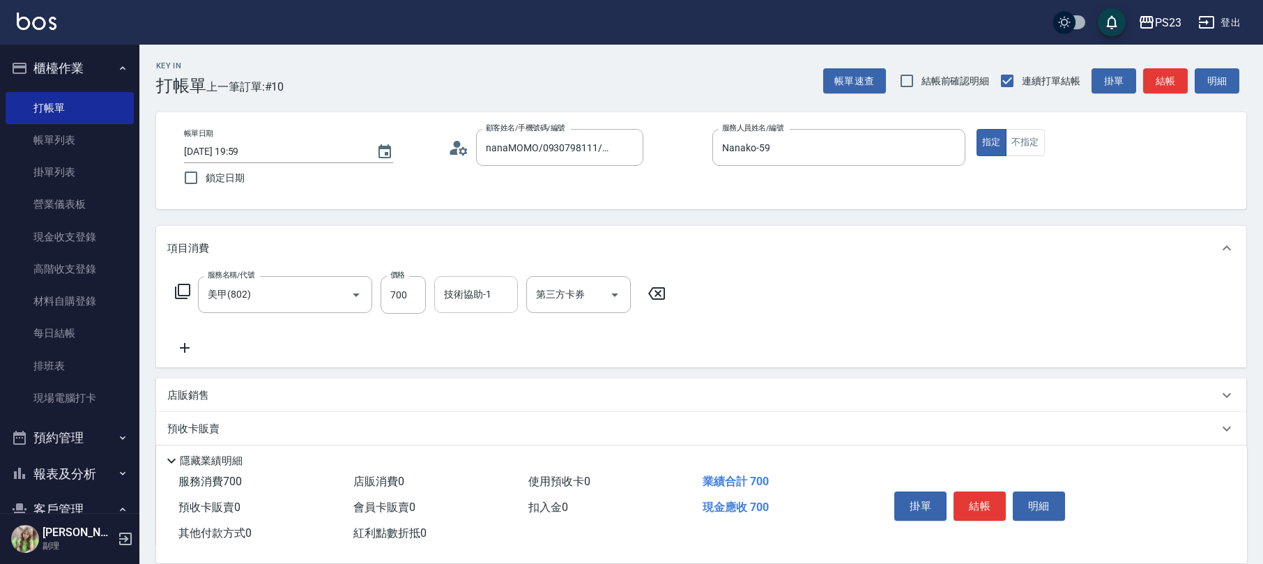
scroll to position [112, 0]
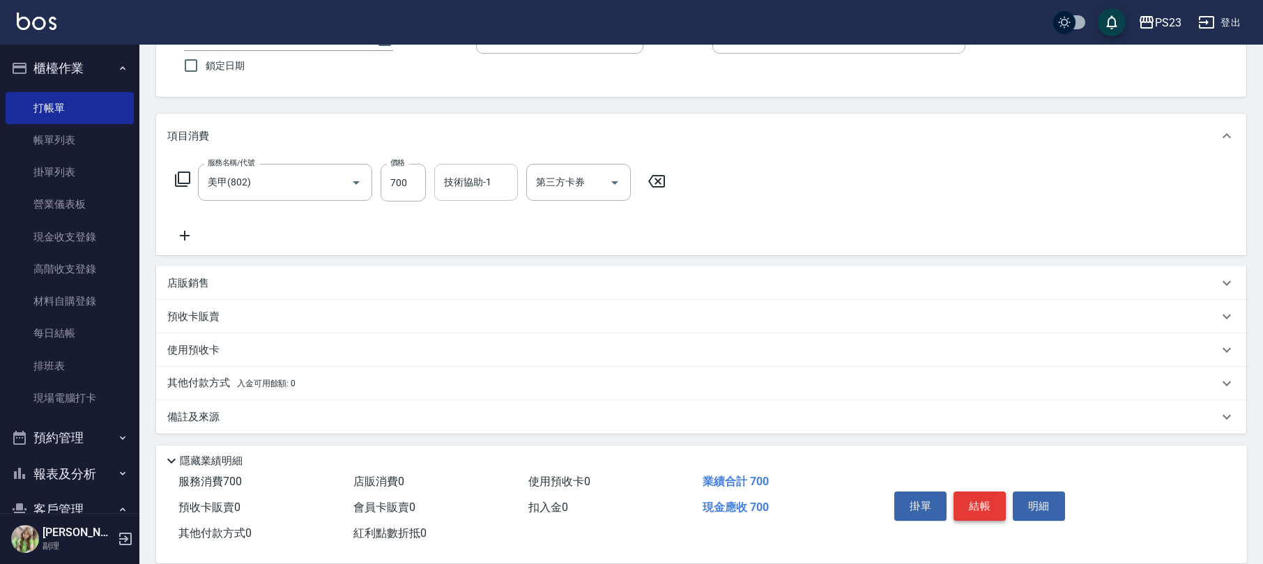
click at [965, 497] on button "結帳" at bounding box center [979, 505] width 52 height 29
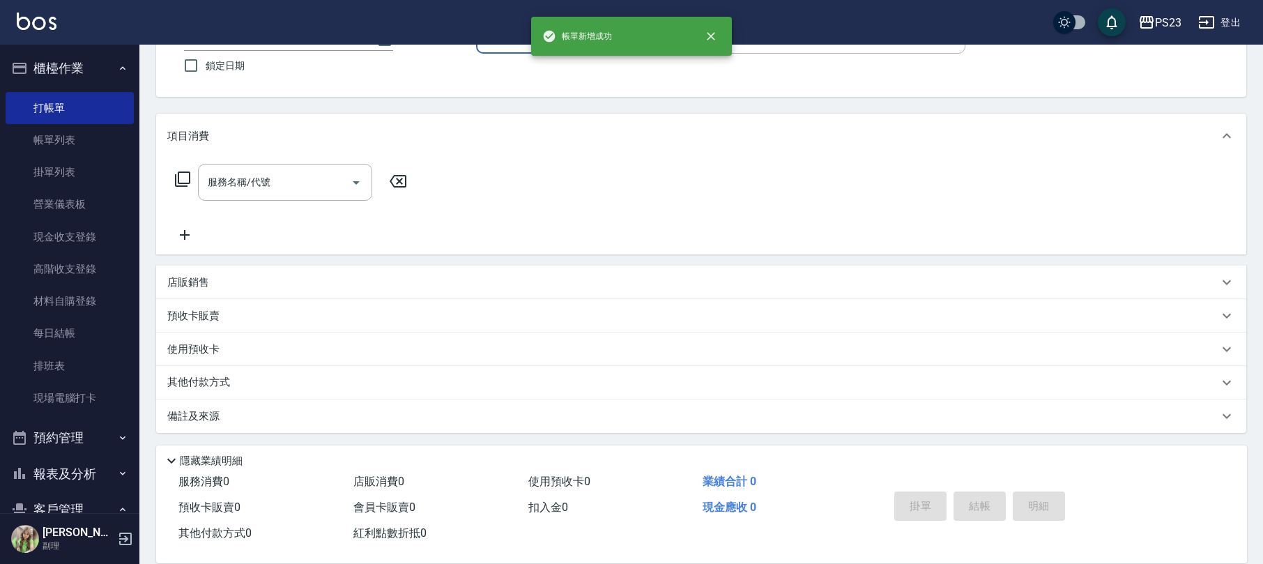
scroll to position [0, 0]
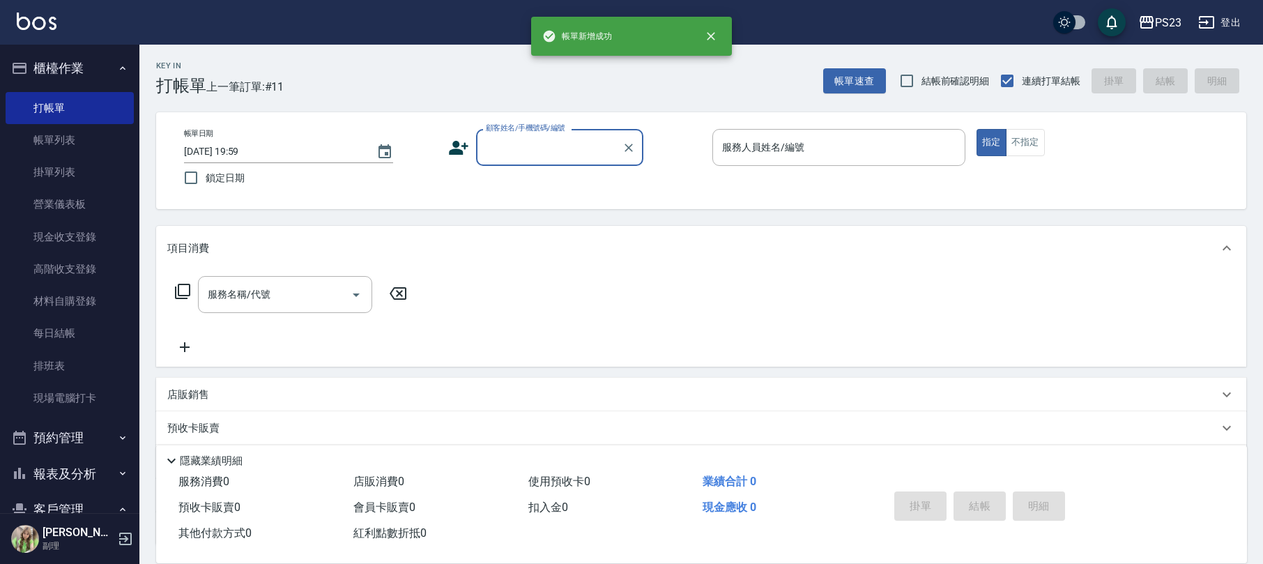
click at [525, 146] on input "顧客姓名/手機號碼/編號" at bounding box center [549, 147] width 134 height 24
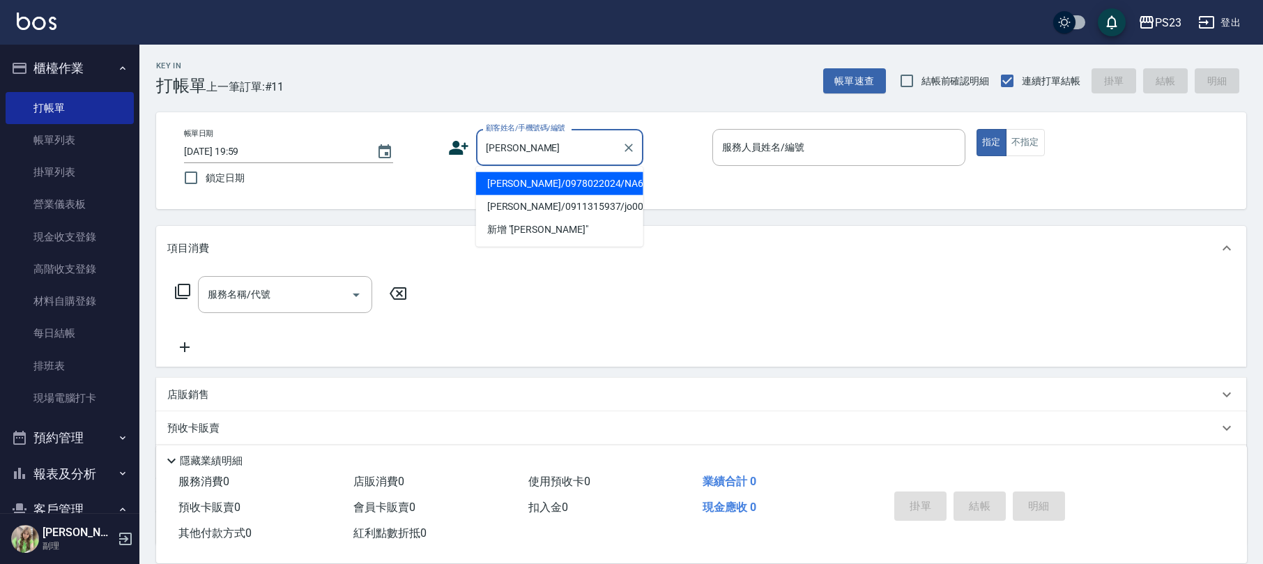
click at [573, 185] on li "[PERSON_NAME]/0978022024/NA681201" at bounding box center [559, 183] width 167 height 23
type input "[PERSON_NAME]/0978022024/NA681201"
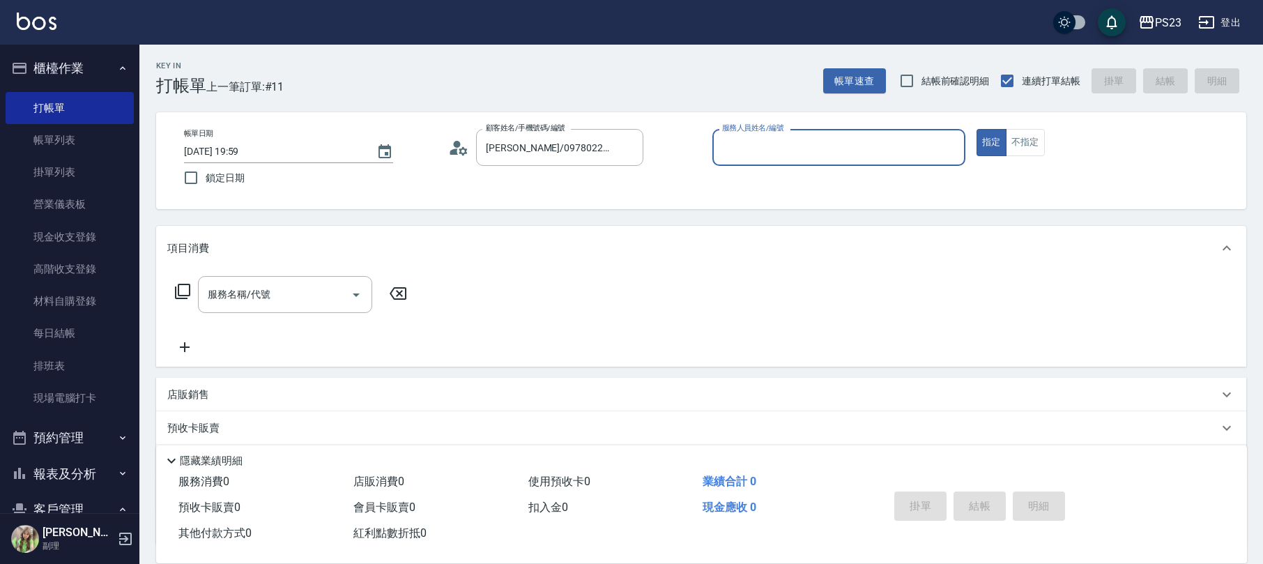
type input "Nanako-59"
click at [185, 291] on icon at bounding box center [182, 291] width 17 height 17
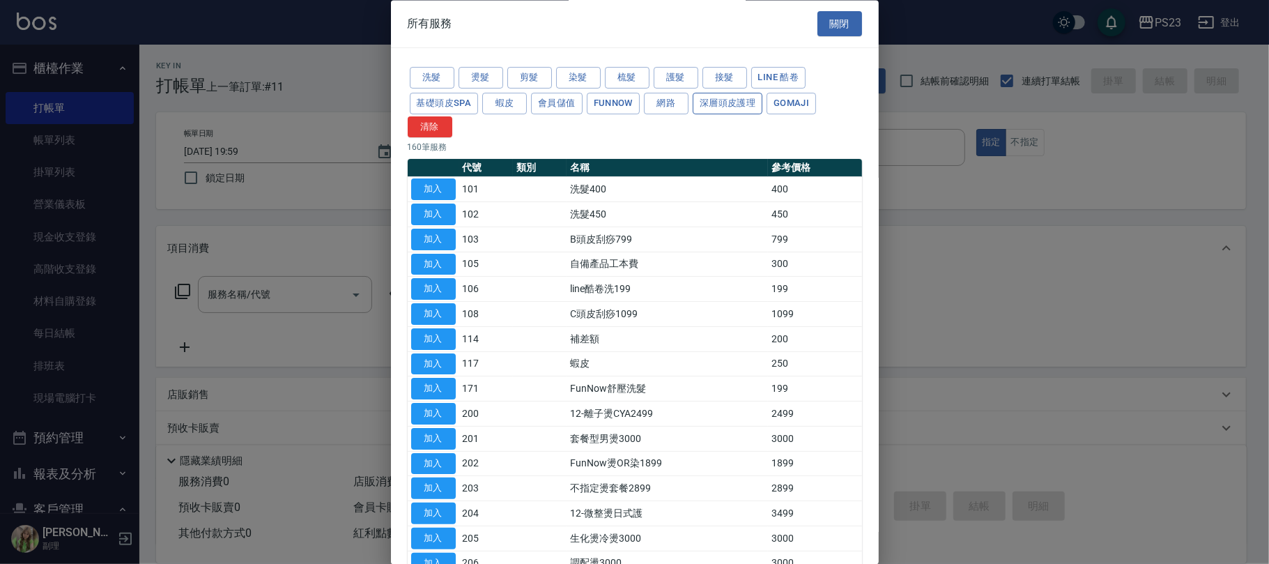
click at [715, 104] on button "深層頭皮護理" at bounding box center [728, 104] width 70 height 22
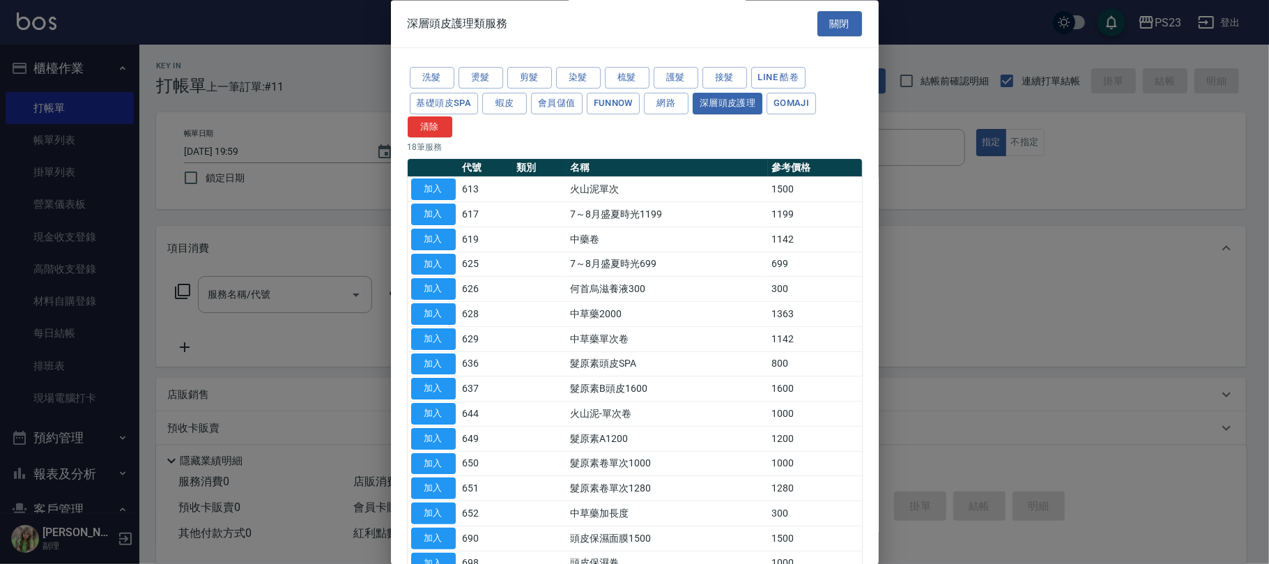
click at [425, 310] on button "加入" at bounding box center [433, 315] width 45 height 22
type input "中草藥2000(628)"
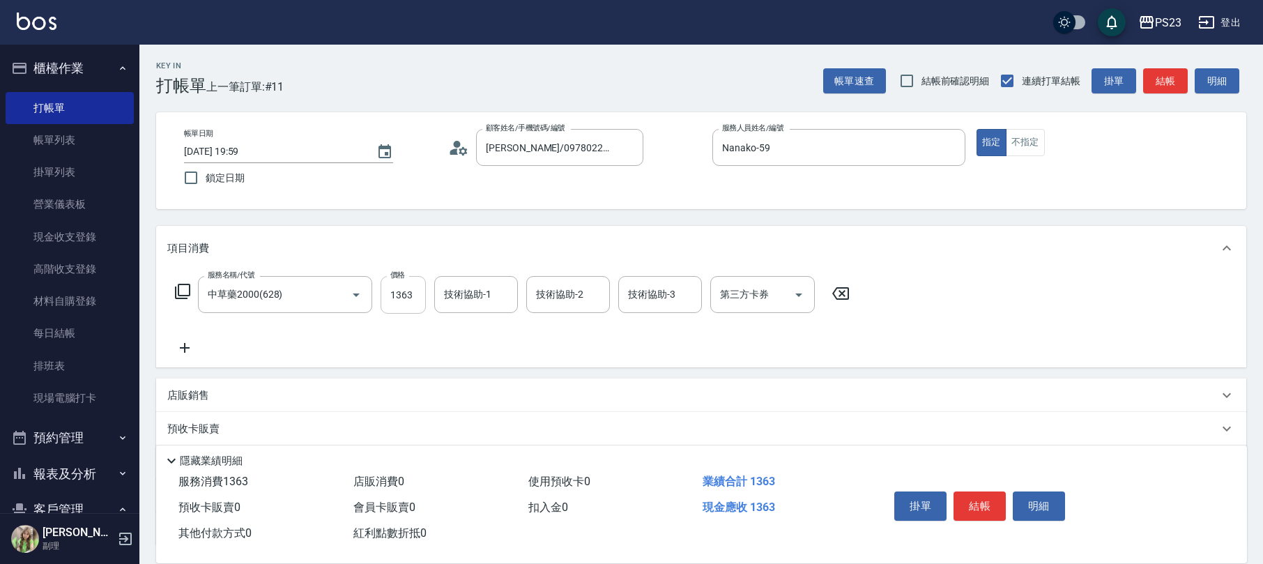
click at [402, 305] on input "1363" at bounding box center [402, 295] width 45 height 38
type input "1500"
type input "Nanako-59"
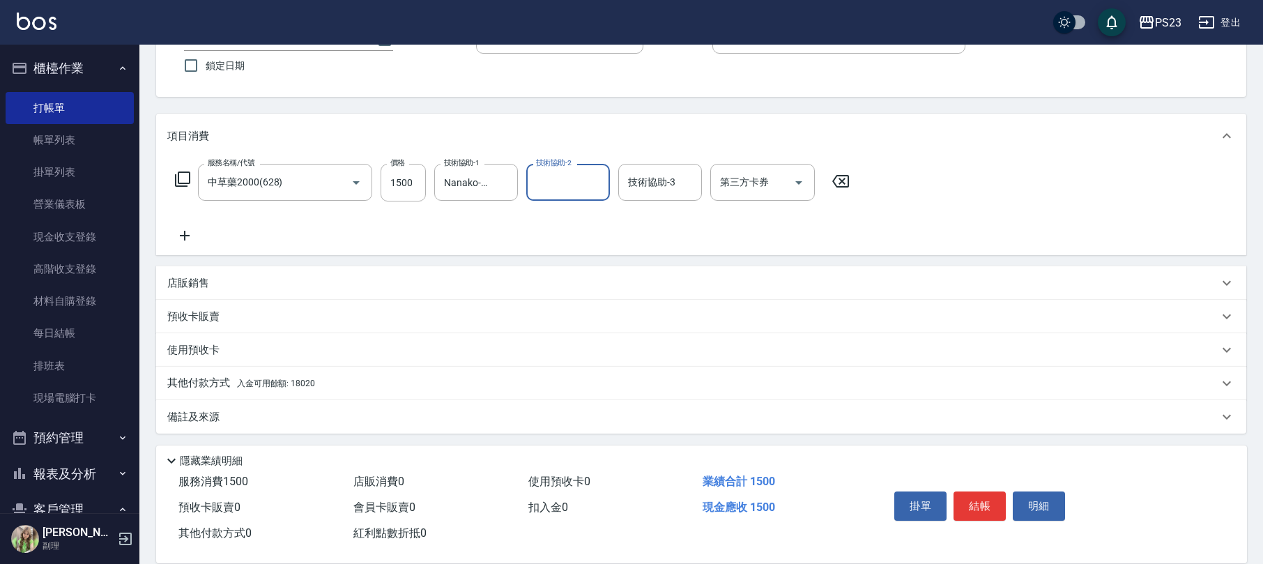
click at [334, 385] on div "其他付款方式 入金可用餘額: 18020" at bounding box center [692, 383] width 1051 height 15
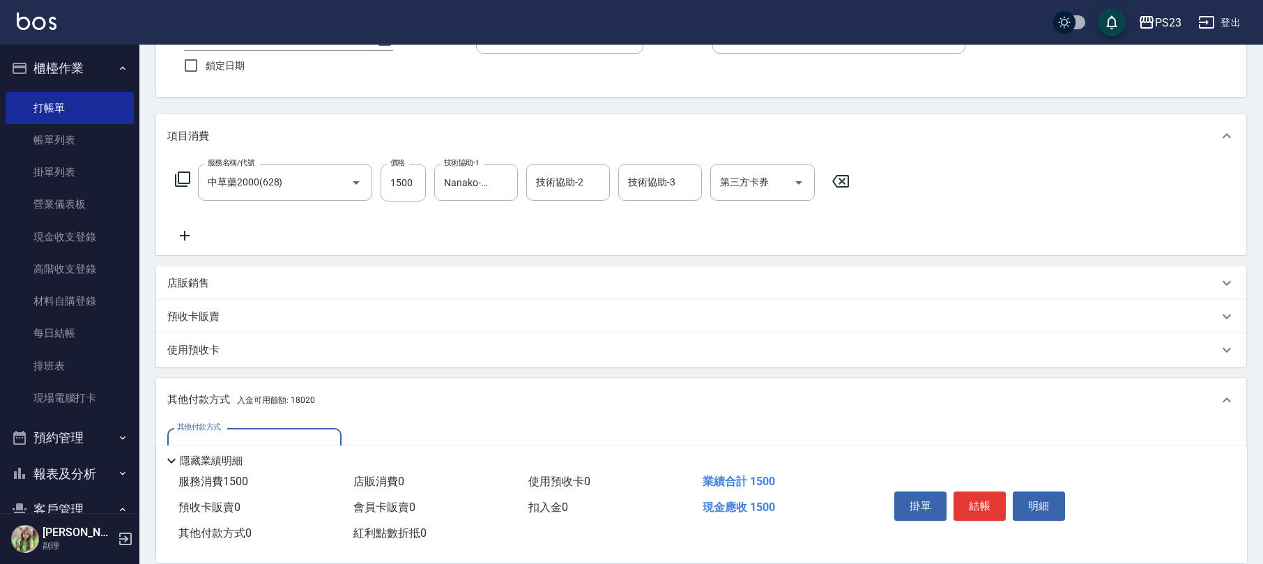
scroll to position [277, 0]
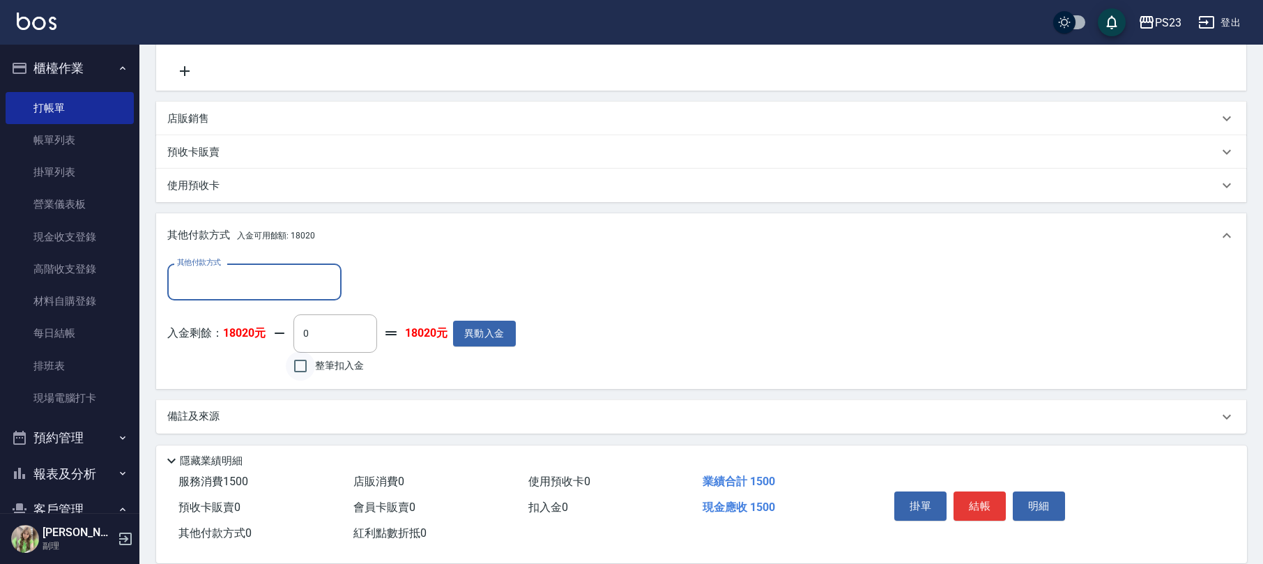
click at [305, 361] on input "整筆扣入金" at bounding box center [300, 365] width 29 height 29
checkbox input "true"
type input "1500"
click at [973, 497] on button "結帳" at bounding box center [979, 505] width 52 height 29
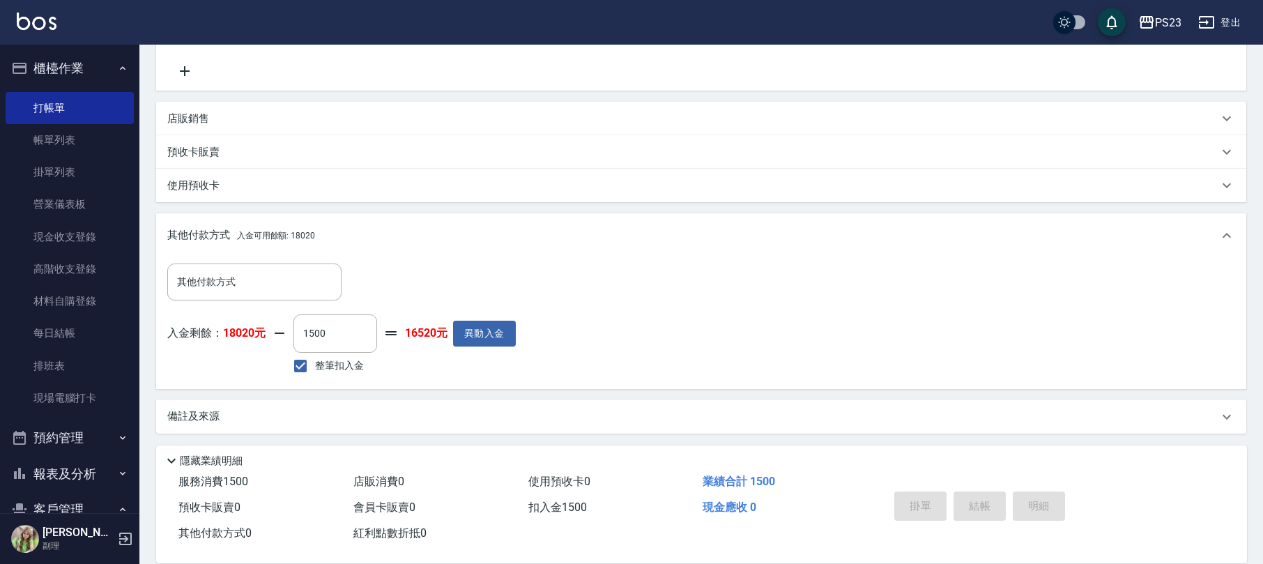
type input "[DATE] 20:00"
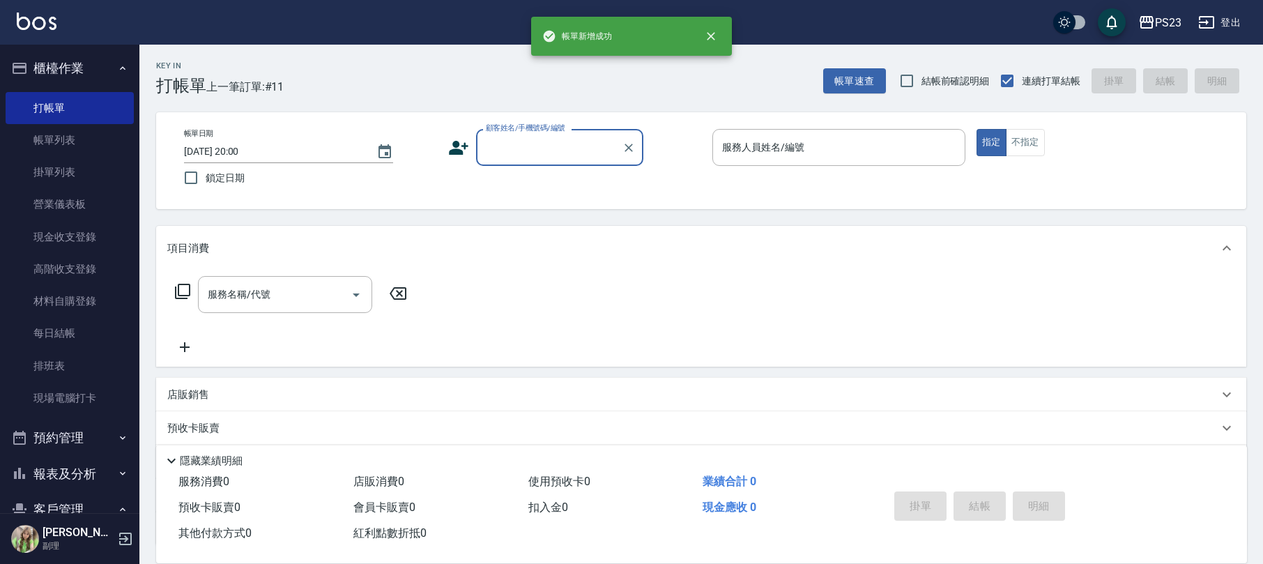
scroll to position [0, 0]
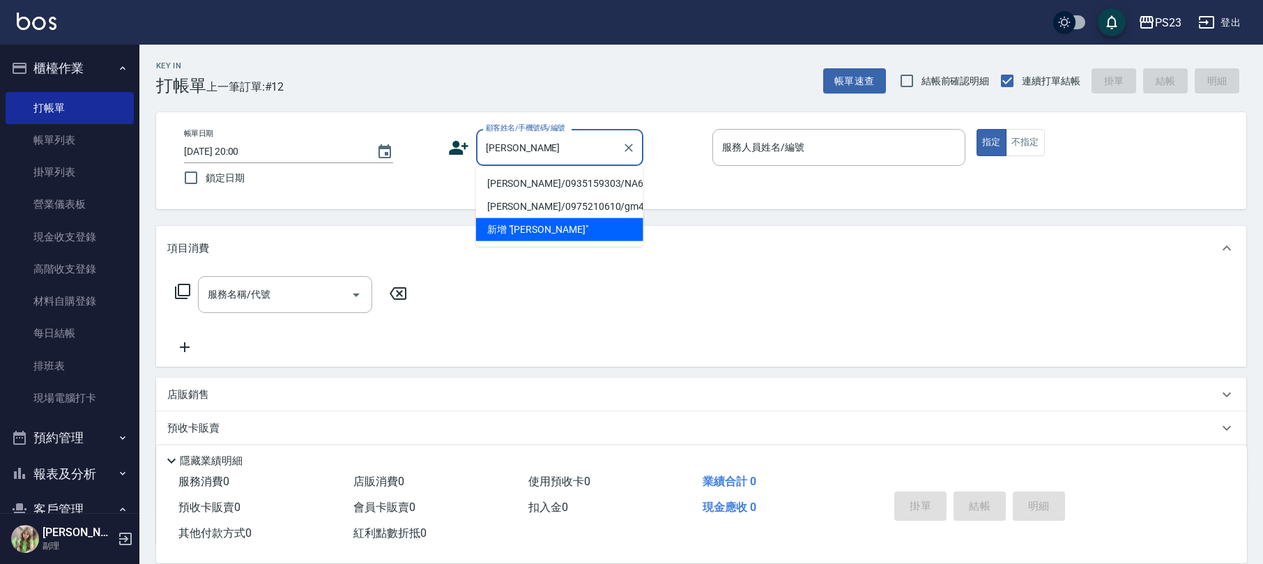
click at [548, 182] on li "[PERSON_NAME]/0935159303/NA640219" at bounding box center [559, 183] width 167 height 23
type input "[PERSON_NAME]/0935159303/NA640219"
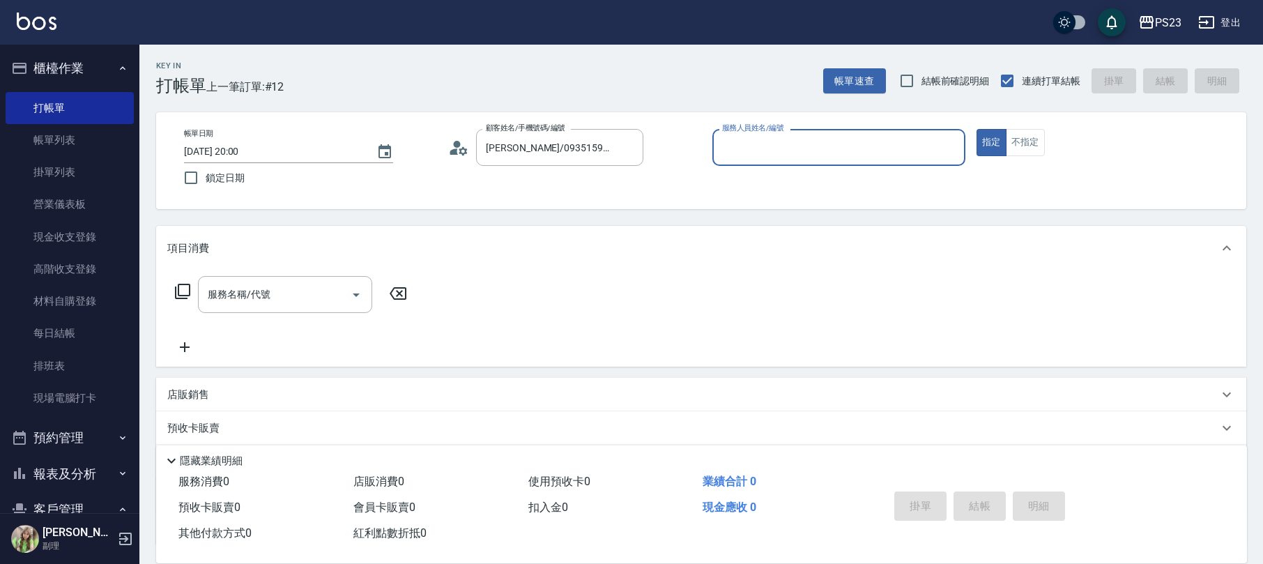
type input "Nanako-59"
click at [191, 291] on div "服務名稱/代號 服務名稱/代號" at bounding box center [291, 294] width 248 height 37
click at [180, 293] on icon at bounding box center [182, 291] width 17 height 17
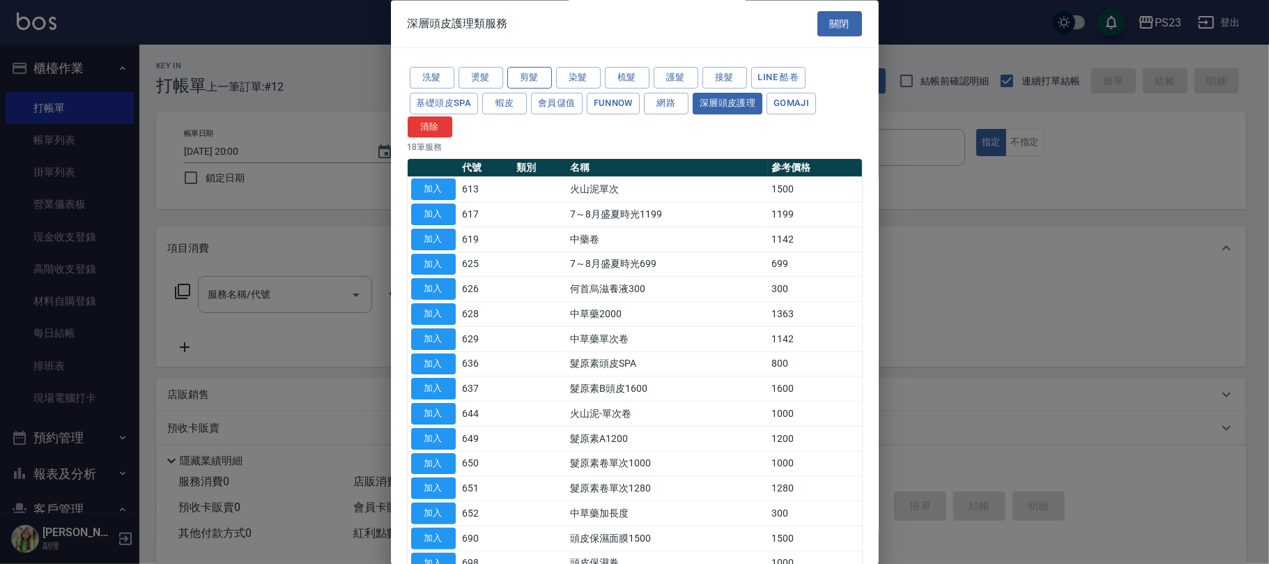
click at [535, 79] on button "剪髮" at bounding box center [529, 79] width 45 height 22
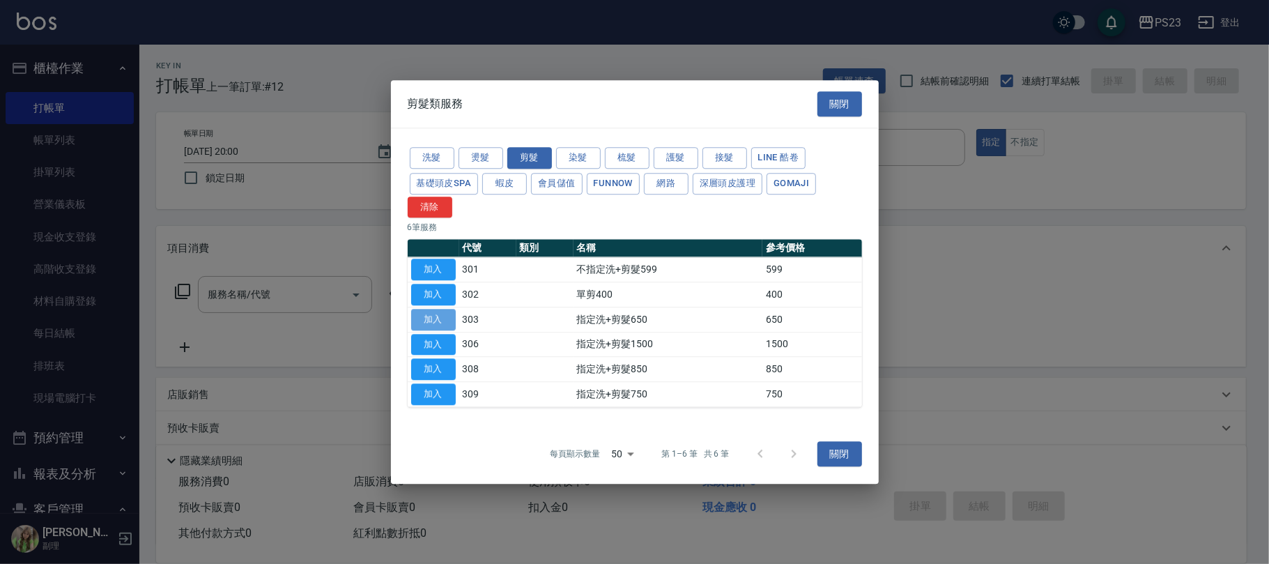
click at [433, 322] on button "加入" at bounding box center [433, 320] width 45 height 22
type input "指定洗+剪髮650(303)"
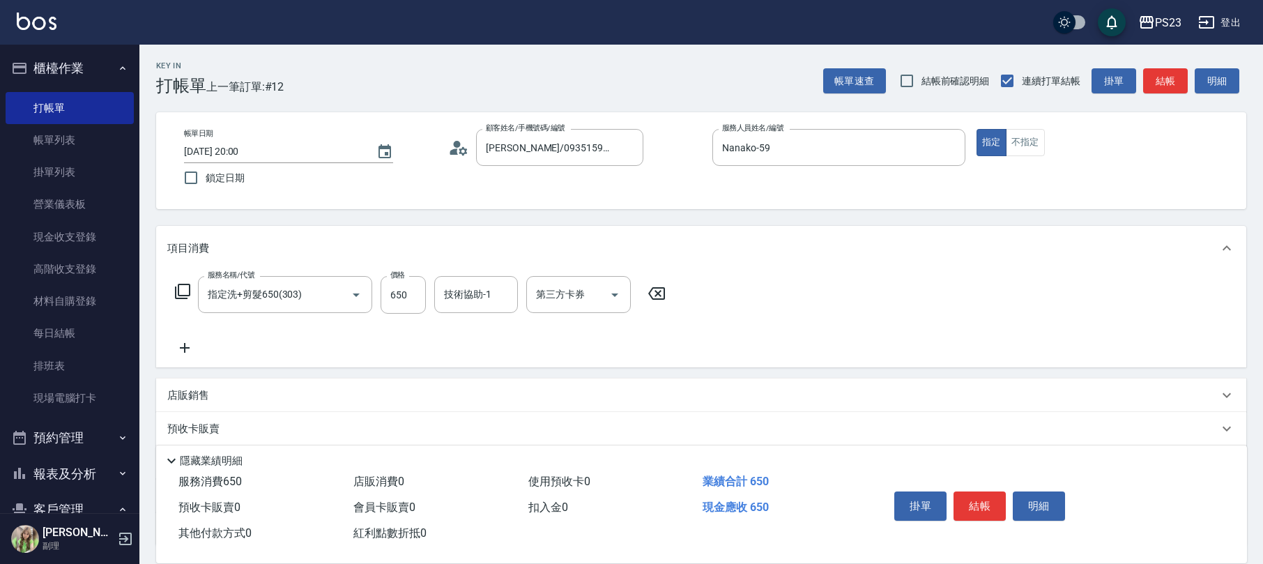
click at [178, 286] on icon at bounding box center [182, 291] width 15 height 15
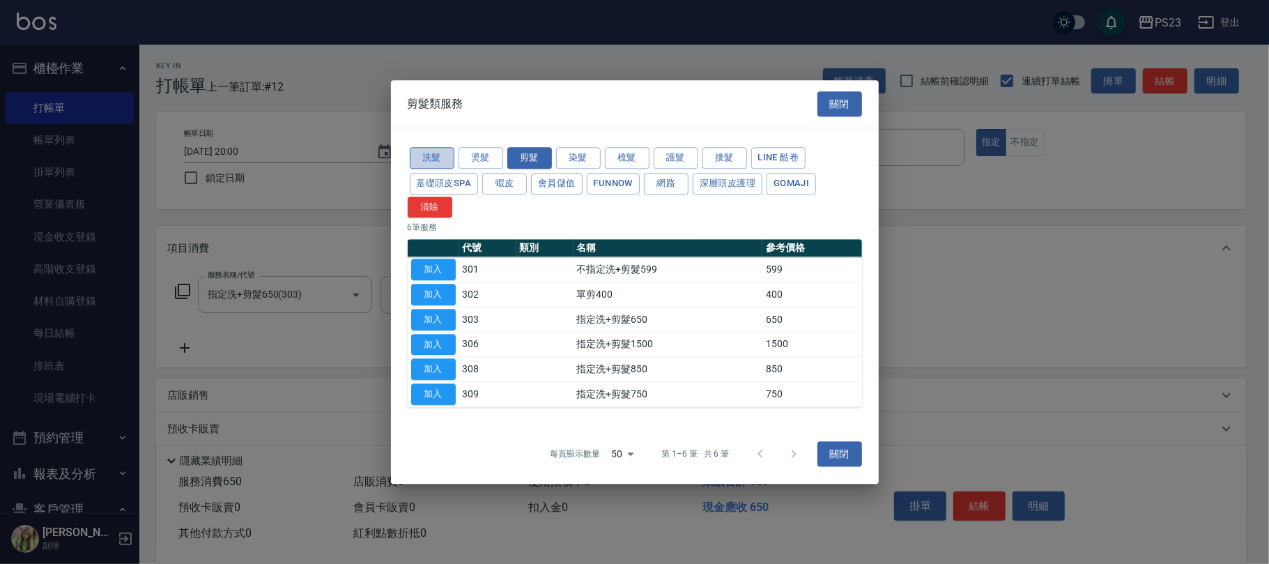
click at [418, 155] on button "洗髮" at bounding box center [432, 158] width 45 height 22
click at [438, 261] on button "加入" at bounding box center [433, 270] width 45 height 22
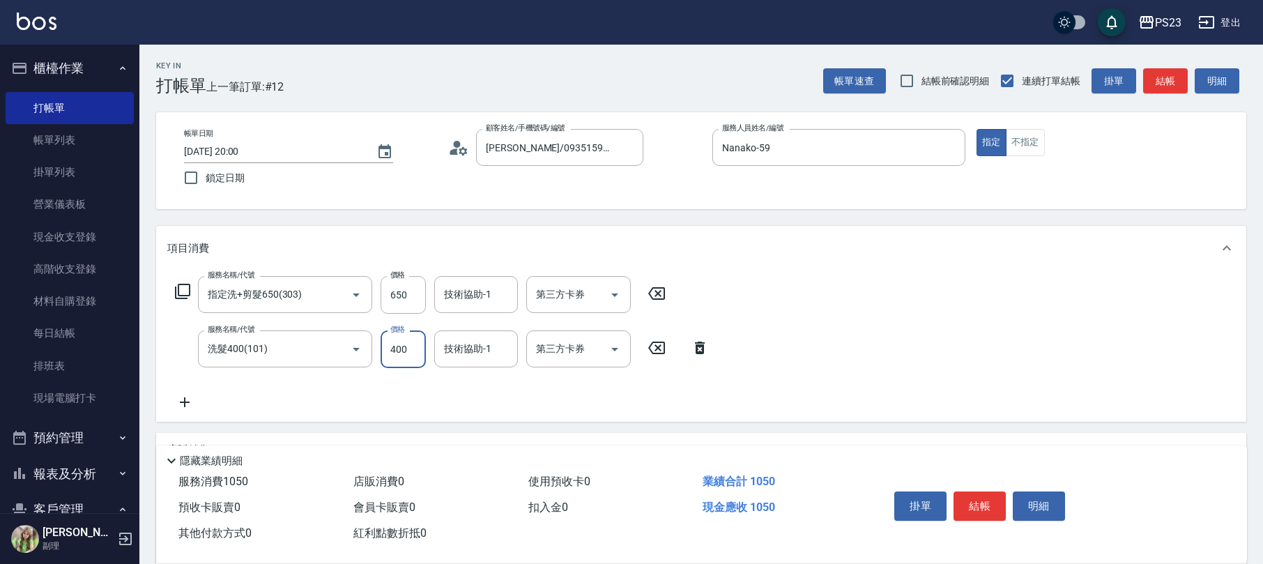
click at [403, 343] on input "400" at bounding box center [402, 349] width 45 height 38
type input "475"
type input "Flora-21"
click at [401, 298] on input "650" at bounding box center [402, 295] width 45 height 38
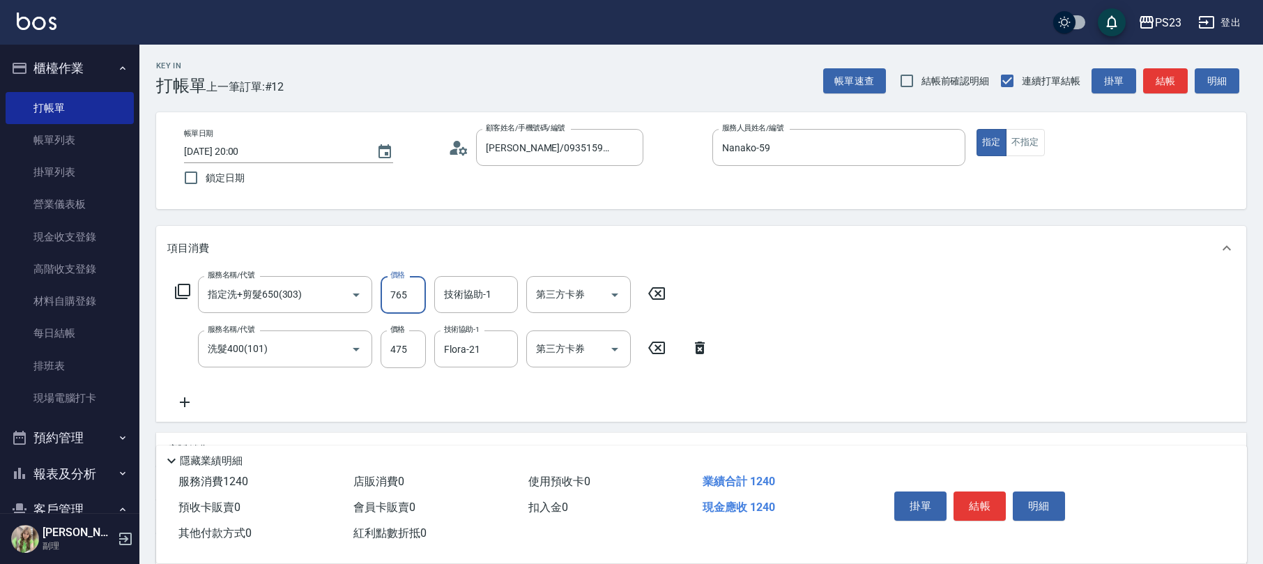
type input "765"
type input "Flora-21"
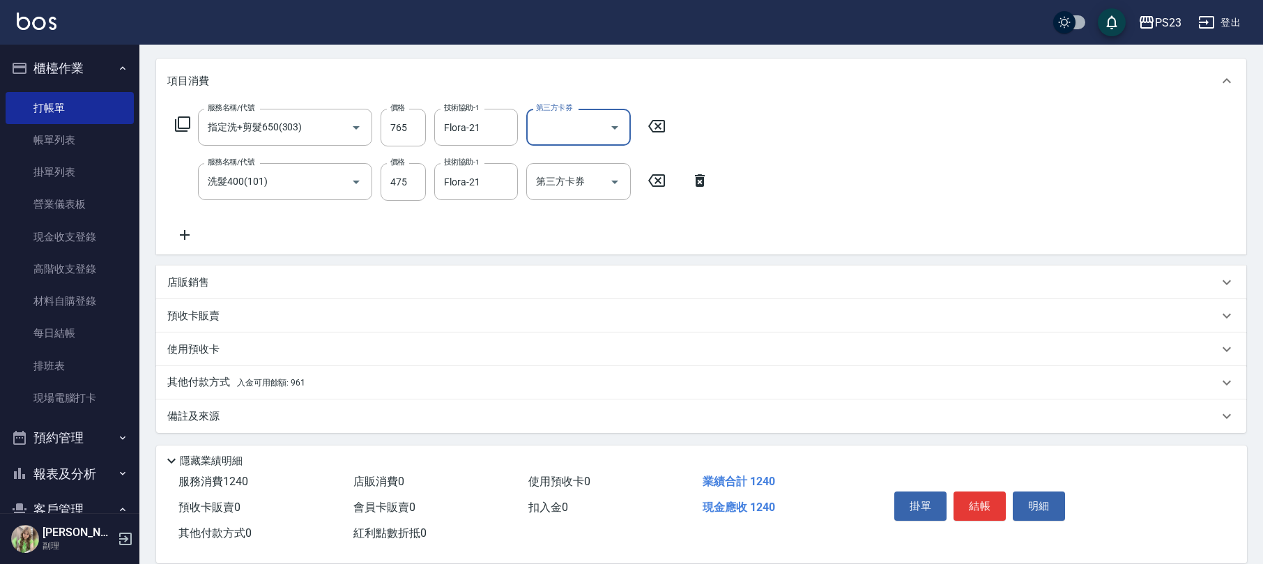
click at [346, 380] on div "其他付款方式 入金可用餘額: 961" at bounding box center [692, 382] width 1051 height 15
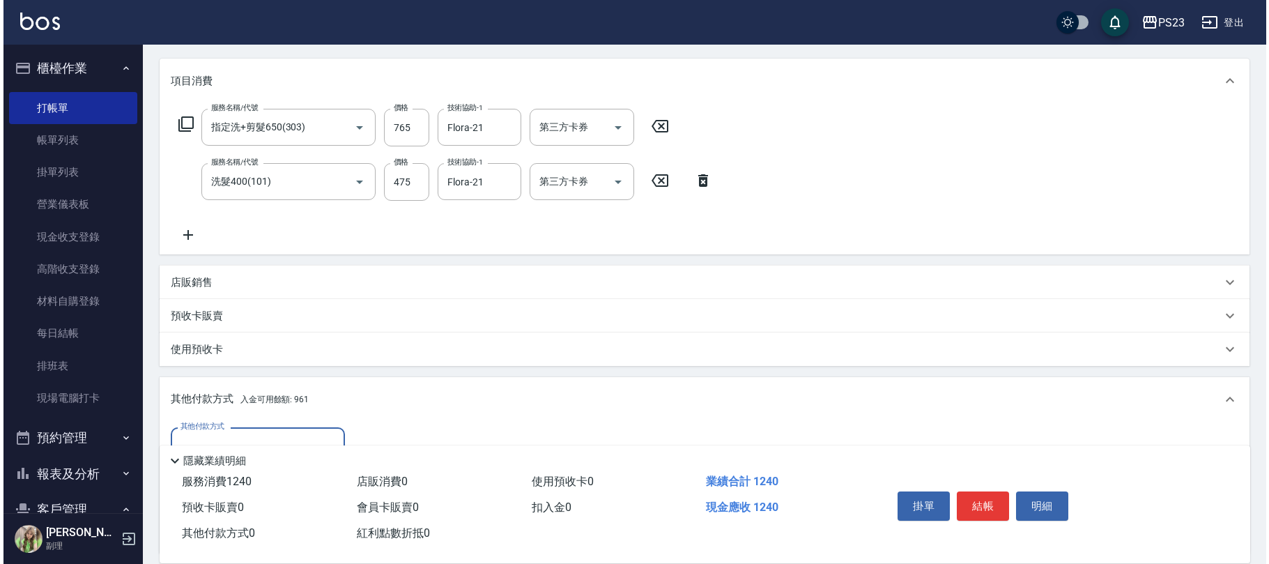
scroll to position [330, 0]
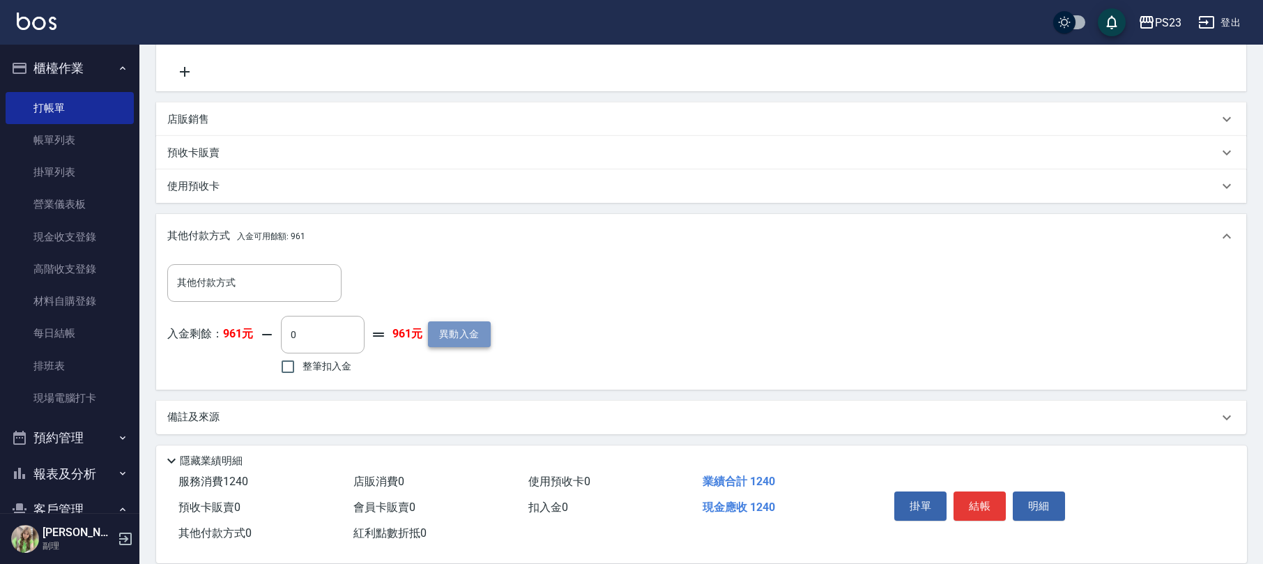
click at [433, 334] on button "異動入金" at bounding box center [459, 334] width 63 height 26
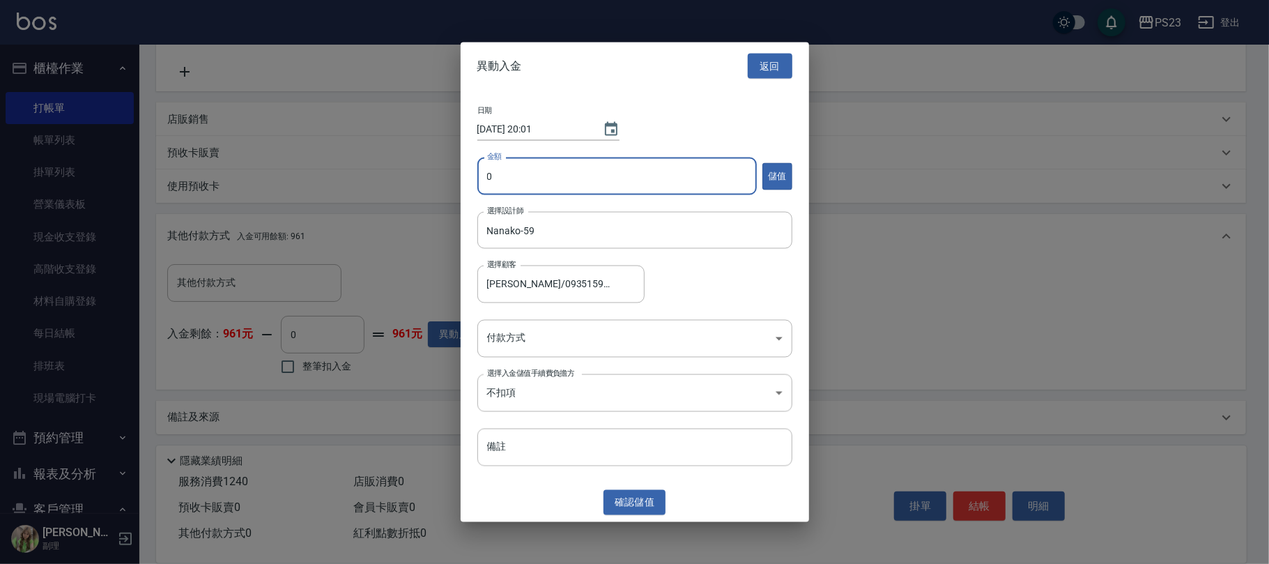
click at [514, 157] on input "0" at bounding box center [616, 176] width 279 height 38
type input "3000"
click at [524, 343] on body "PS23 登出 櫃檯作業 打帳單 帳單列表 掛單列表 營業儀表板 現金收支登錄 高階收支登錄 材料自購登錄 每日結帳 排班表 現場電腦打卡 預約管理 預約管理…" at bounding box center [634, 117] width 1269 height 895
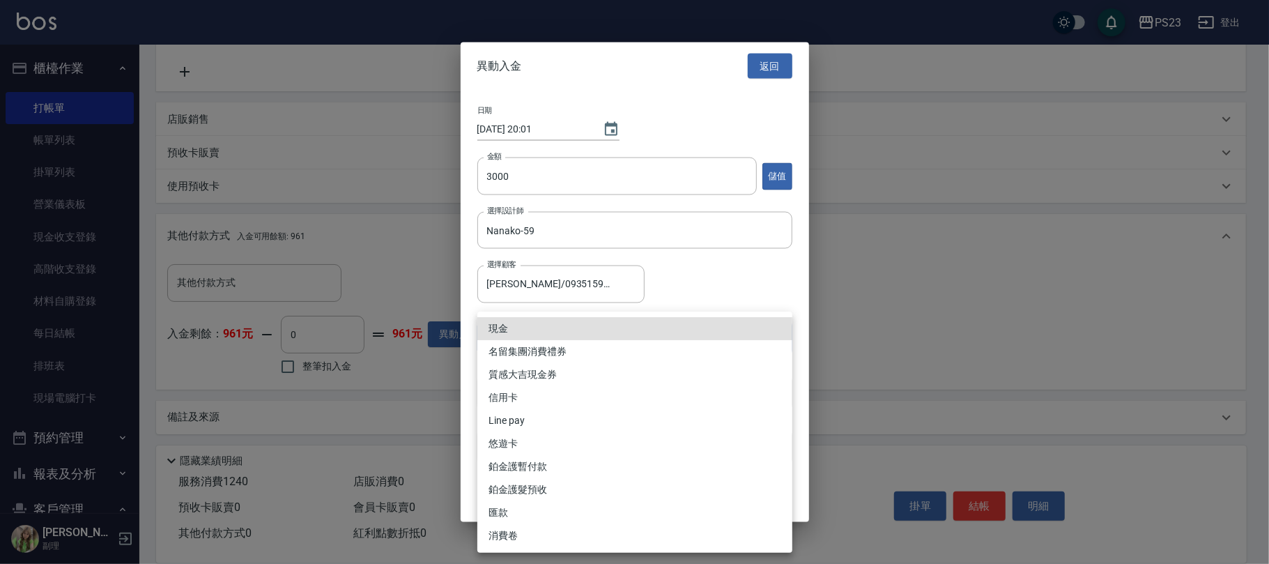
click at [549, 329] on li "現金" at bounding box center [634, 328] width 315 height 23
type input "現金"
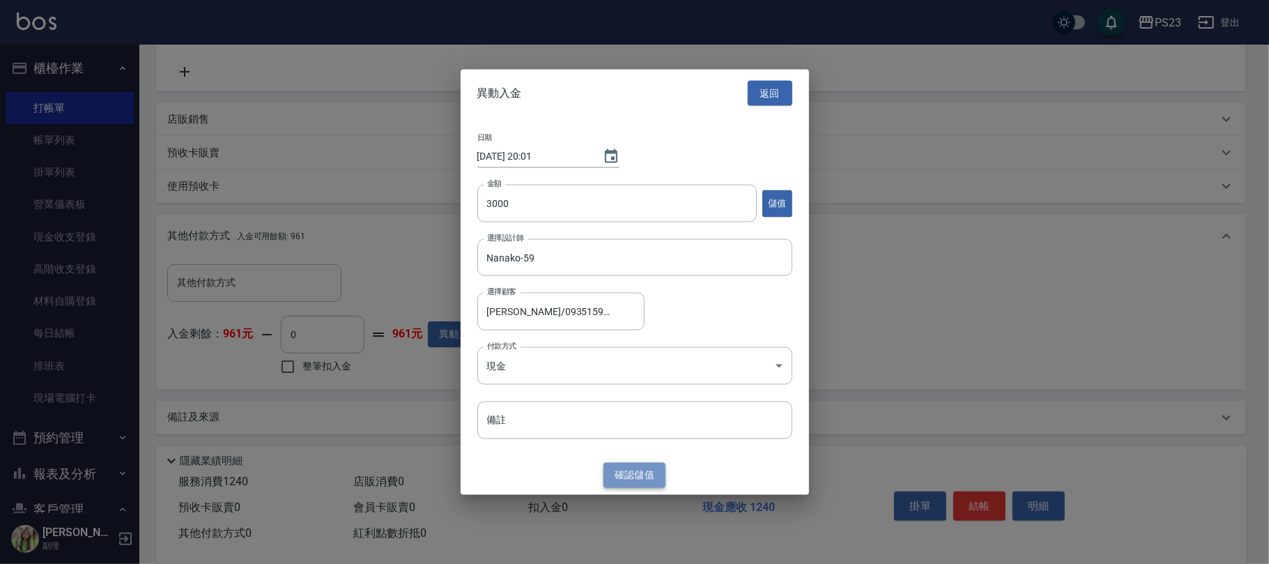
click at [639, 479] on button "確認 儲值" at bounding box center [634, 475] width 63 height 26
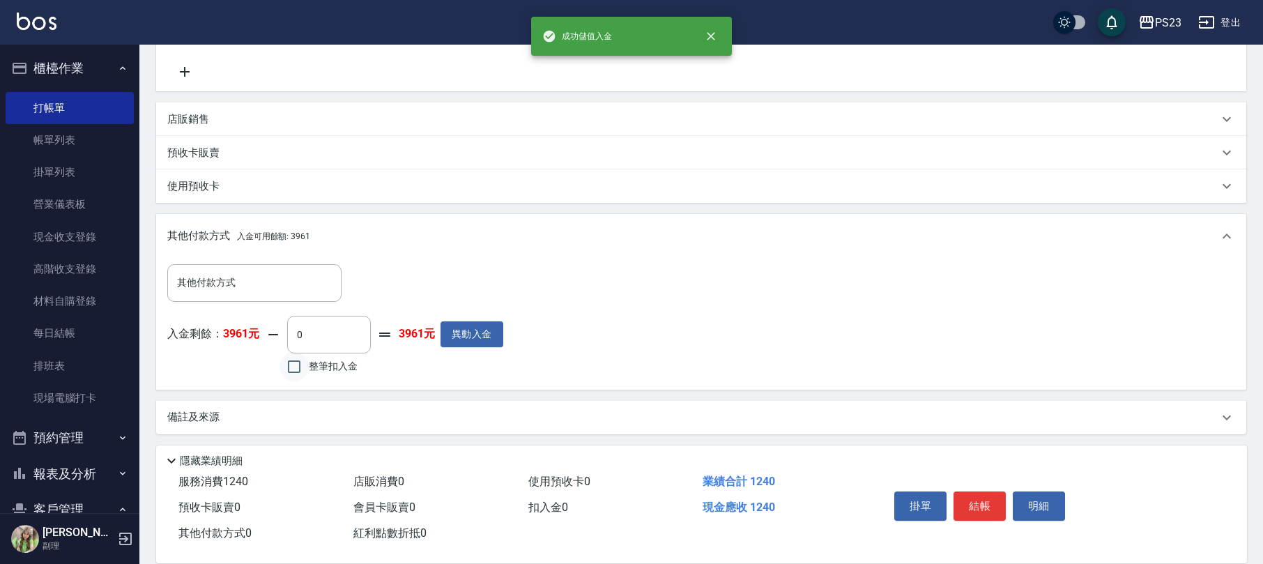
click at [291, 371] on input "整筆扣入金" at bounding box center [293, 366] width 29 height 29
checkbox input "true"
type input "1240"
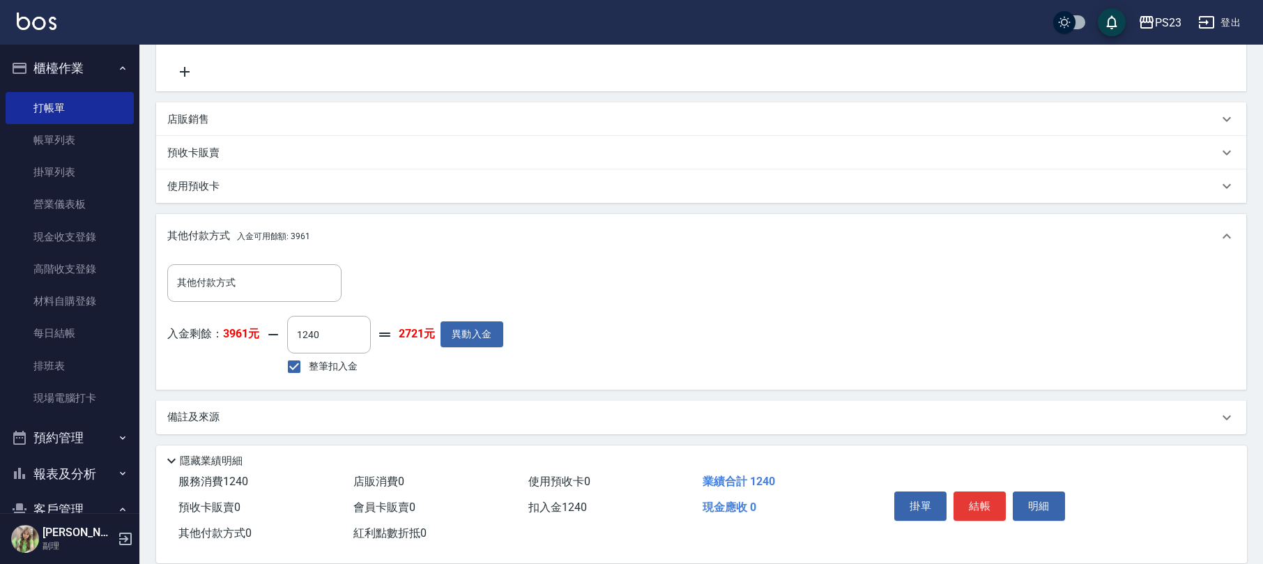
click at [974, 506] on button "結帳" at bounding box center [979, 505] width 52 height 29
type input "[DATE] 20:01"
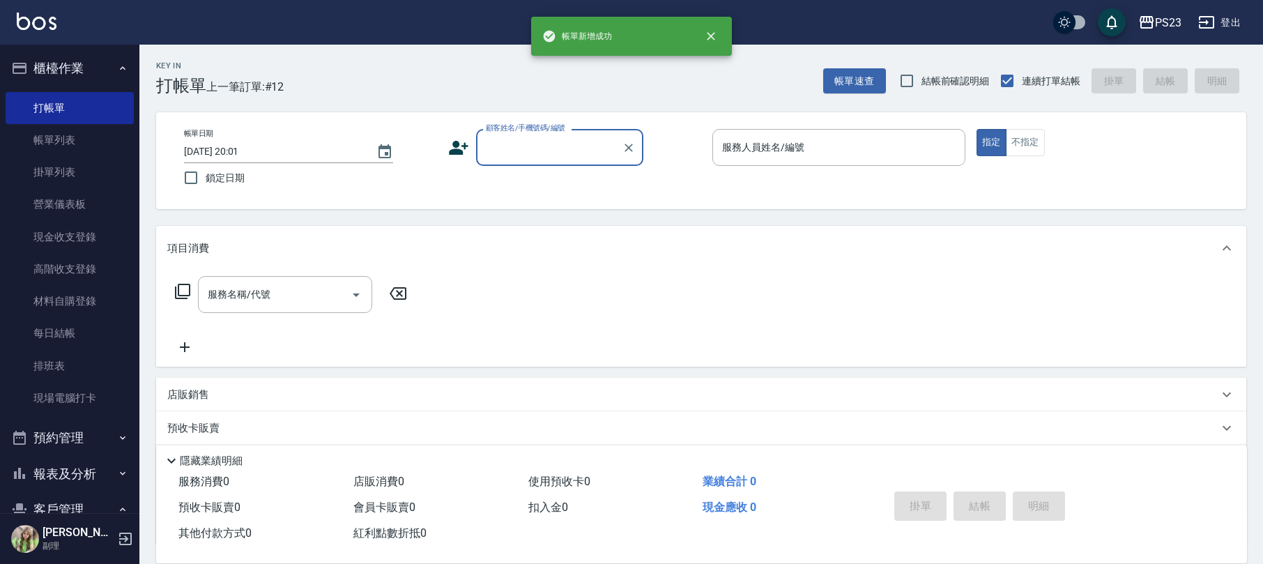
scroll to position [0, 0]
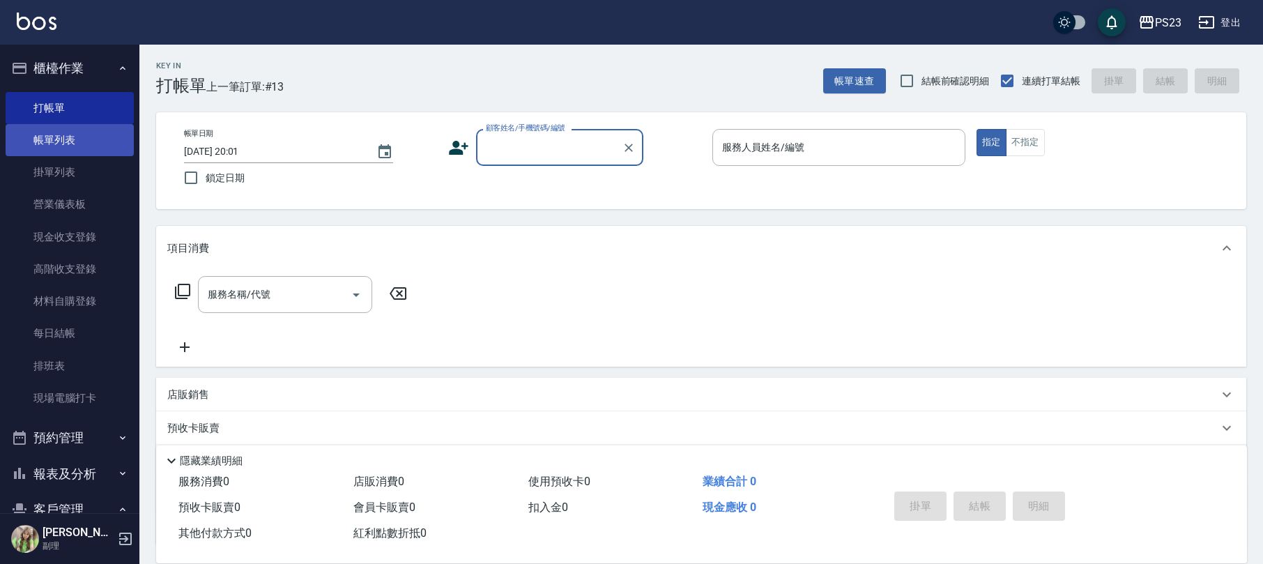
click at [74, 135] on link "帳單列表" at bounding box center [70, 140] width 128 height 32
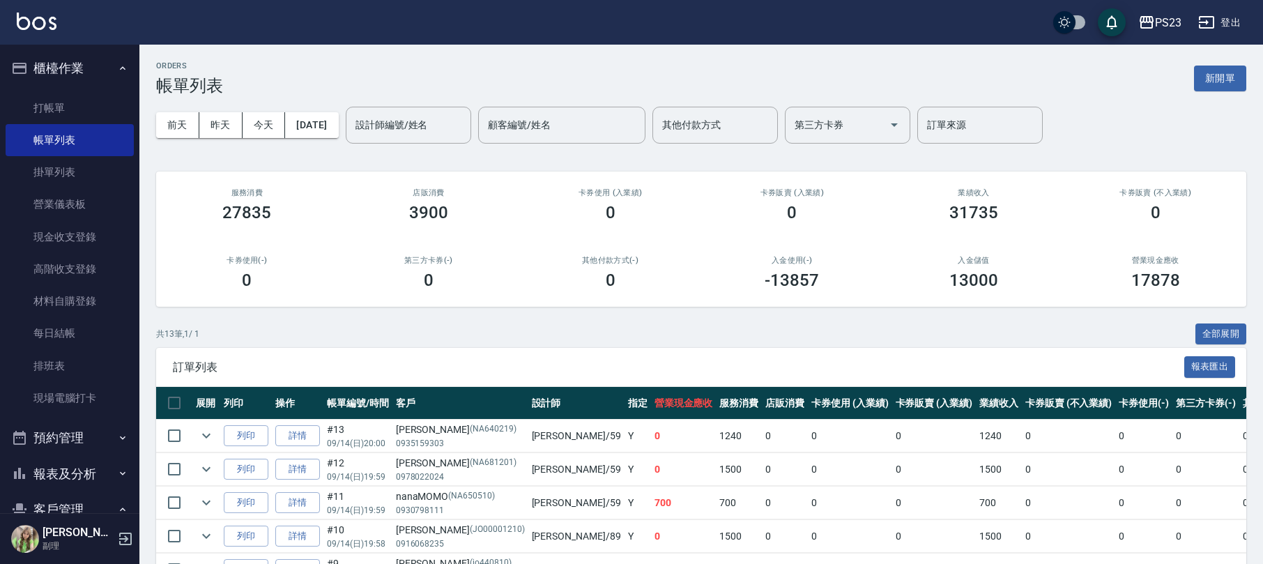
scroll to position [279, 0]
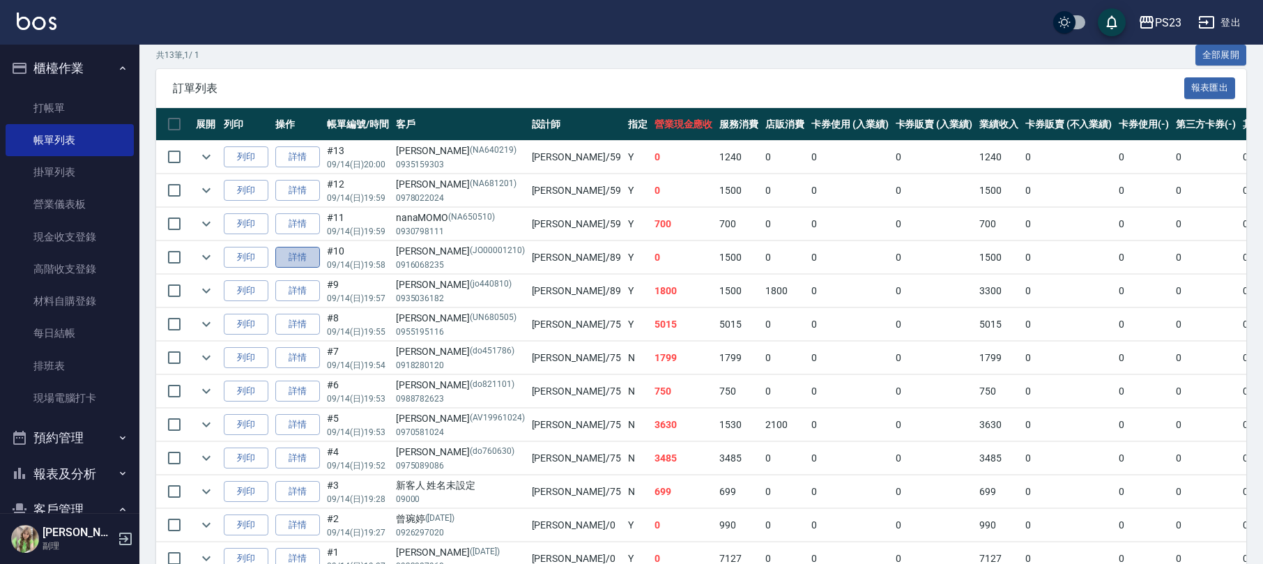
click at [291, 262] on link "詳情" at bounding box center [297, 258] width 45 height 22
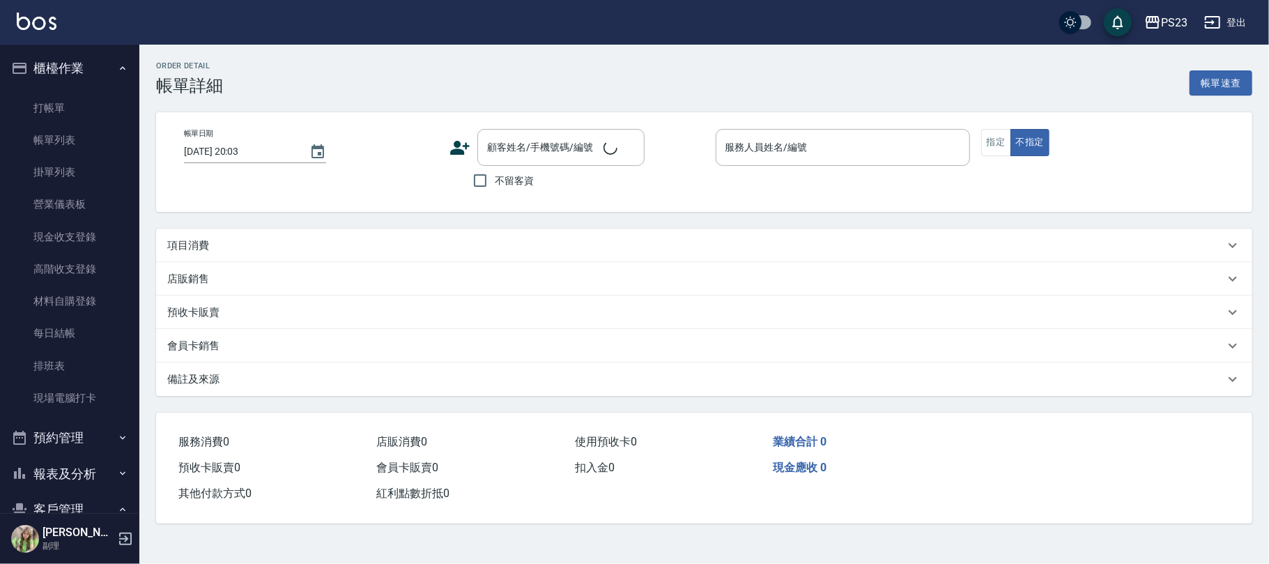
type input "[DATE] 19:58"
type input "[PERSON_NAME]-89"
type input "設計師原本客人"
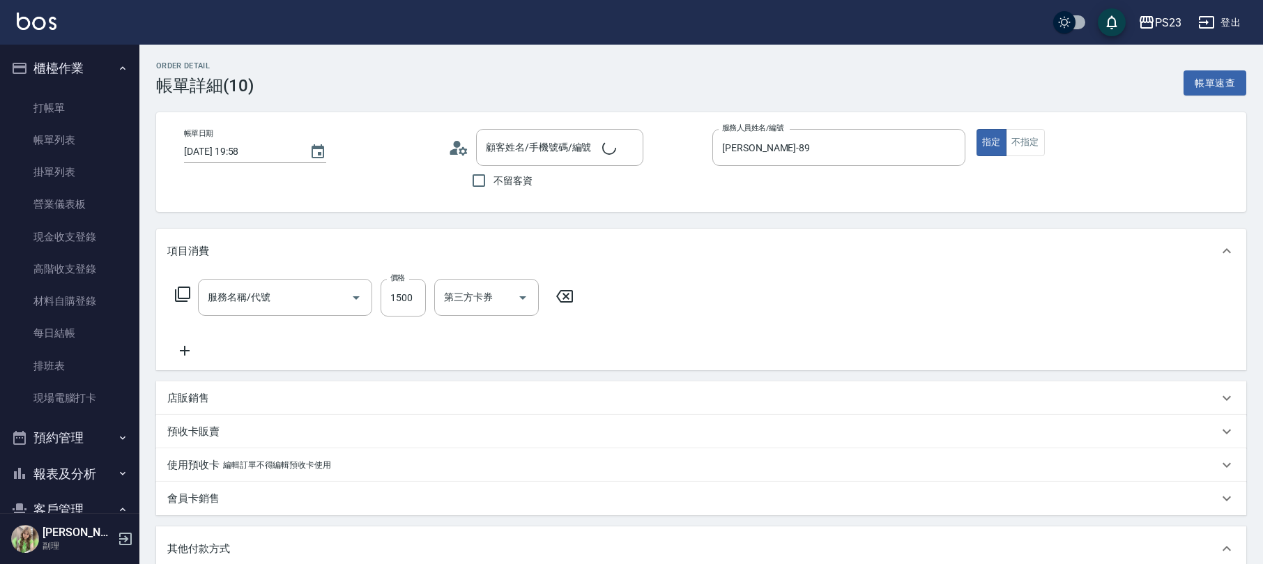
type input "[PERSON_NAME]/0916068235/JO00001210"
type input "中草藥2000(628)"
click at [177, 297] on icon at bounding box center [182, 294] width 17 height 17
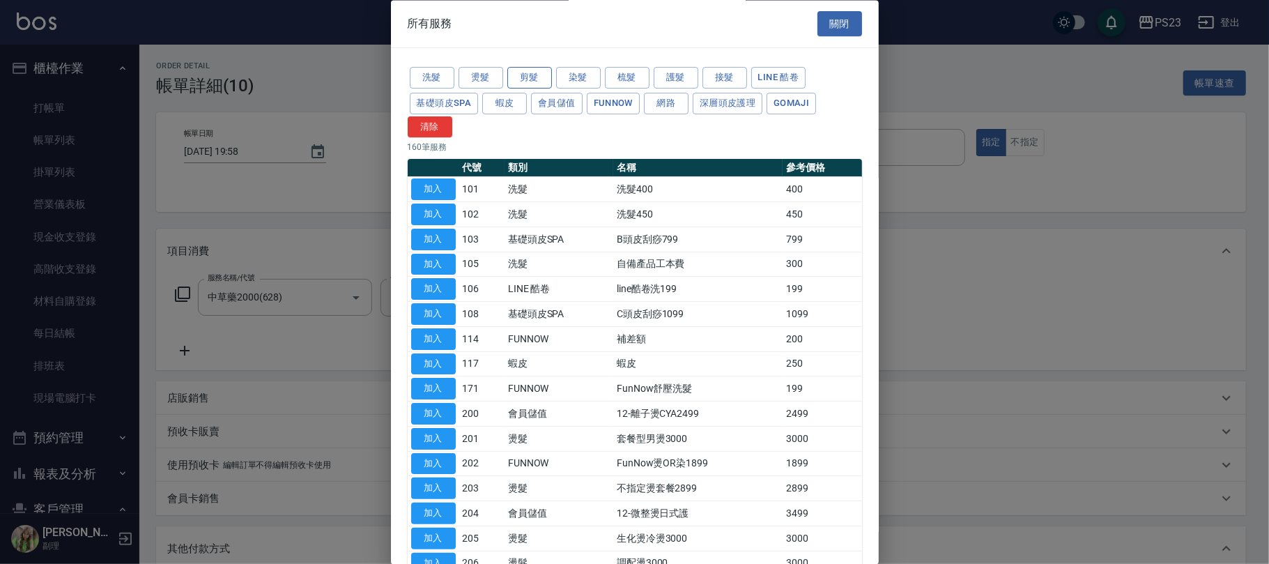
click at [536, 75] on button "剪髮" at bounding box center [529, 79] width 45 height 22
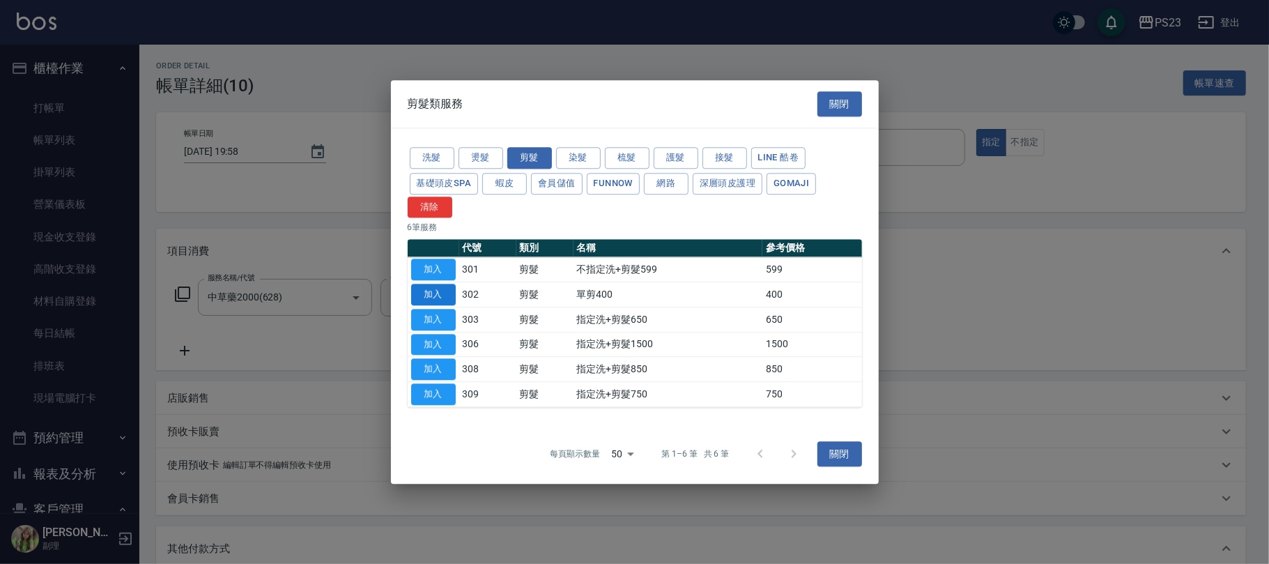
click at [438, 297] on button "加入" at bounding box center [433, 295] width 45 height 22
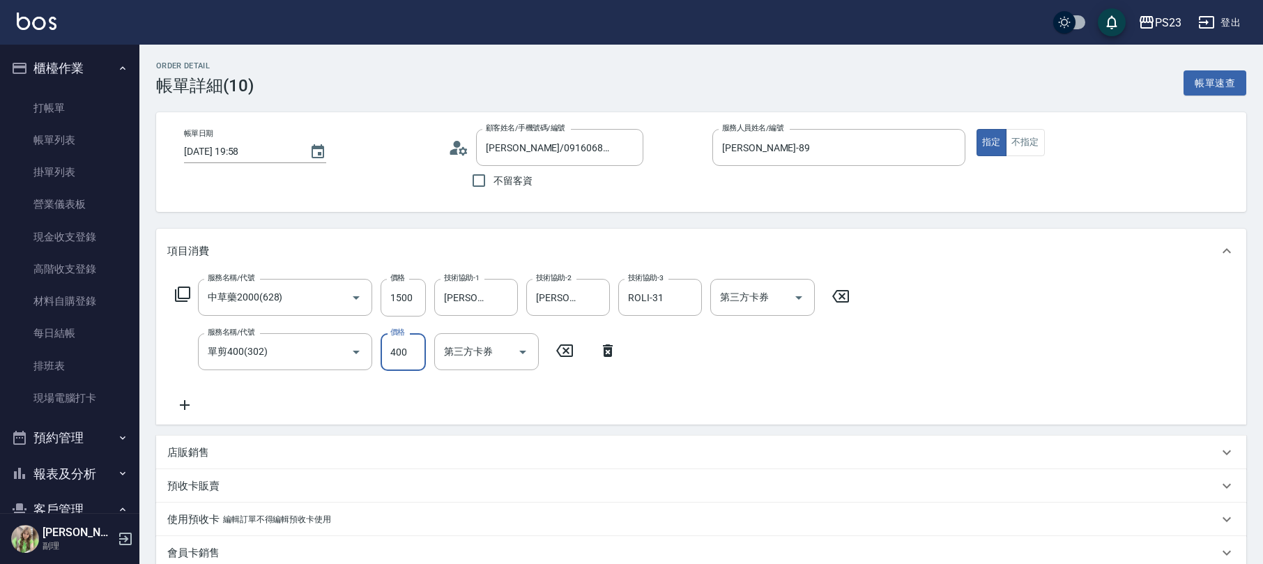
click at [415, 339] on input "400" at bounding box center [402, 352] width 45 height 38
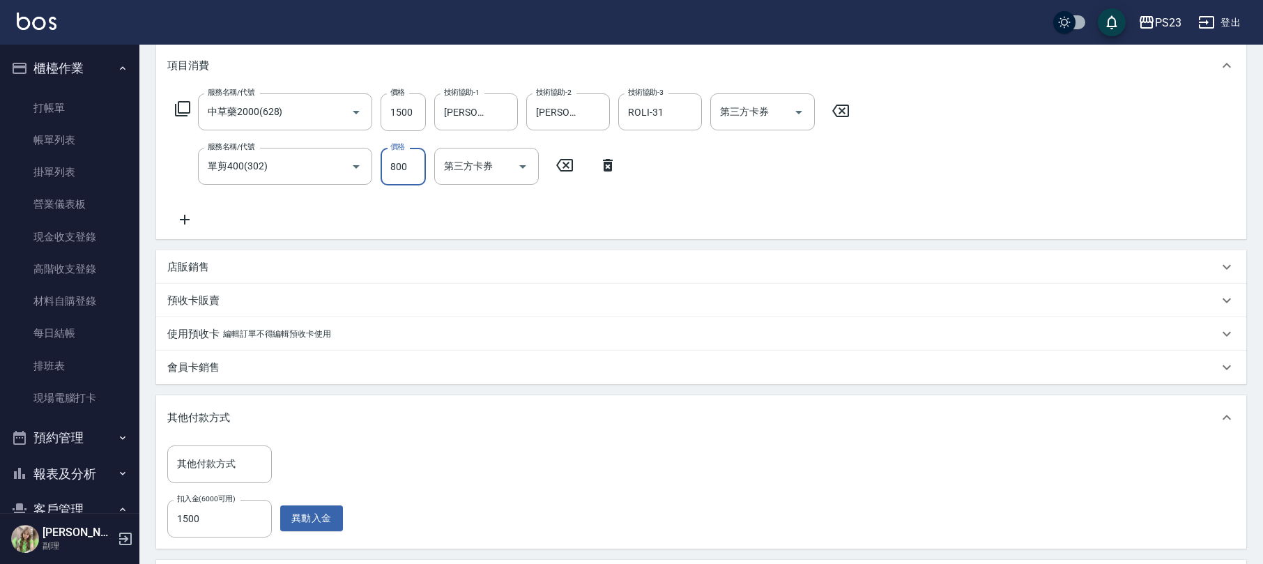
scroll to position [444, 0]
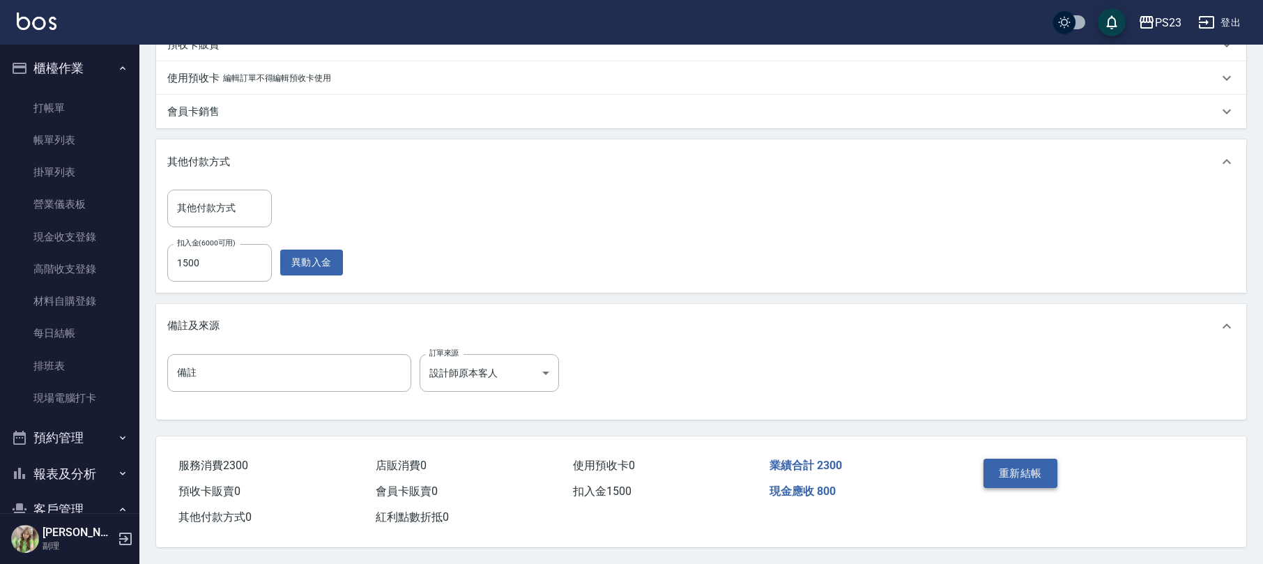
type input "800"
click at [1019, 463] on button "重新結帳" at bounding box center [1020, 472] width 74 height 29
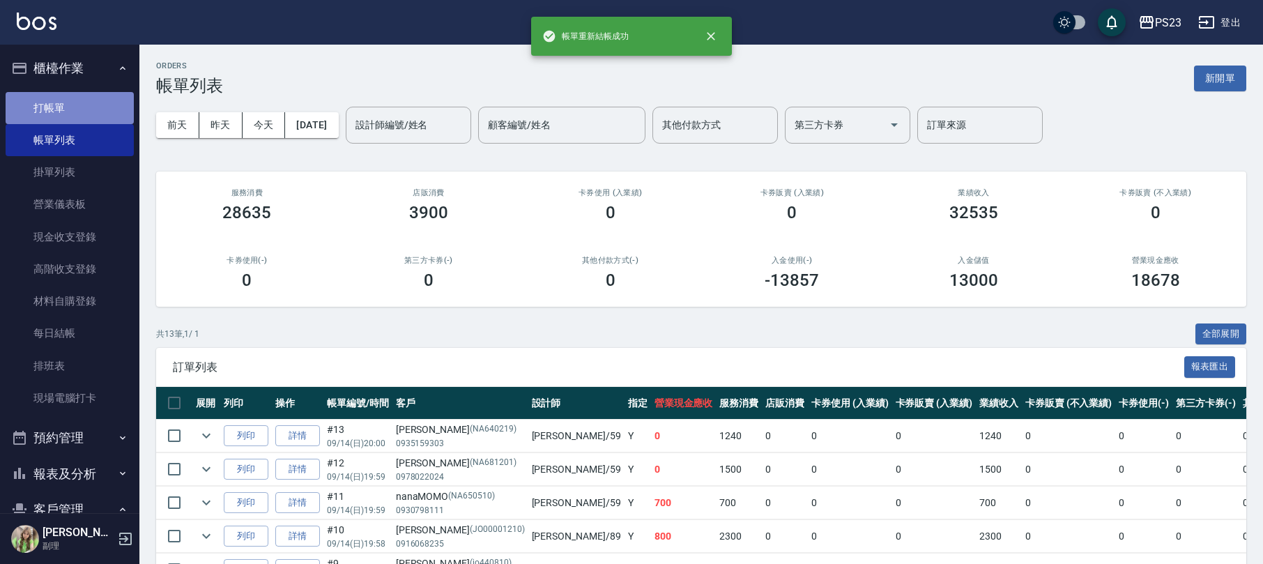
click at [95, 121] on link "打帳單" at bounding box center [70, 108] width 128 height 32
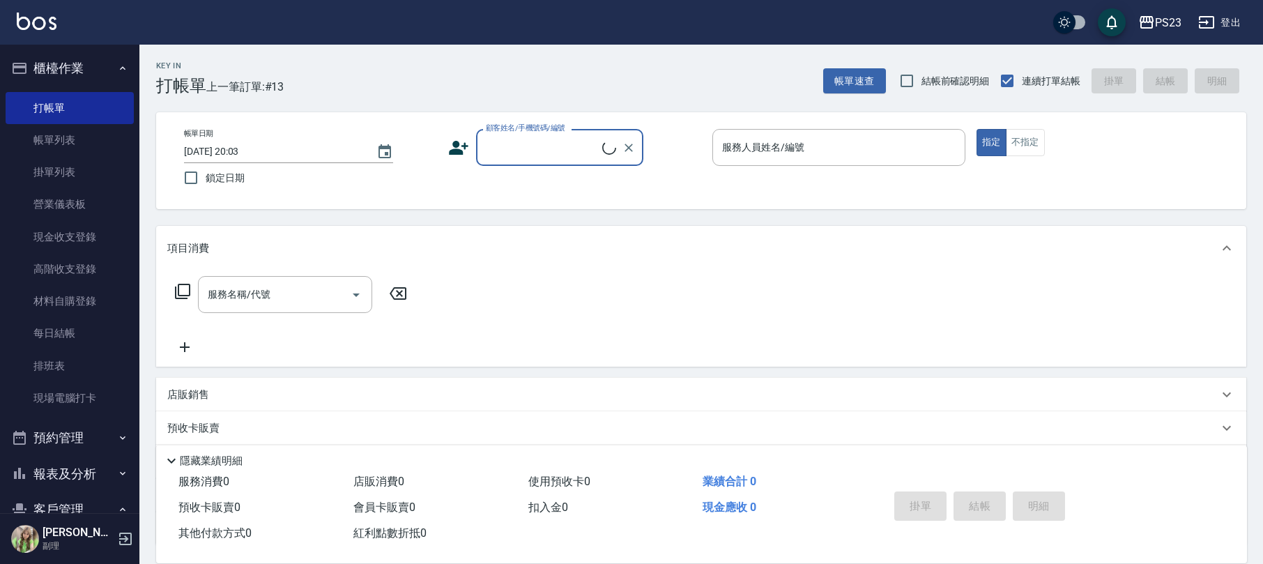
click at [527, 148] on input "顧客姓名/手機號碼/編號" at bounding box center [542, 147] width 120 height 24
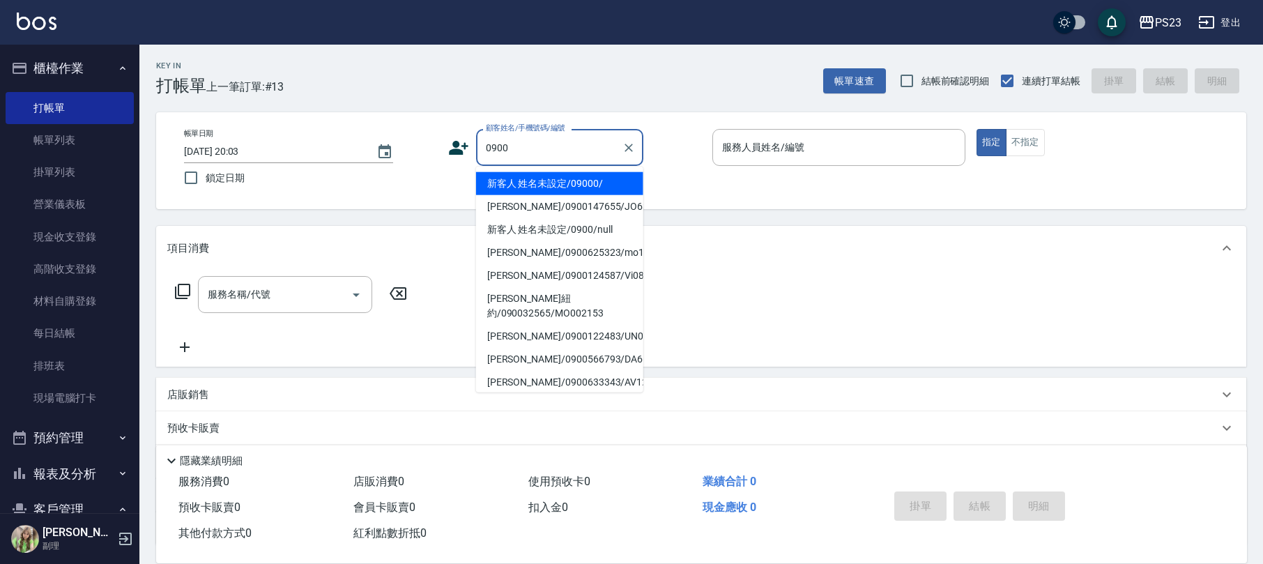
click at [557, 169] on ul "新客人 姓名未設定/09000/ [PERSON_NAME]/0900147655/JO631114 新客人 姓名未設定/0900/null [PERSON_…" at bounding box center [559, 280] width 167 height 226
click at [548, 178] on li "新客人 姓名未設定/09000/" at bounding box center [559, 183] width 167 height 23
type input "新客人 姓名未設定/09000/"
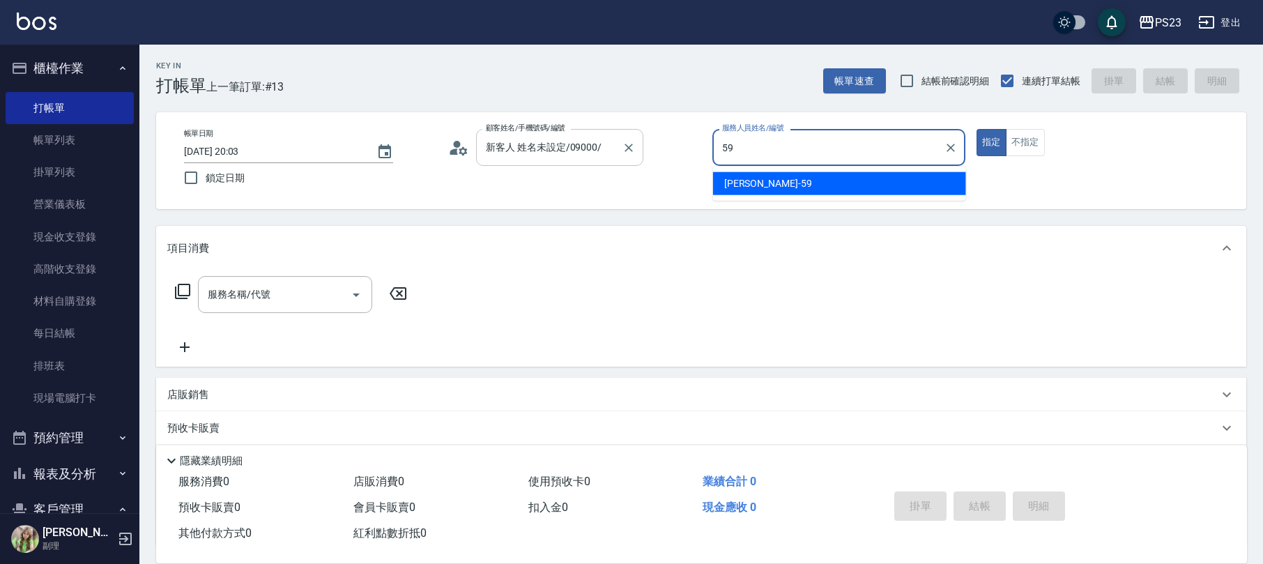
type input "Nanako-59"
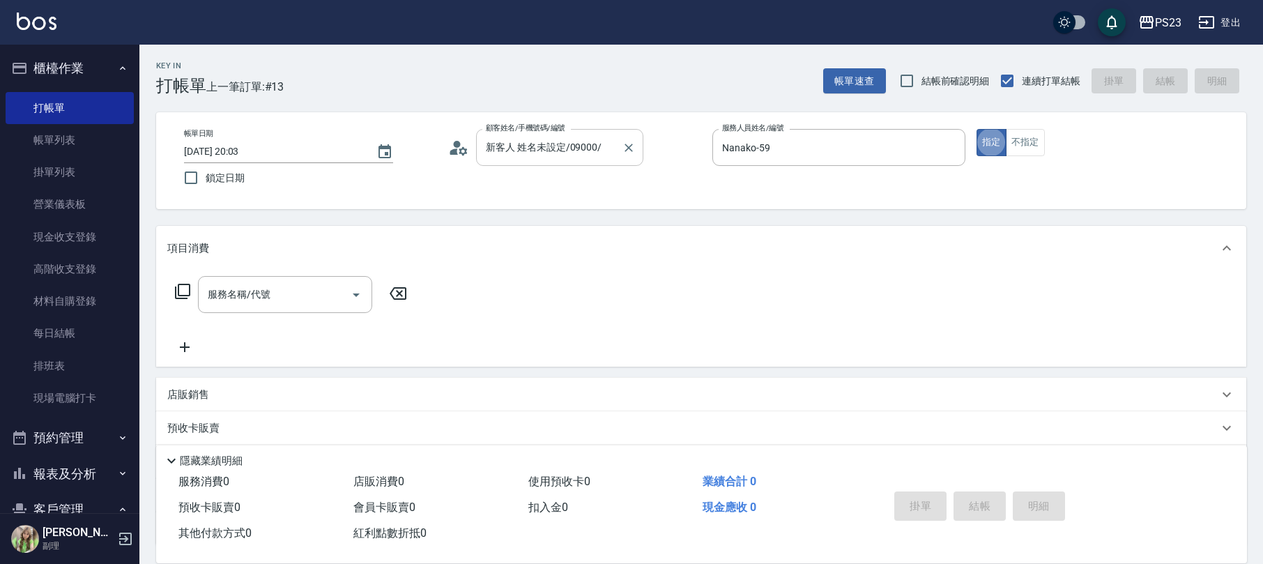
type button "true"
click at [1035, 145] on button "不指定" at bounding box center [1024, 142] width 39 height 27
click at [185, 291] on icon at bounding box center [182, 291] width 17 height 17
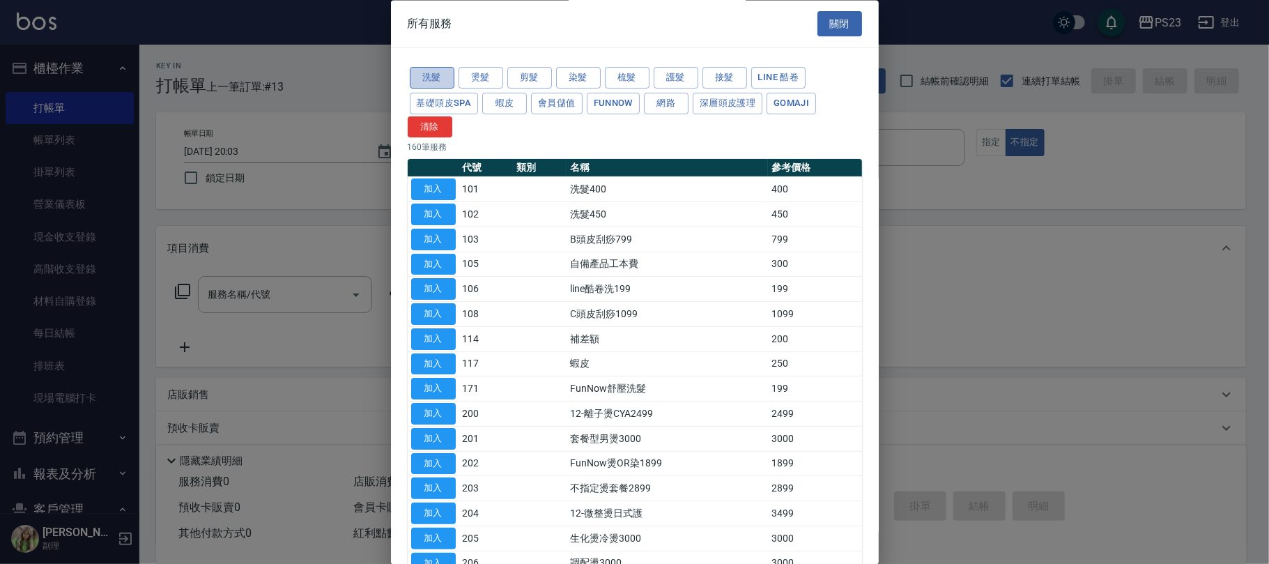
click at [435, 81] on button "洗髮" at bounding box center [432, 79] width 45 height 22
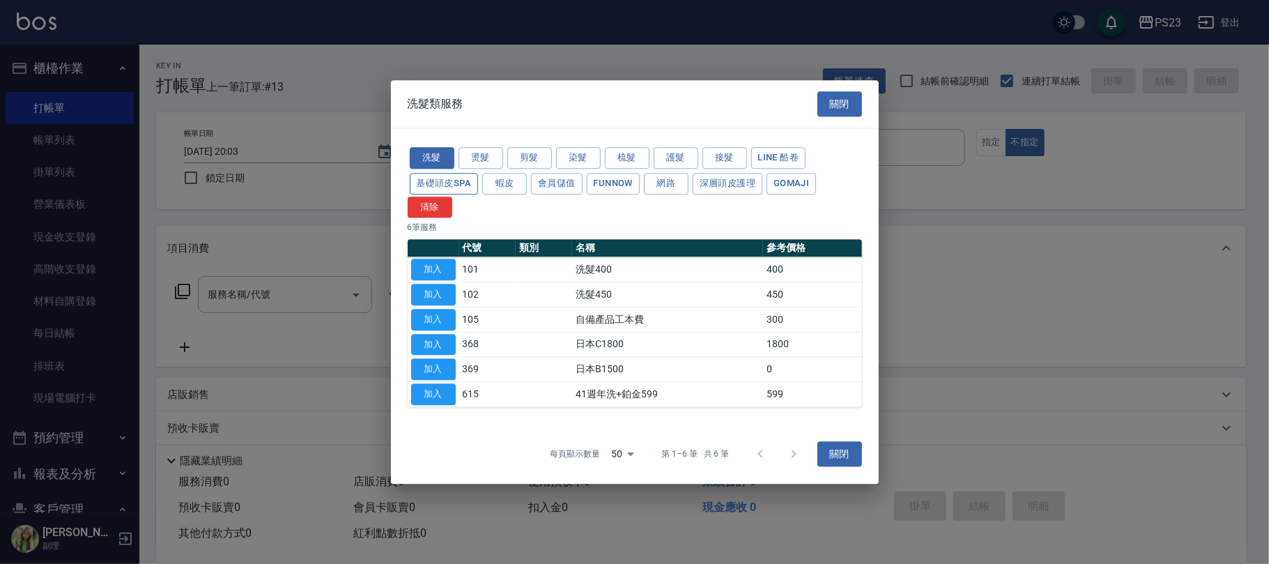
click at [461, 184] on button "基礎頭皮SPA" at bounding box center [444, 184] width 69 height 22
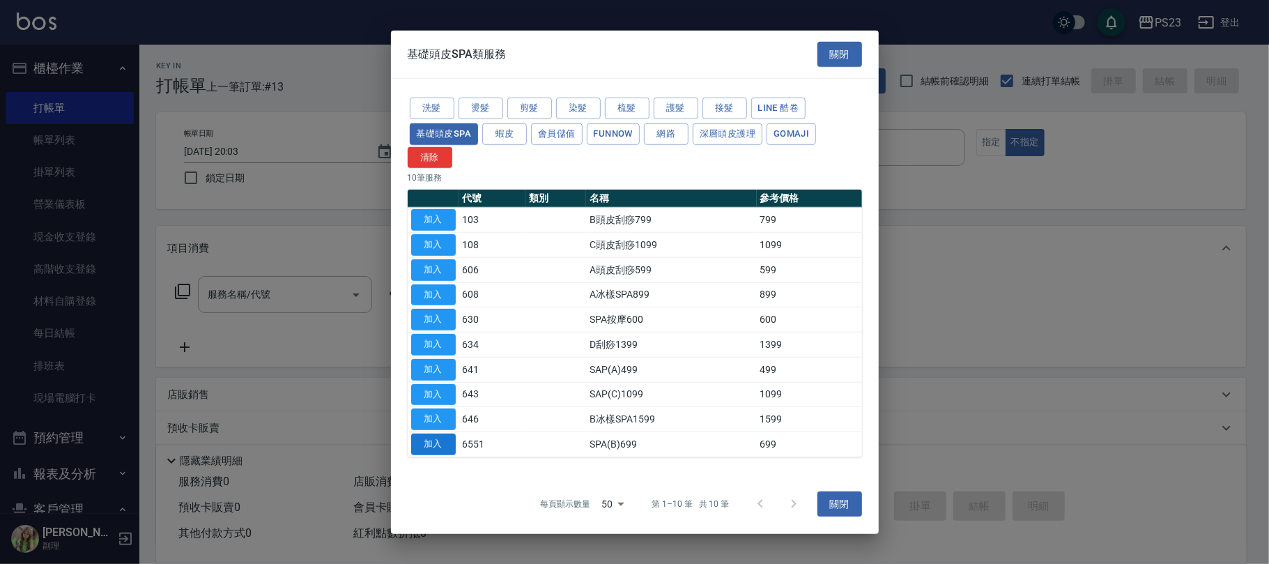
click at [440, 445] on button "加入" at bounding box center [433, 444] width 45 height 22
type input "SPA(B)699(6551)"
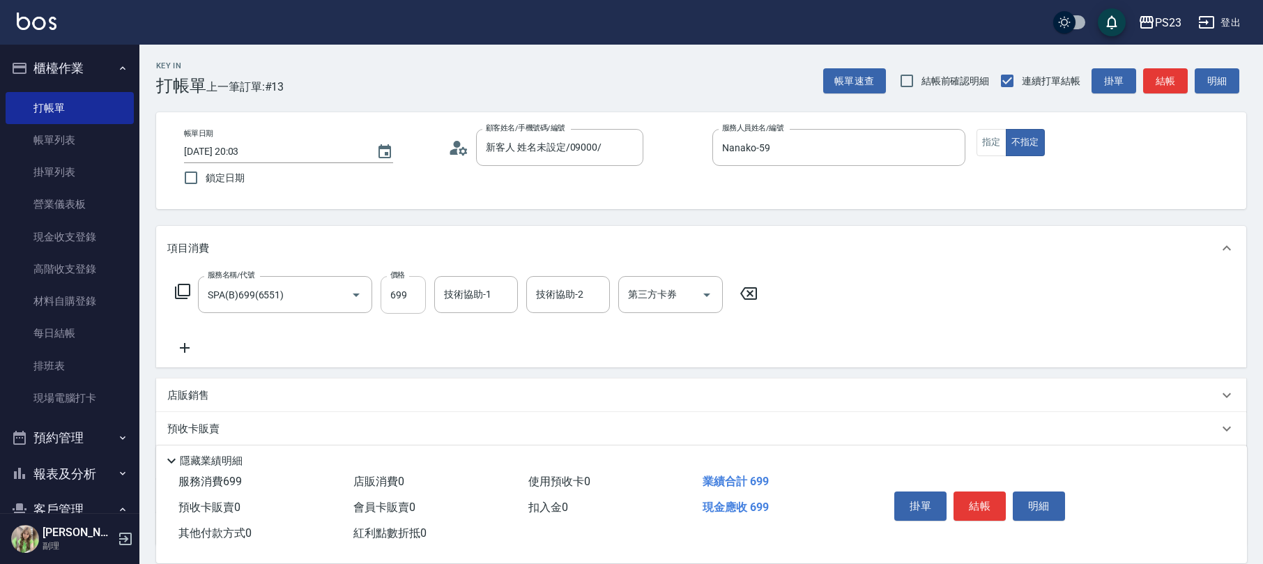
click at [397, 307] on input "699" at bounding box center [402, 295] width 45 height 38
type input "649"
type input "Nanako-59"
click at [998, 492] on button "結帳" at bounding box center [979, 505] width 52 height 29
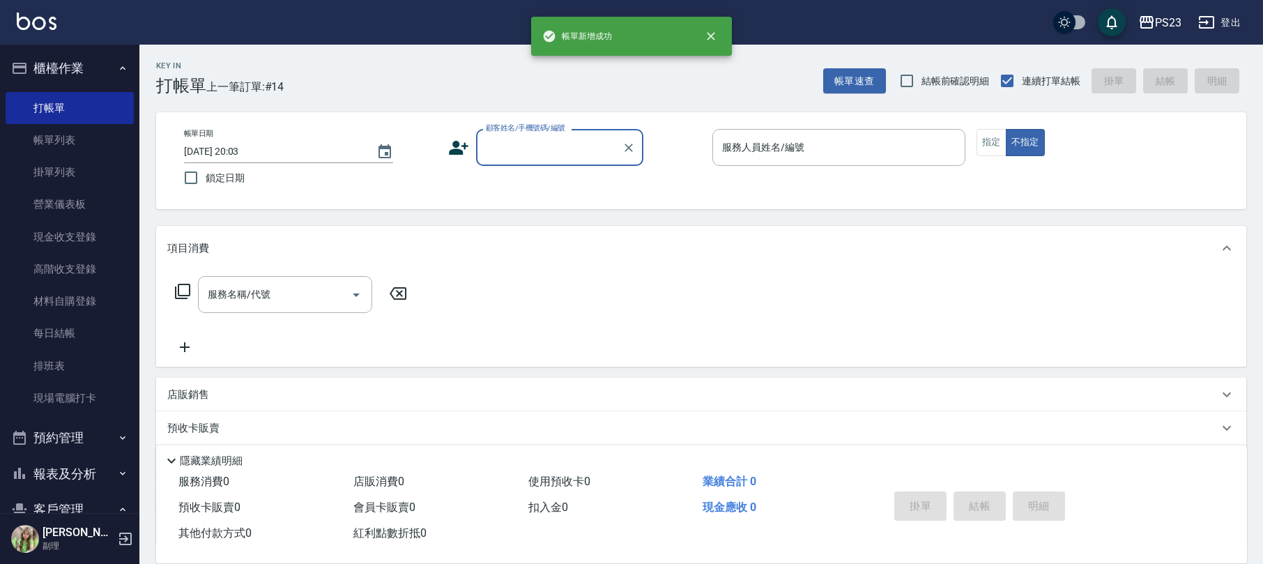
click at [536, 143] on input "顧客姓名/手機號碼/編號" at bounding box center [549, 147] width 134 height 24
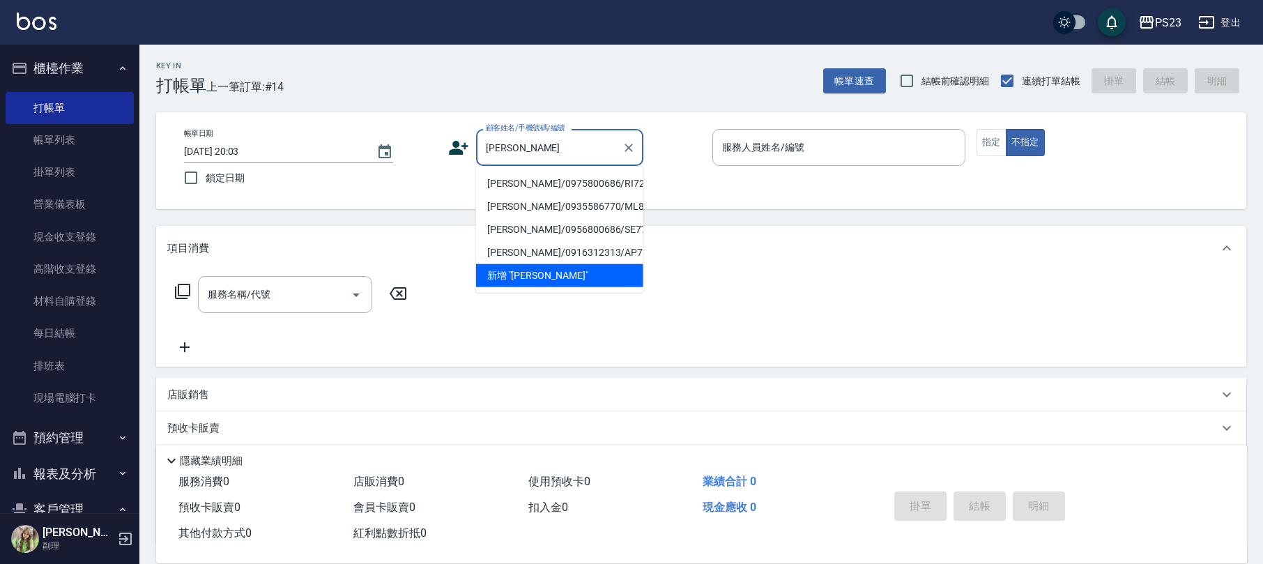
click at [552, 176] on li "[PERSON_NAME]/0975800686/RI721230" at bounding box center [559, 183] width 167 height 23
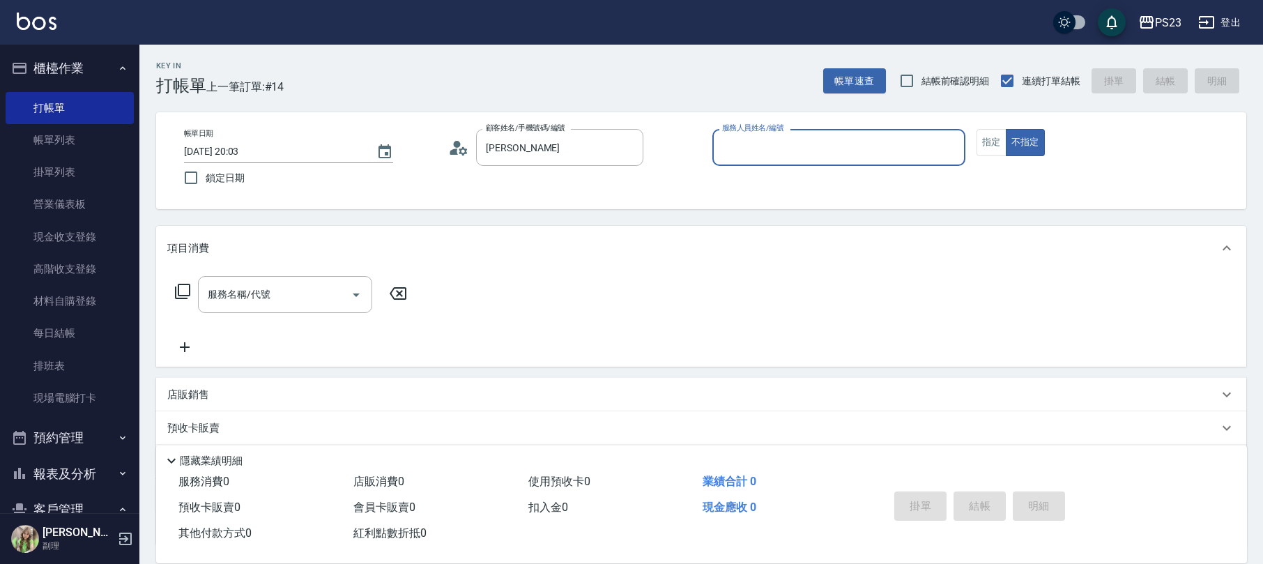
type input "[PERSON_NAME]/0975800686/RI721230"
click at [187, 290] on icon at bounding box center [182, 291] width 17 height 17
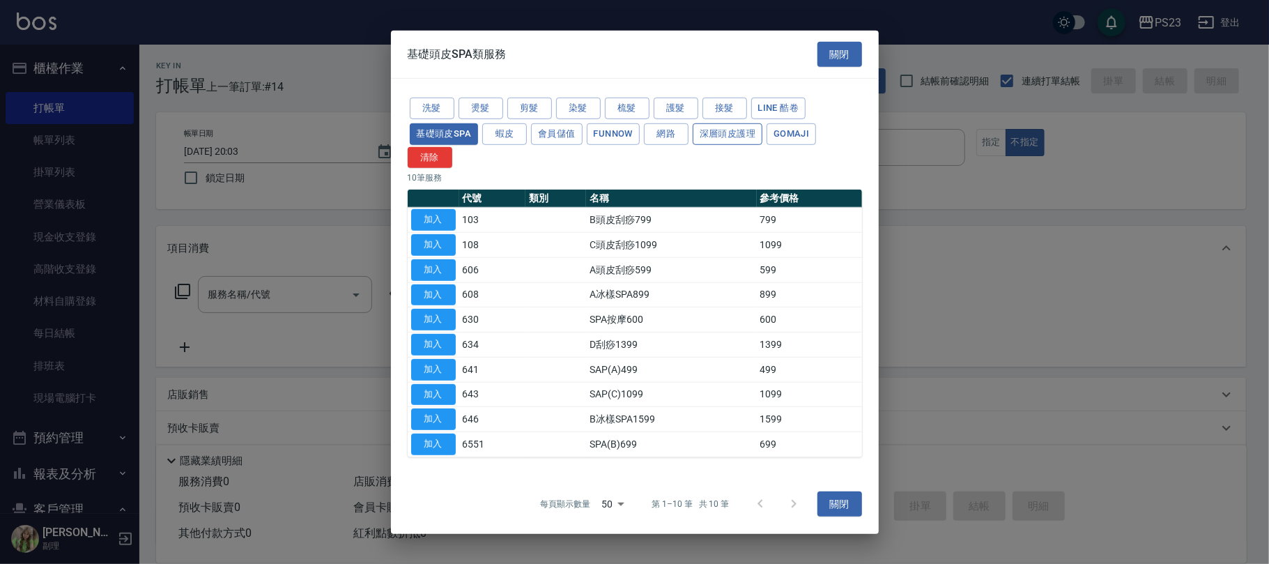
click at [722, 139] on button "深層頭皮護理" at bounding box center [728, 134] width 70 height 22
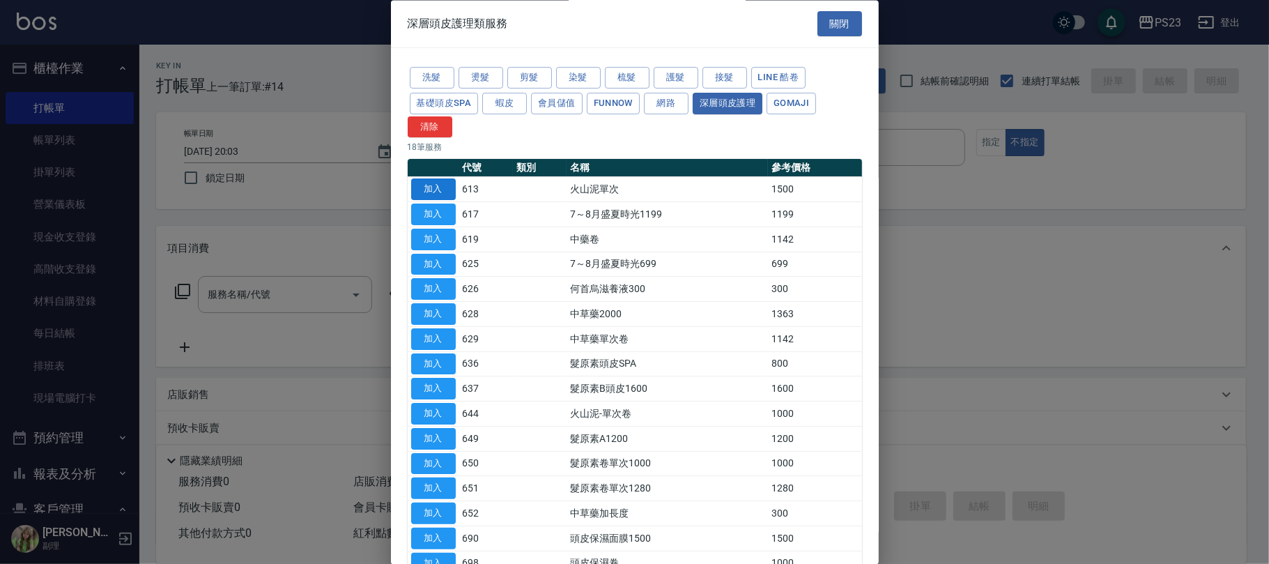
click at [433, 188] on button "加入" at bounding box center [433, 190] width 45 height 22
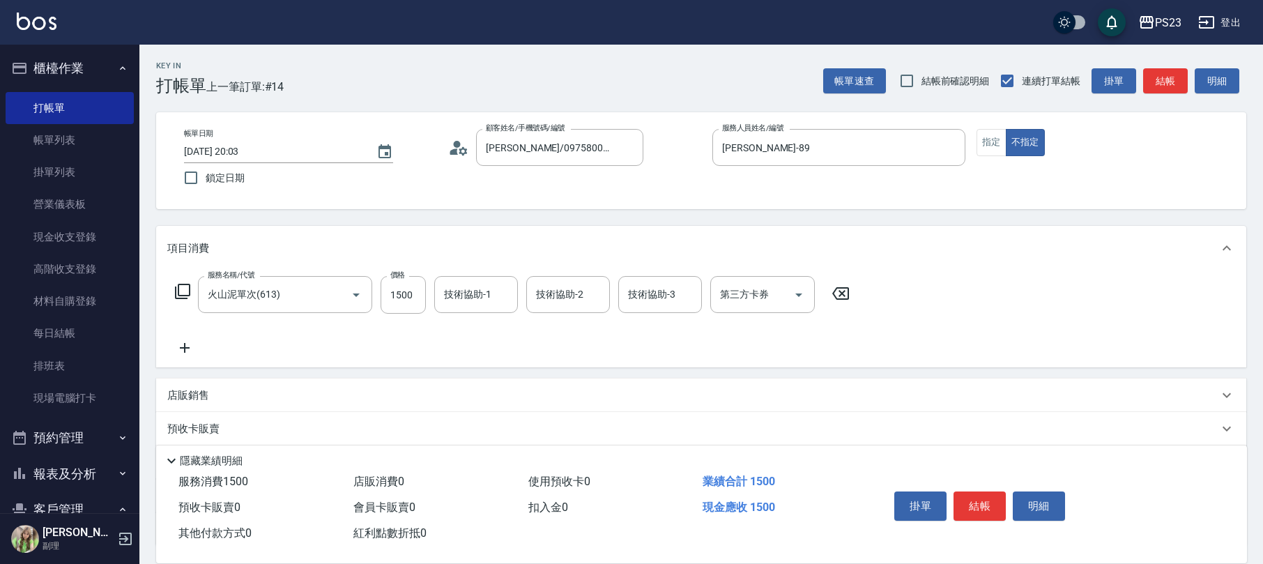
click at [183, 283] on icon at bounding box center [182, 291] width 17 height 17
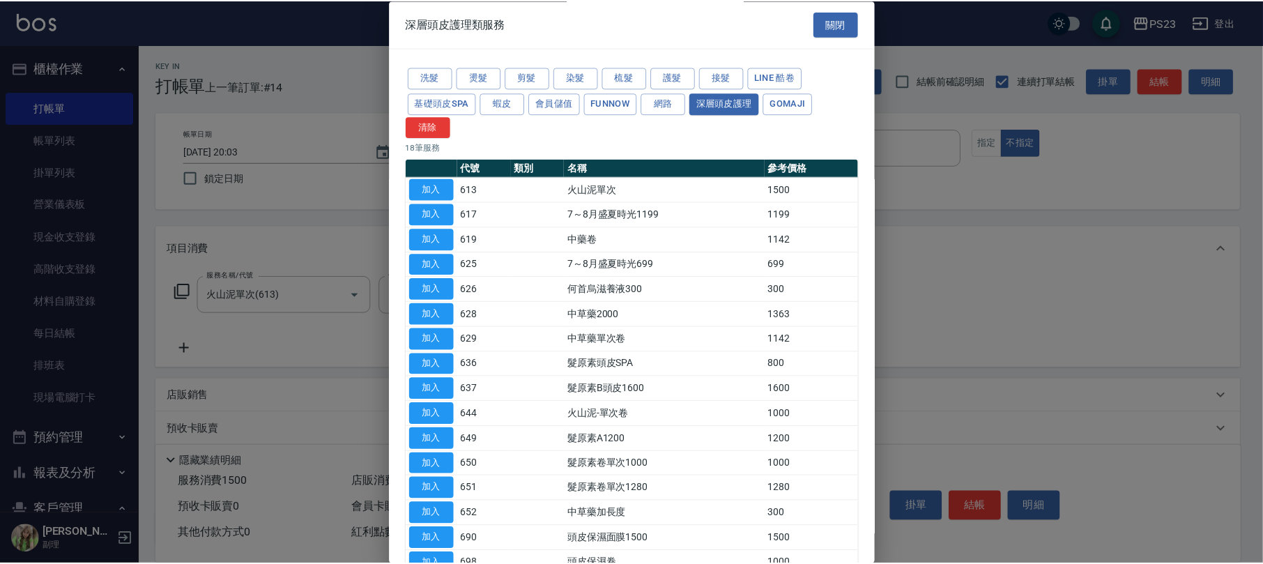
scroll to position [144, 0]
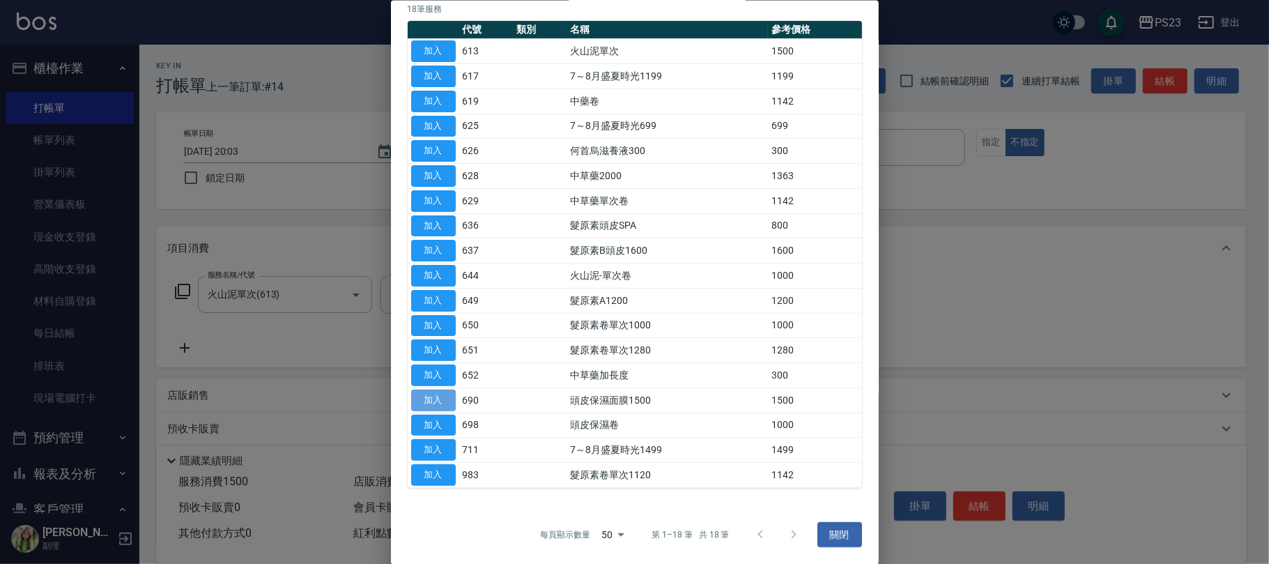
click at [442, 399] on button "加入" at bounding box center [433, 400] width 45 height 22
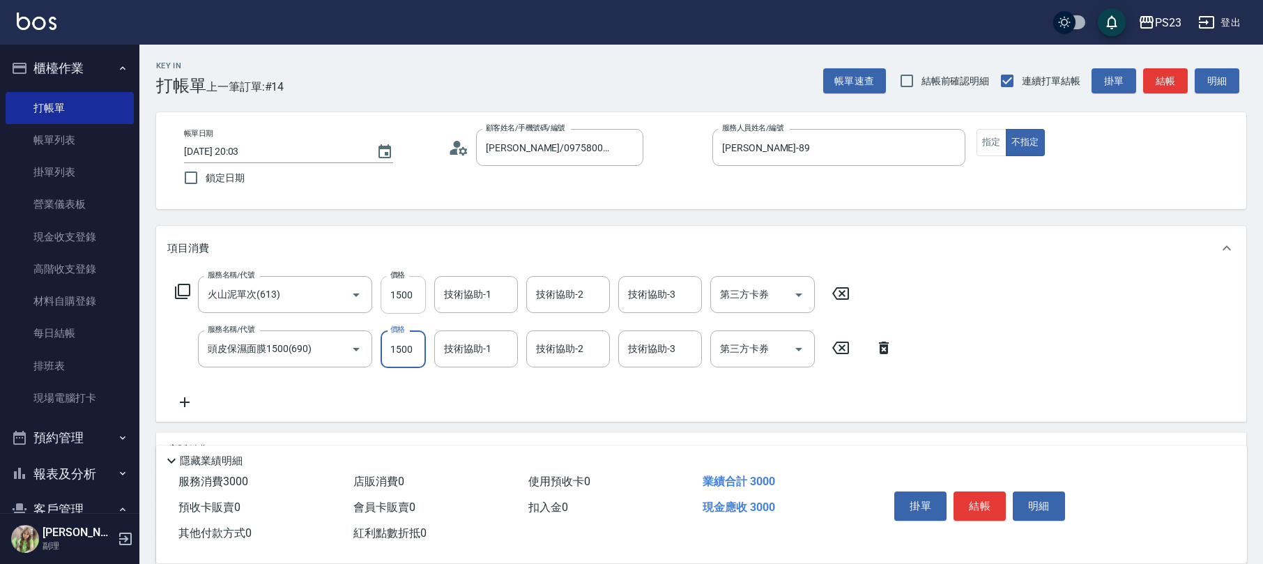
click at [410, 293] on input "1500" at bounding box center [402, 295] width 45 height 38
click at [408, 301] on input "1500" at bounding box center [402, 295] width 45 height 38
click at [401, 293] on input "1500" at bounding box center [402, 295] width 45 height 38
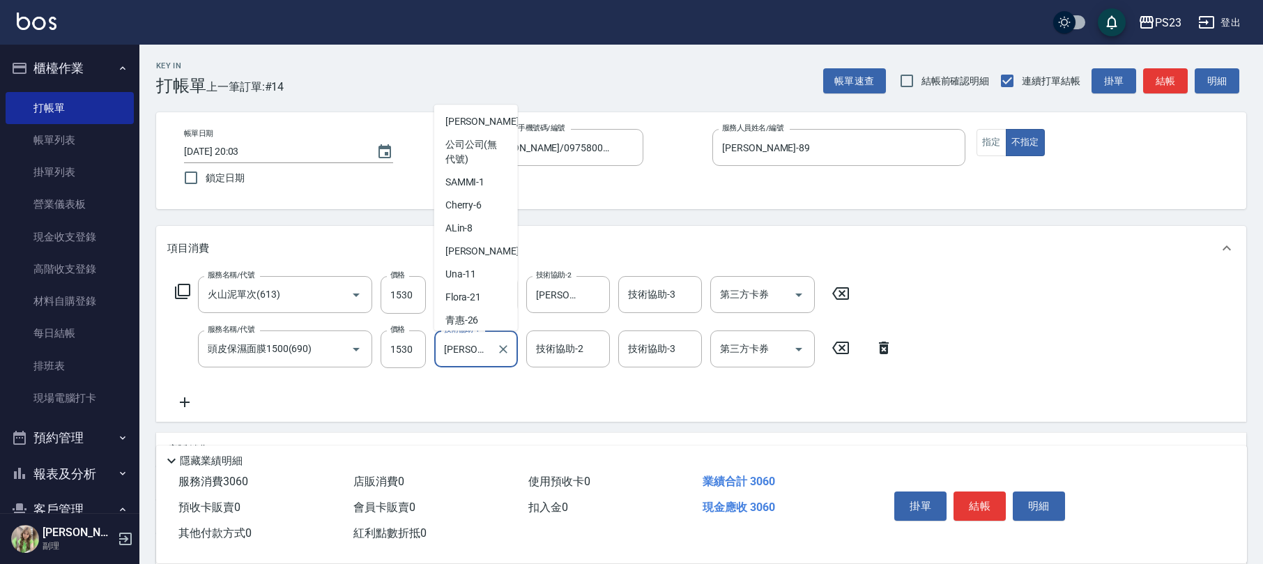
click at [465, 355] on input "[PERSON_NAME]-89" at bounding box center [465, 349] width 50 height 24
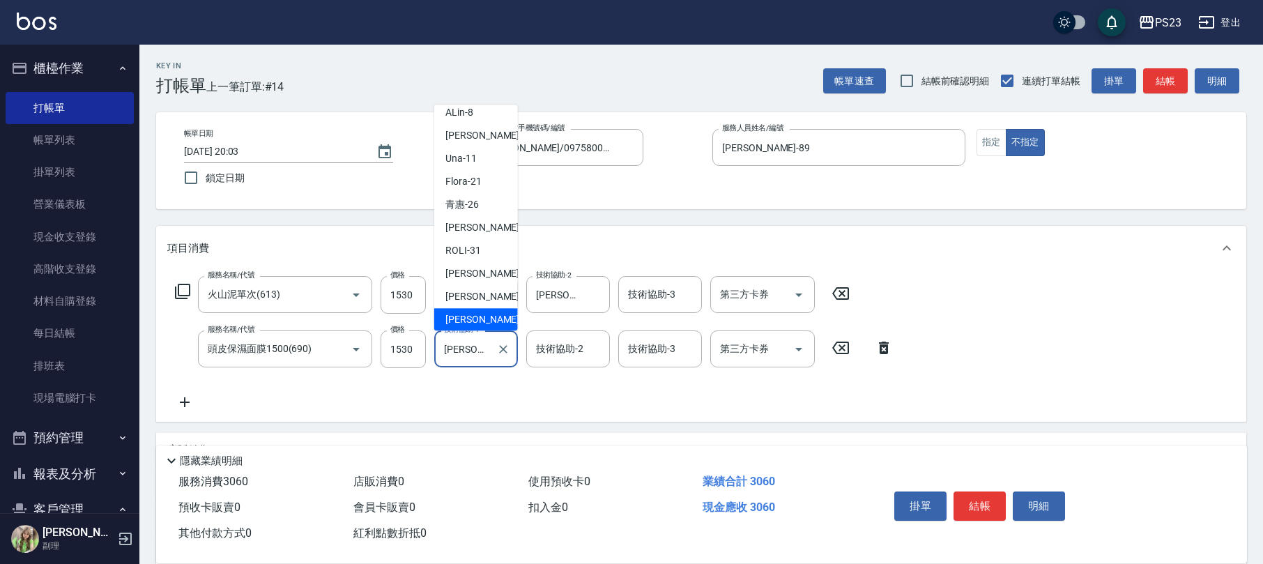
click at [491, 346] on div "[PERSON_NAME]-89 技術協助-1" at bounding box center [476, 348] width 84 height 37
click at [511, 351] on button "Clear" at bounding box center [503, 349] width 20 height 20
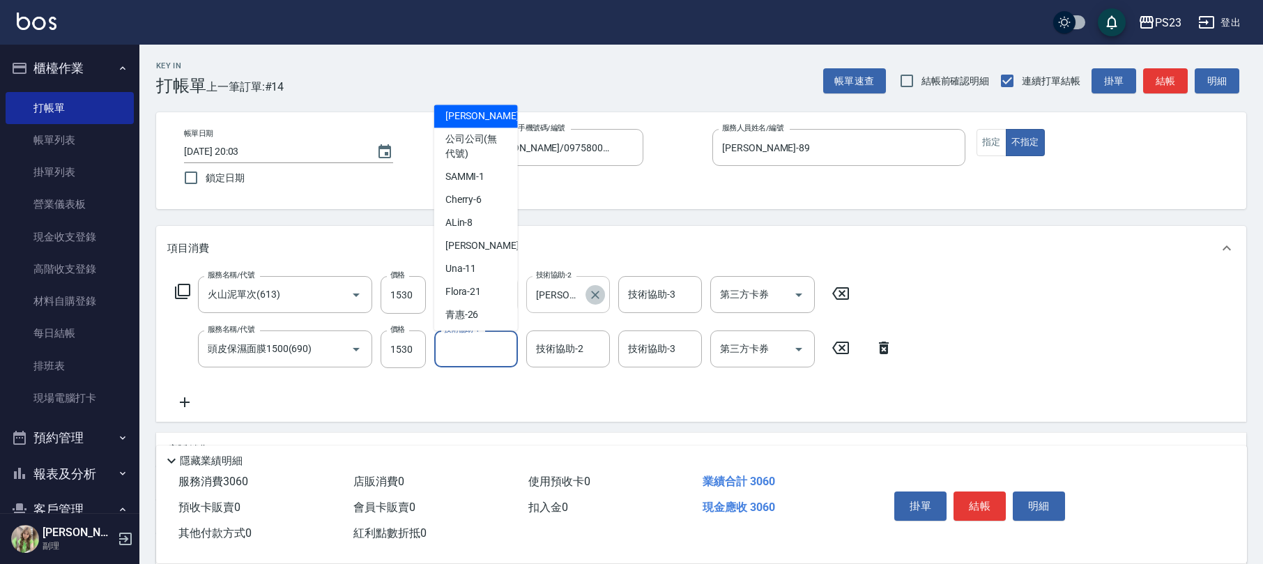
click at [597, 296] on icon "Clear" at bounding box center [595, 295] width 8 height 8
click at [466, 343] on input "技術協助-1" at bounding box center [475, 349] width 71 height 24
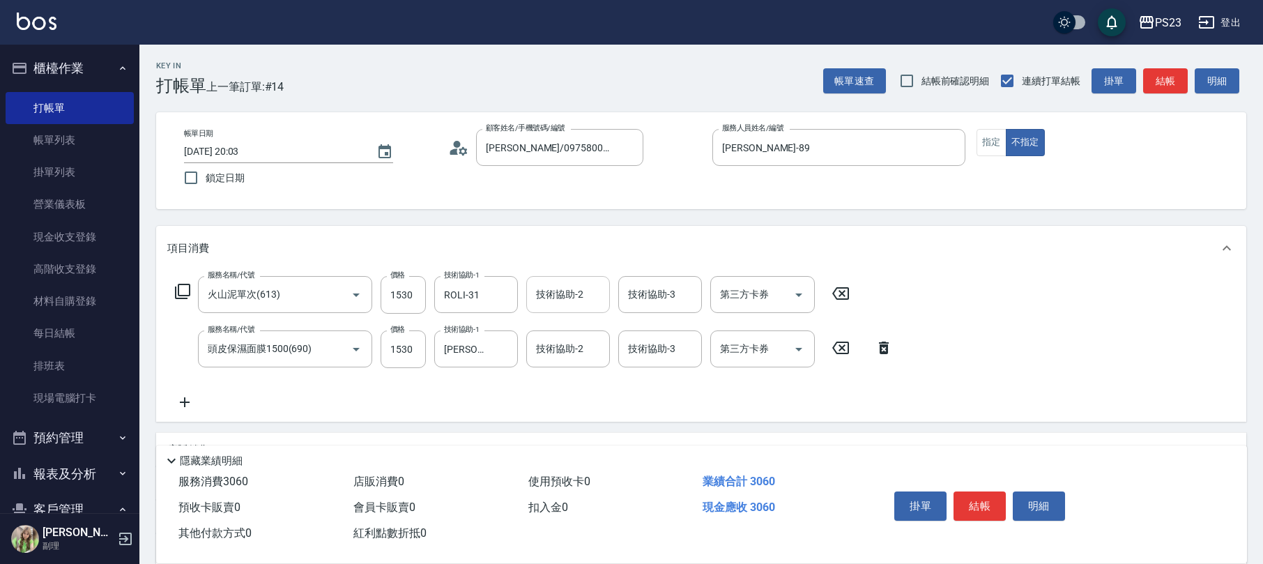
click at [188, 288] on icon at bounding box center [182, 291] width 17 height 17
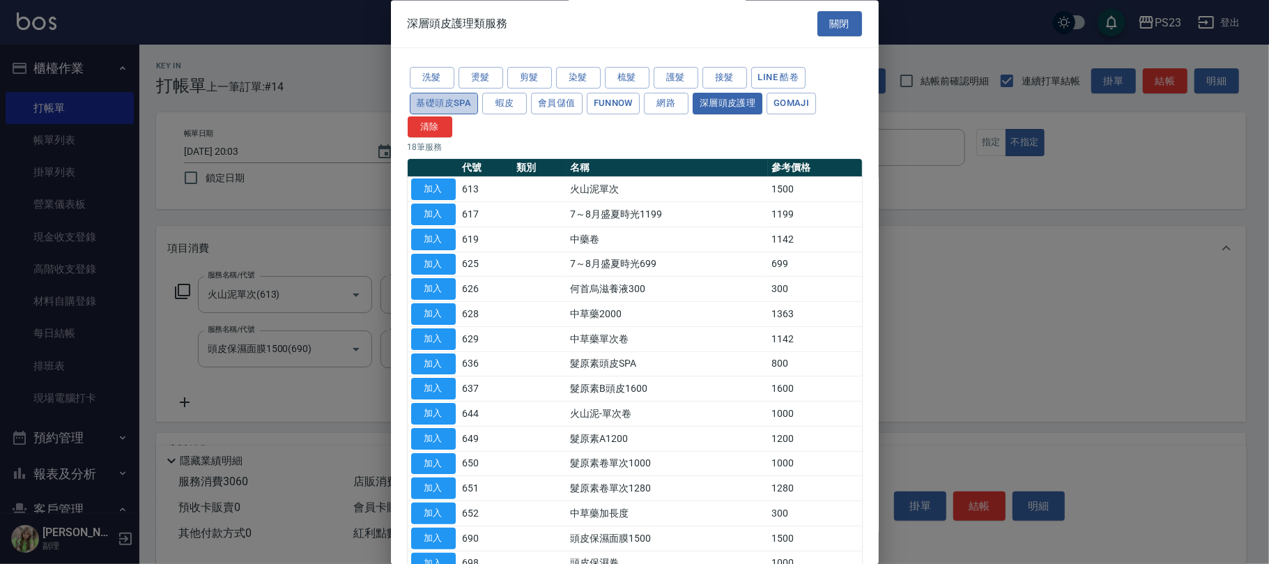
click at [447, 98] on button "基礎頭皮SPA" at bounding box center [444, 104] width 69 height 22
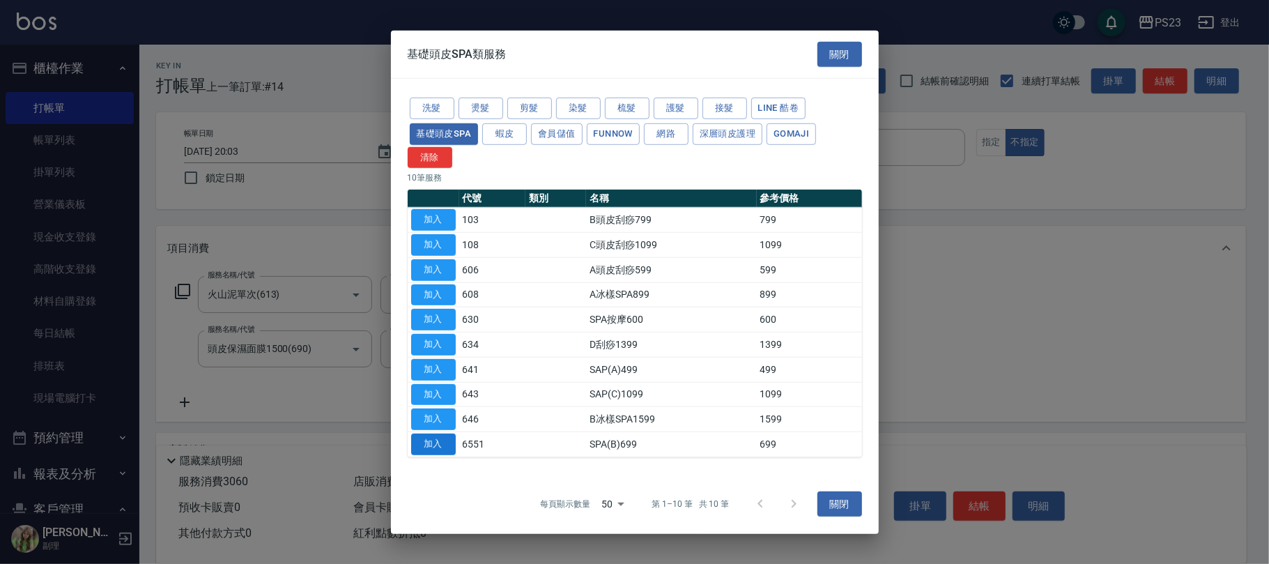
click at [440, 446] on button "加入" at bounding box center [433, 444] width 45 height 22
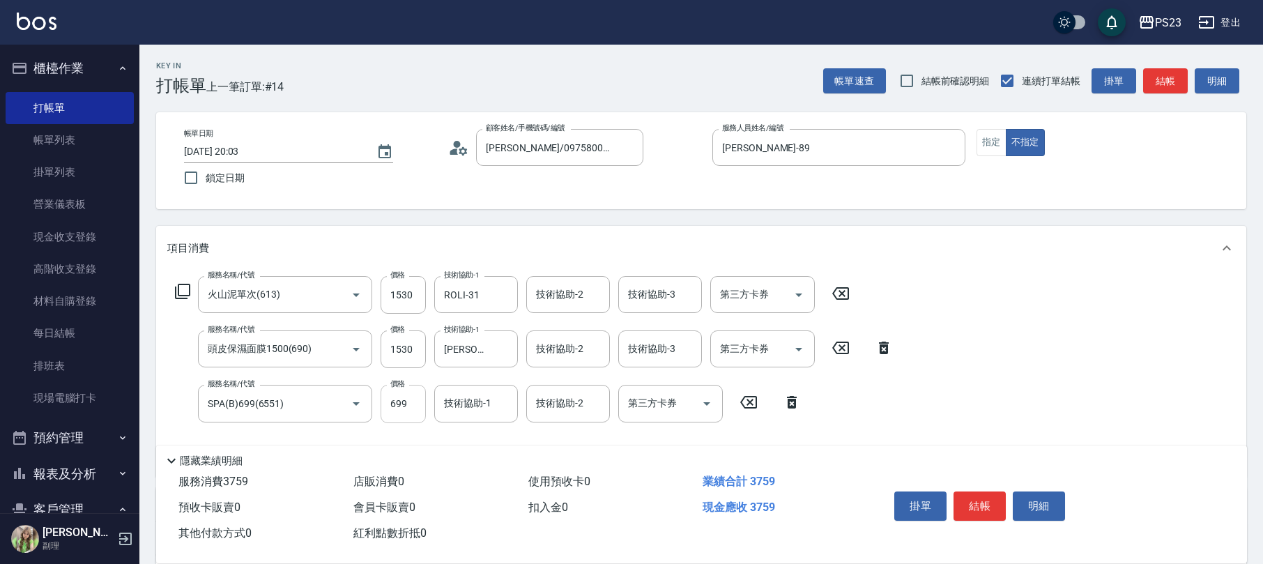
click at [399, 399] on input "699" at bounding box center [402, 404] width 45 height 38
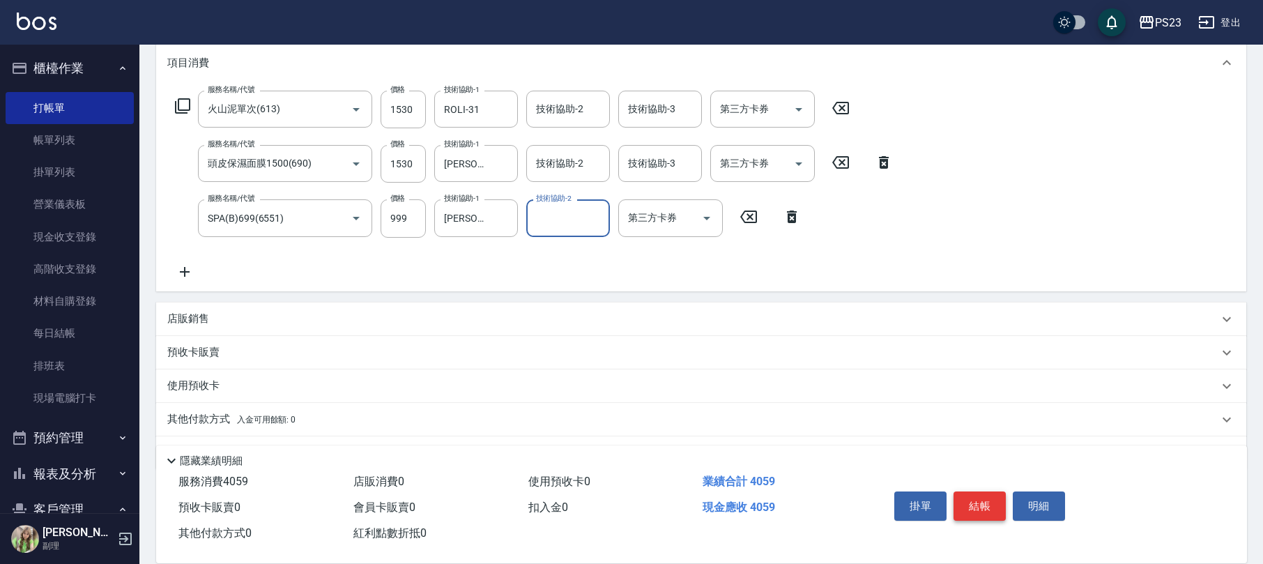
click at [971, 500] on button "結帳" at bounding box center [979, 505] width 52 height 29
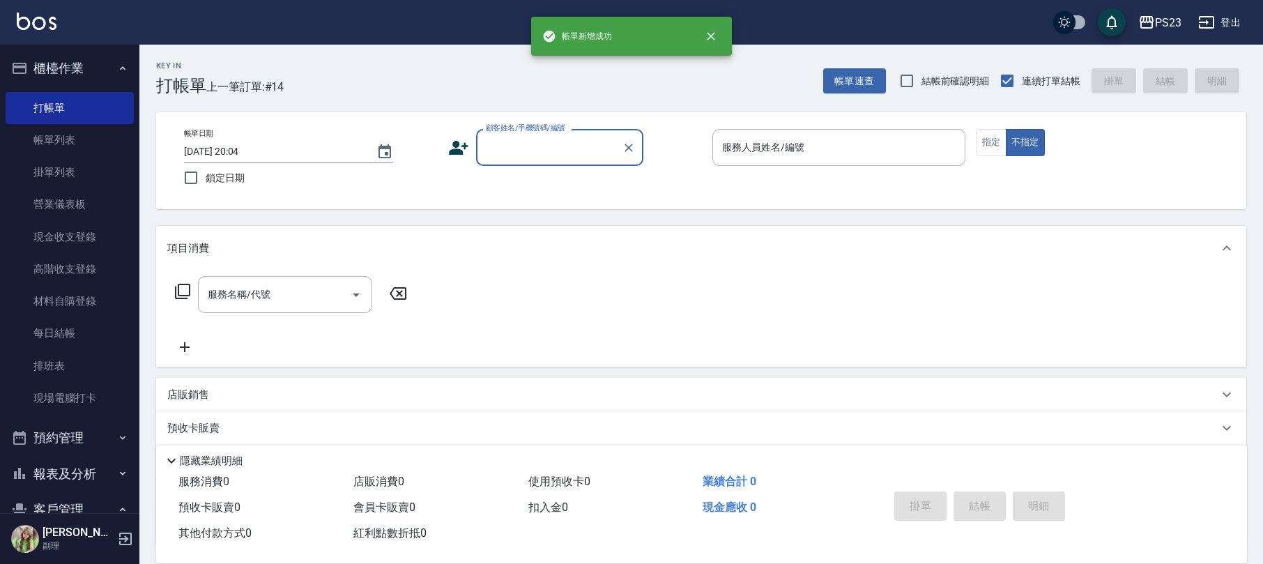
scroll to position [0, 0]
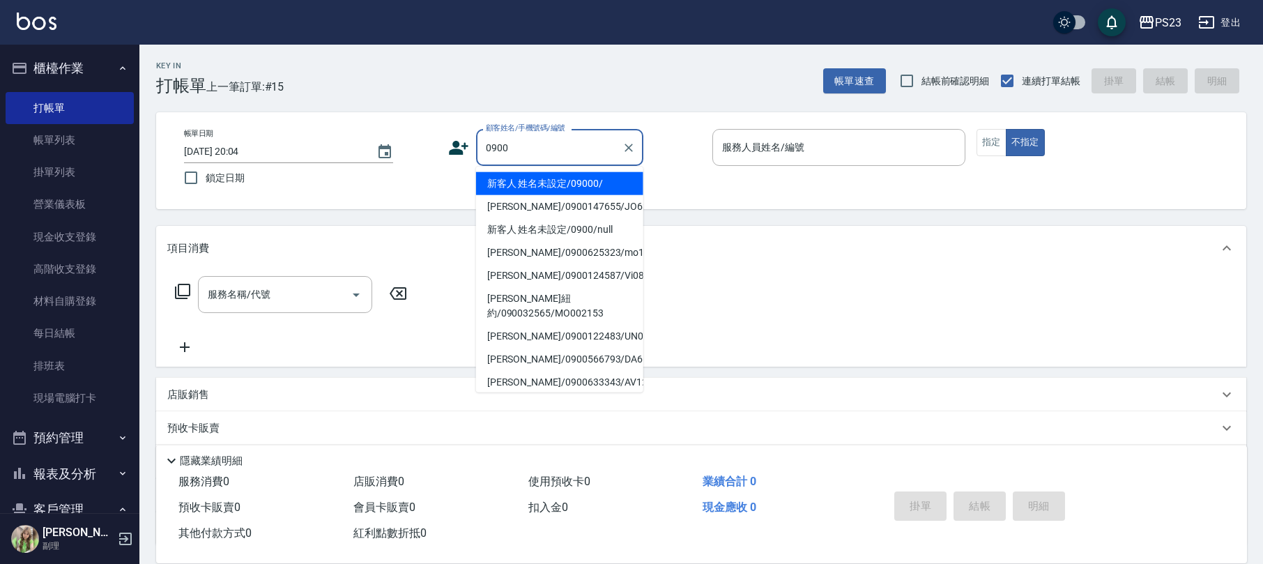
click at [527, 185] on li "新客人 姓名未設定/09000/" at bounding box center [559, 183] width 167 height 23
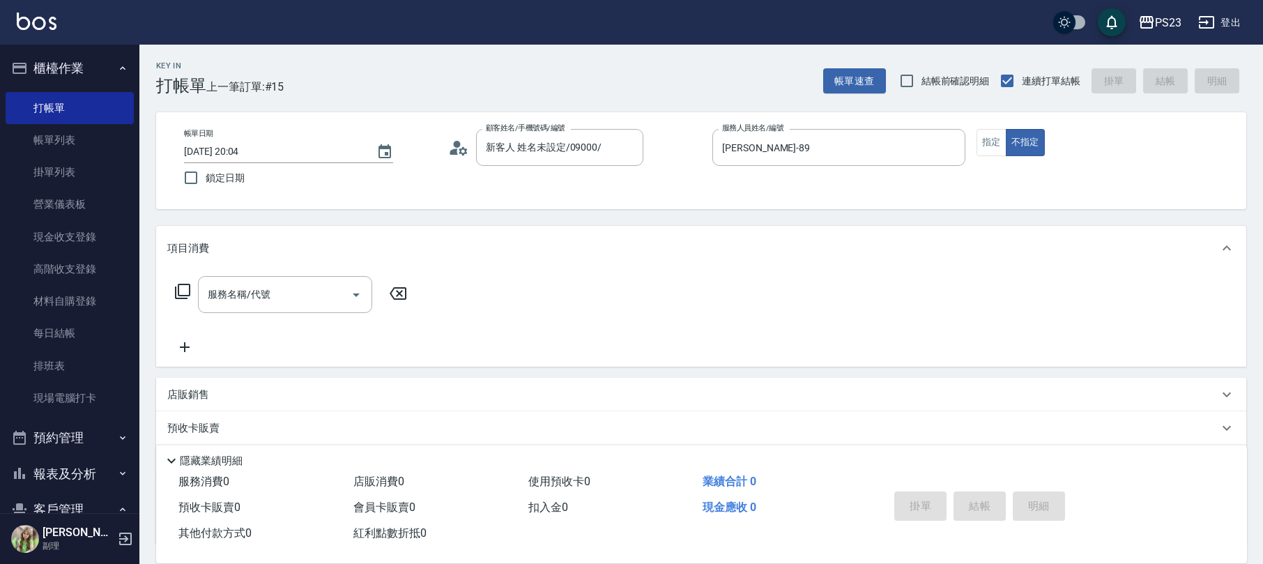
click at [183, 287] on icon at bounding box center [182, 291] width 17 height 17
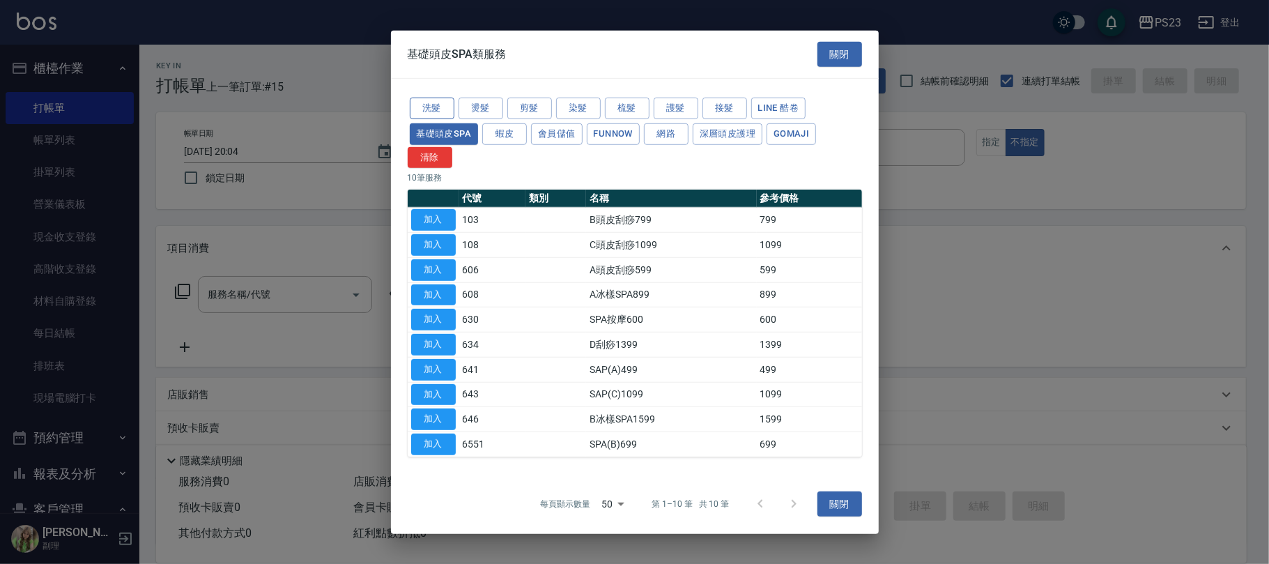
click at [444, 107] on button "洗髮" at bounding box center [432, 109] width 45 height 22
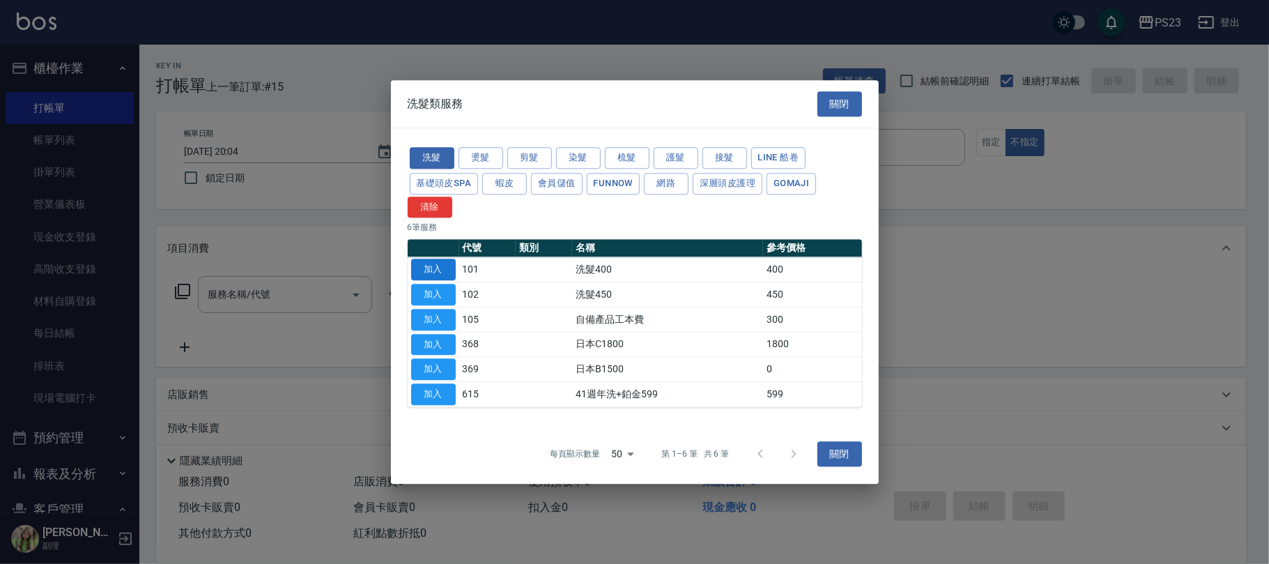
click at [425, 265] on button "加入" at bounding box center [433, 270] width 45 height 22
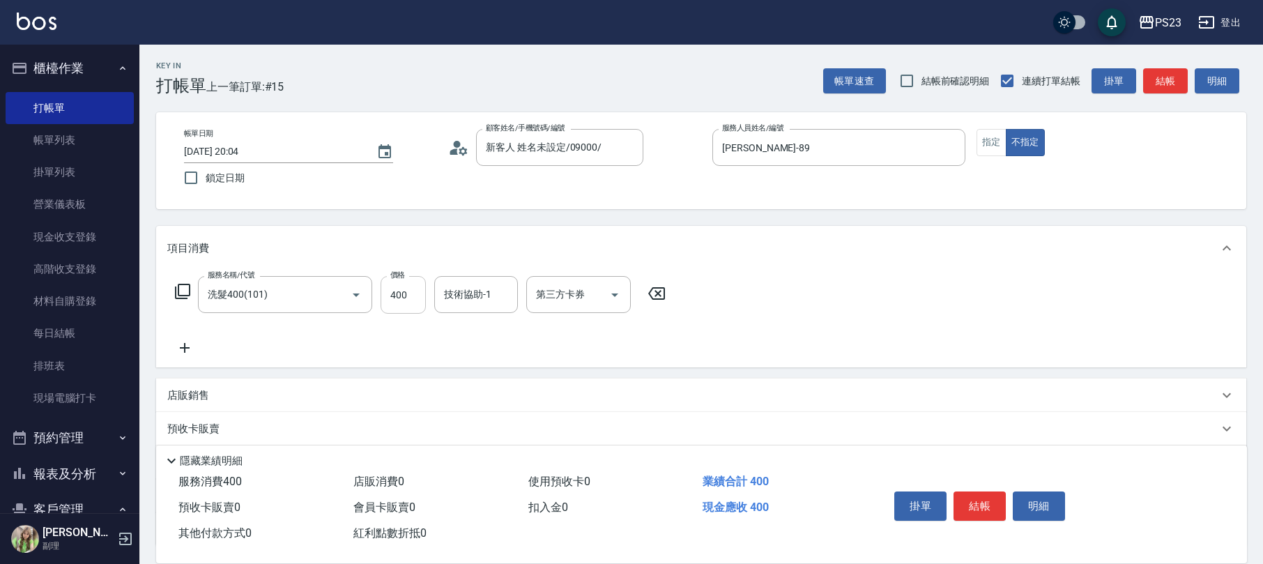
click at [385, 296] on input "400" at bounding box center [402, 295] width 45 height 38
click at [474, 293] on input "技術協助-1" at bounding box center [475, 294] width 71 height 24
click at [622, 301] on icon "Open" at bounding box center [614, 294] width 17 height 17
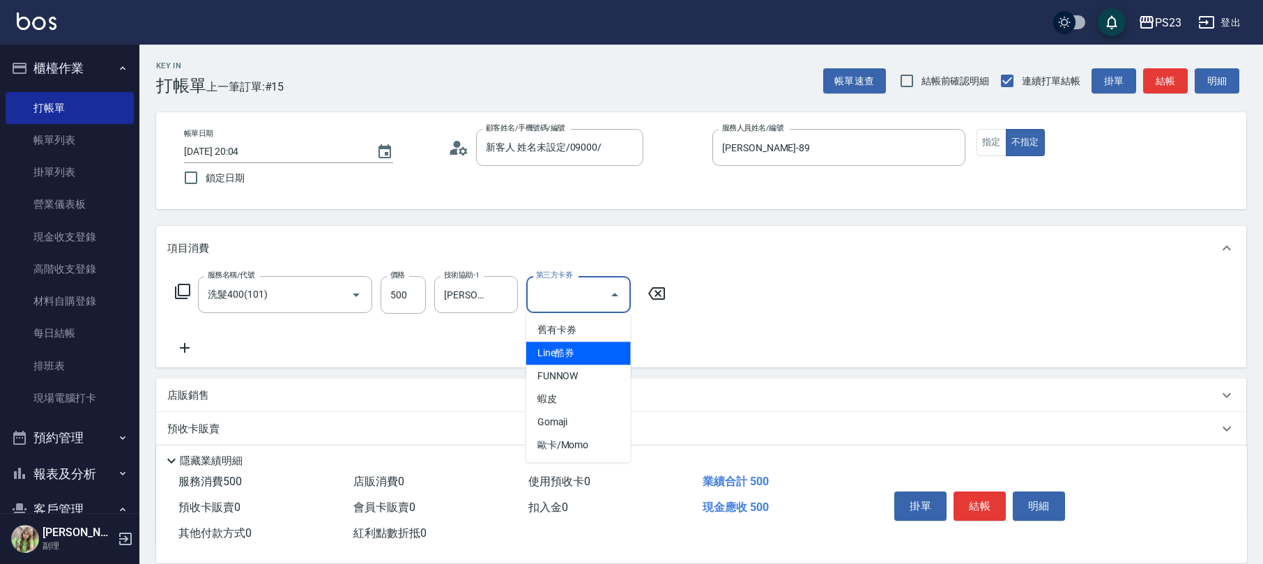
click at [584, 343] on span "Line酷券" at bounding box center [578, 352] width 105 height 23
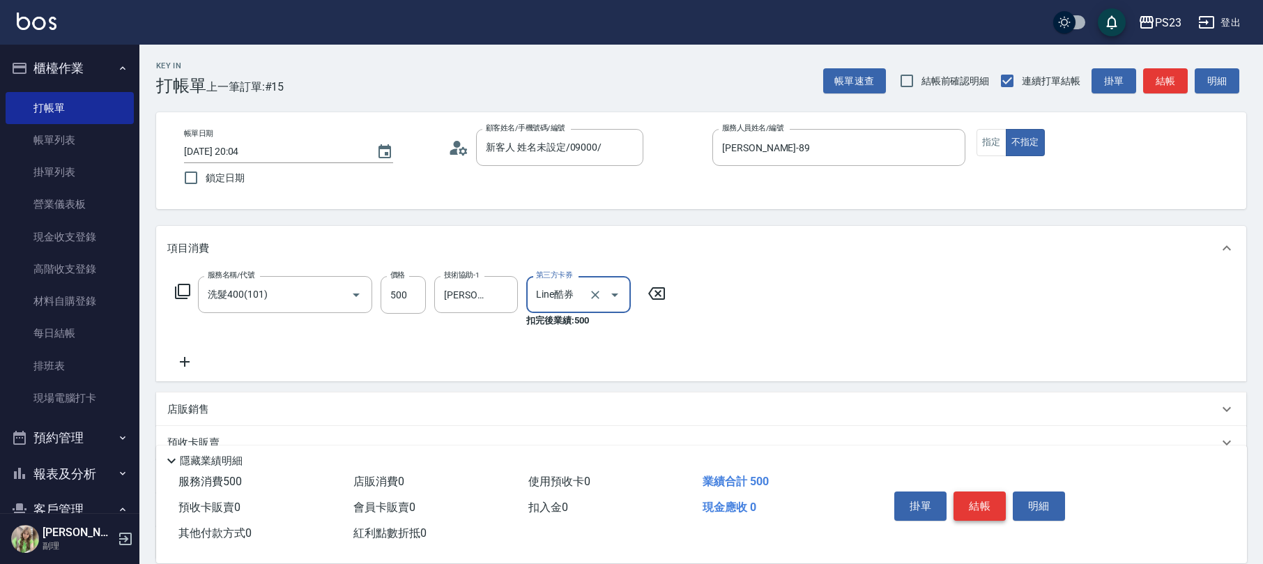
click at [981, 502] on button "結帳" at bounding box center [979, 505] width 52 height 29
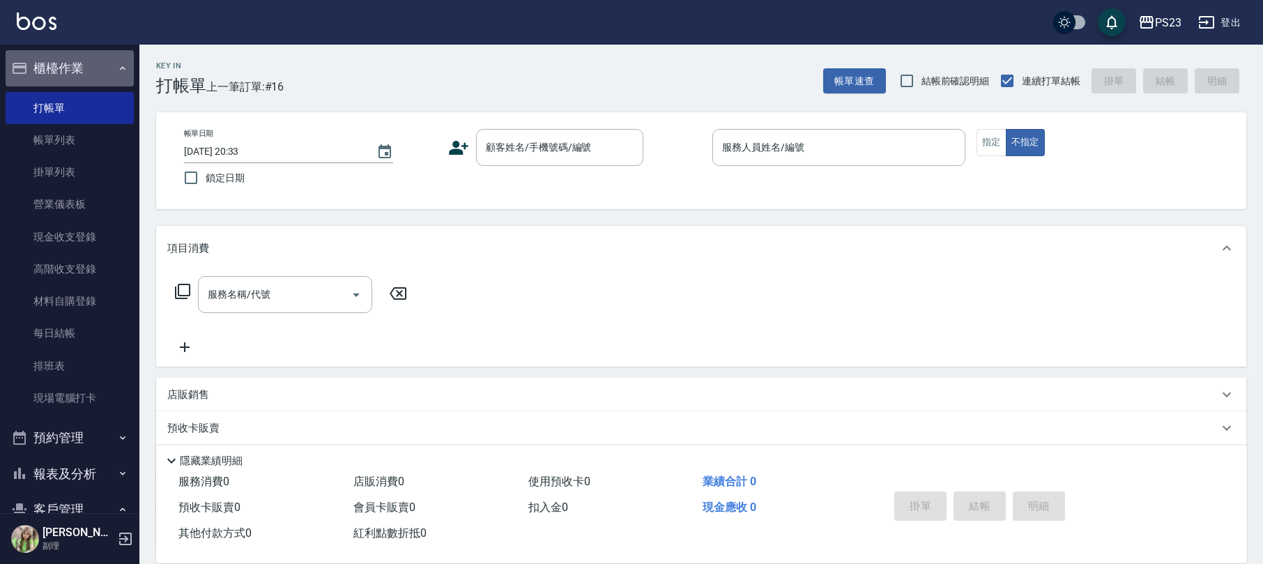
click at [88, 71] on button "櫃檯作業" at bounding box center [70, 68] width 128 height 36
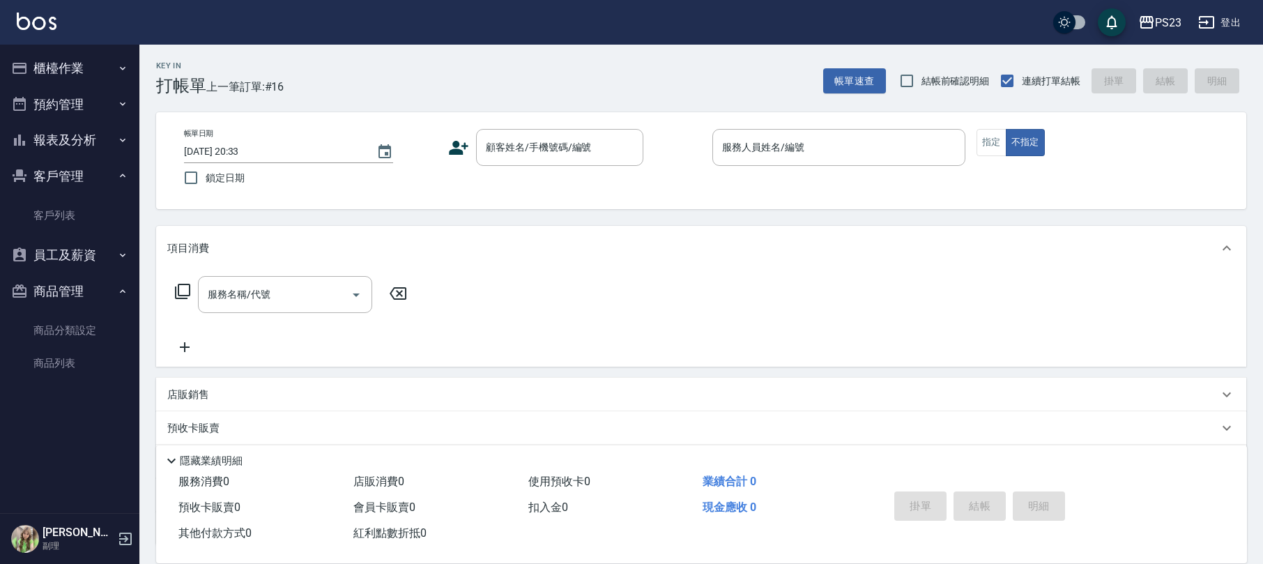
click at [92, 60] on button "櫃檯作業" at bounding box center [70, 68] width 128 height 36
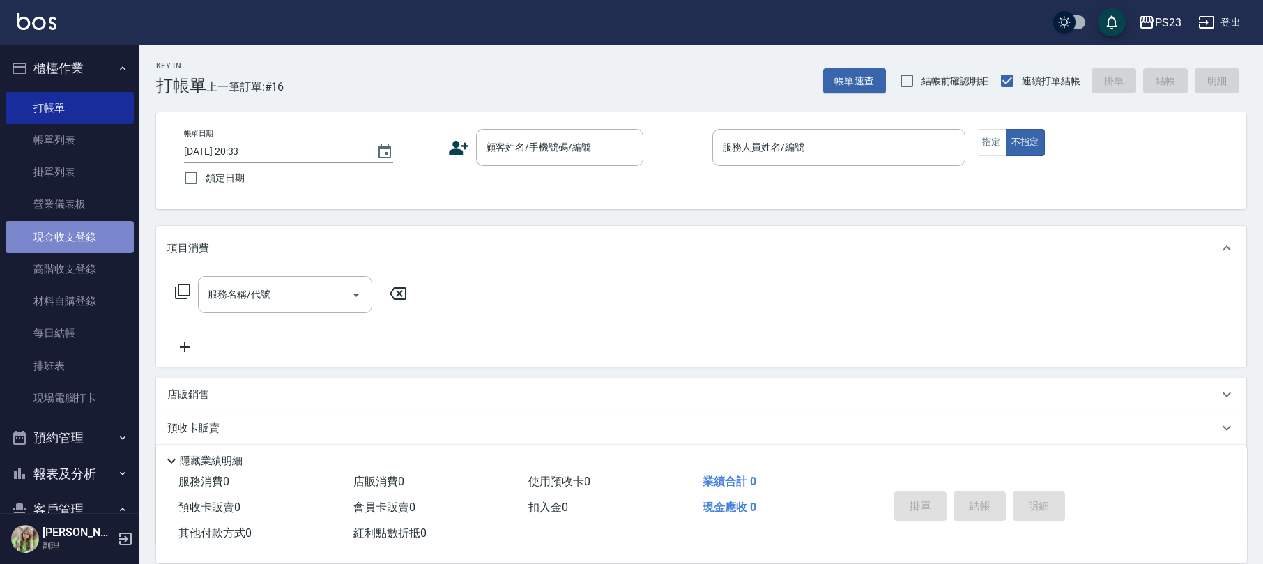
click at [102, 237] on link "現金收支登錄" at bounding box center [70, 237] width 128 height 32
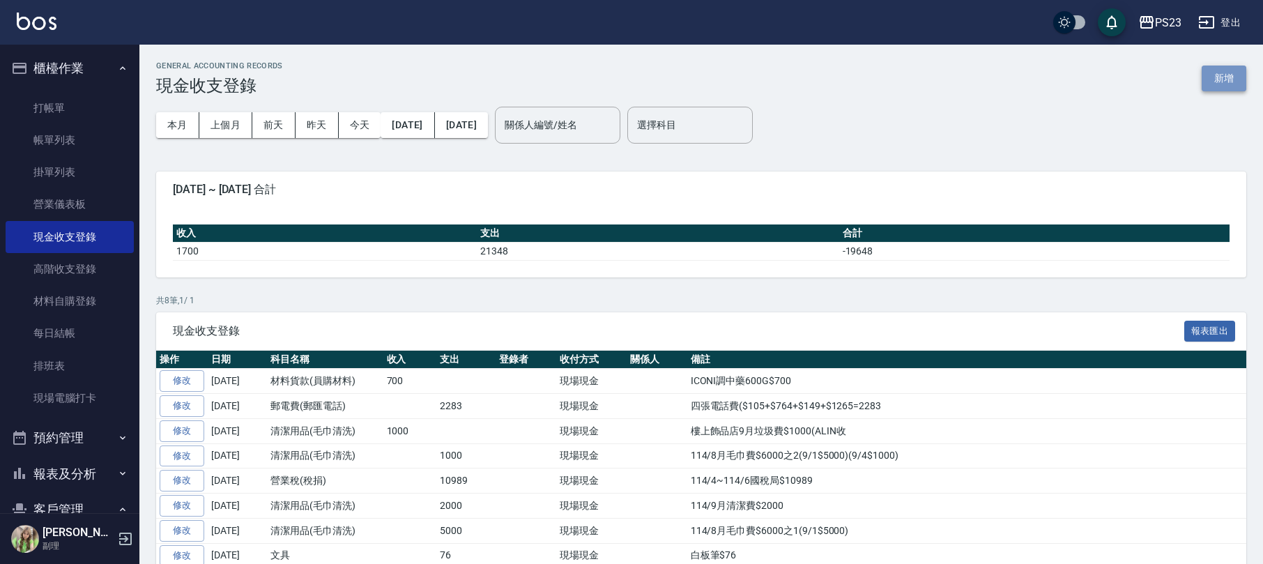
click at [1221, 73] on button "新增" at bounding box center [1223, 78] width 45 height 26
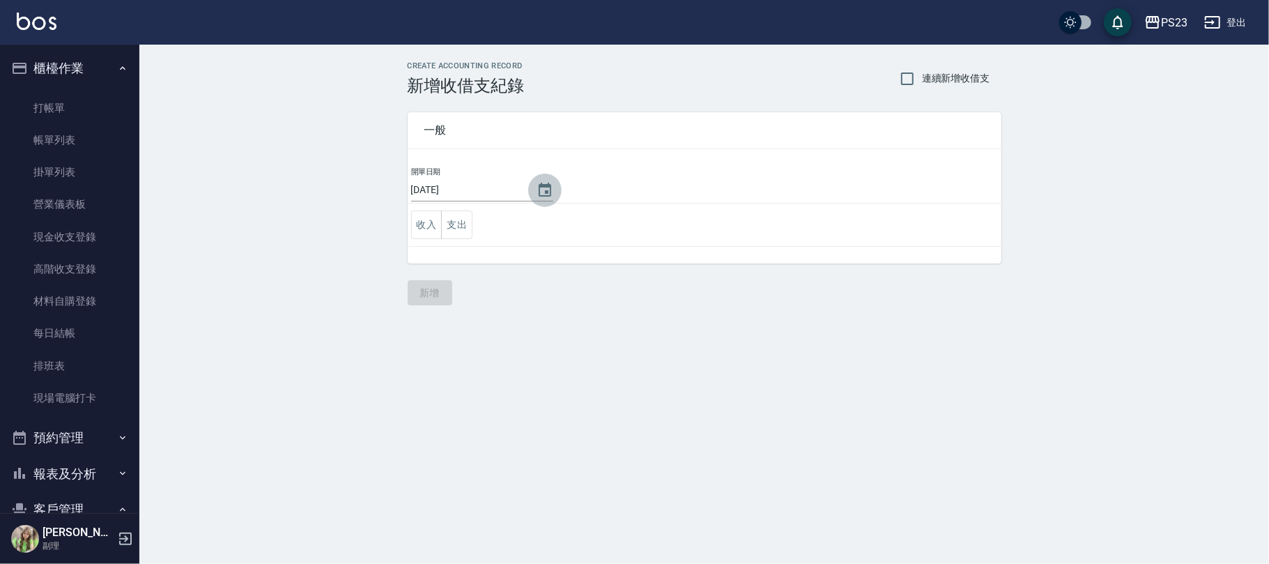
click at [544, 185] on icon "Choose date, selected date is 2025-09-14" at bounding box center [545, 190] width 13 height 14
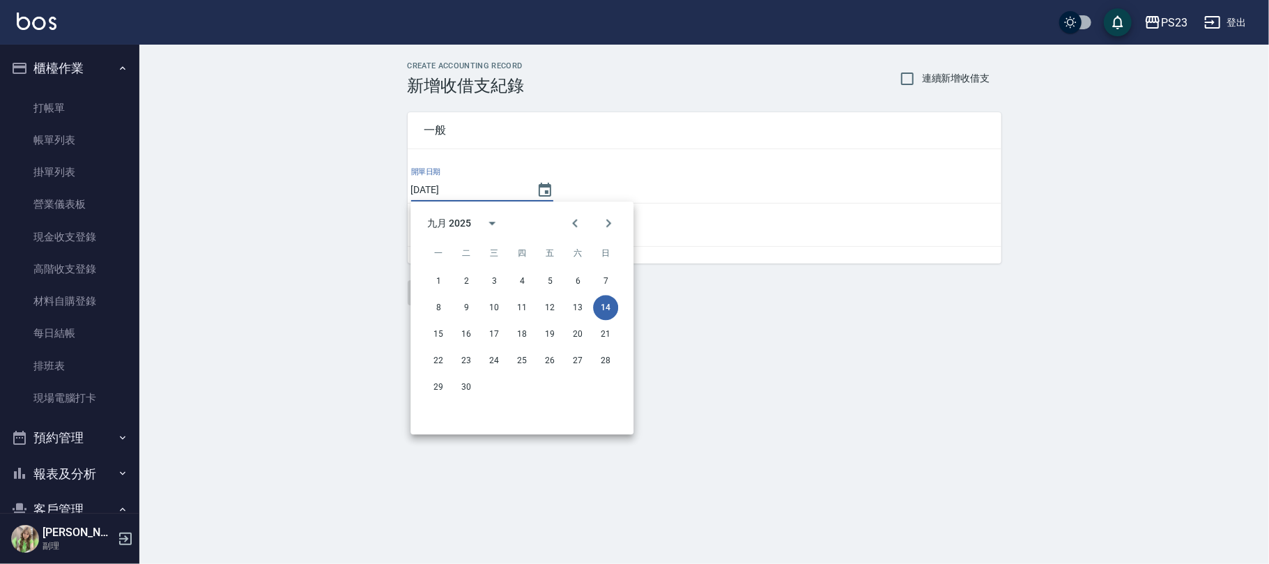
click at [610, 160] on div "一般 開單日期 [DATE] 收入 支出" at bounding box center [705, 187] width 594 height 151
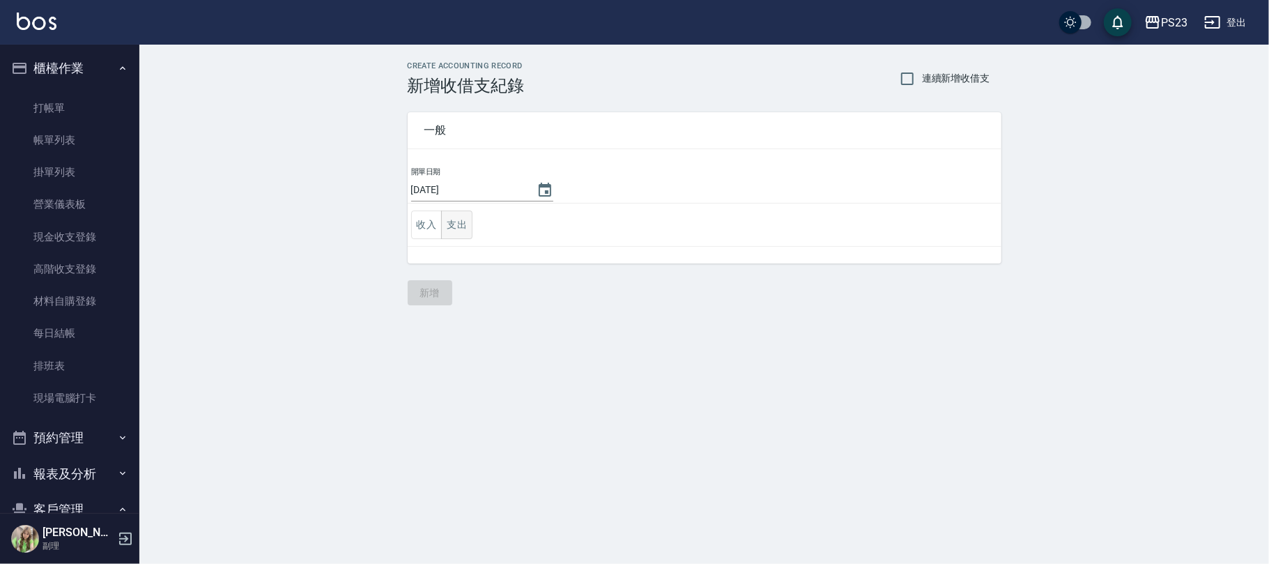
click at [463, 224] on button "支出" at bounding box center [456, 224] width 31 height 29
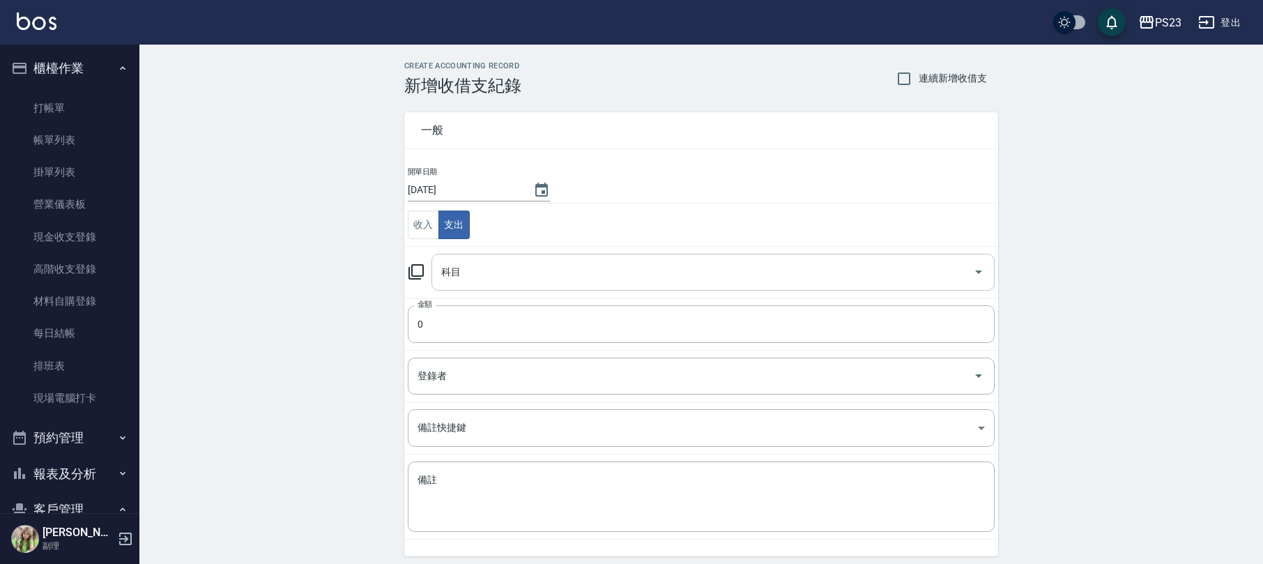
click at [525, 263] on input "科目" at bounding box center [703, 272] width 530 height 24
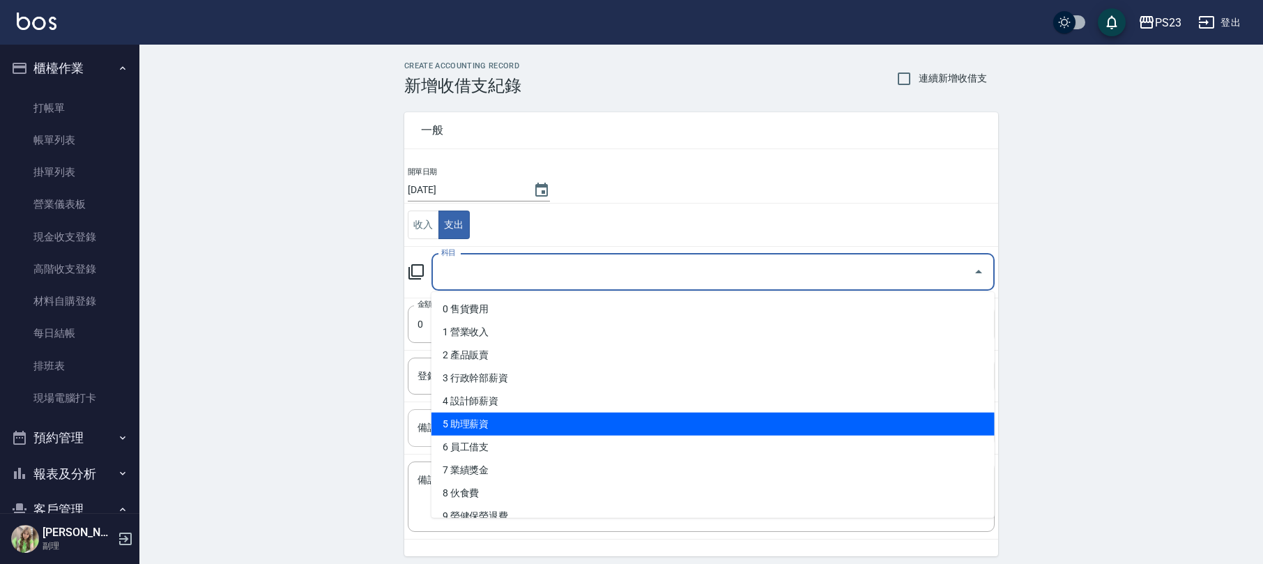
click at [478, 414] on li "5 助理薪資" at bounding box center [712, 423] width 563 height 23
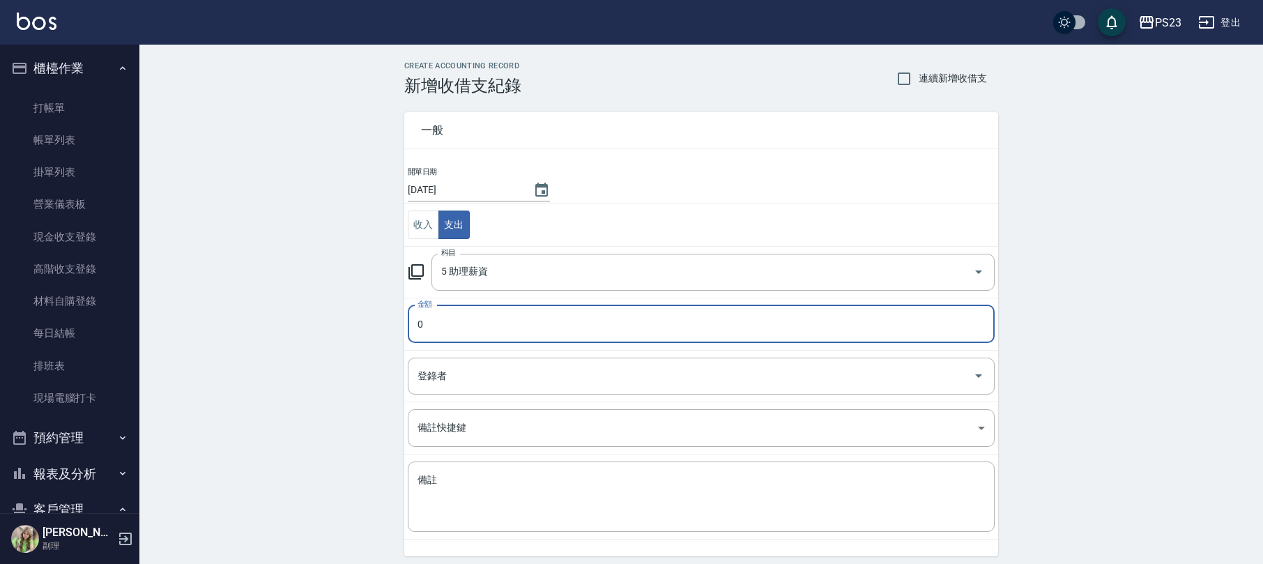
click at [472, 316] on input "0" at bounding box center [701, 324] width 587 height 38
click at [438, 494] on textarea "備註" at bounding box center [700, 496] width 567 height 47
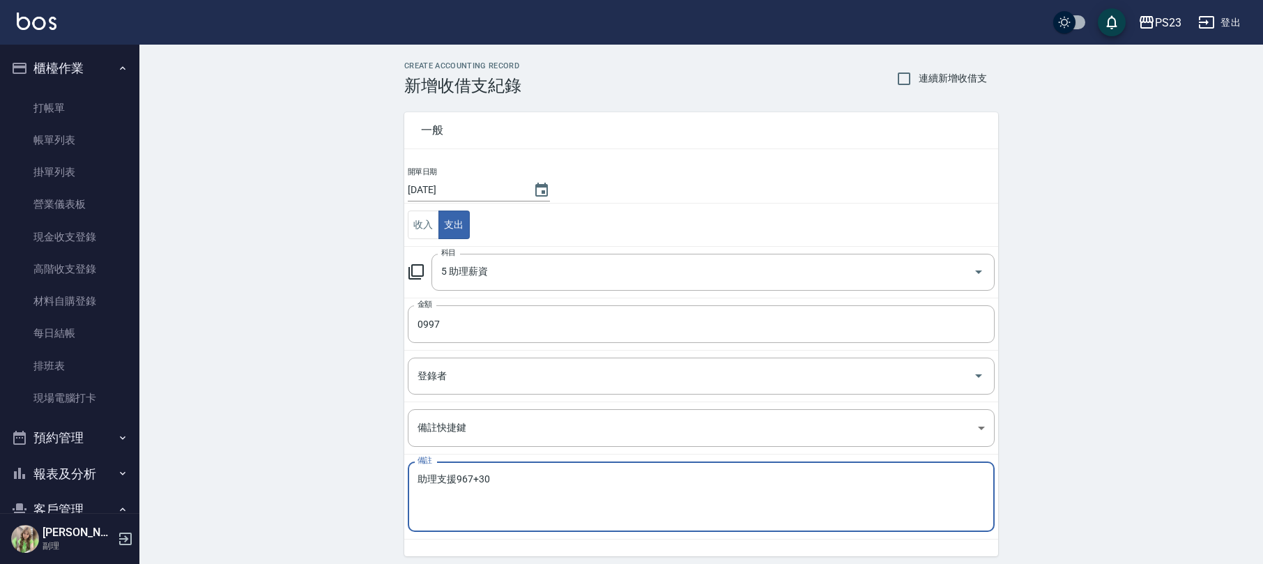
click at [477, 474] on textarea "助理支援967+30" at bounding box center [700, 496] width 567 height 47
click at [454, 477] on textarea "助理支援967+車資30" at bounding box center [700, 496] width 567 height 47
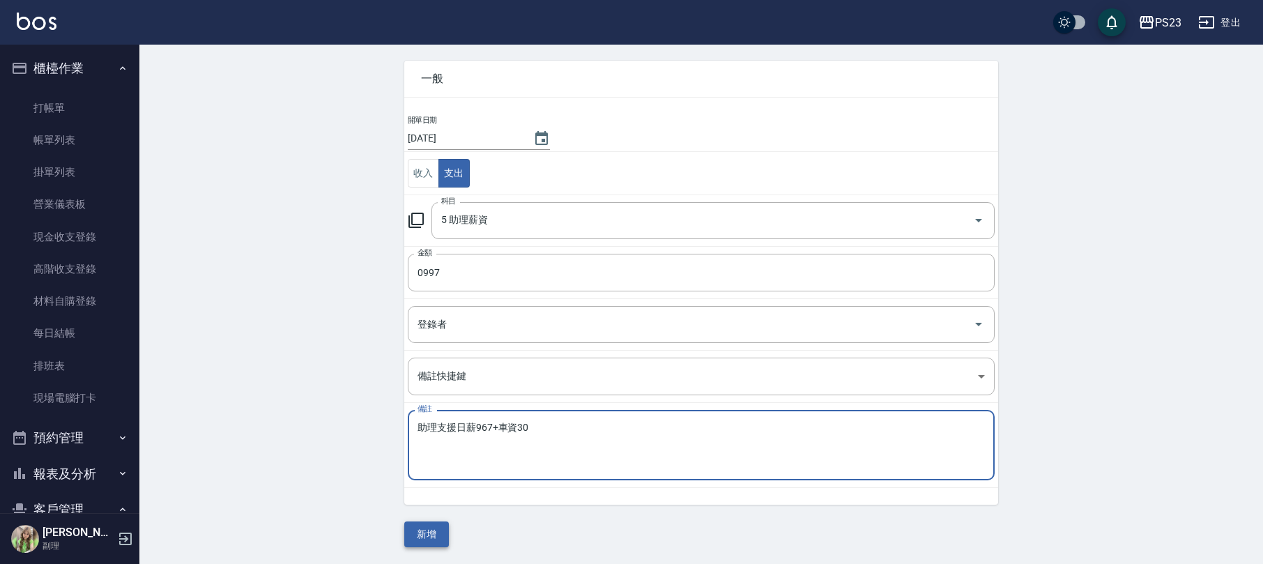
click at [424, 533] on button "新增" at bounding box center [426, 534] width 45 height 26
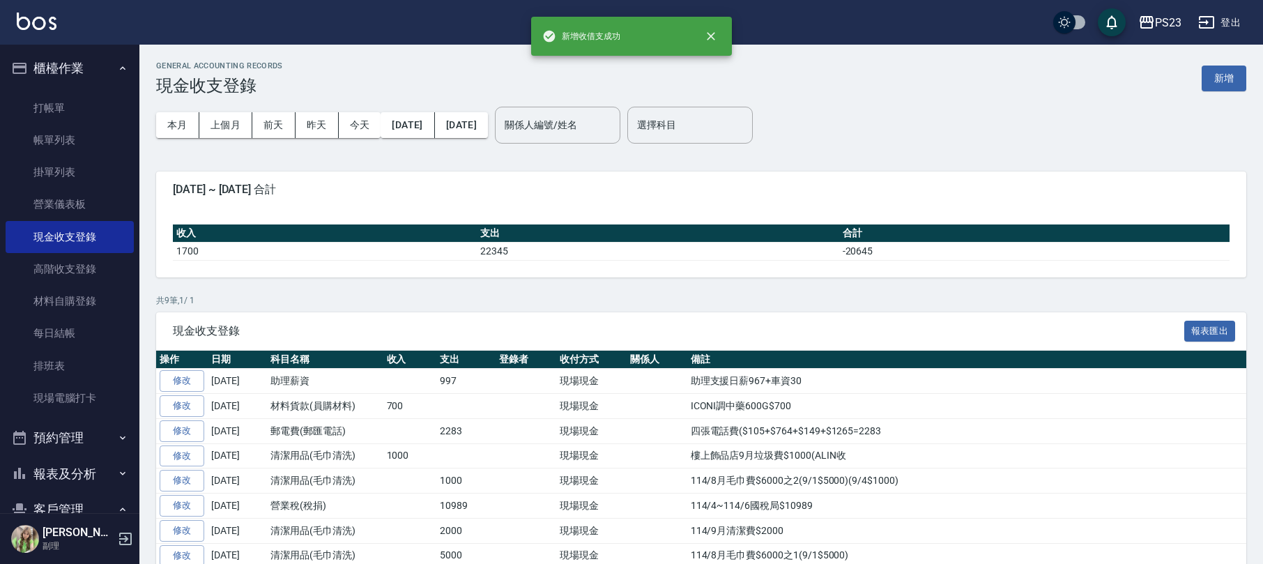
click at [84, 70] on button "櫃檯作業" at bounding box center [70, 68] width 128 height 36
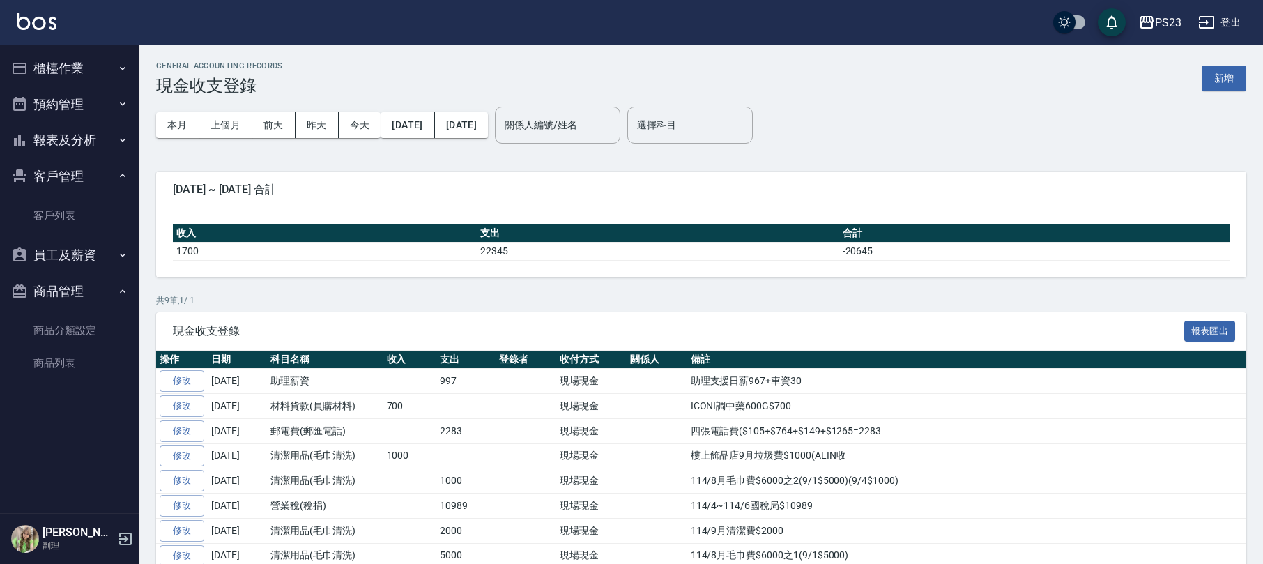
click at [71, 173] on button "客戶管理" at bounding box center [70, 176] width 128 height 36
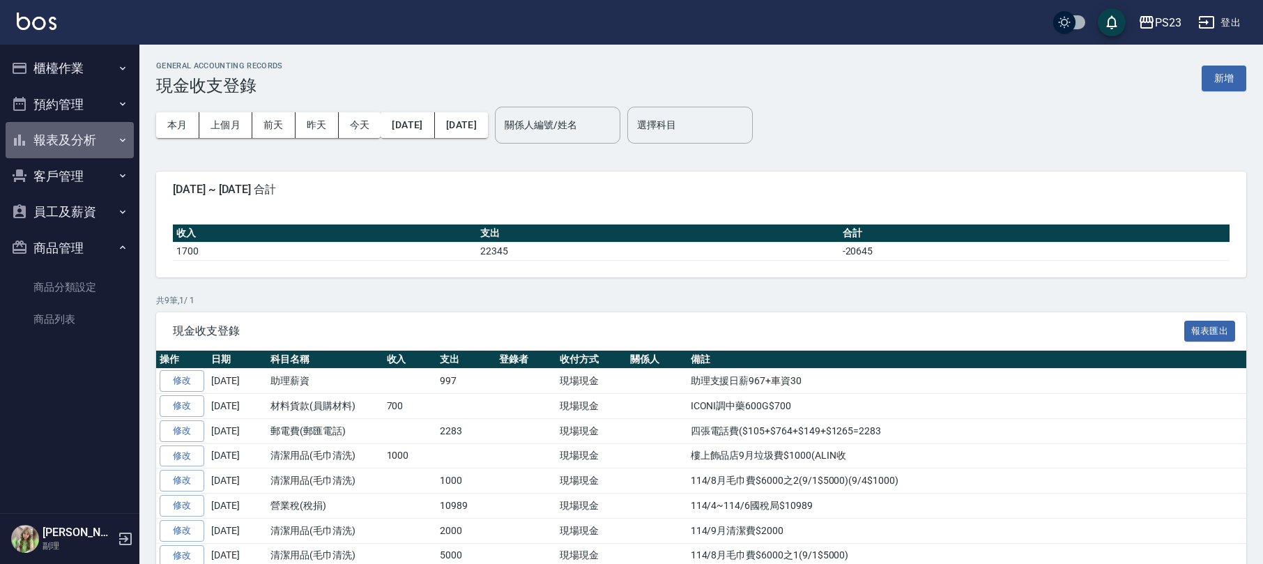
click at [81, 138] on button "報表及分析" at bounding box center [70, 140] width 128 height 36
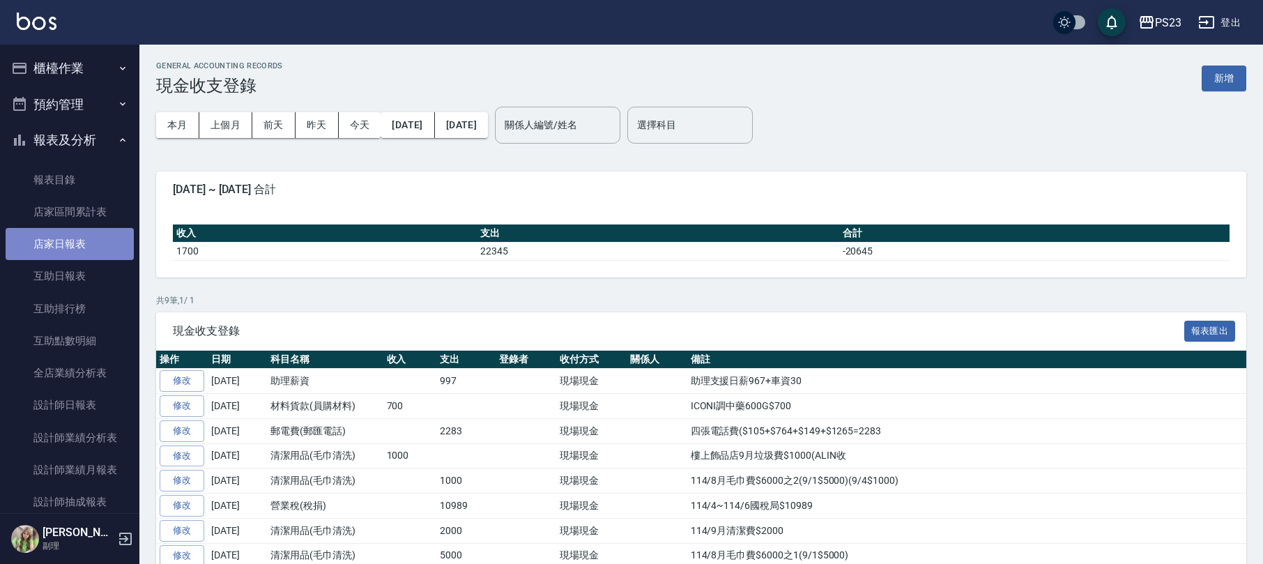
click at [78, 249] on link "店家日報表" at bounding box center [70, 244] width 128 height 32
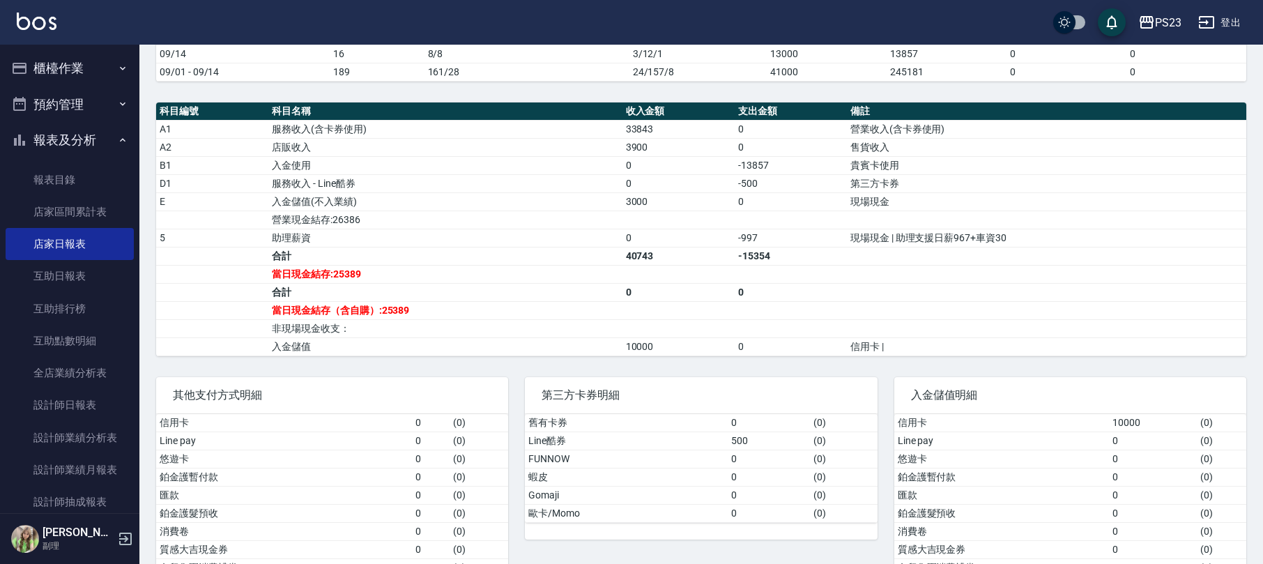
scroll to position [408, 0]
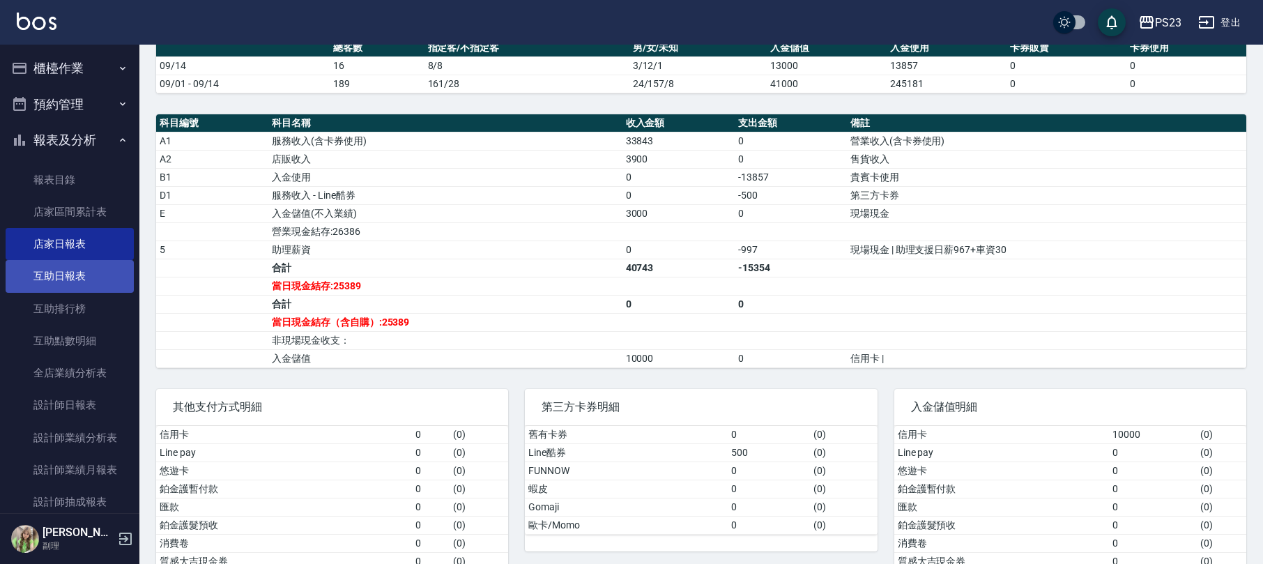
click at [92, 279] on link "互助日報表" at bounding box center [70, 276] width 128 height 32
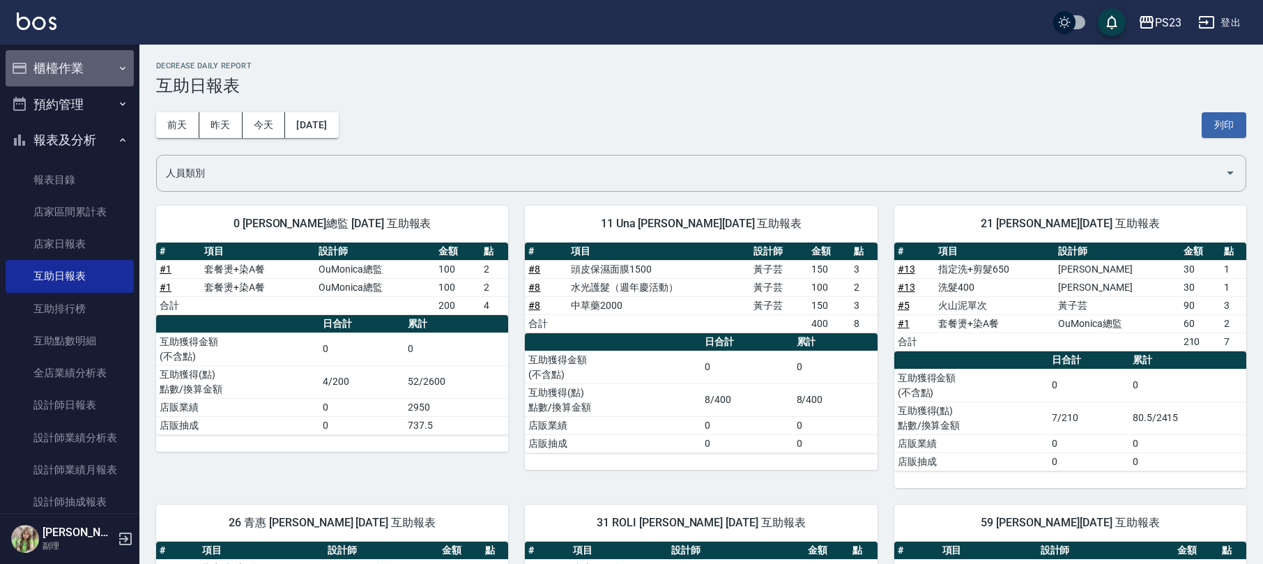
click at [71, 79] on button "櫃檯作業" at bounding box center [70, 68] width 128 height 36
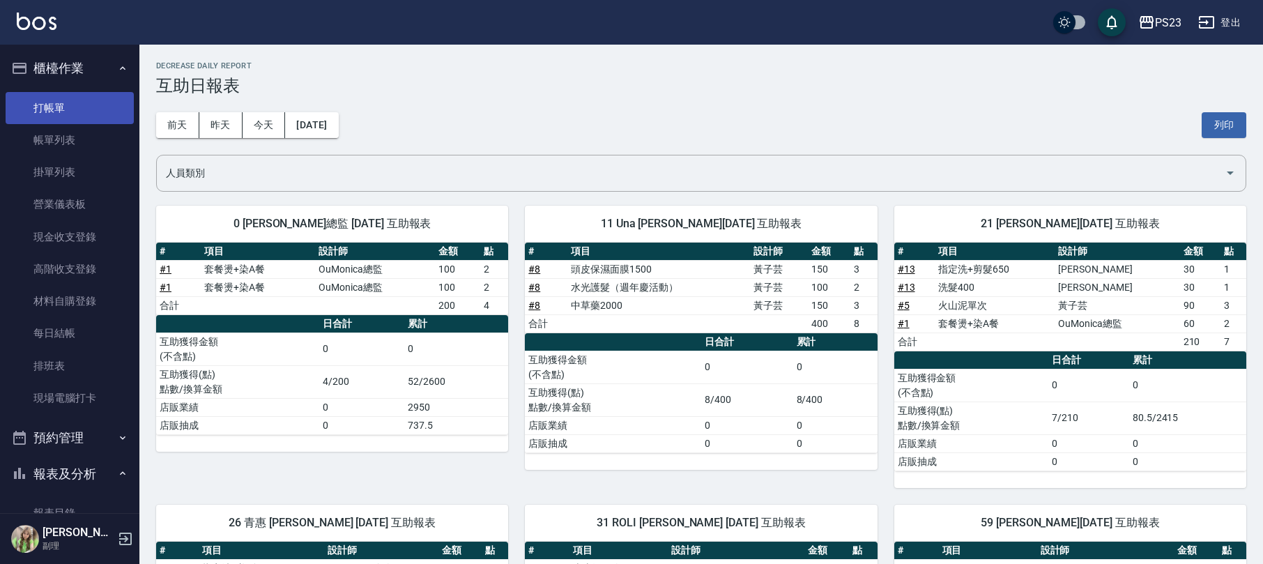
click at [77, 110] on link "打帳單" at bounding box center [70, 108] width 128 height 32
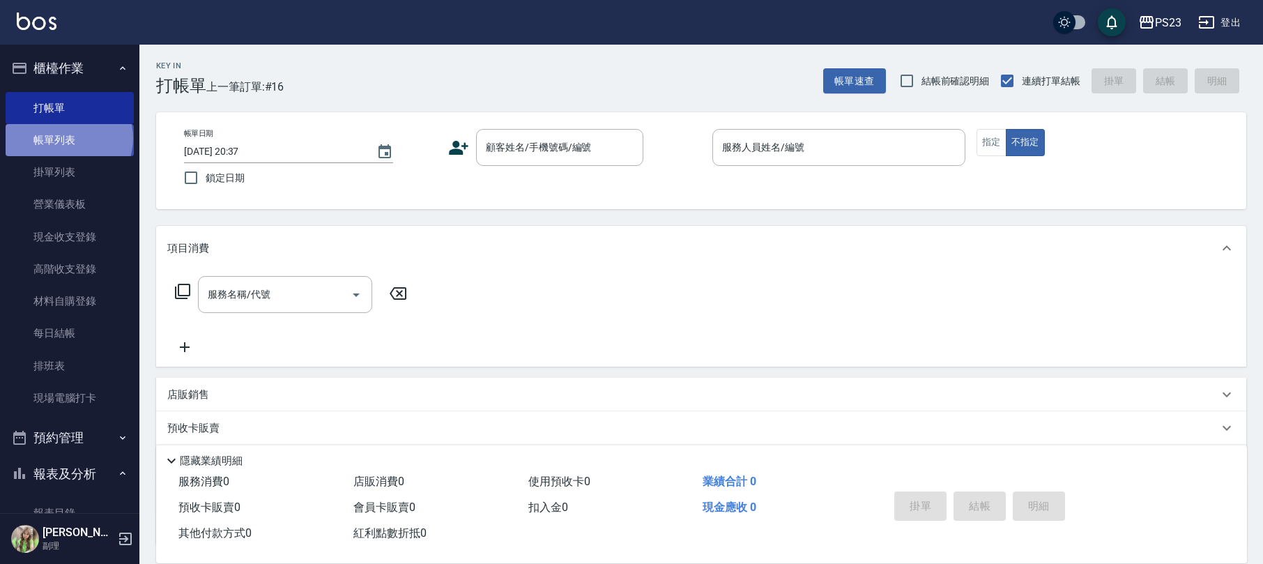
click at [68, 138] on link "帳單列表" at bounding box center [70, 140] width 128 height 32
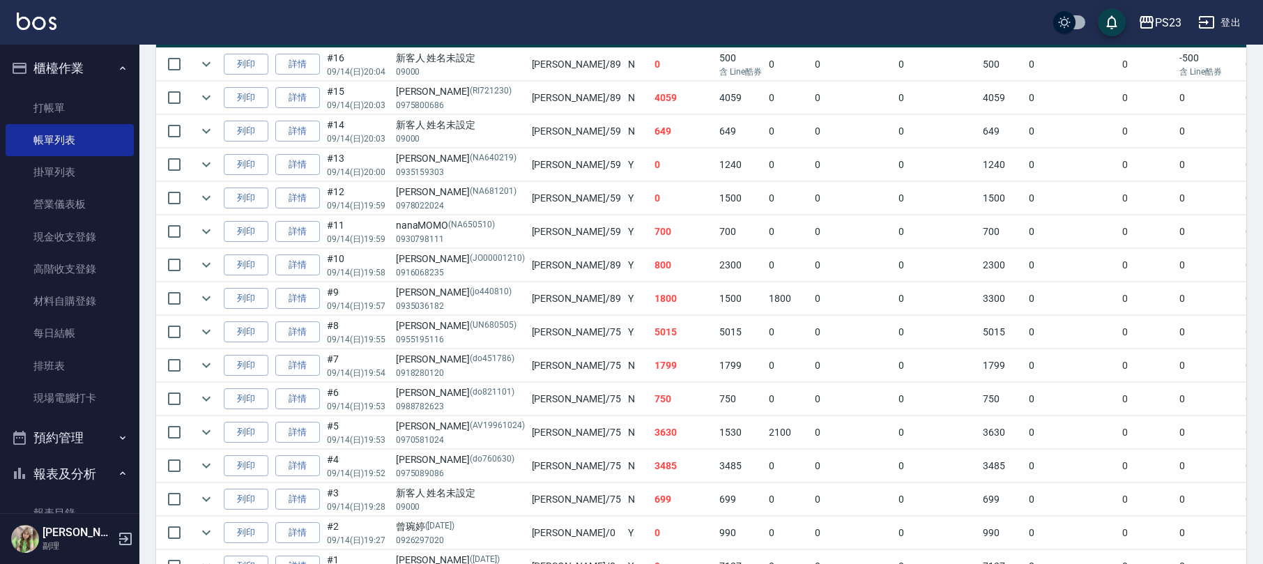
scroll to position [467, 0]
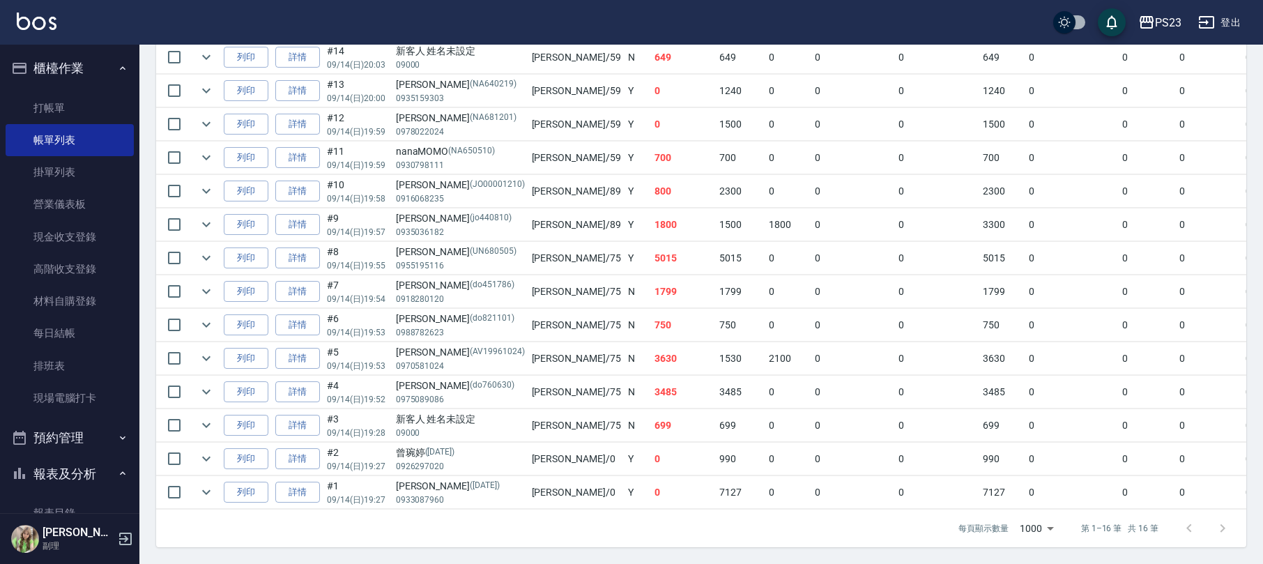
click at [102, 63] on button "櫃檯作業" at bounding box center [70, 68] width 128 height 36
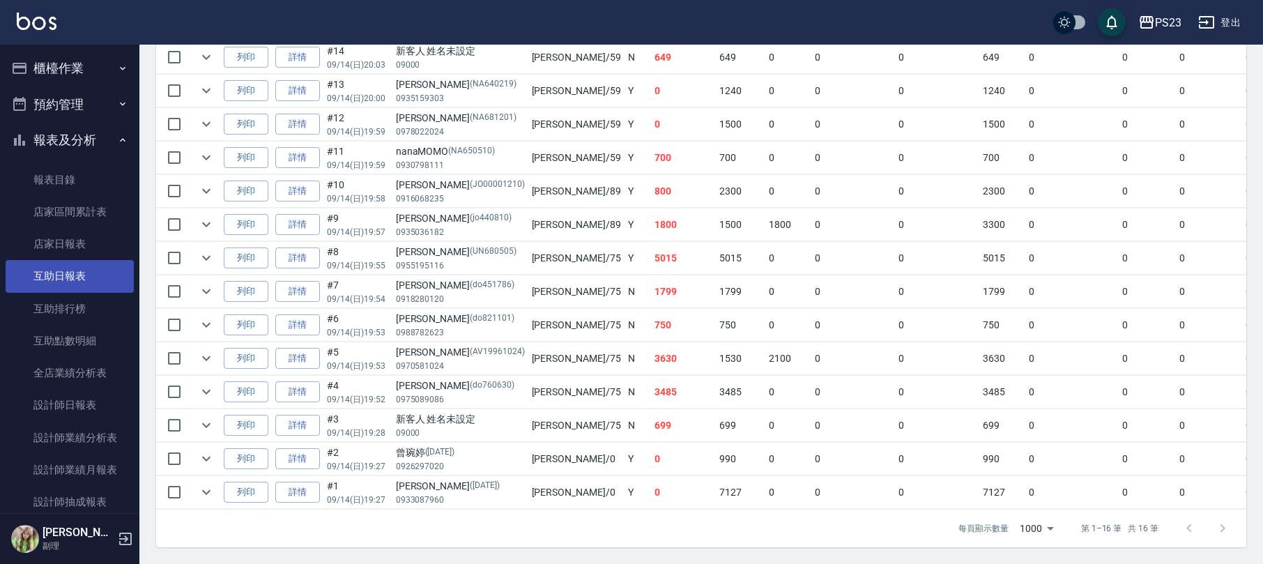
click at [70, 275] on link "互助日報表" at bounding box center [70, 276] width 128 height 32
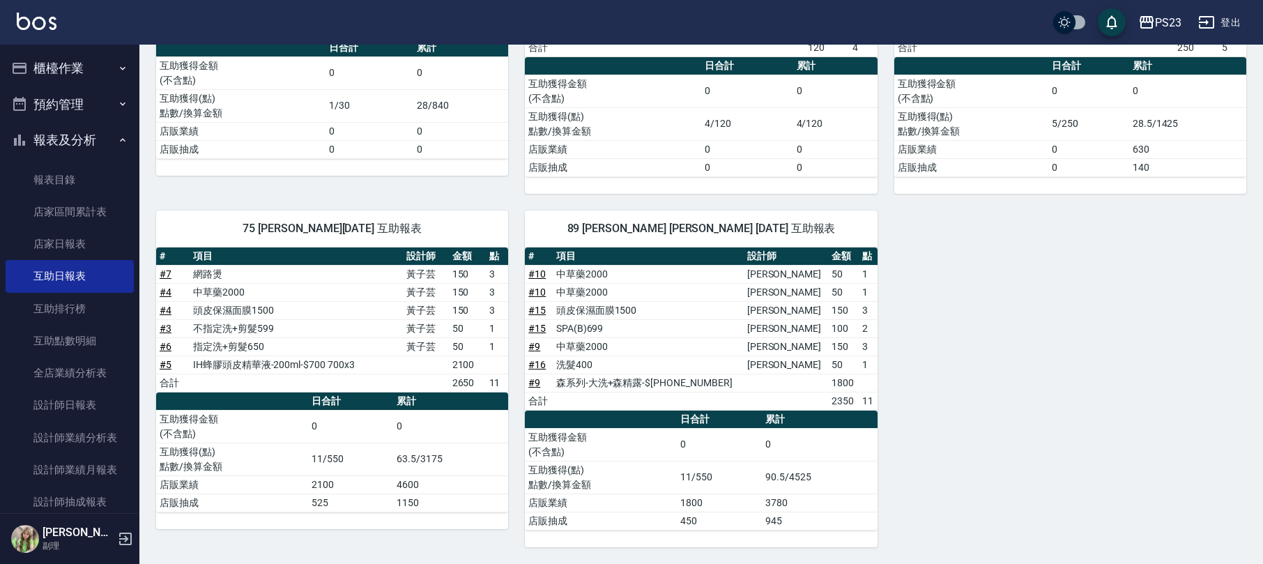
scroll to position [564, 0]
click at [96, 410] on link "設計師日報表" at bounding box center [70, 405] width 128 height 32
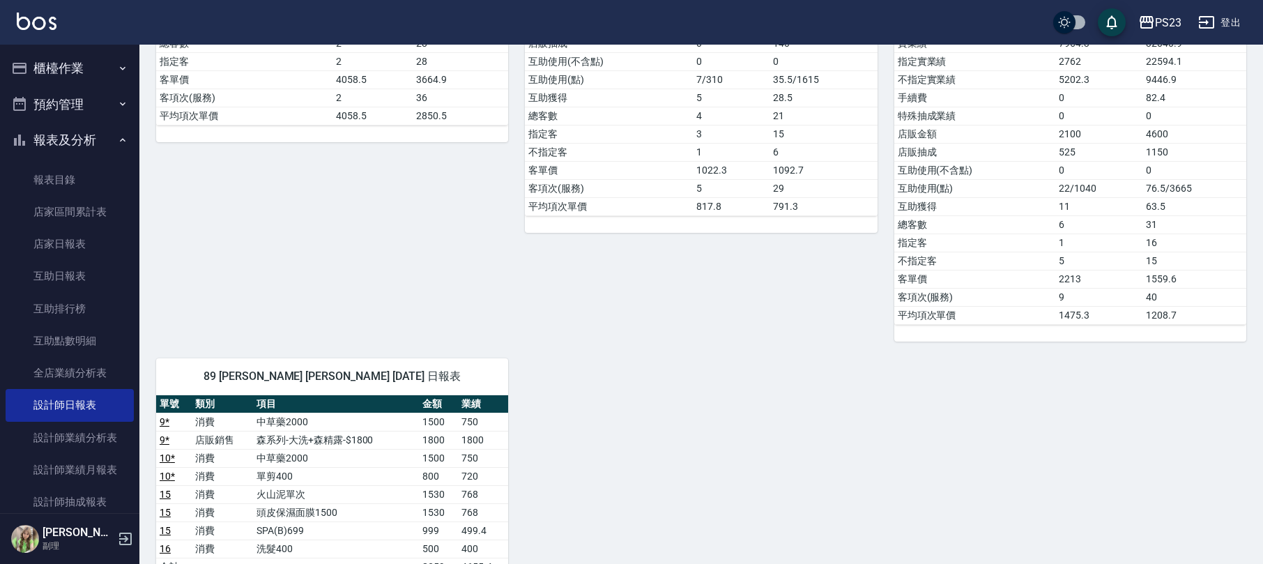
scroll to position [596, 0]
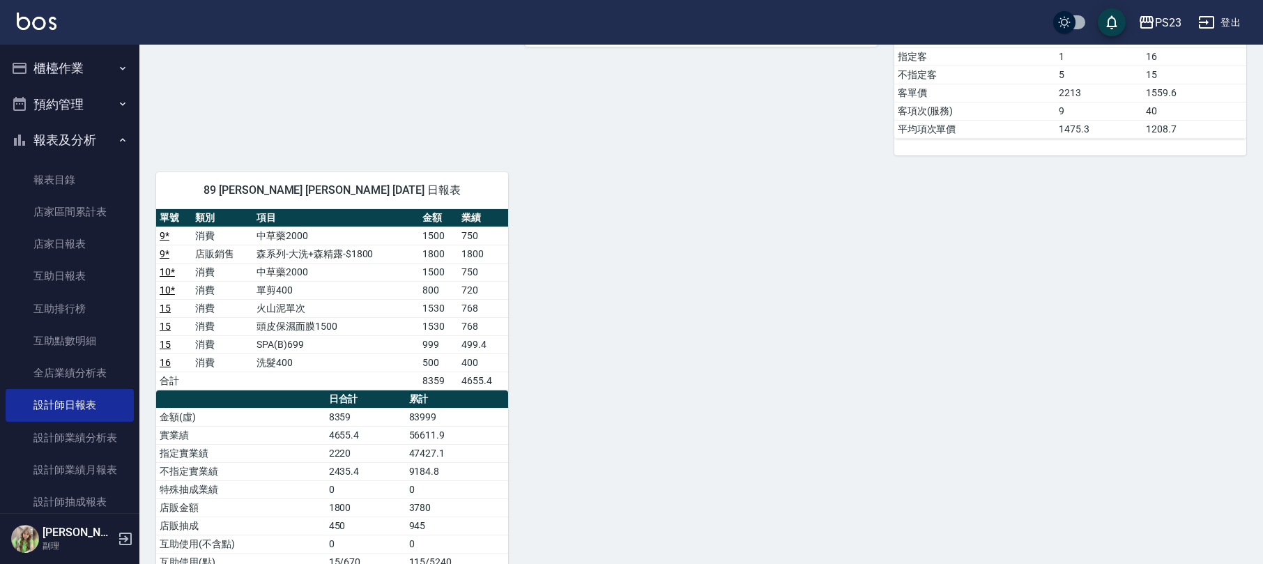
click at [95, 138] on button "報表及分析" at bounding box center [70, 140] width 128 height 36
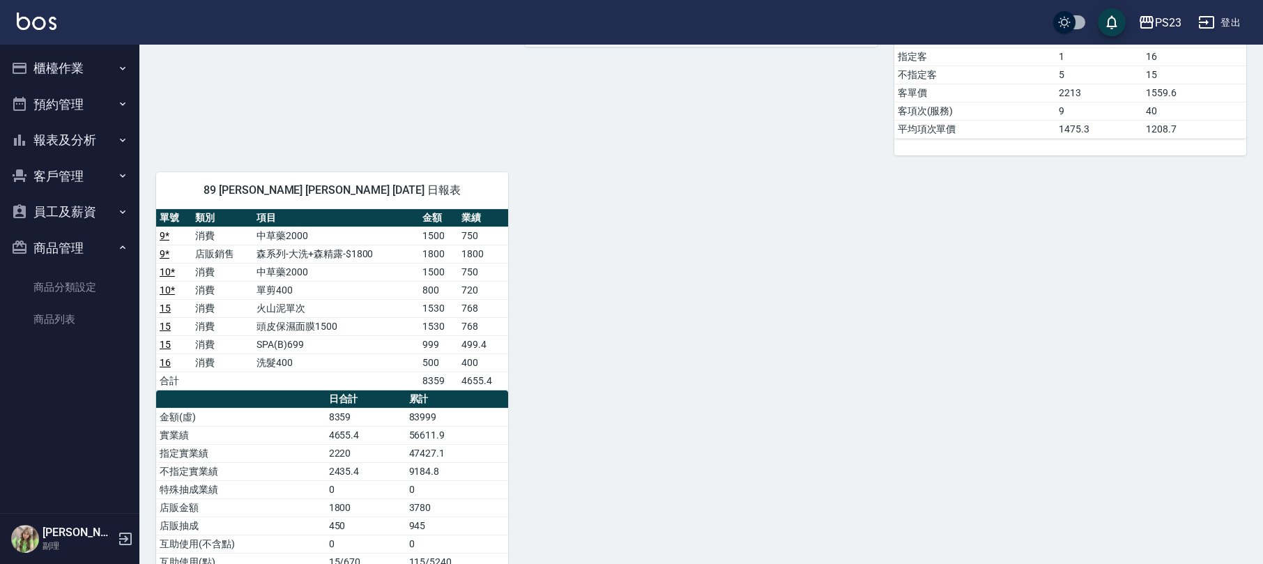
click at [72, 68] on button "櫃檯作業" at bounding box center [70, 68] width 128 height 36
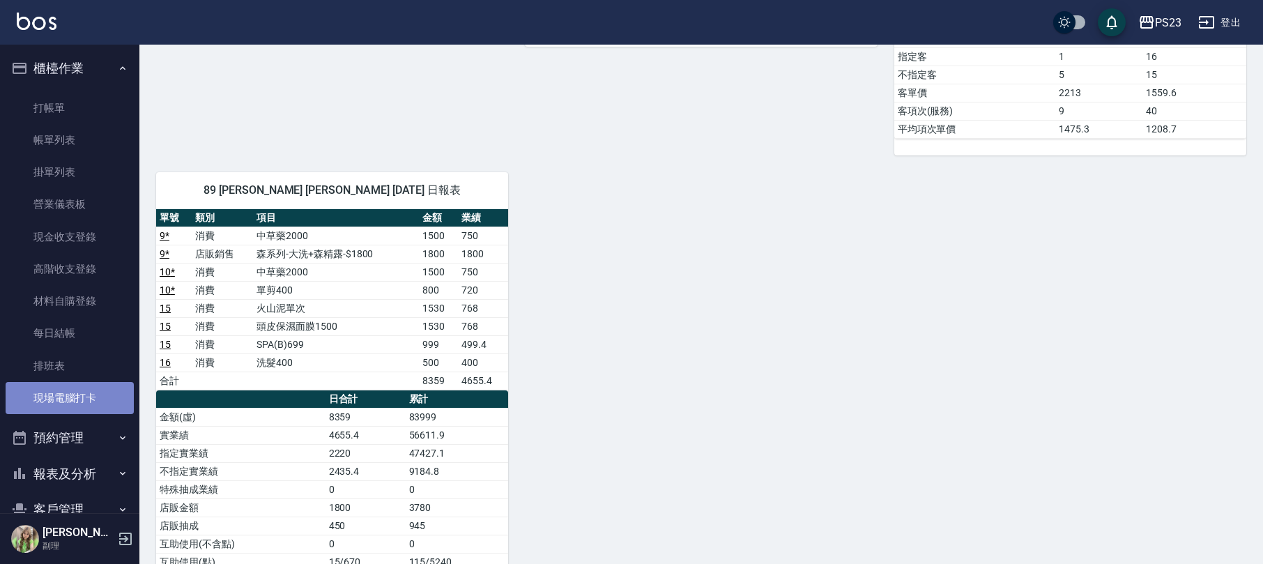
click at [112, 388] on link "現場電腦打卡" at bounding box center [70, 398] width 128 height 32
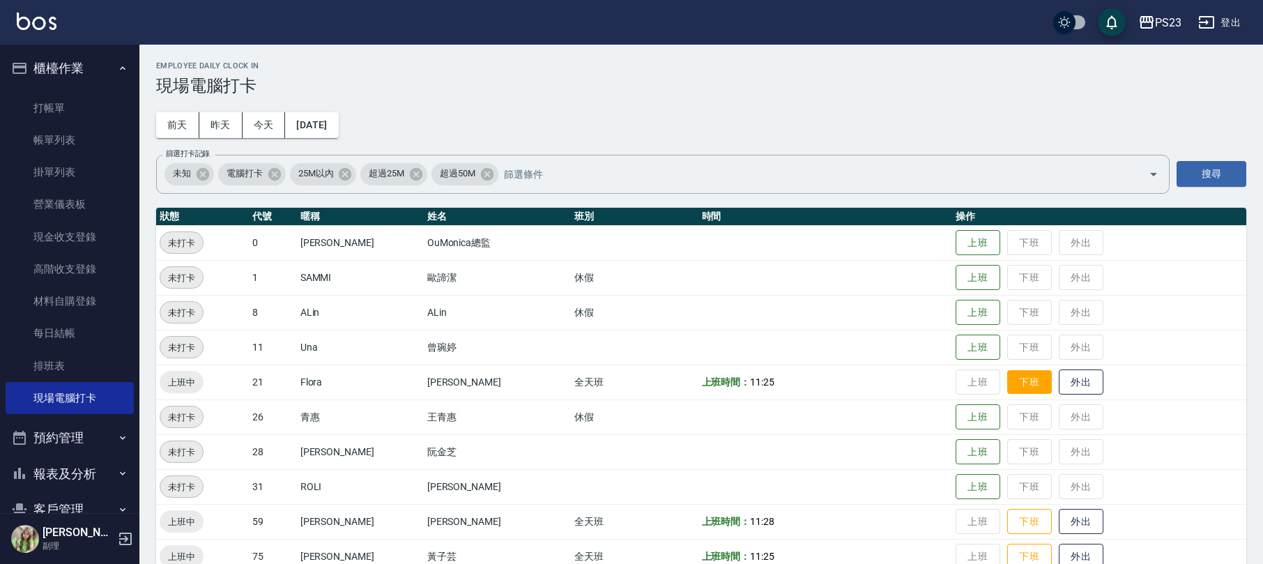
click at [1007, 383] on button "下班" at bounding box center [1029, 382] width 45 height 24
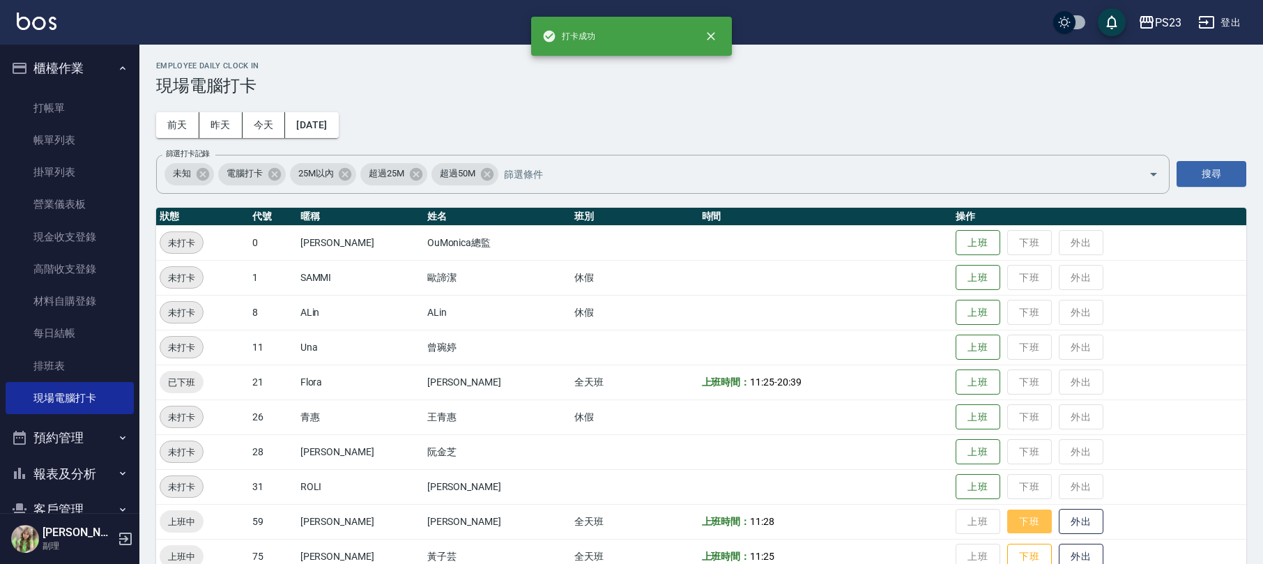
click at [1007, 521] on button "下班" at bounding box center [1029, 521] width 45 height 24
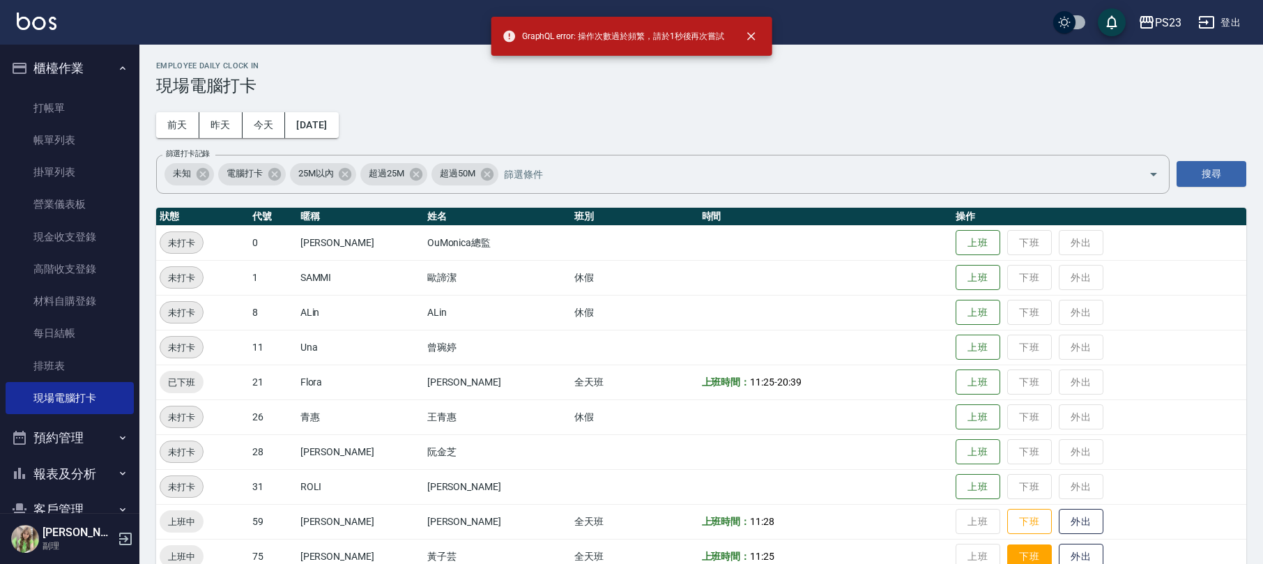
click at [1013, 553] on button "下班" at bounding box center [1029, 556] width 45 height 24
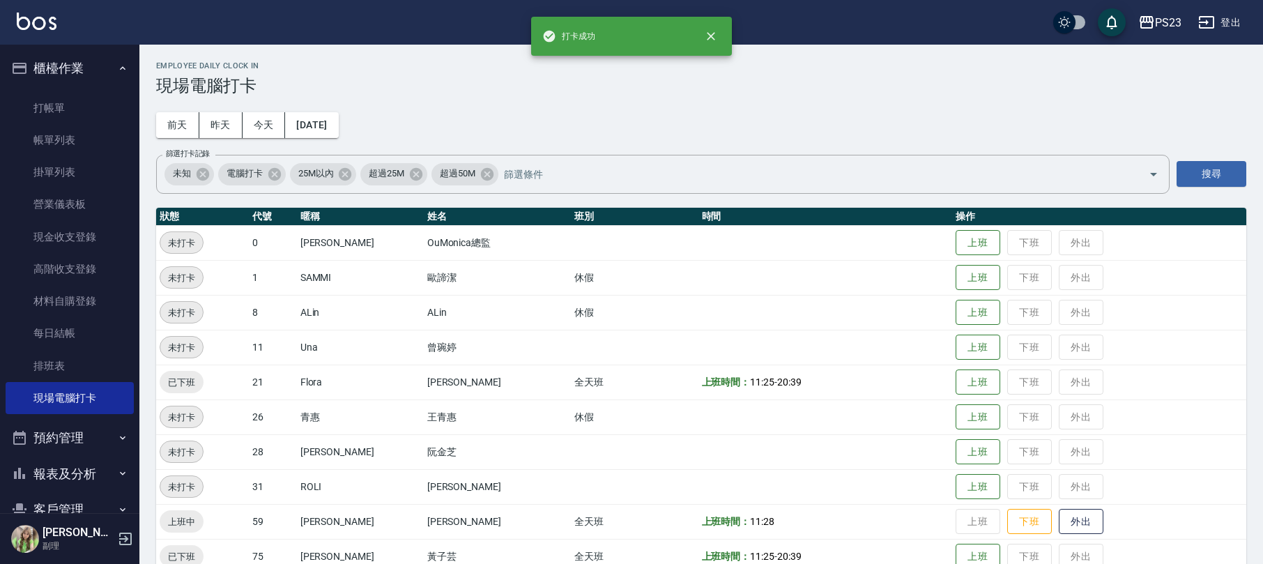
scroll to position [96, 0]
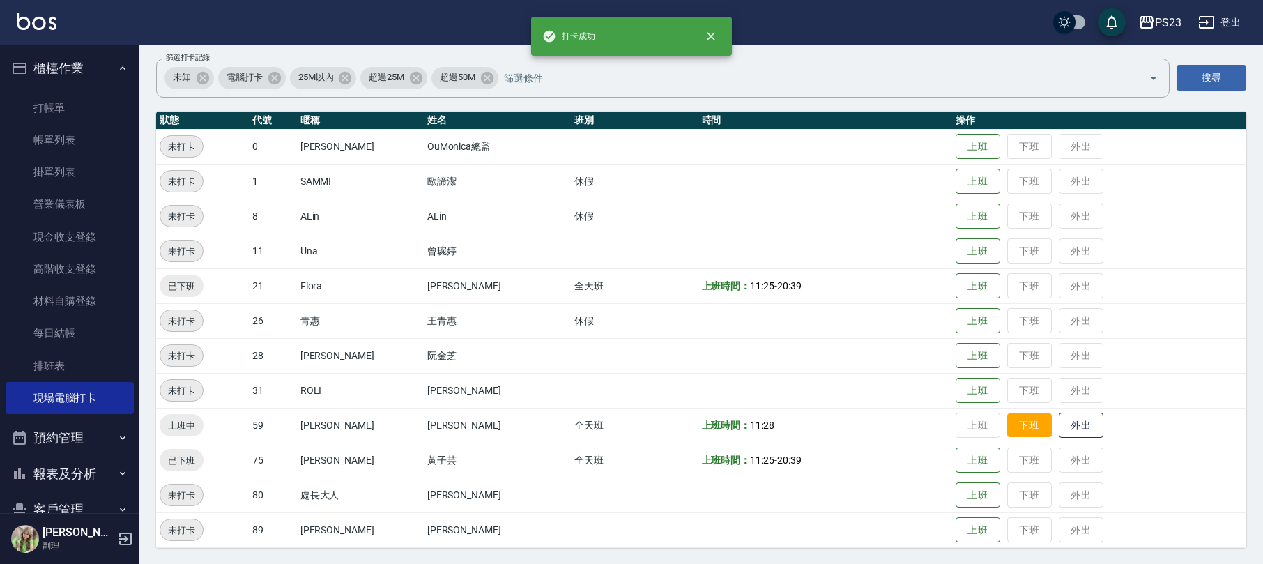
drag, startPoint x: 1015, startPoint y: 407, endPoint x: 1007, endPoint y: 424, distance: 18.4
click at [1013, 413] on td "上班 下班 外出" at bounding box center [1099, 425] width 294 height 35
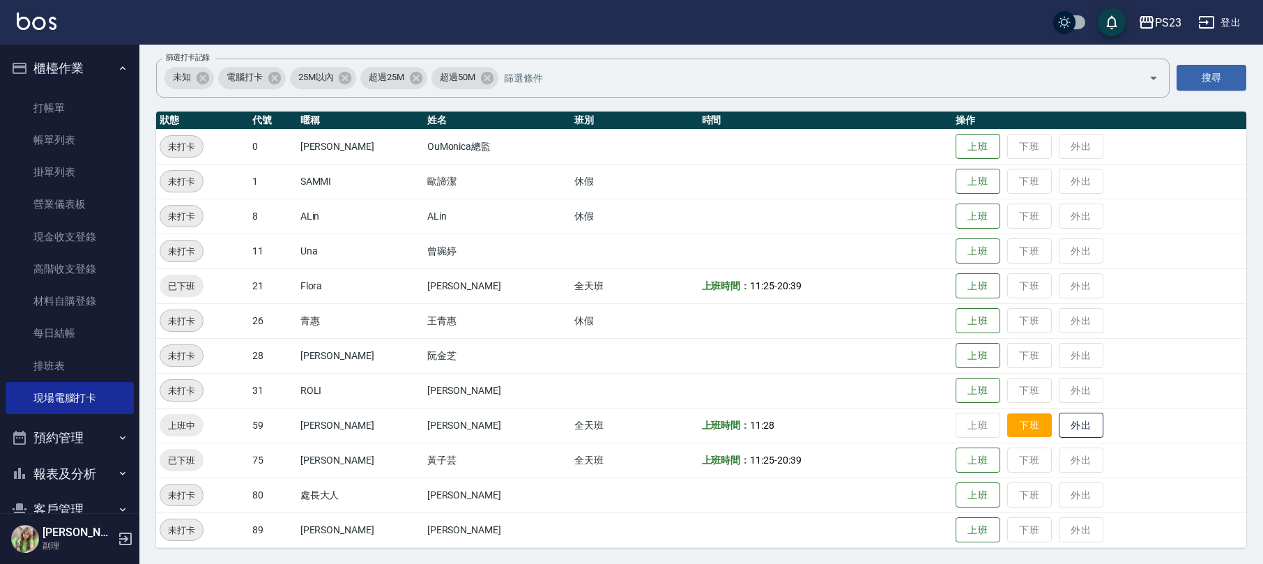
click at [1007, 424] on button "下班" at bounding box center [1029, 425] width 45 height 24
